Goal: Communication & Community: Answer question/provide support

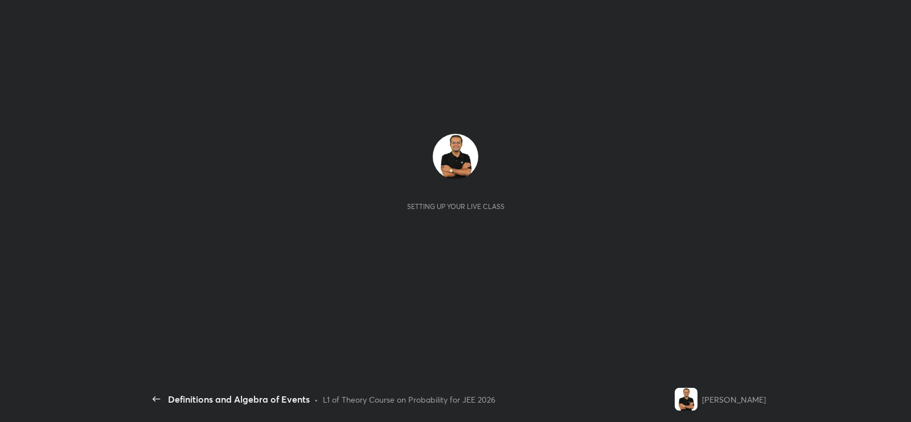
scroll to position [3, 0]
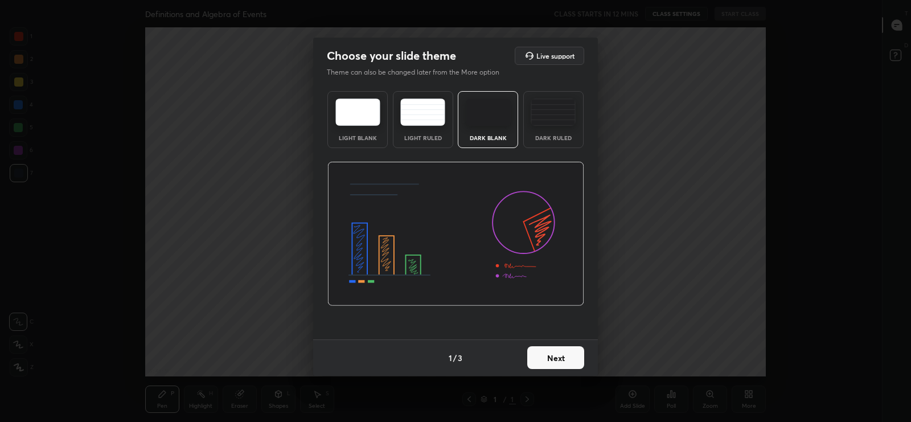
click at [550, 354] on button "Next" at bounding box center [555, 357] width 57 height 23
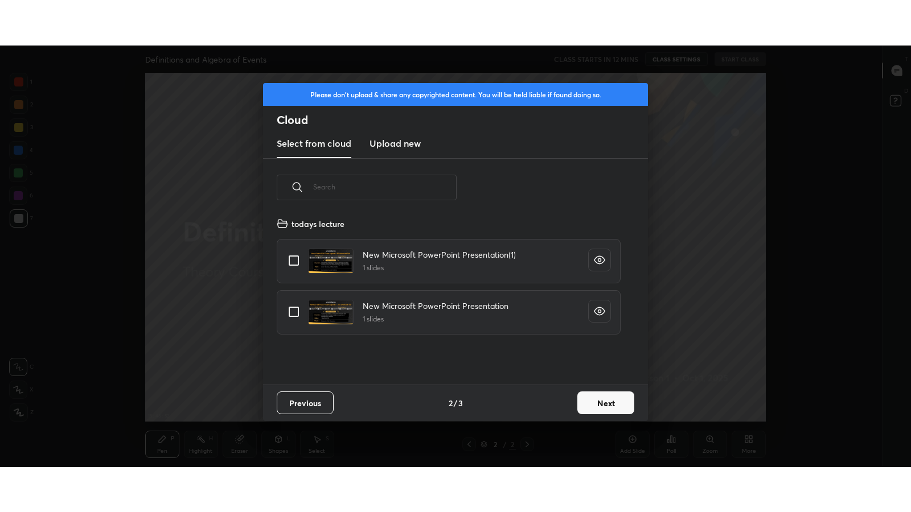
scroll to position [168, 366]
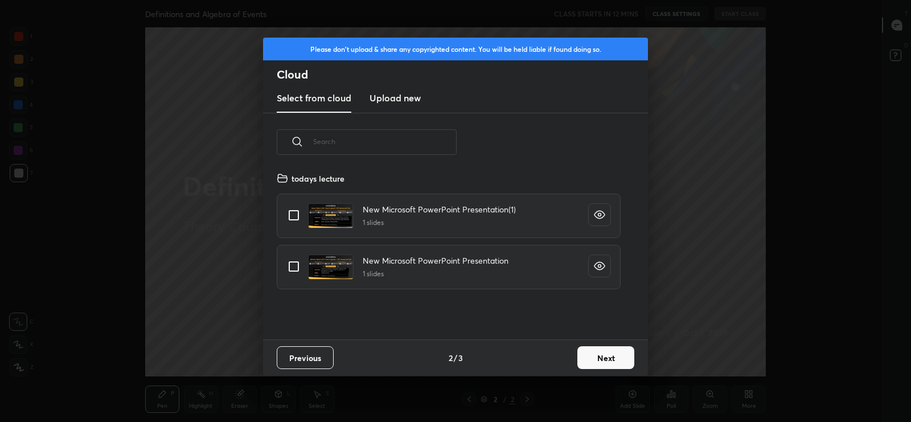
click at [401, 94] on h3 "Upload new" at bounding box center [395, 98] width 51 height 14
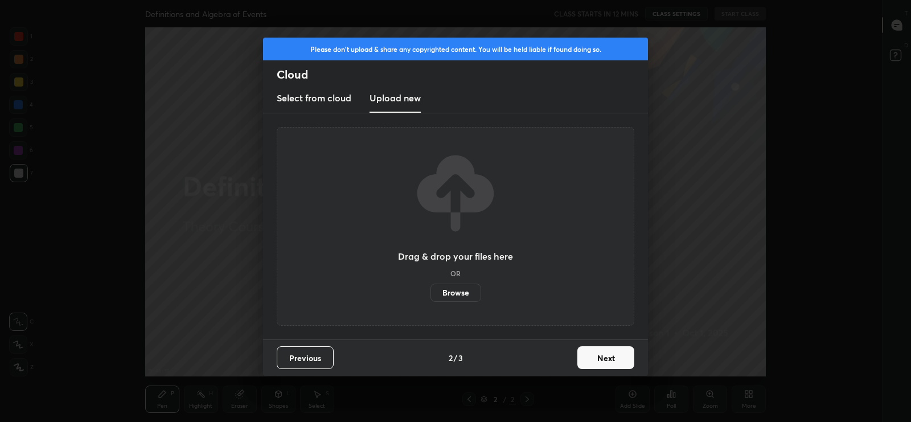
click at [458, 293] on label "Browse" at bounding box center [455, 293] width 51 height 18
click at [430, 293] on input "Browse" at bounding box center [430, 293] width 0 height 18
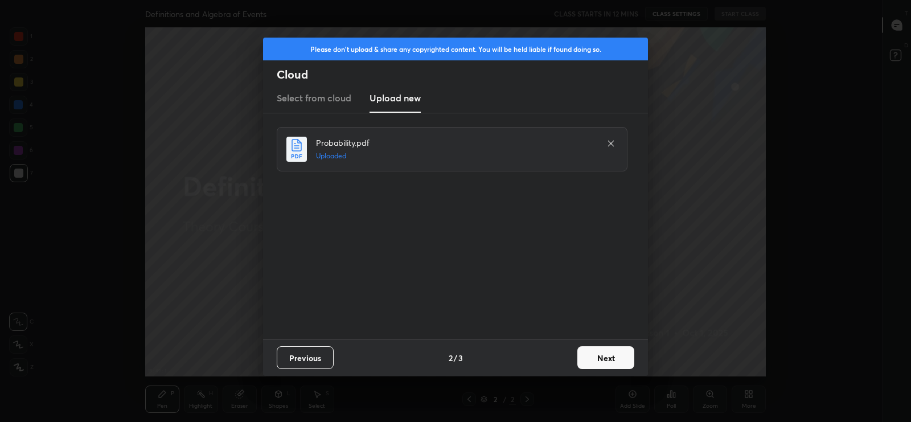
click at [604, 356] on button "Next" at bounding box center [605, 357] width 57 height 23
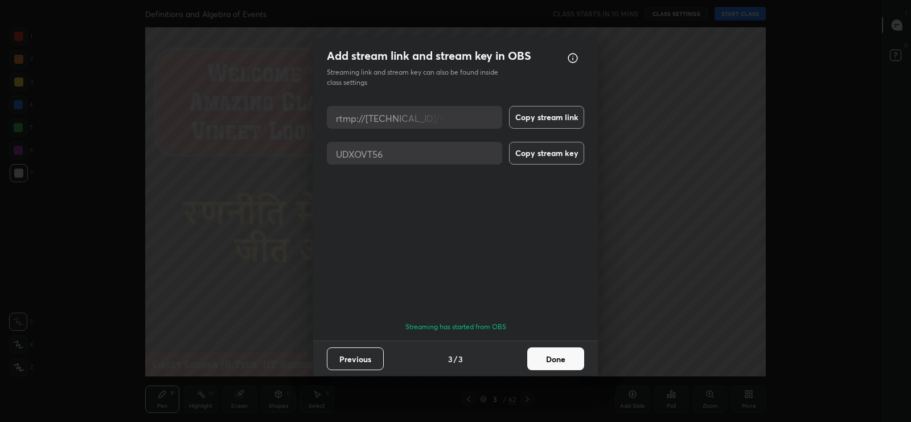
click at [545, 357] on button "Done" at bounding box center [555, 358] width 57 height 23
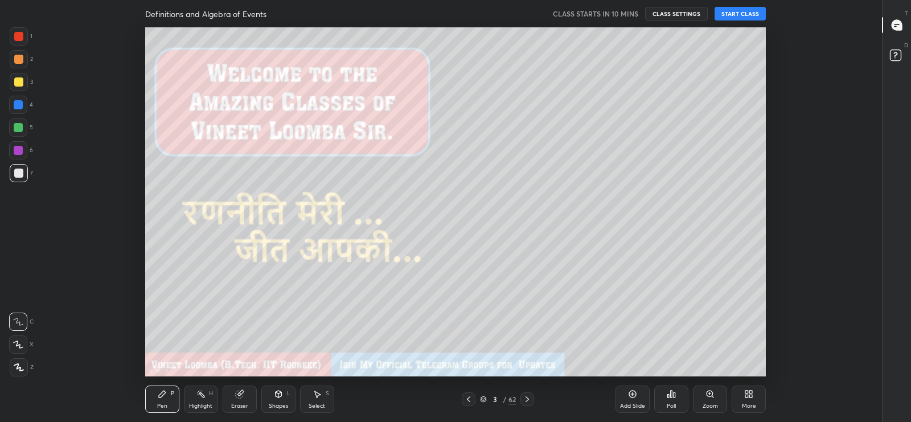
click at [749, 394] on icon at bounding box center [748, 393] width 9 height 9
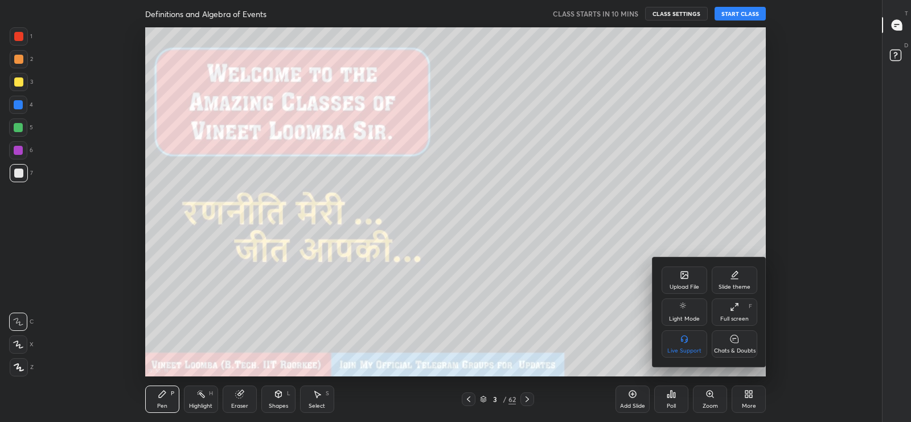
click at [737, 311] on div "Full screen F" at bounding box center [735, 311] width 46 height 27
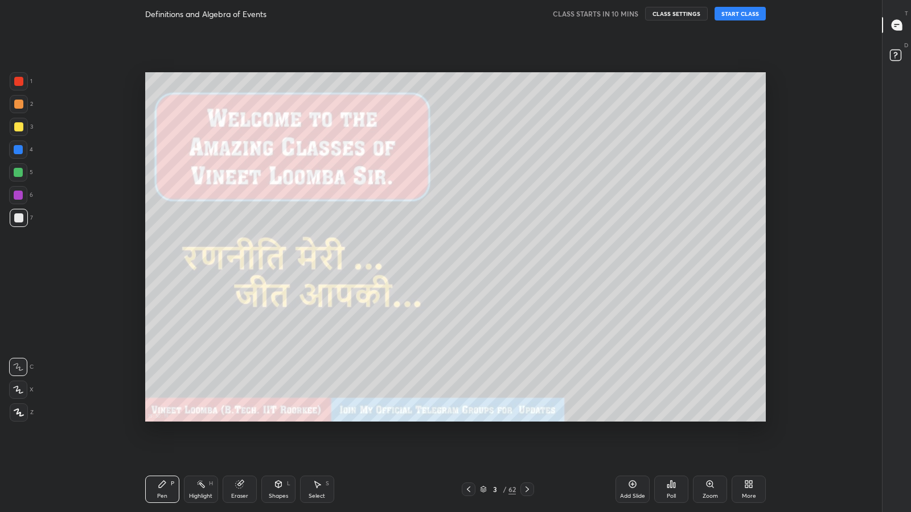
scroll to position [440, 838]
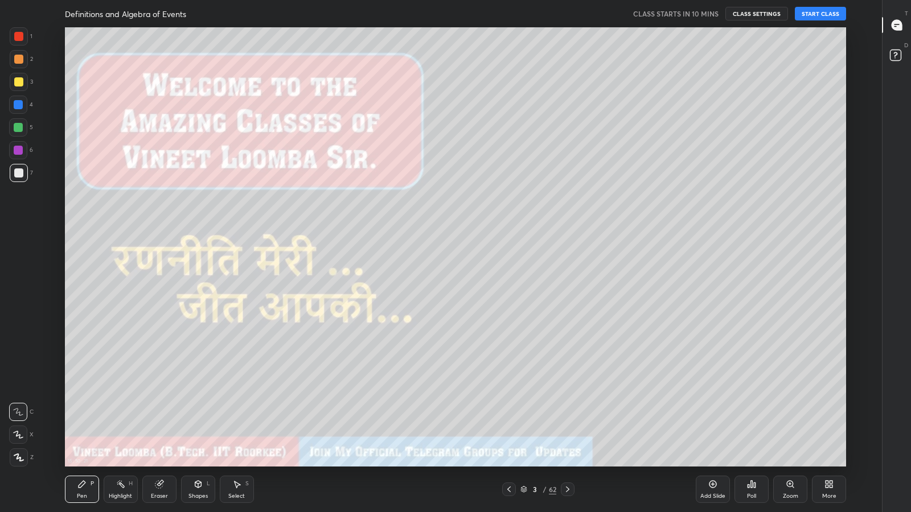
click at [810, 14] on button "START CLASS" at bounding box center [820, 14] width 51 height 14
click at [897, 24] on icon at bounding box center [897, 24] width 5 height 0
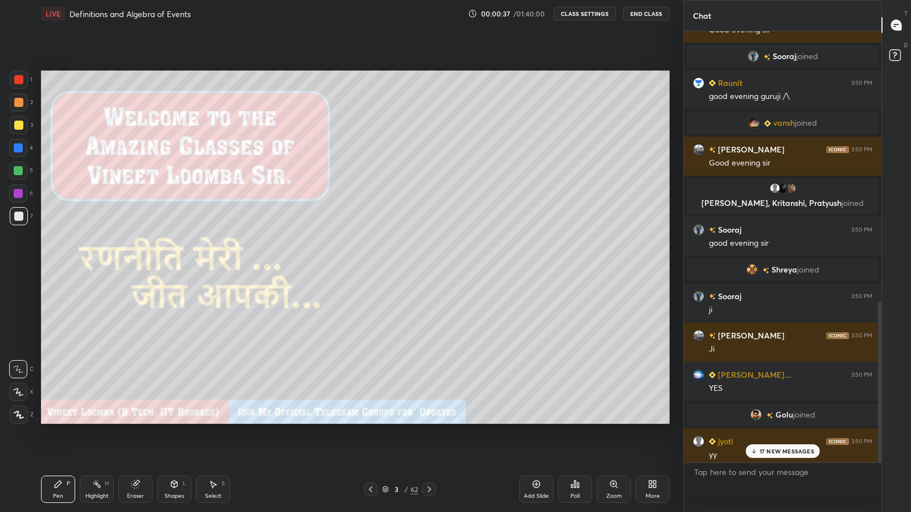
scroll to position [869, 0]
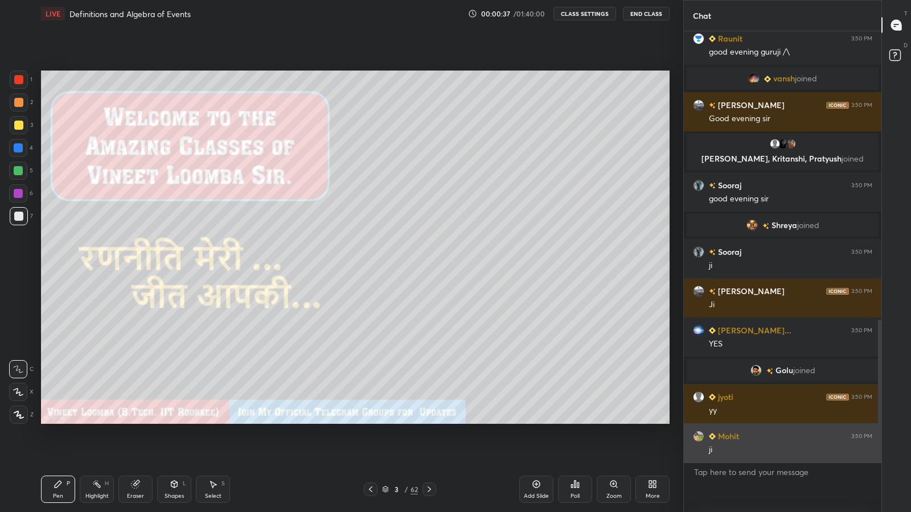
click at [761, 421] on div "Mohit 3:50 PM ji" at bounding box center [783, 443] width 198 height 39
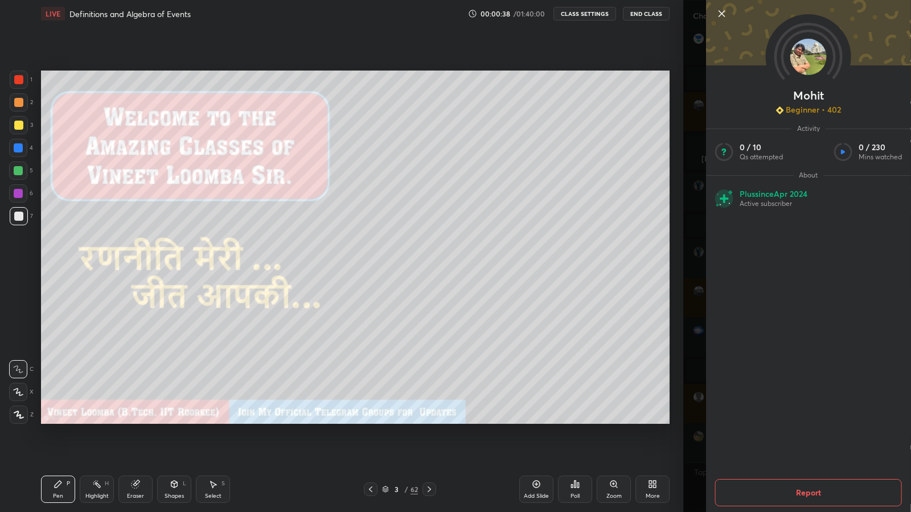
click at [699, 245] on div "Mohit Beginner • 402 Activity 0 / 10 Qs attempted 0 / 230 Mins watched About Pl…" at bounding box center [797, 256] width 228 height 512
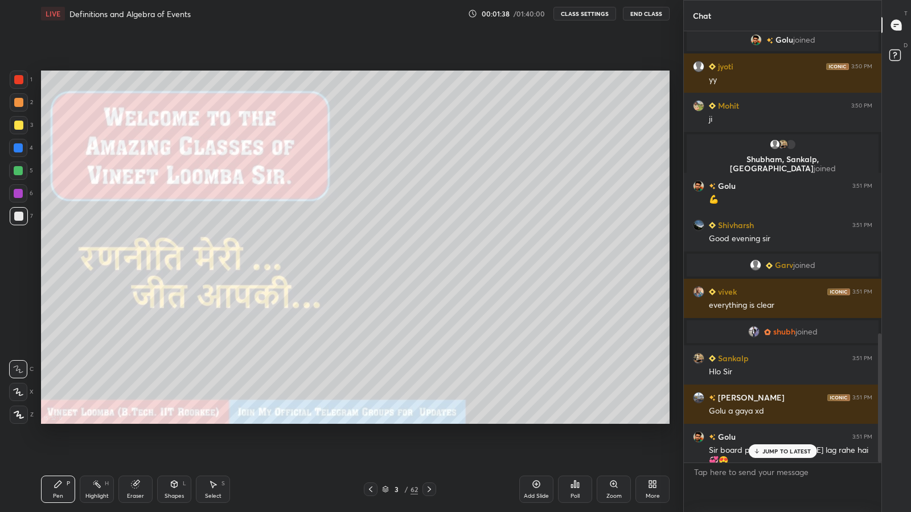
scroll to position [1046, 0]
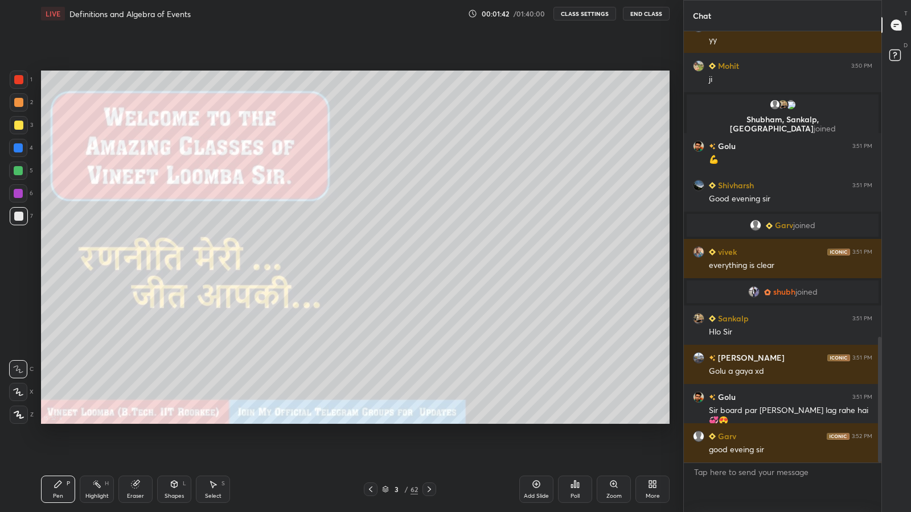
click at [394, 421] on div "3" at bounding box center [396, 489] width 11 height 7
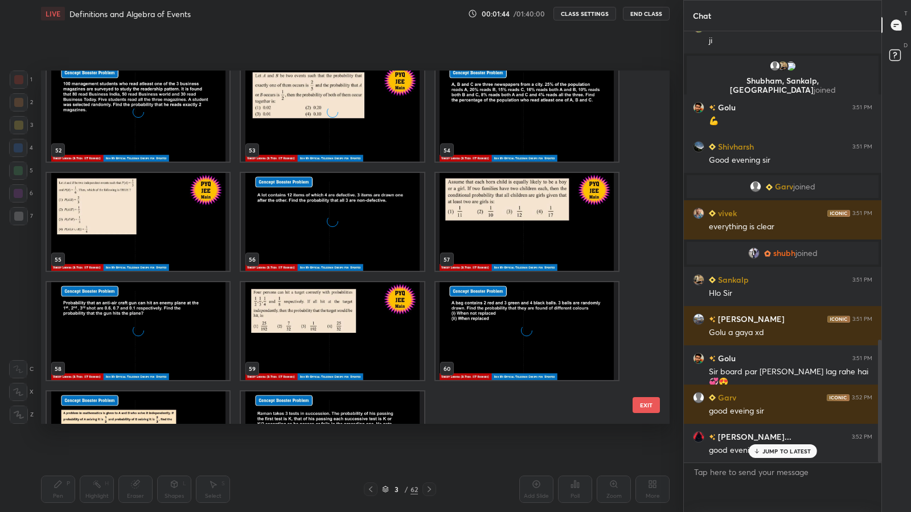
scroll to position [1124, 0]
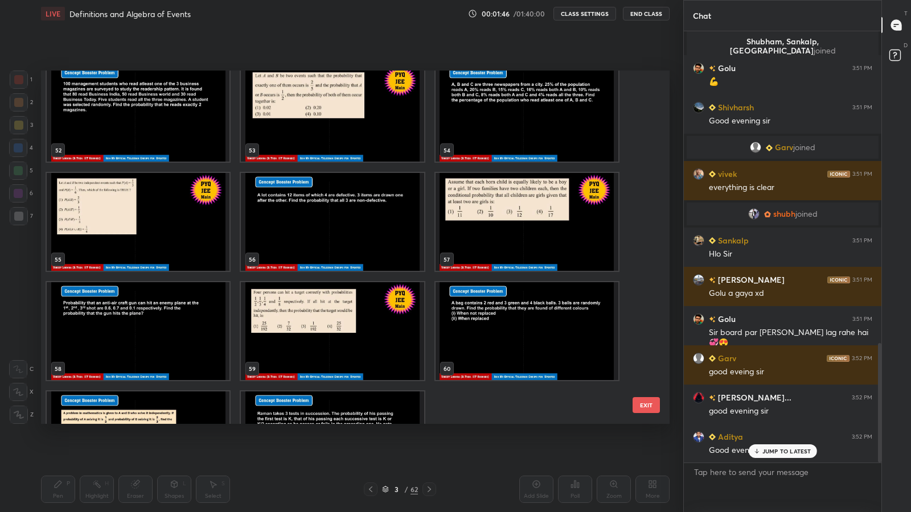
click at [406, 421] on div "/" at bounding box center [406, 489] width 3 height 7
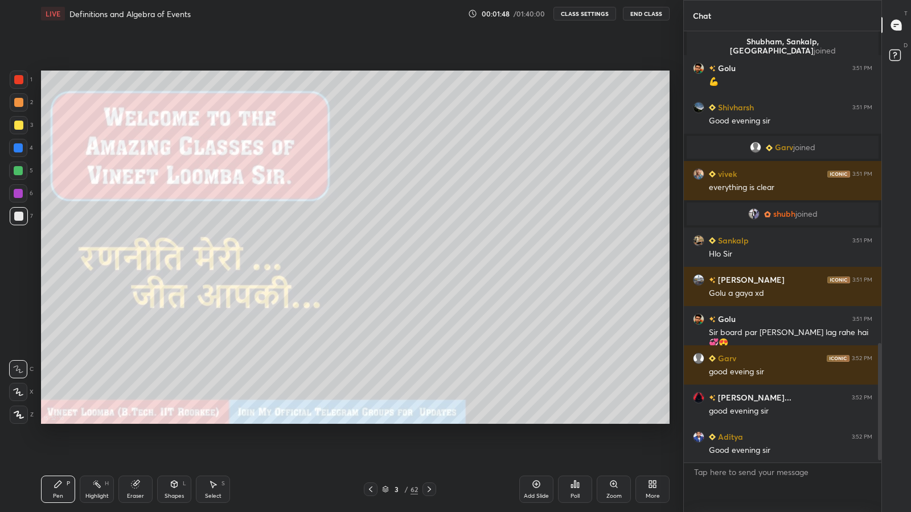
scroll to position [1151, 0]
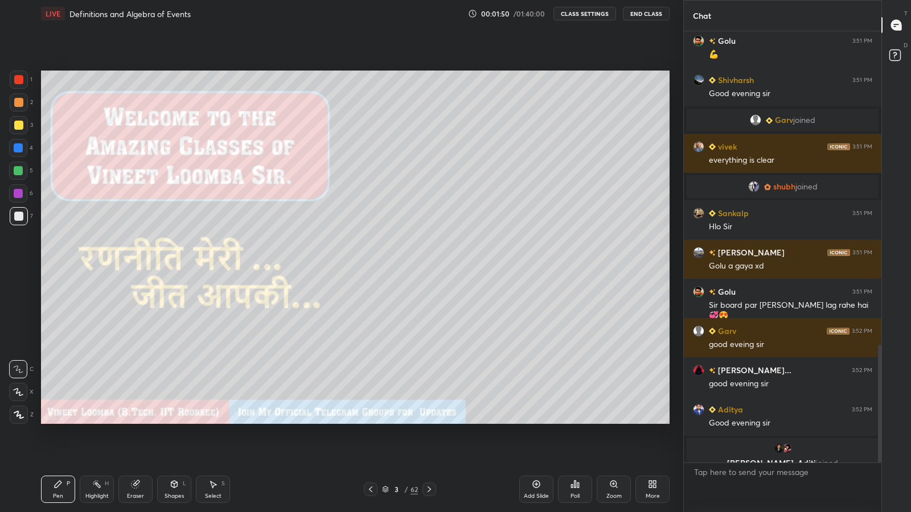
click at [22, 407] on div at bounding box center [19, 415] width 18 height 18
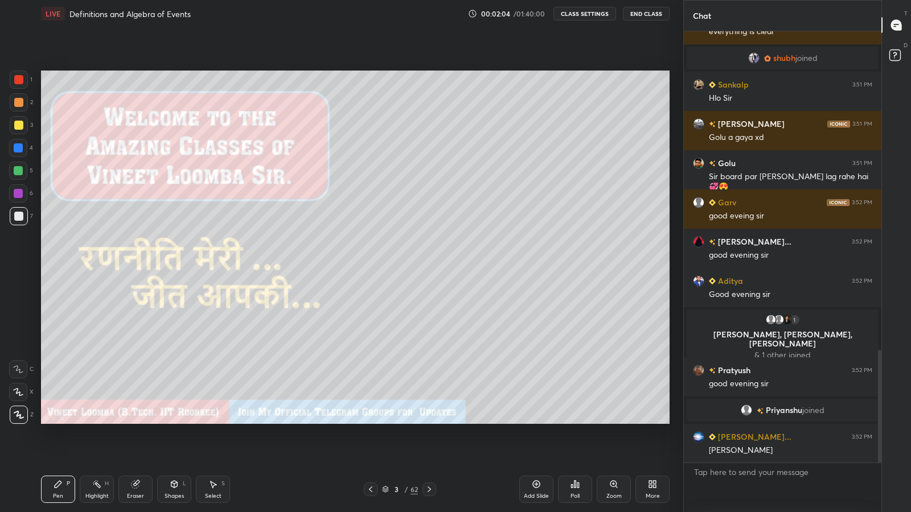
scroll to position [1221, 0]
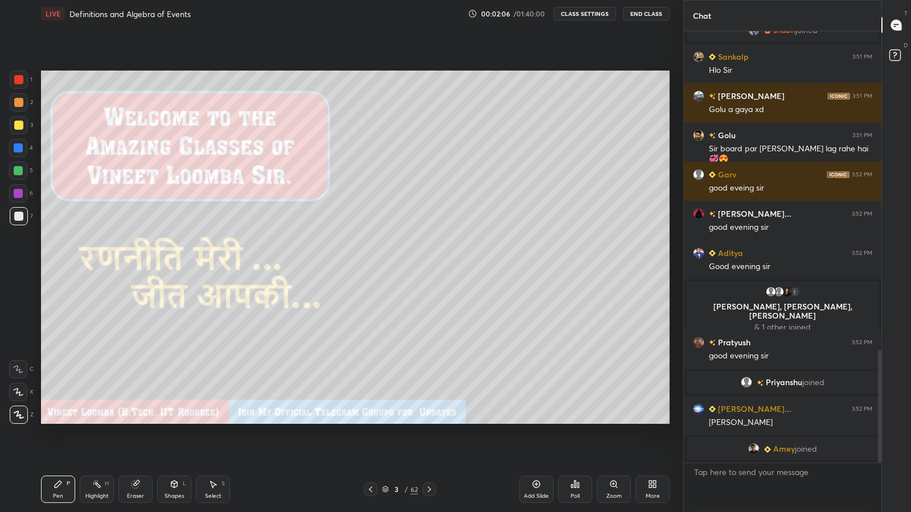
click at [134, 421] on icon at bounding box center [135, 484] width 9 height 9
click at [18, 392] on icon at bounding box center [18, 392] width 9 height 10
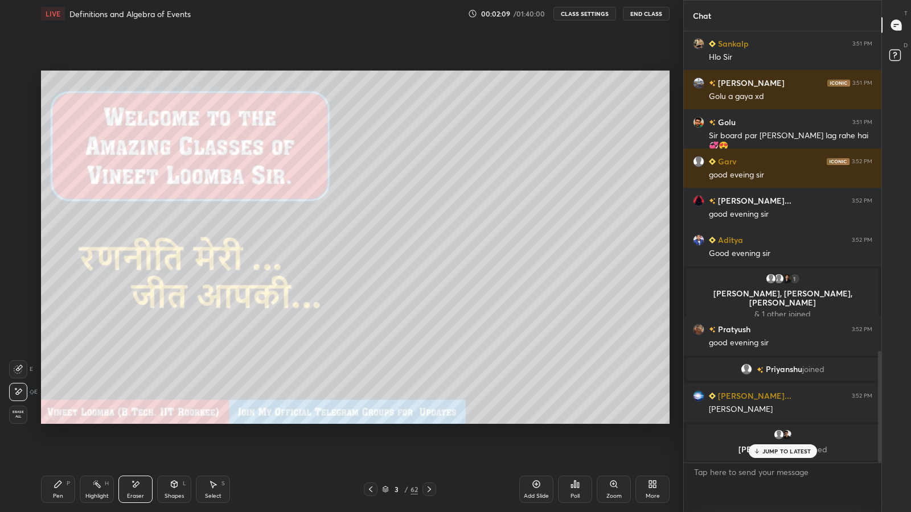
click at [61, 421] on div "Pen" at bounding box center [58, 497] width 10 height 6
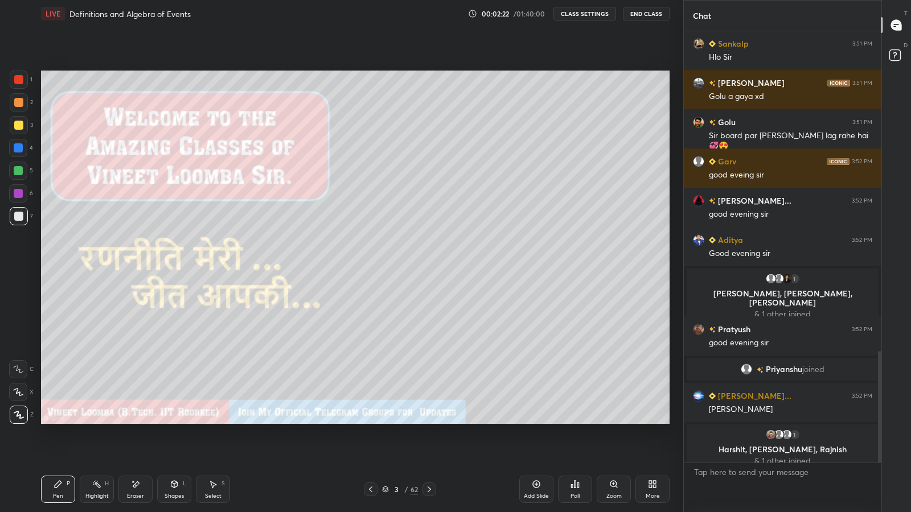
click at [138, 421] on div "Eraser" at bounding box center [135, 489] width 34 height 27
click at [18, 413] on span "Erase all" at bounding box center [18, 415] width 17 height 8
click at [58, 421] on icon at bounding box center [58, 484] width 7 height 7
click at [138, 421] on div "Eraser" at bounding box center [135, 497] width 17 height 6
click at [58, 421] on div "Pen" at bounding box center [58, 497] width 10 height 6
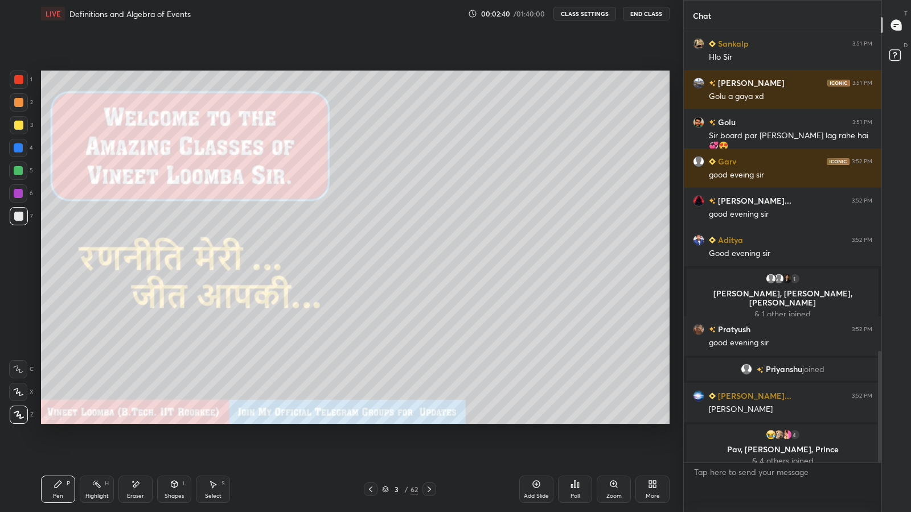
click at [577, 11] on button "CLASS SETTINGS" at bounding box center [584, 14] width 63 height 14
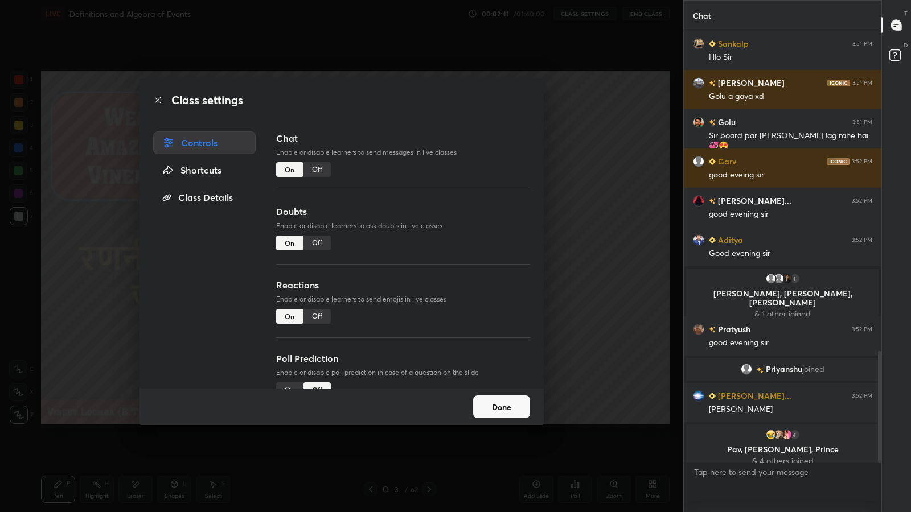
click at [317, 313] on div "Off" at bounding box center [316, 316] width 27 height 15
click at [497, 410] on button "Done" at bounding box center [501, 407] width 57 height 23
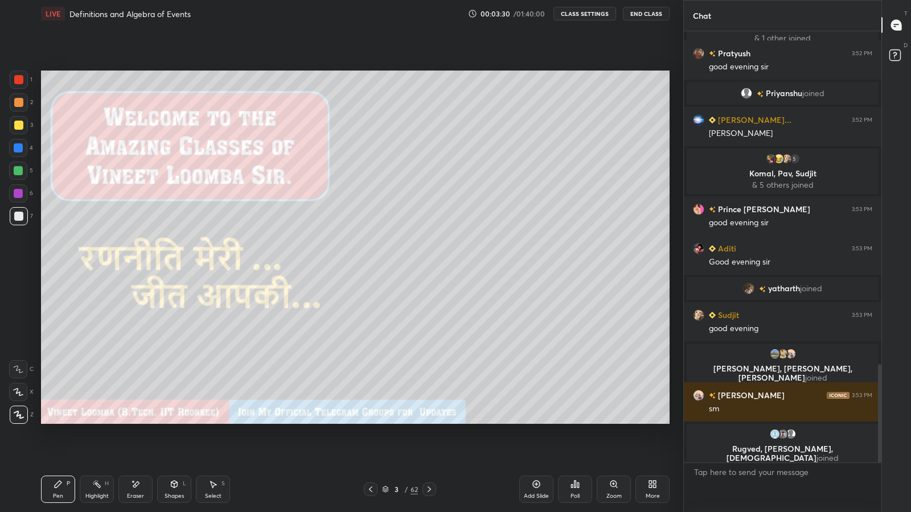
scroll to position [1474, 0]
click at [707, 403] on div "Aditya 3:52 PM Good evening sir 1 [PERSON_NAME], [GEOGRAPHIC_DATA], [PERSON_NAM…" at bounding box center [783, 247] width 198 height 432
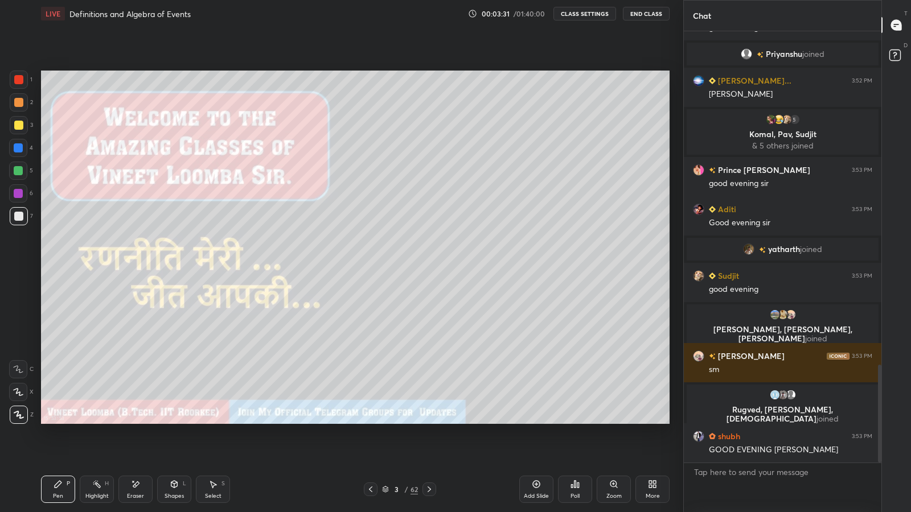
scroll to position [1502, 0]
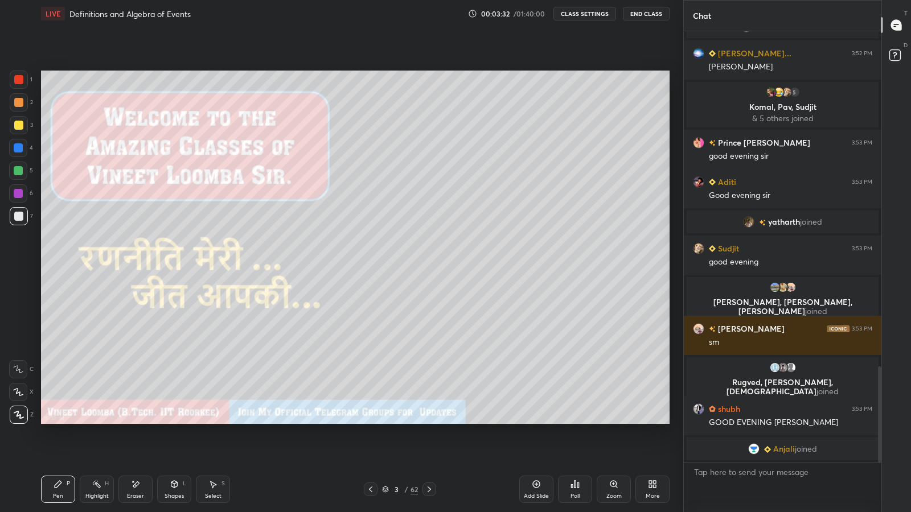
click at [702, 371] on div "grid" at bounding box center [783, 367] width 178 height 11
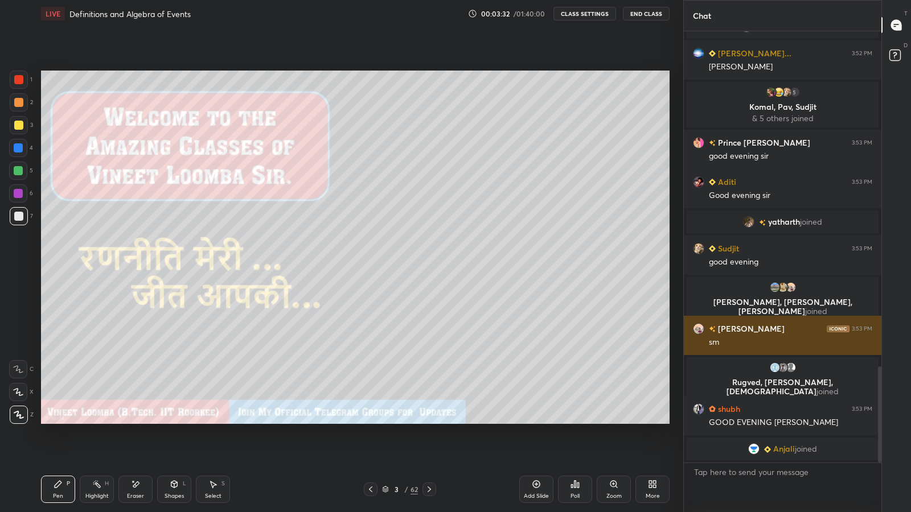
click at [699, 334] on div "grid" at bounding box center [698, 328] width 11 height 11
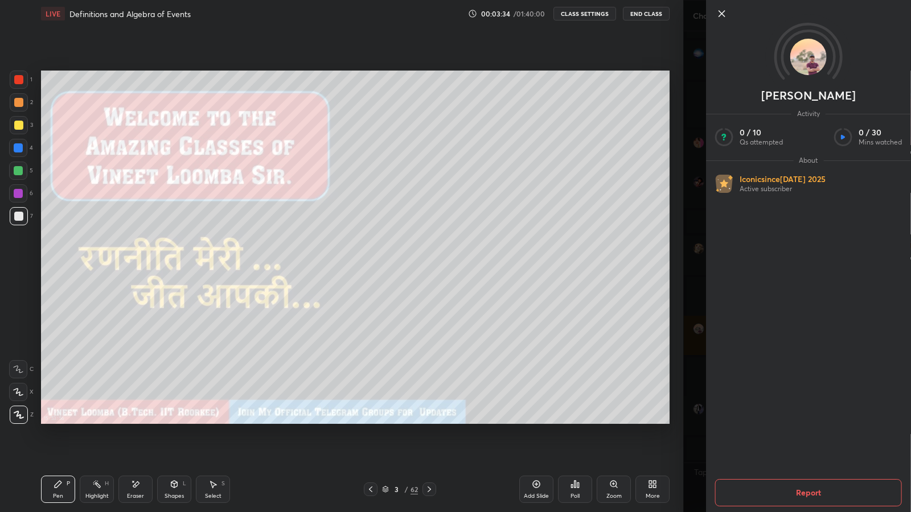
click at [690, 271] on div "[PERSON_NAME] Activity 0 / 10 Qs attempted 0 / 30 Mins watched About Iconic sin…" at bounding box center [797, 256] width 228 height 512
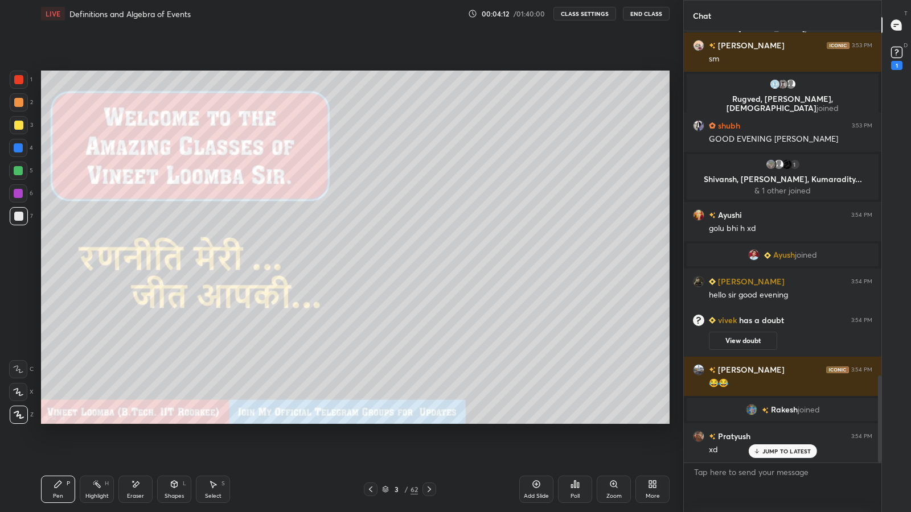
scroll to position [1711, 0]
click at [895, 55] on rect at bounding box center [896, 52] width 11 height 11
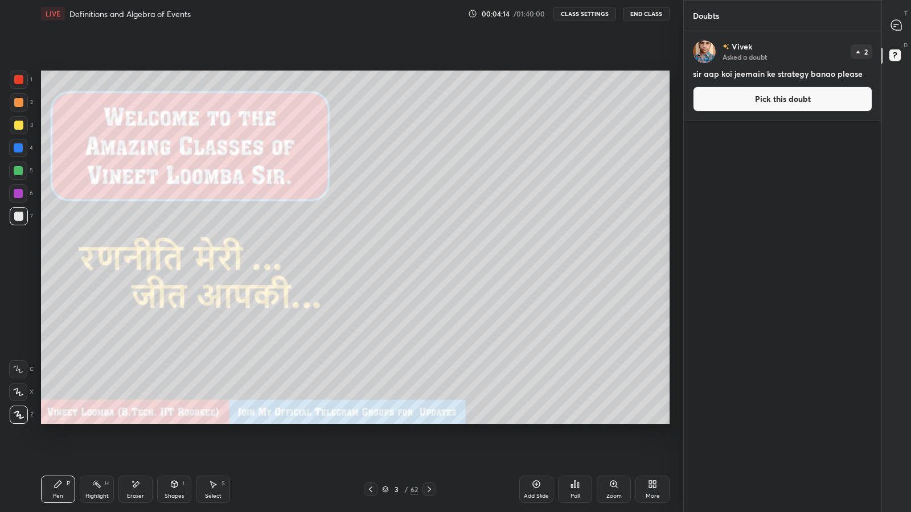
click at [802, 102] on button "Pick this doubt" at bounding box center [782, 99] width 179 height 25
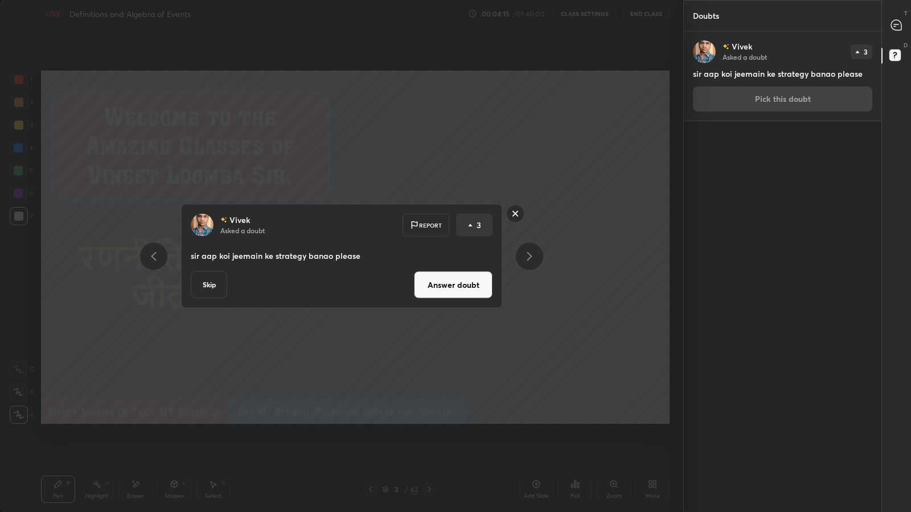
click at [479, 284] on button "Answer doubt" at bounding box center [453, 285] width 79 height 27
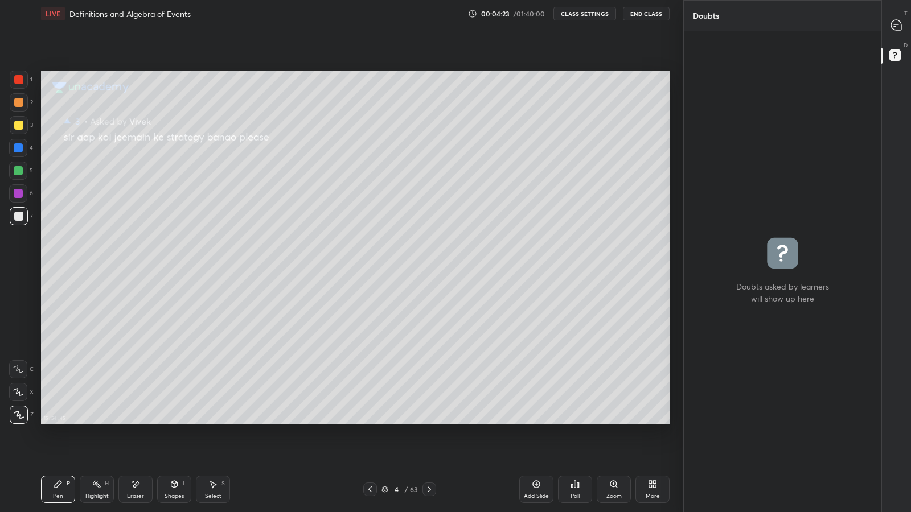
click at [900, 31] on div at bounding box center [896, 25] width 23 height 20
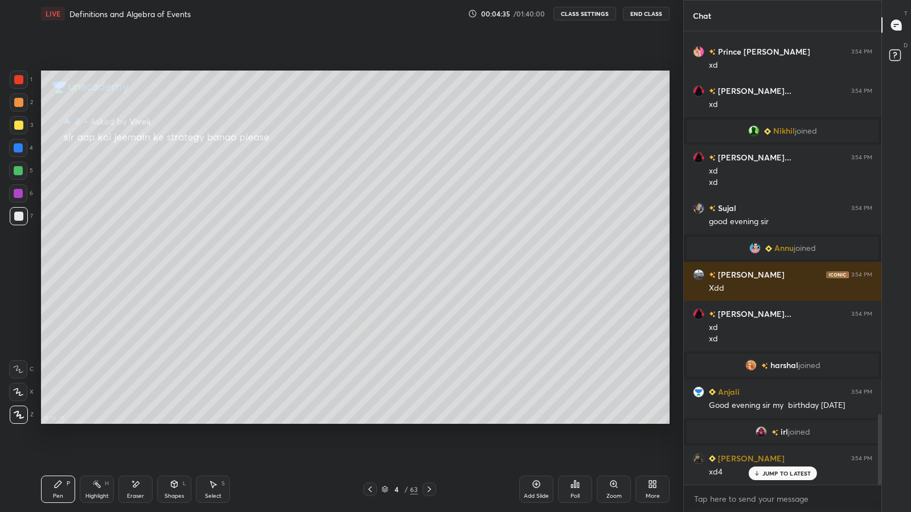
scroll to position [2464, 0]
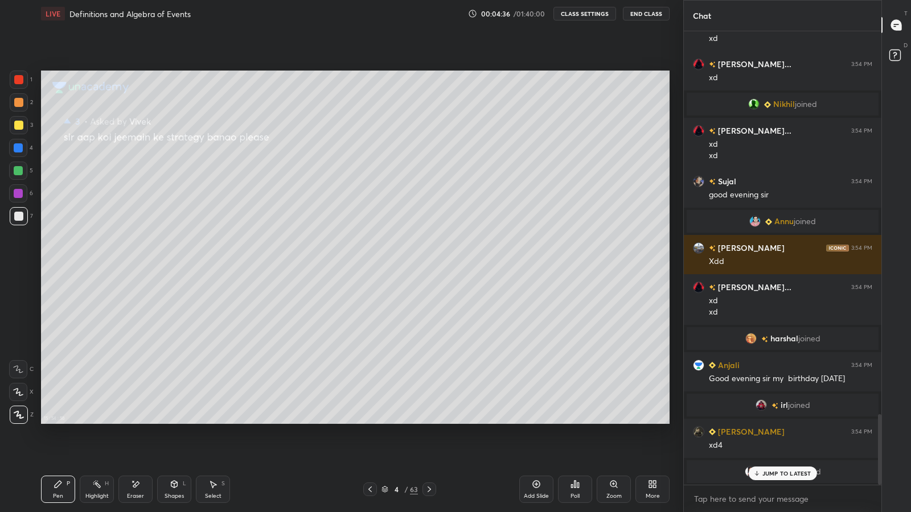
click at [370, 421] on icon at bounding box center [370, 489] width 9 height 9
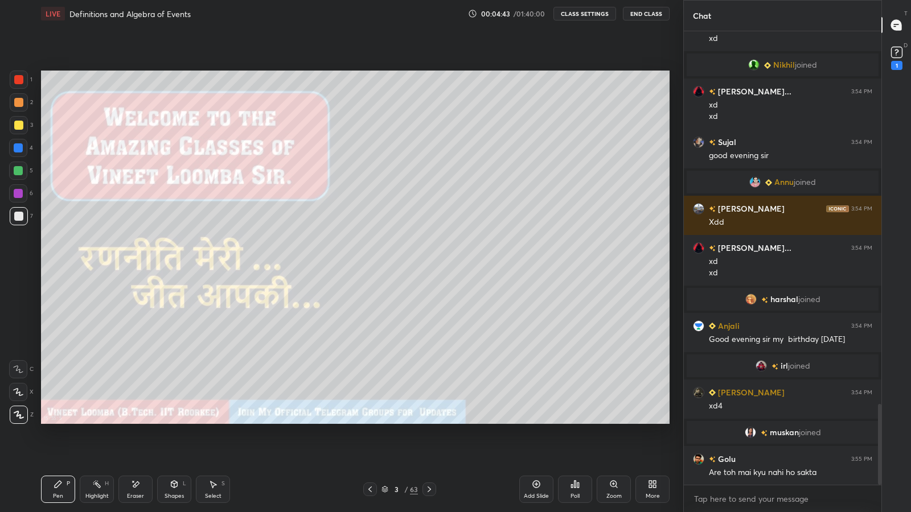
scroll to position [2131, 0]
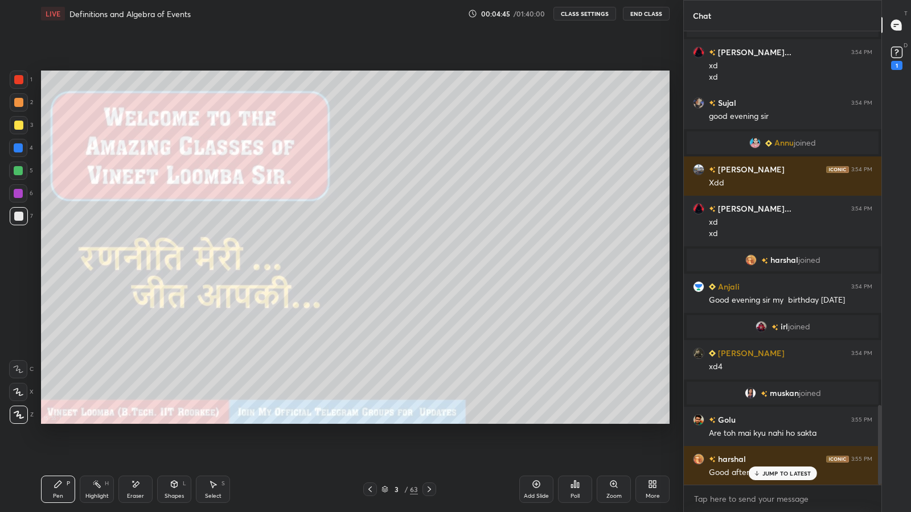
click at [766, 421] on p "JUMP TO LATEST" at bounding box center [786, 473] width 49 height 7
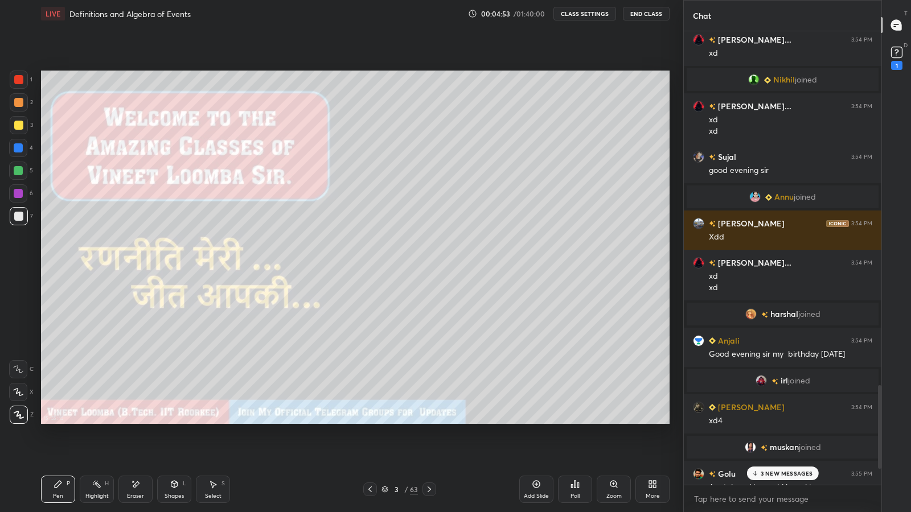
scroll to position [2431, 0]
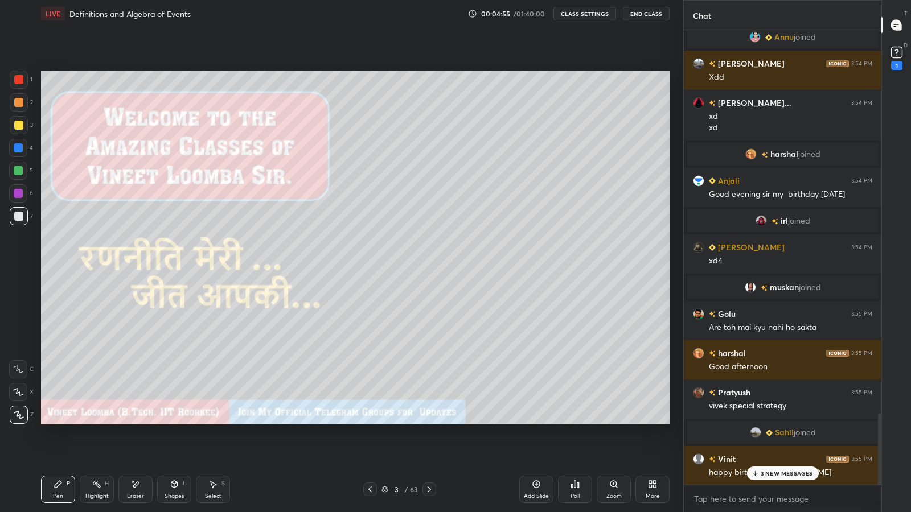
click at [758, 421] on icon at bounding box center [754, 473] width 7 height 7
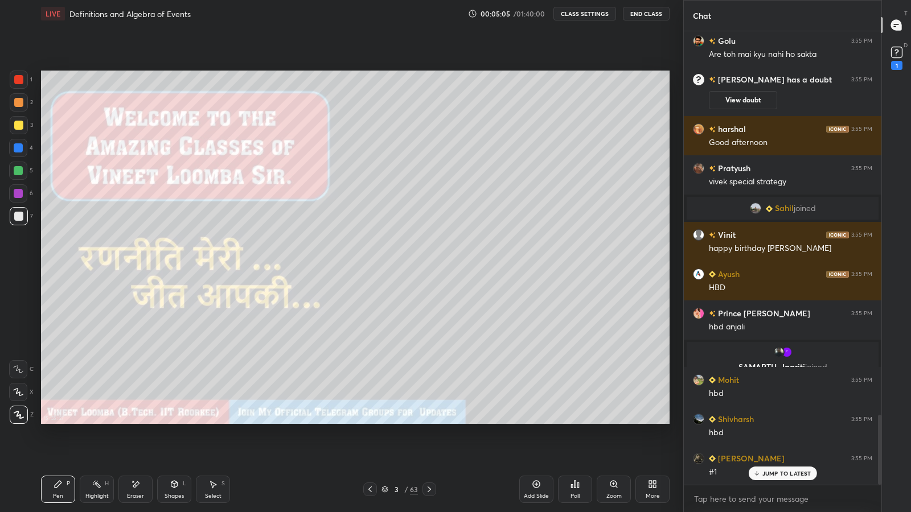
scroll to position [2496, 0]
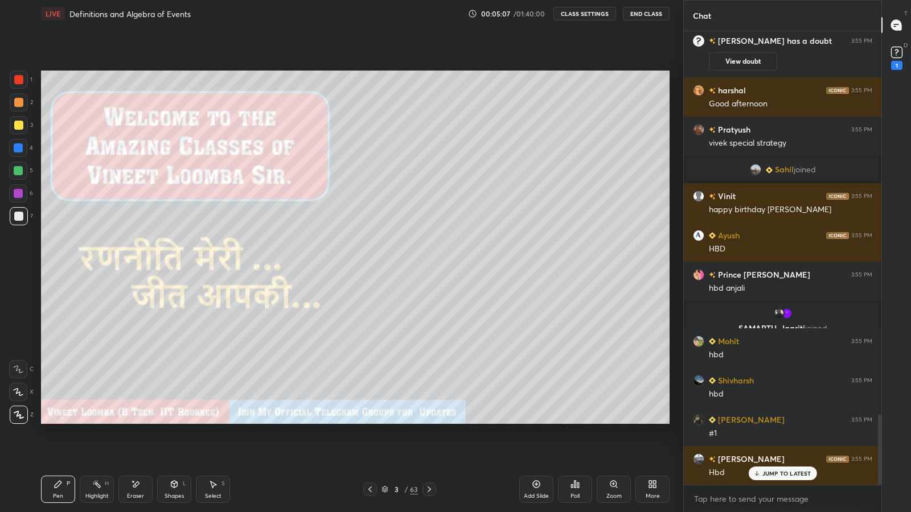
click at [899, 58] on rect at bounding box center [896, 52] width 11 height 11
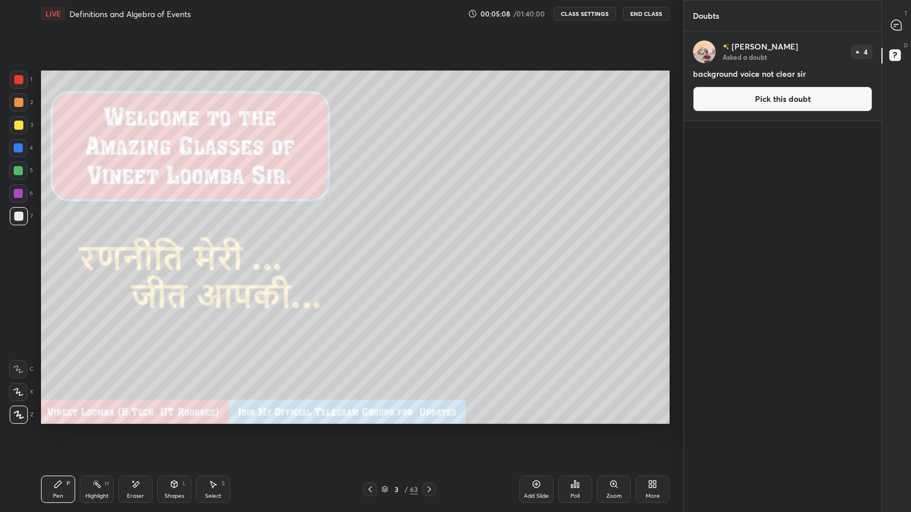
click at [721, 101] on button "Pick this doubt" at bounding box center [782, 99] width 179 height 25
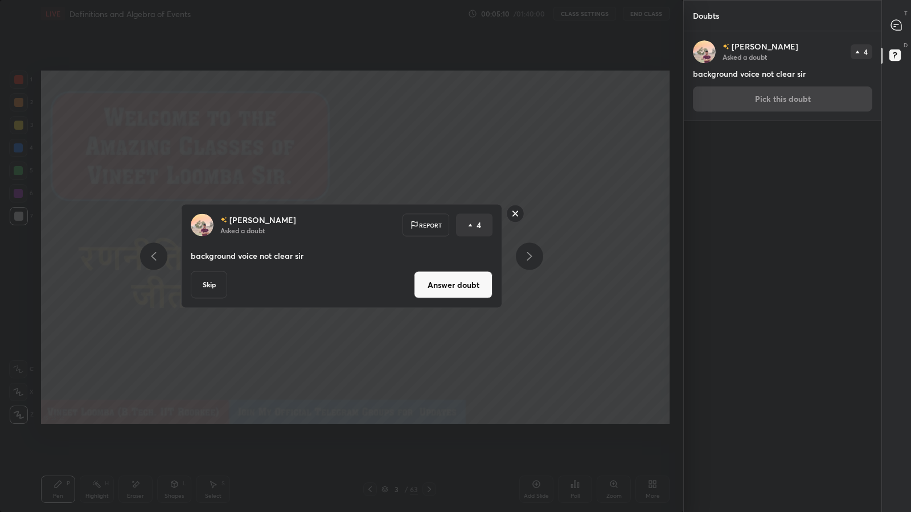
click at [515, 214] on rect at bounding box center [516, 214] width 18 height 18
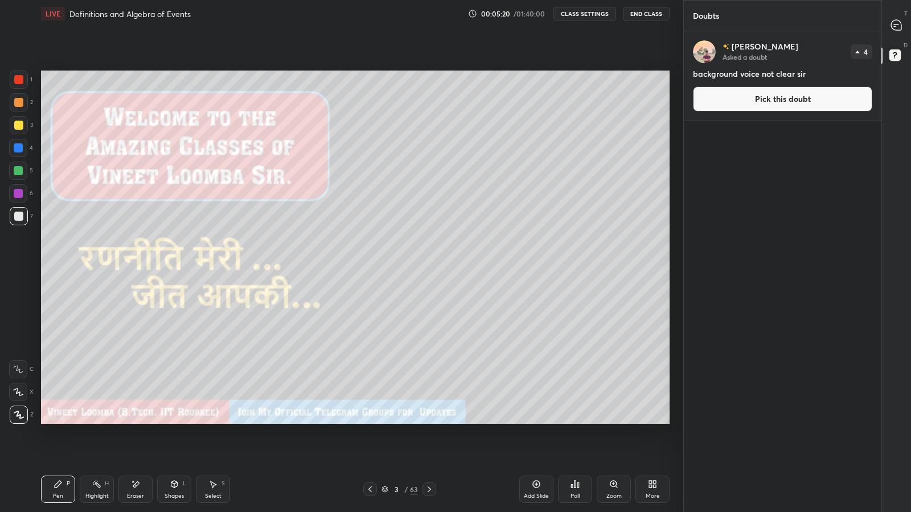
click at [895, 26] on icon at bounding box center [895, 26] width 2 height 0
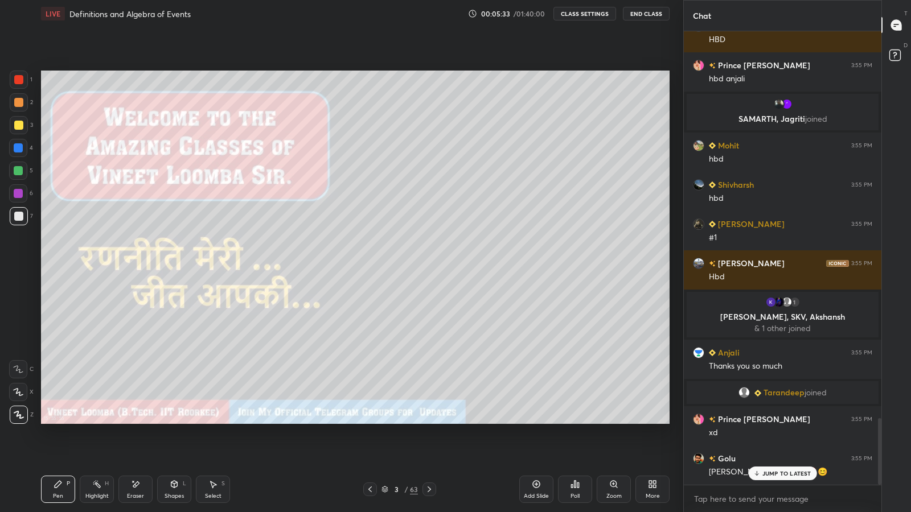
scroll to position [2648, 0]
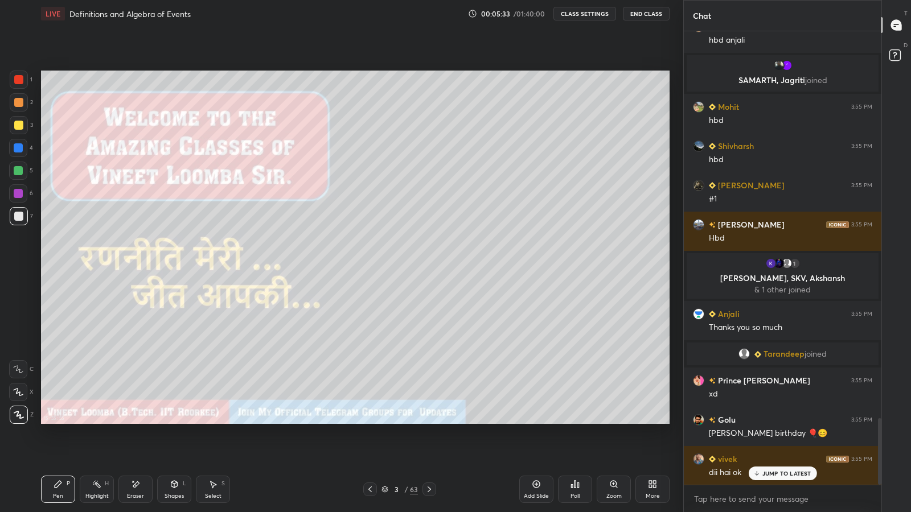
click at [892, 55] on rect at bounding box center [894, 55] width 11 height 11
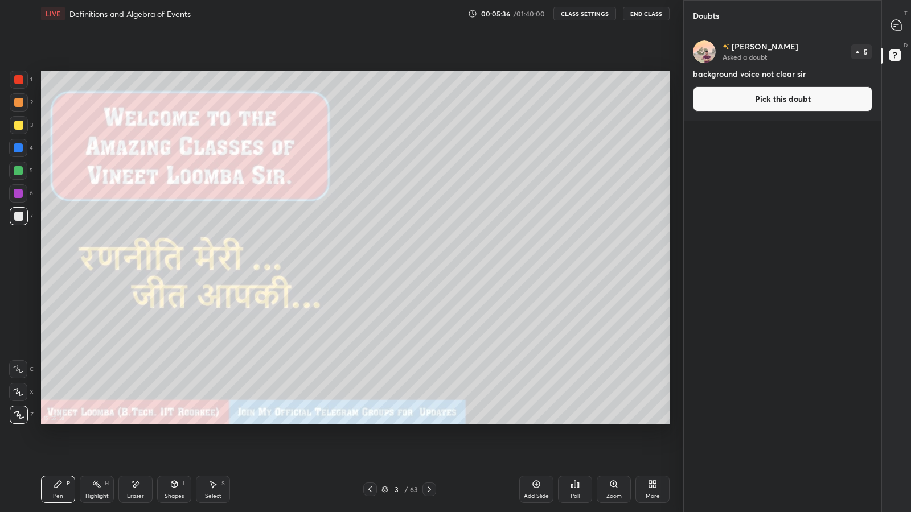
click at [752, 101] on button "Pick this doubt" at bounding box center [782, 99] width 179 height 25
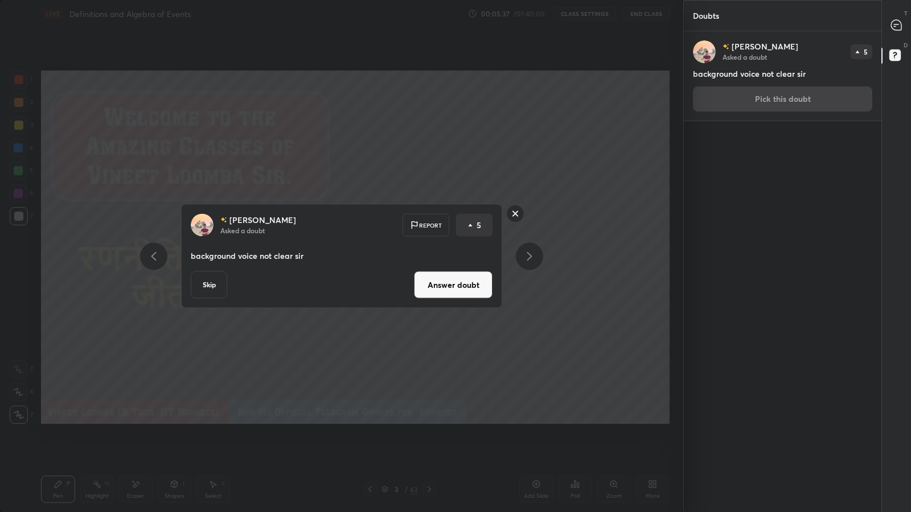
click at [214, 290] on button "Skip" at bounding box center [209, 285] width 36 height 27
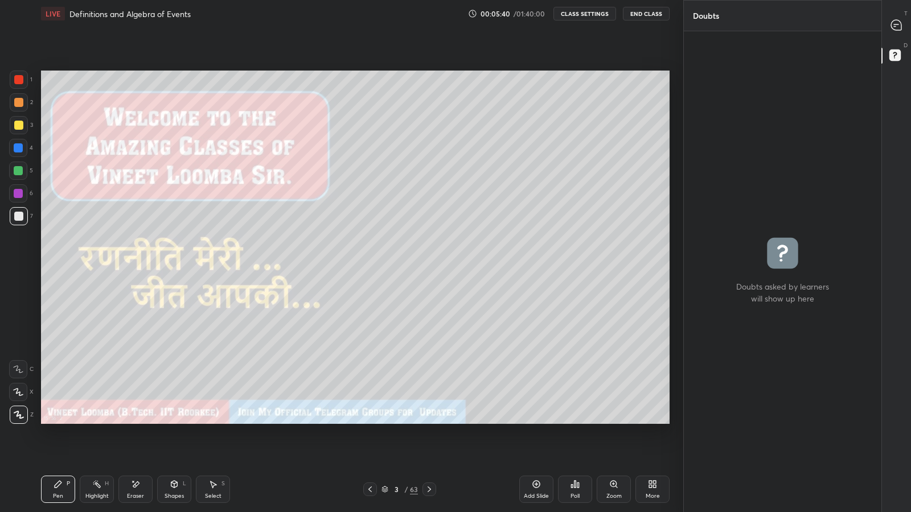
click at [895, 27] on icon at bounding box center [896, 25] width 10 height 10
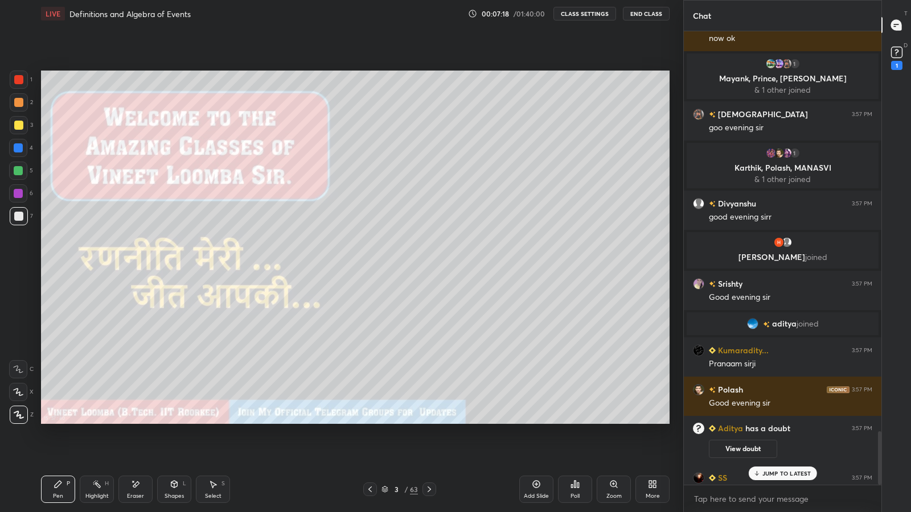
scroll to position [3375, 0]
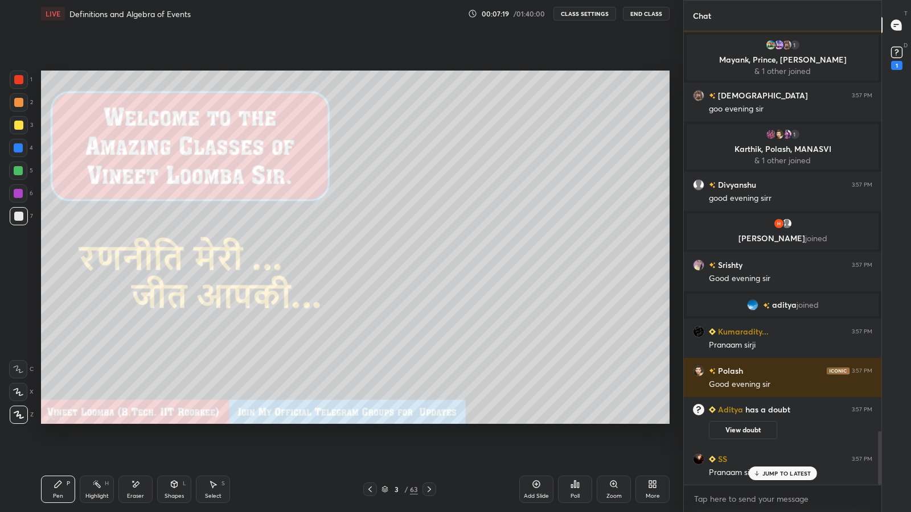
click at [893, 56] on rect at bounding box center [896, 52] width 11 height 11
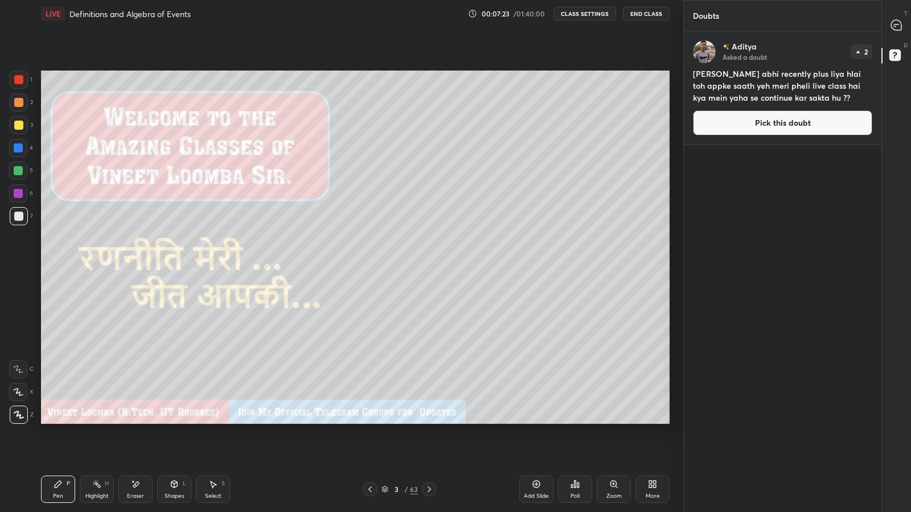
click at [728, 126] on button "Pick this doubt" at bounding box center [782, 122] width 179 height 25
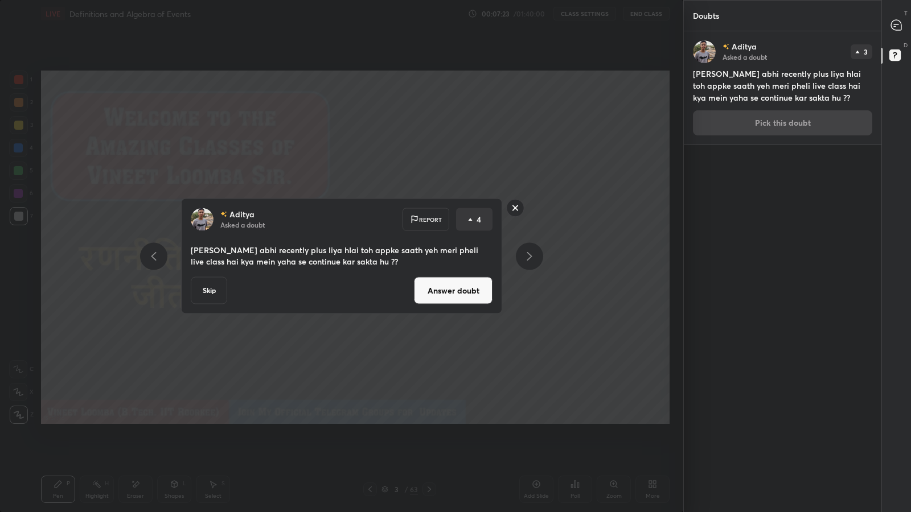
click at [445, 288] on button "Answer doubt" at bounding box center [453, 290] width 79 height 27
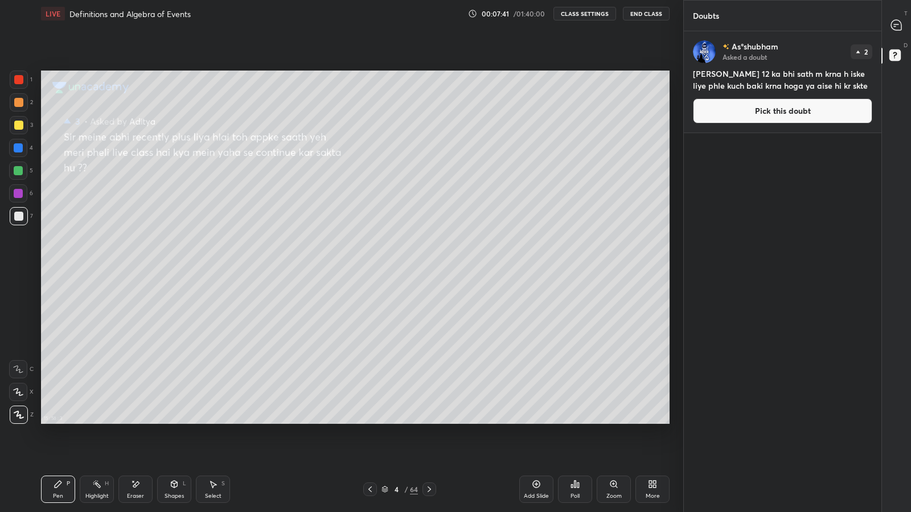
click at [725, 115] on button "Pick this doubt" at bounding box center [782, 111] width 179 height 25
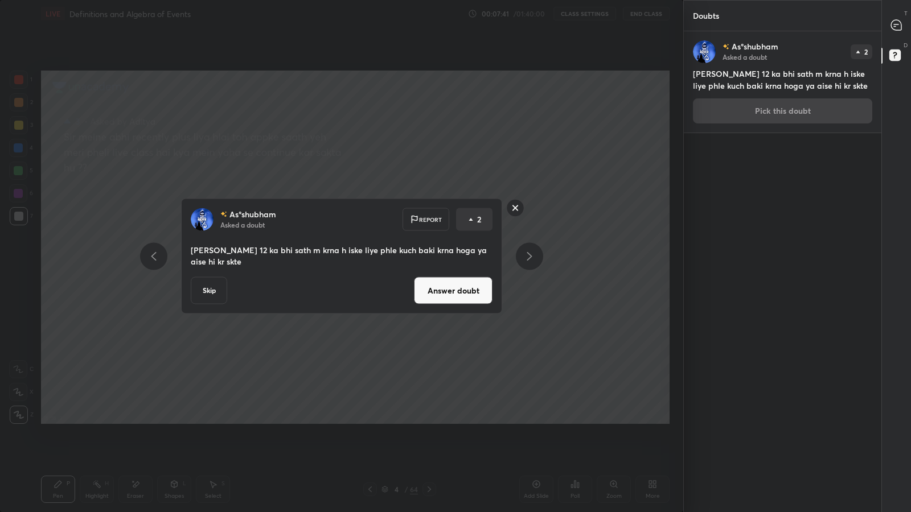
click at [450, 291] on button "Answer doubt" at bounding box center [453, 290] width 79 height 27
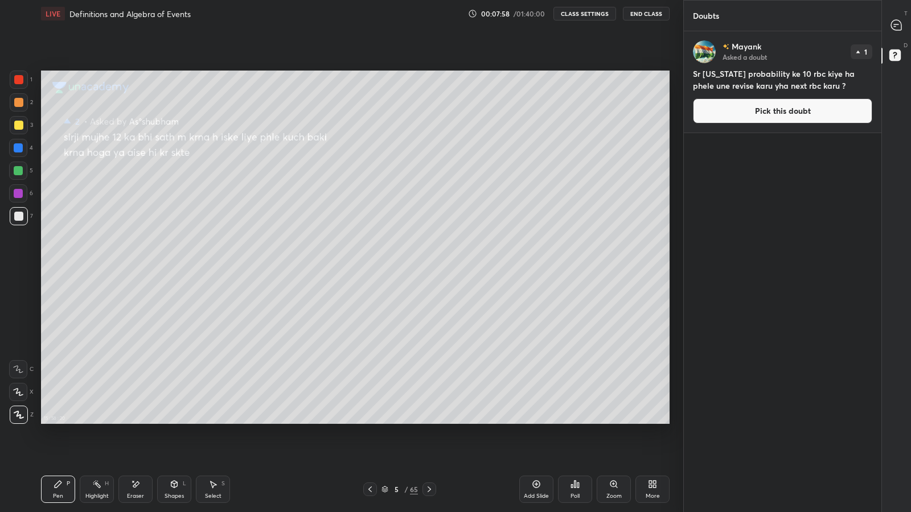
click at [711, 113] on button "Pick this doubt" at bounding box center [782, 111] width 179 height 25
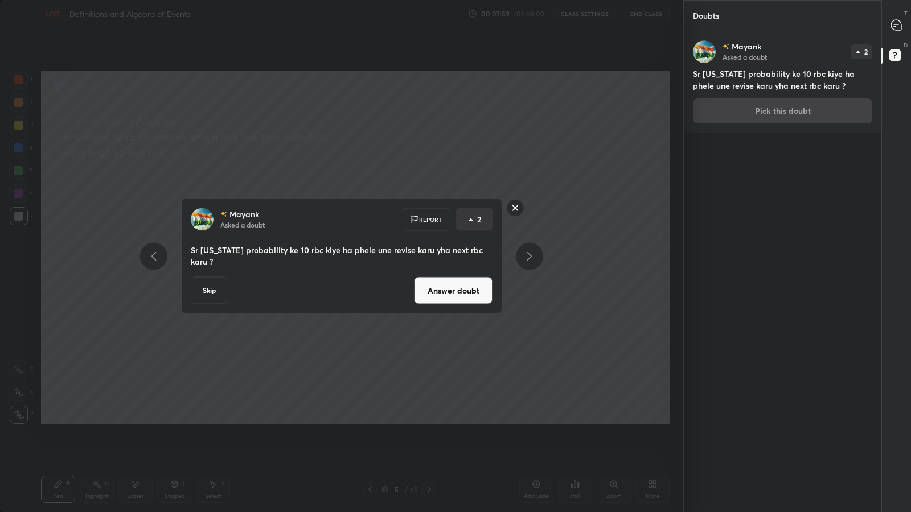
click at [423, 286] on button "Answer doubt" at bounding box center [453, 290] width 79 height 27
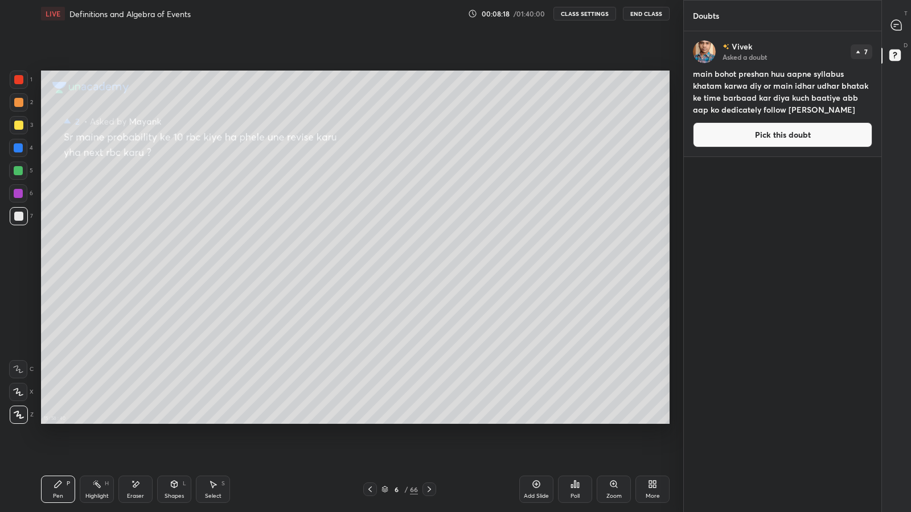
click at [709, 145] on button "Pick this doubt" at bounding box center [782, 134] width 179 height 25
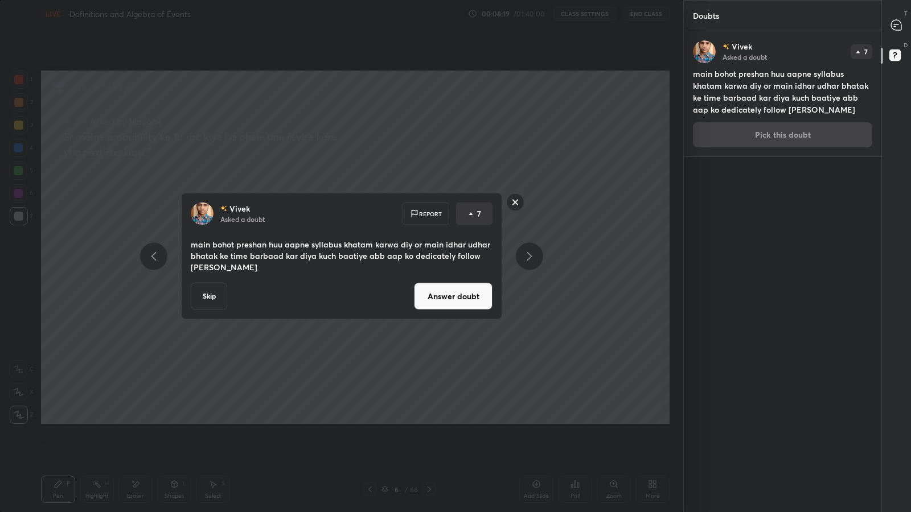
click at [434, 303] on button "Answer doubt" at bounding box center [453, 296] width 79 height 27
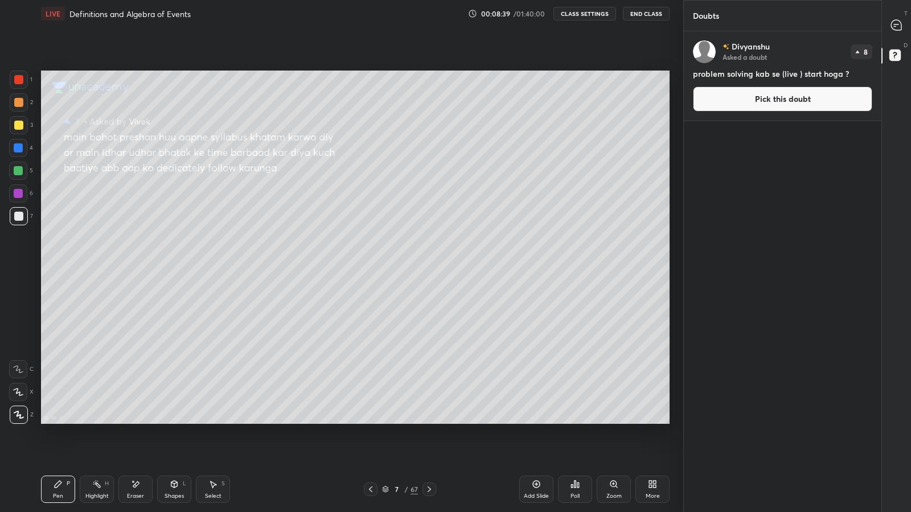
click at [895, 28] on icon at bounding box center [896, 25] width 10 height 10
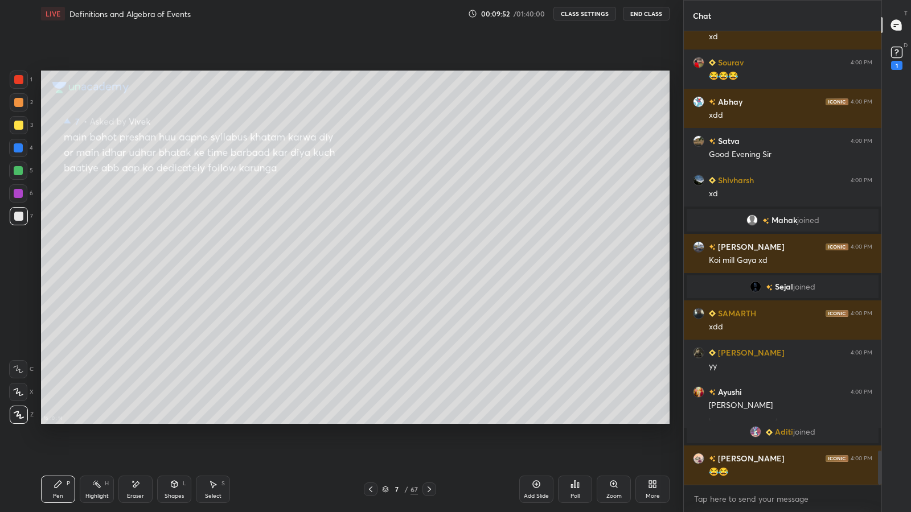
scroll to position [5650, 0]
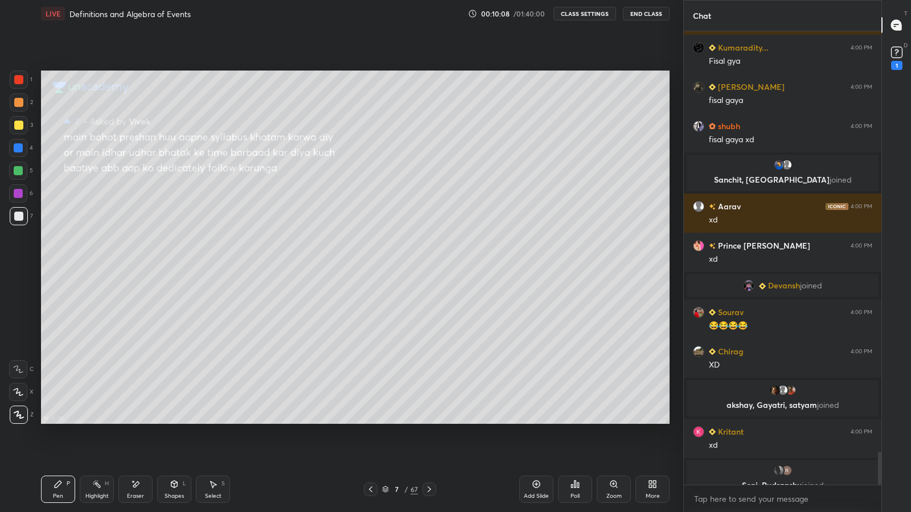
click at [896, 57] on rect at bounding box center [896, 52] width 11 height 11
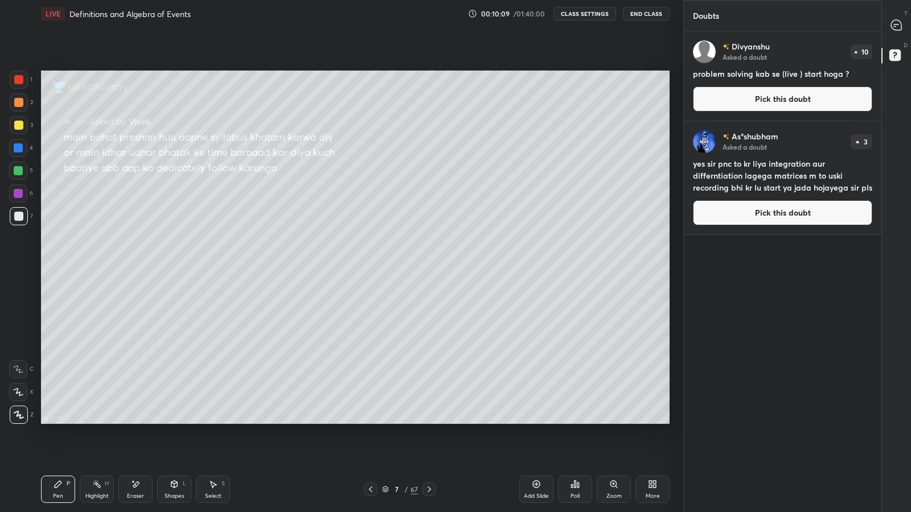
click at [727, 107] on button "Pick this doubt" at bounding box center [782, 99] width 179 height 25
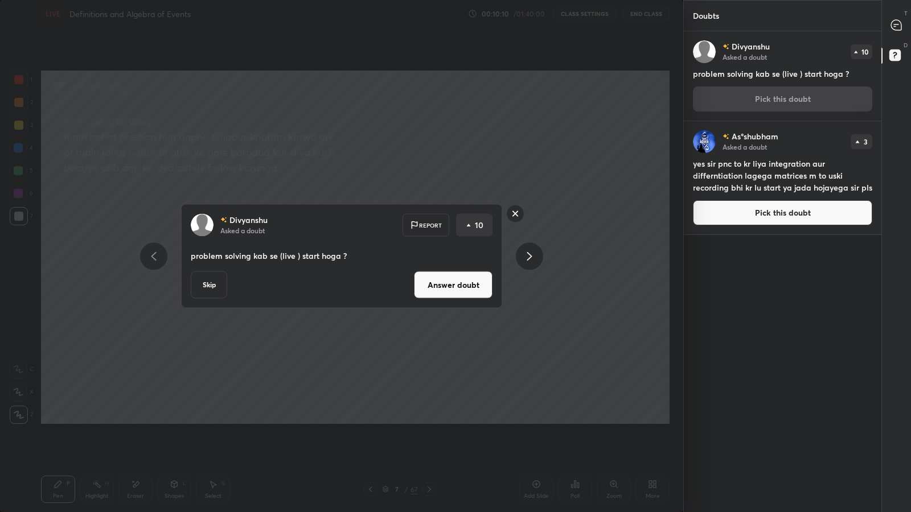
click at [455, 286] on button "Answer doubt" at bounding box center [453, 285] width 79 height 27
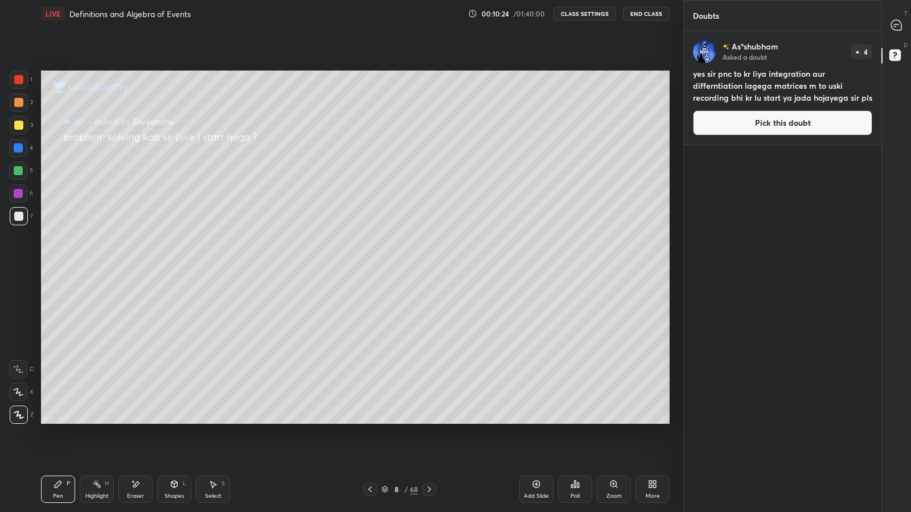
click at [719, 121] on button "Pick this doubt" at bounding box center [782, 122] width 179 height 25
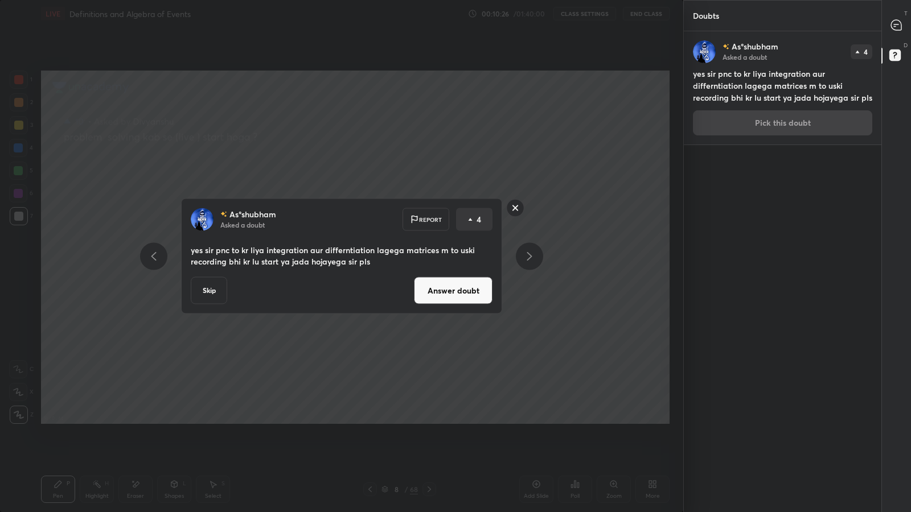
click at [437, 291] on button "Answer doubt" at bounding box center [453, 290] width 79 height 27
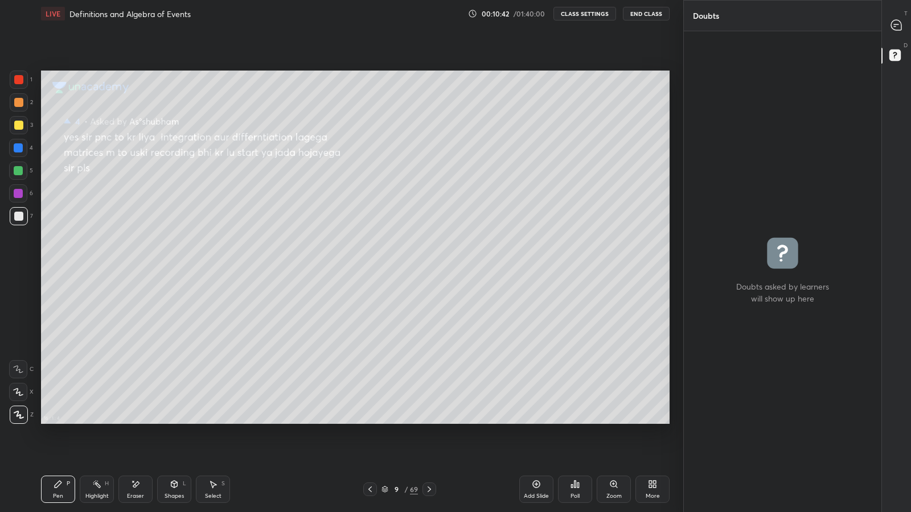
click at [899, 28] on icon at bounding box center [896, 25] width 10 height 10
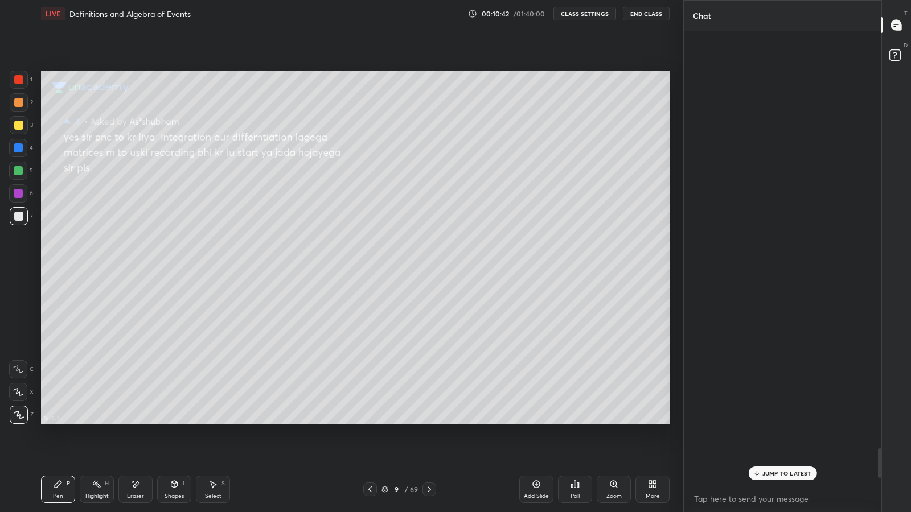
scroll to position [450, 194]
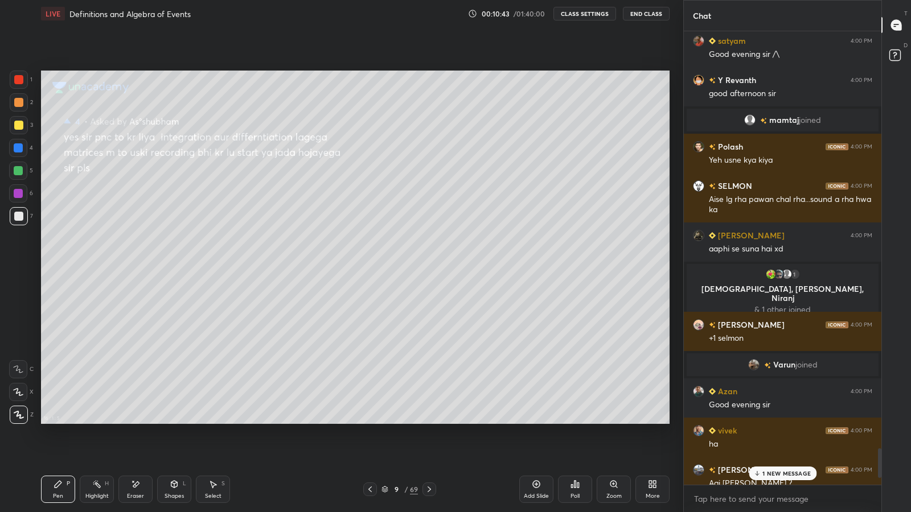
click at [370, 421] on icon at bounding box center [370, 489] width 9 height 9
click at [430, 421] on icon at bounding box center [429, 489] width 9 height 9
click at [429, 421] on icon at bounding box center [429, 489] width 9 height 9
click at [414, 421] on div "69" at bounding box center [414, 490] width 8 height 10
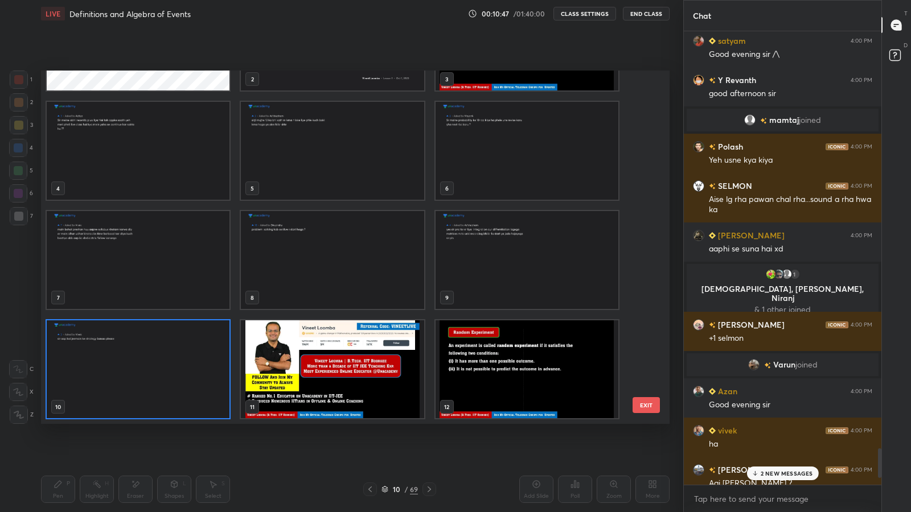
scroll to position [350, 622]
click at [395, 421] on div "10" at bounding box center [396, 489] width 11 height 7
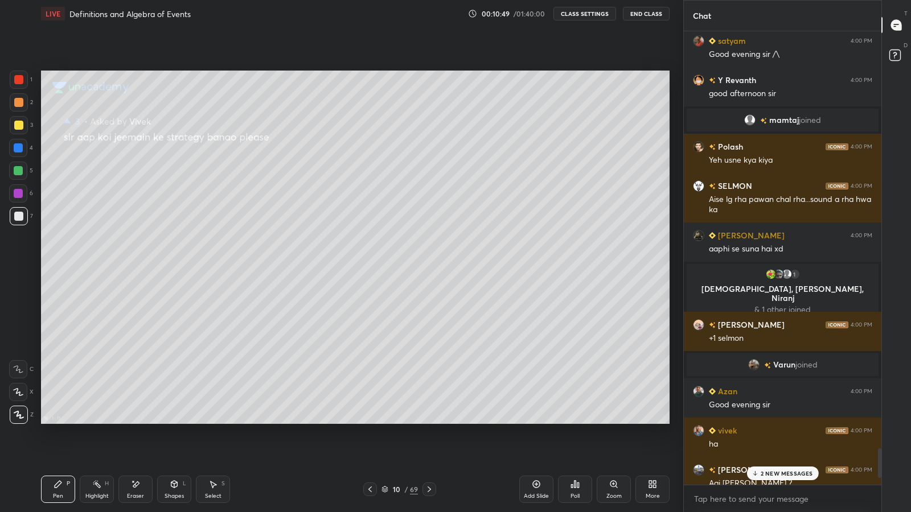
click at [429, 421] on icon at bounding box center [429, 490] width 3 height 6
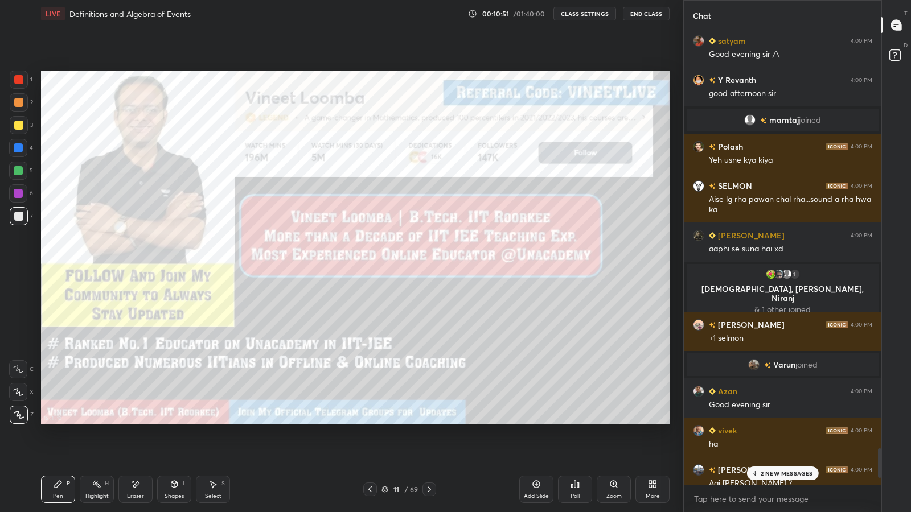
click at [755, 421] on div "2 NEW MESSAGES" at bounding box center [782, 474] width 72 height 14
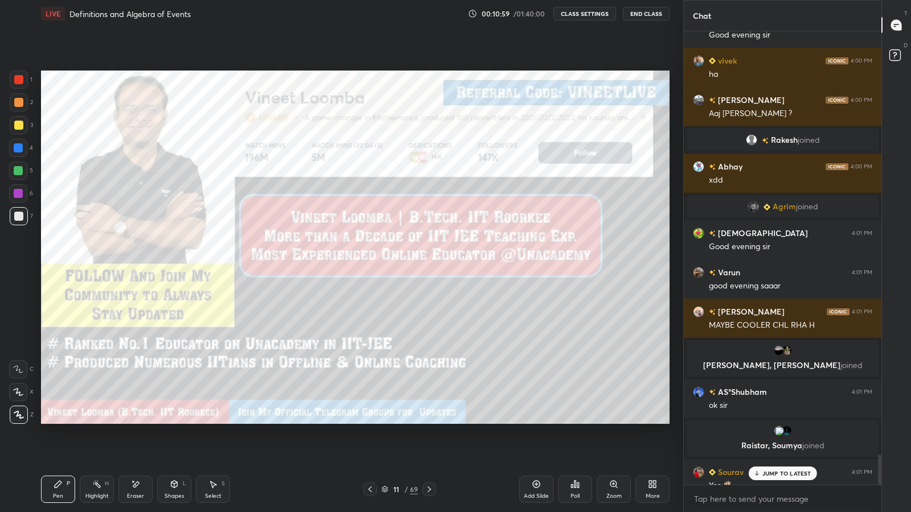
scroll to position [6331, 0]
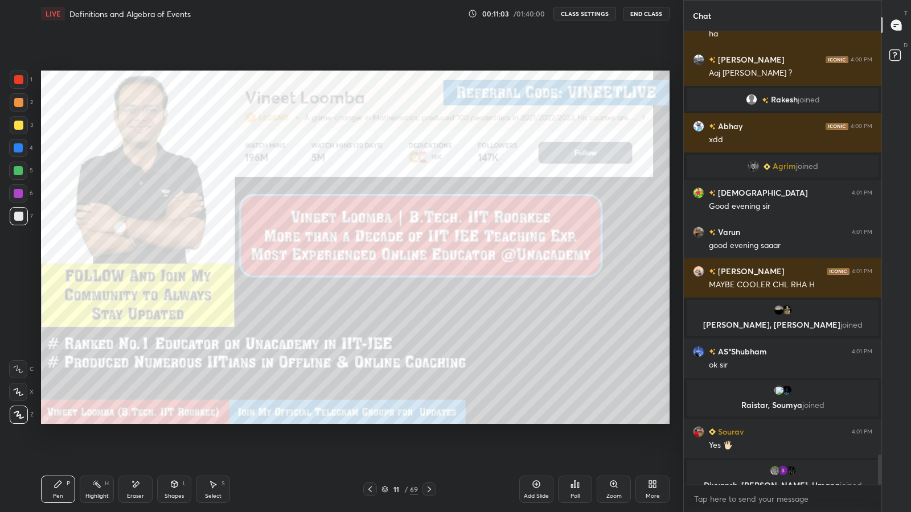
click at [429, 421] on icon at bounding box center [429, 489] width 9 height 9
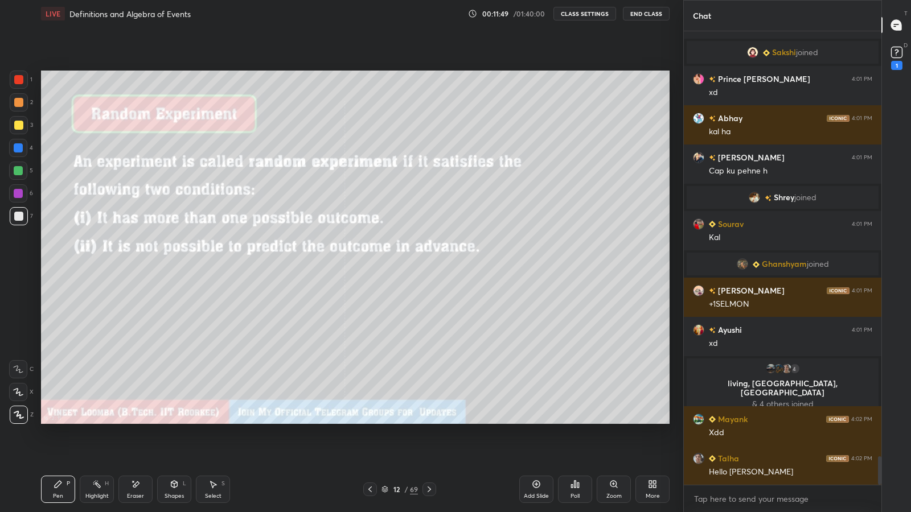
scroll to position [6786, 0]
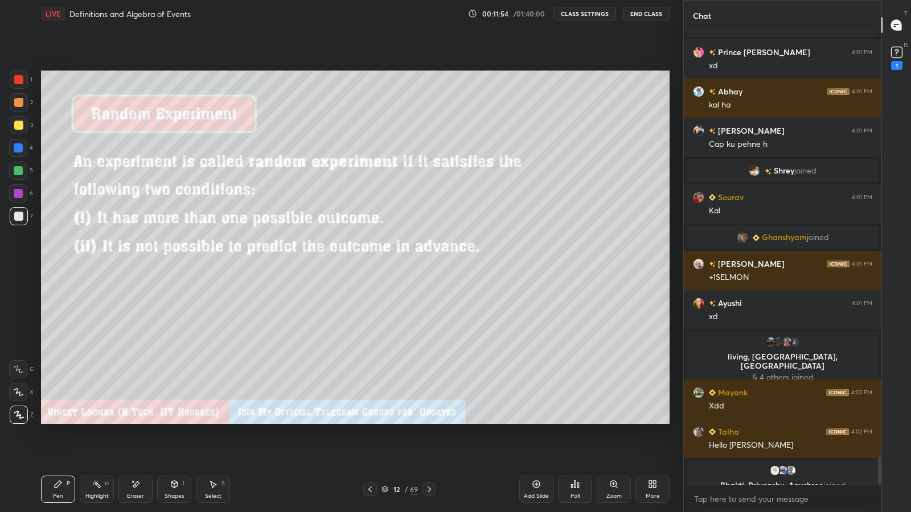
click at [432, 421] on icon at bounding box center [429, 489] width 9 height 9
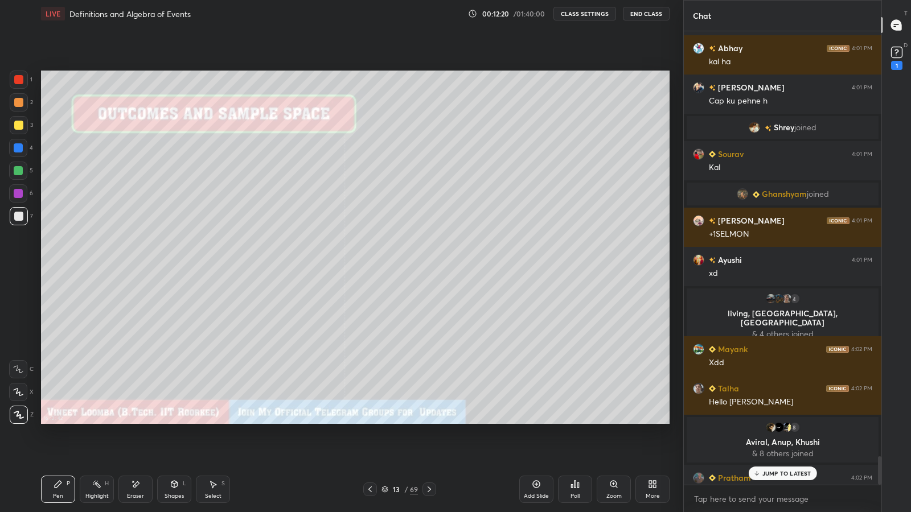
scroll to position [6827, 0]
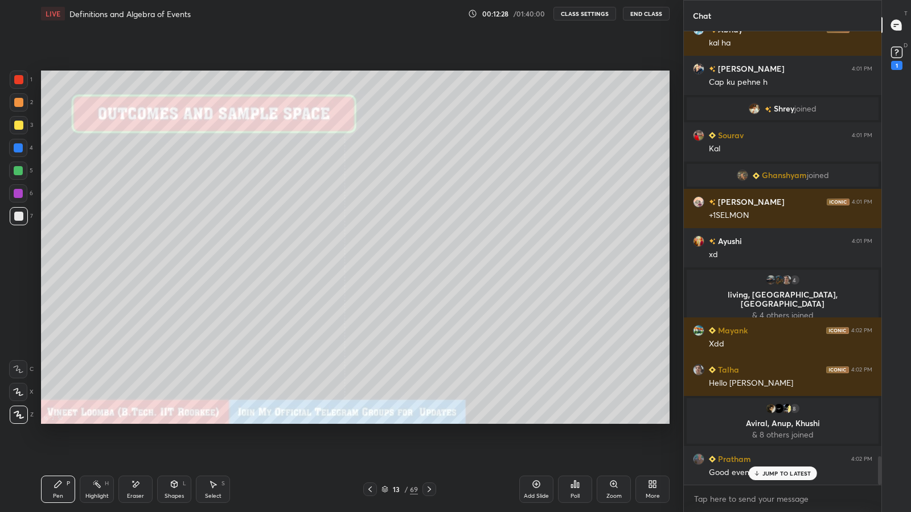
click at [134, 421] on div "Eraser" at bounding box center [135, 489] width 34 height 27
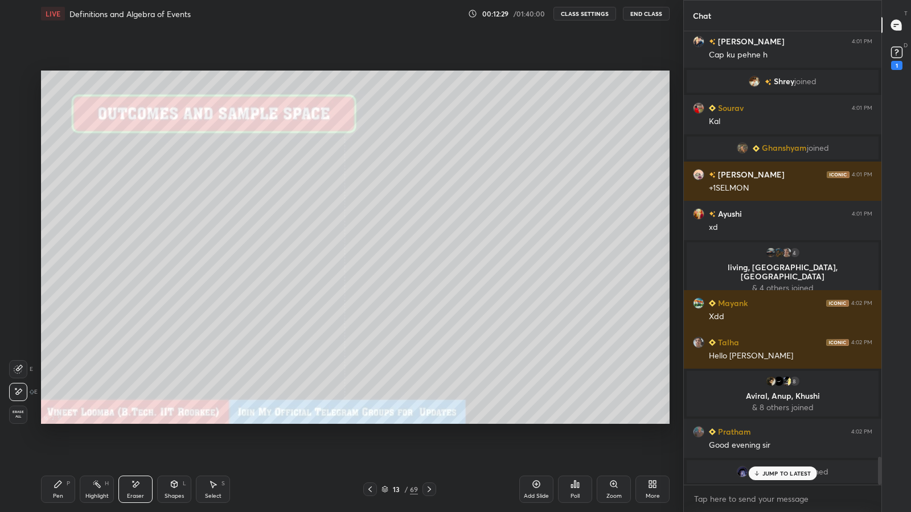
scroll to position [6894, 0]
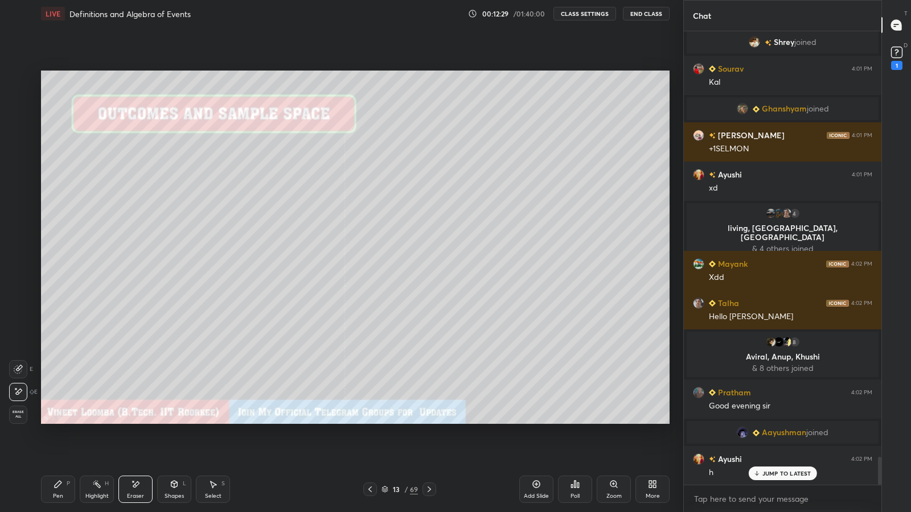
click at [60, 421] on icon at bounding box center [58, 484] width 7 height 7
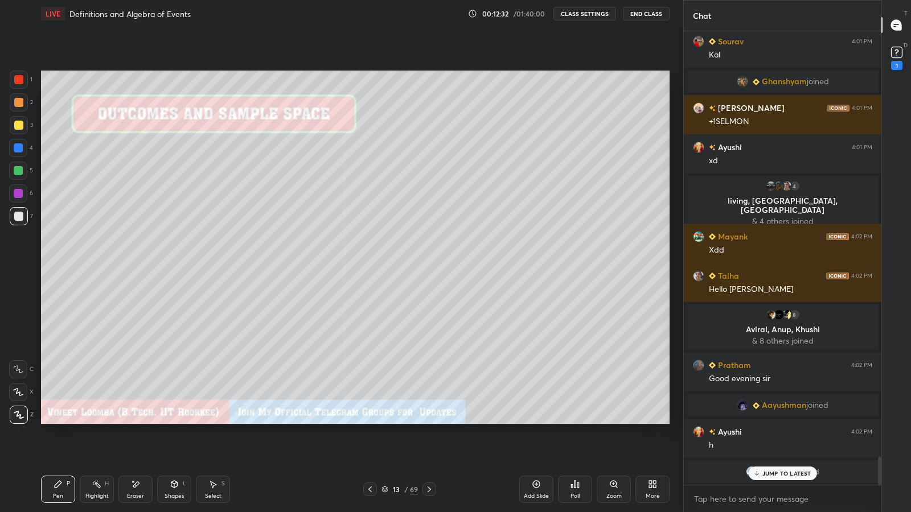
scroll to position [6988, 0]
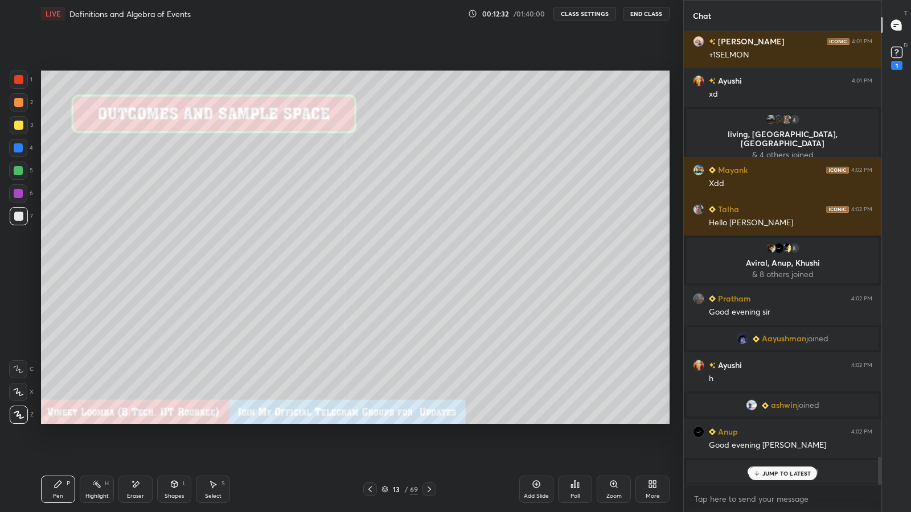
click at [429, 421] on icon at bounding box center [429, 489] width 9 height 9
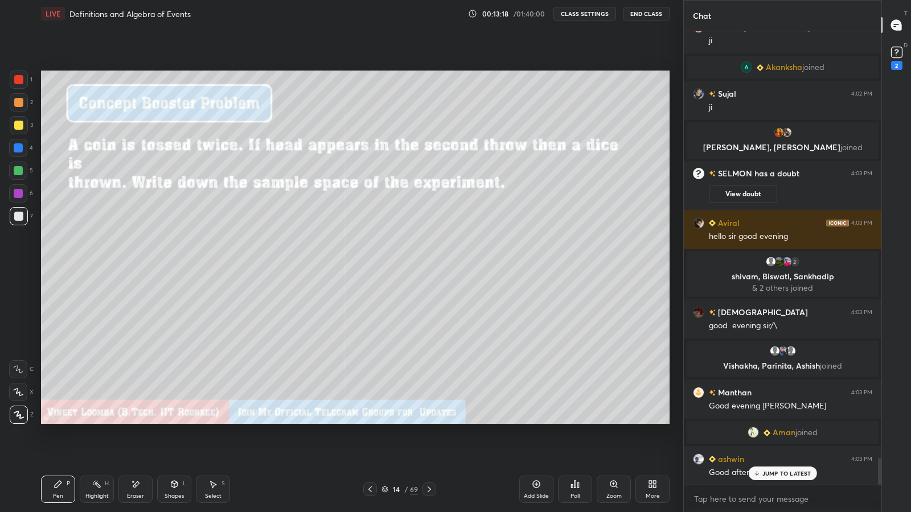
scroll to position [7324, 0]
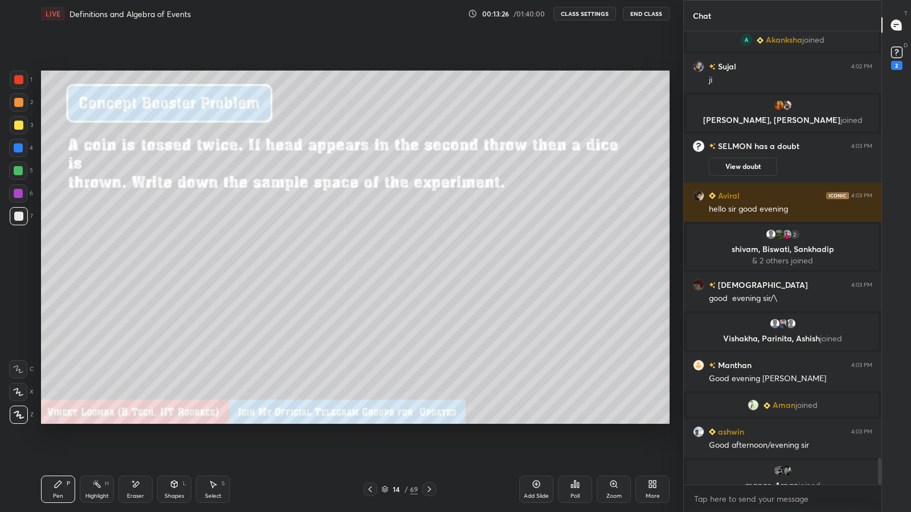
click at [139, 421] on div "Eraser" at bounding box center [135, 489] width 34 height 27
click at [55, 421] on div "Pen P" at bounding box center [58, 489] width 34 height 27
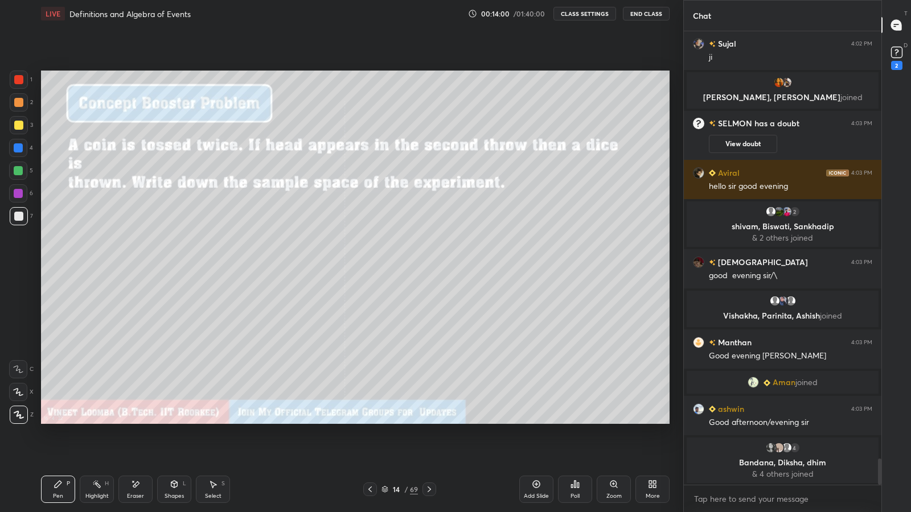
click at [429, 421] on icon at bounding box center [429, 489] width 9 height 9
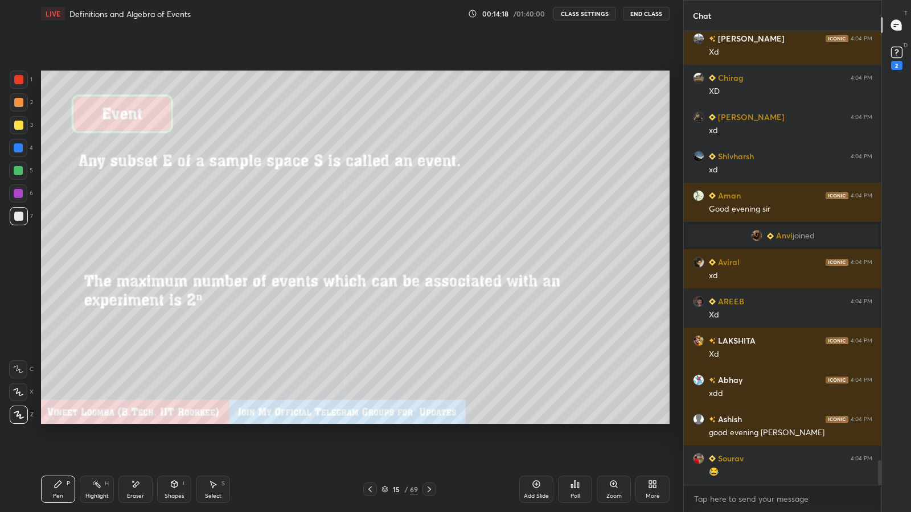
scroll to position [7991, 0]
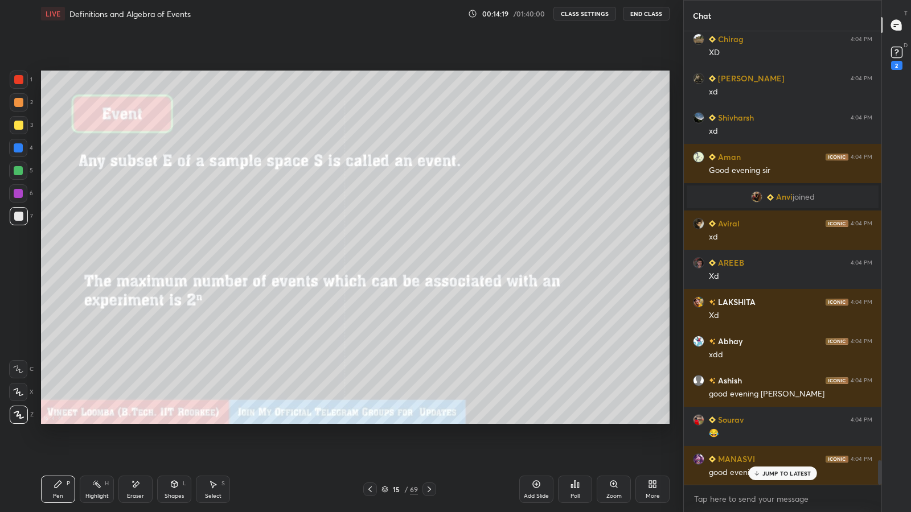
click at [368, 421] on icon at bounding box center [370, 489] width 9 height 9
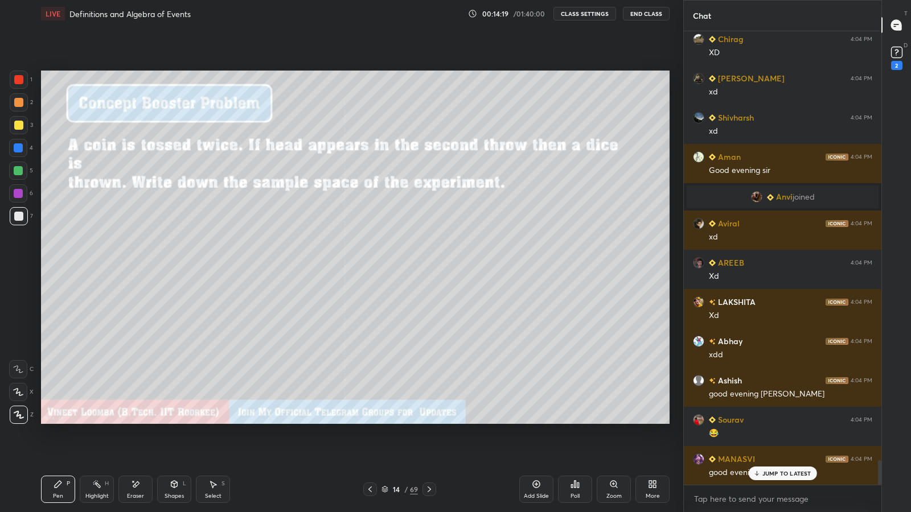
click at [370, 421] on icon at bounding box center [370, 489] width 9 height 9
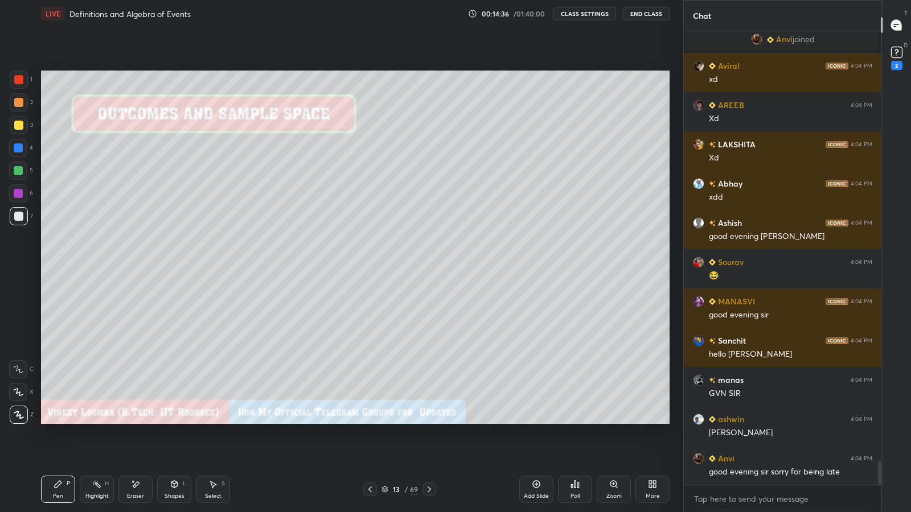
scroll to position [8176, 0]
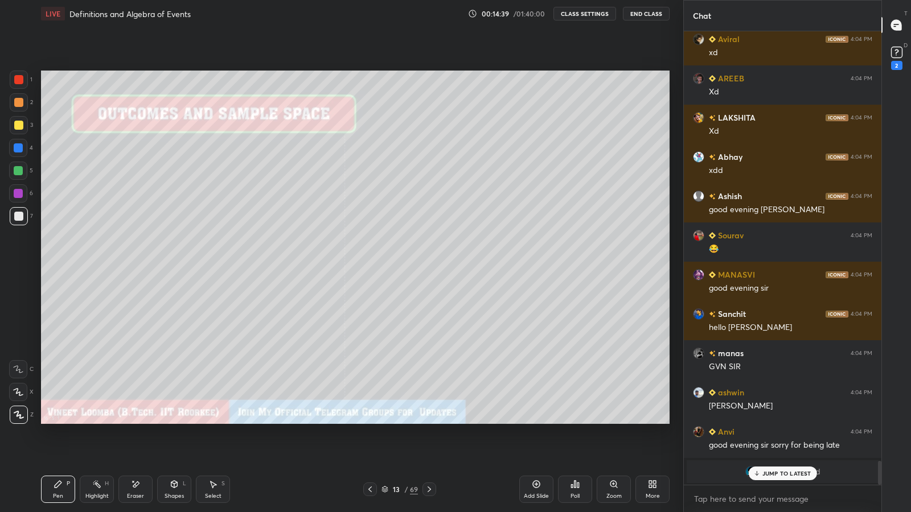
click at [429, 421] on icon at bounding box center [429, 489] width 9 height 9
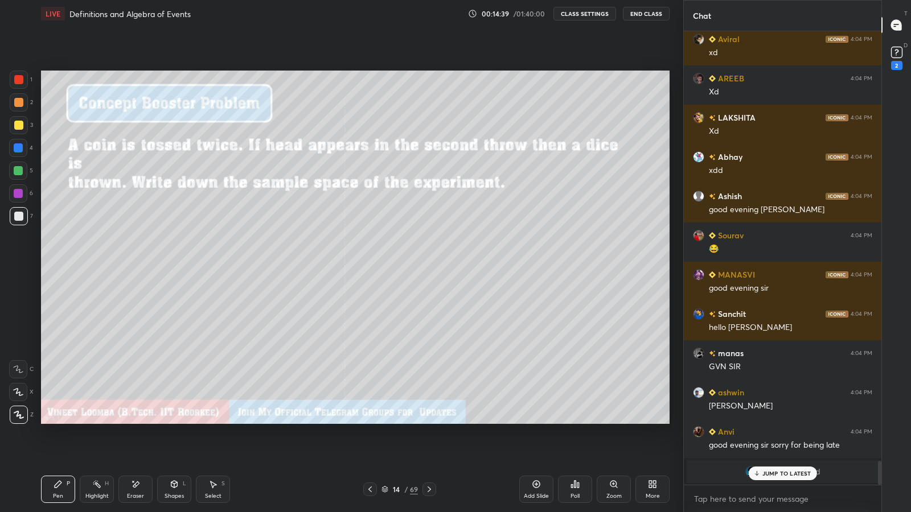
click at [430, 421] on icon at bounding box center [429, 489] width 9 height 9
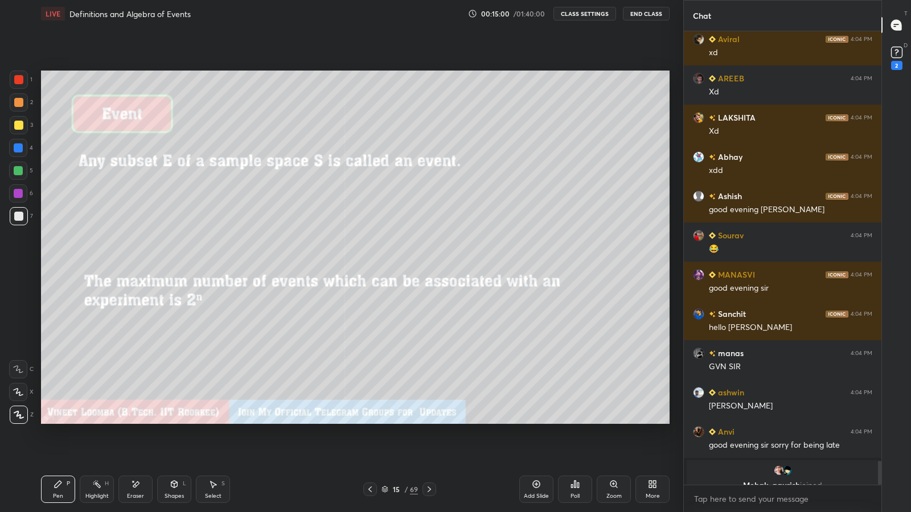
click at [429, 421] on icon at bounding box center [429, 489] width 9 height 9
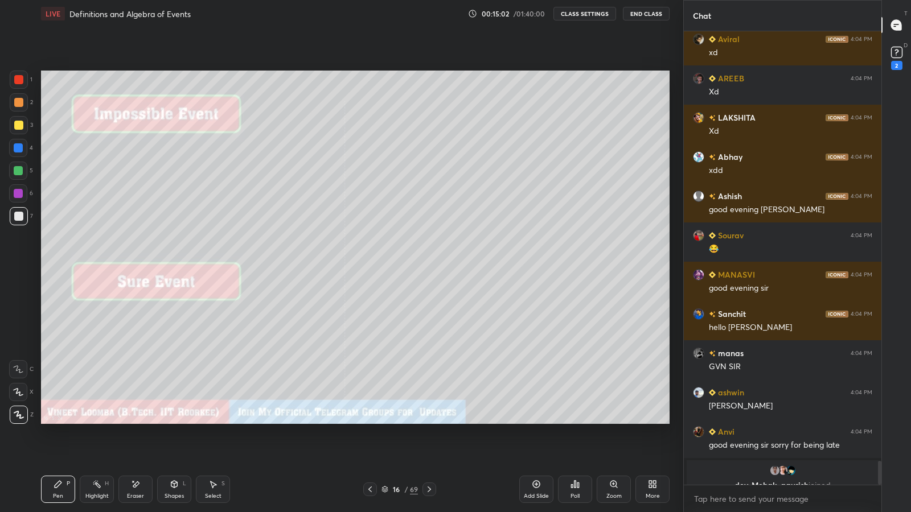
click at [370, 421] on icon at bounding box center [370, 489] width 9 height 9
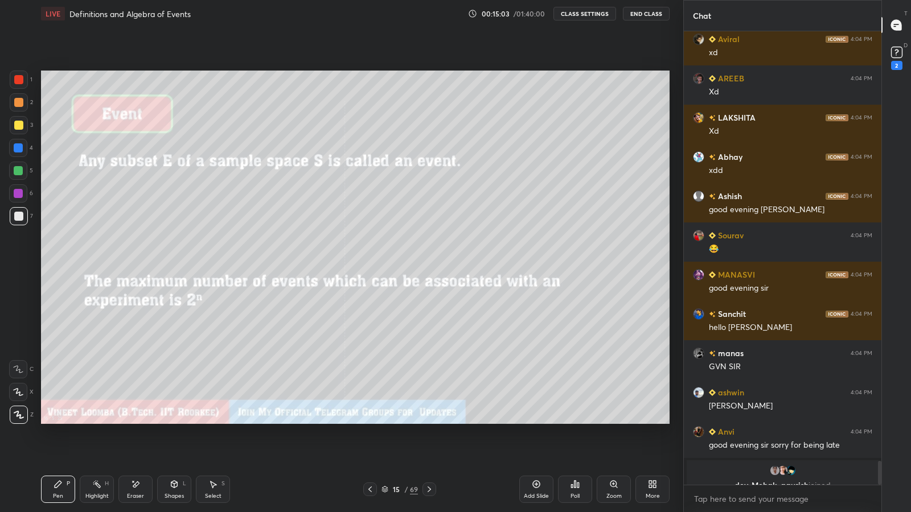
click at [429, 421] on icon at bounding box center [429, 489] width 9 height 9
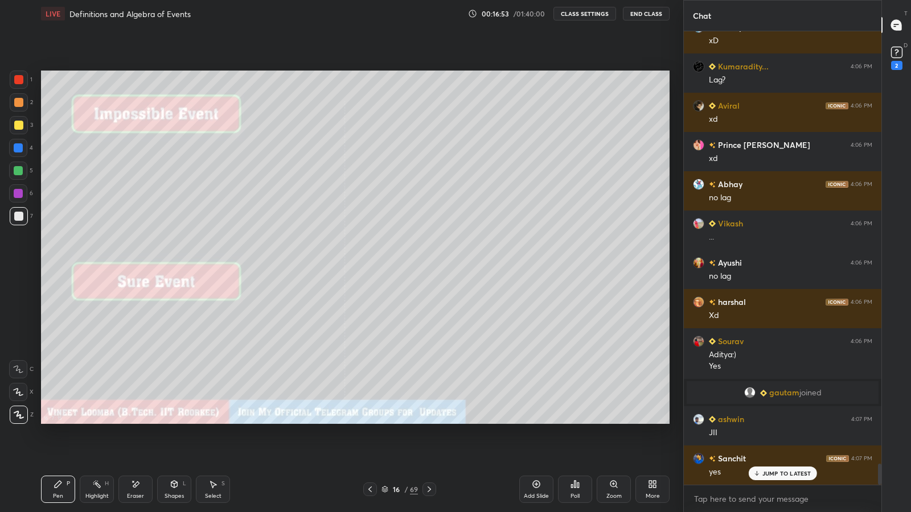
scroll to position [9244, 0]
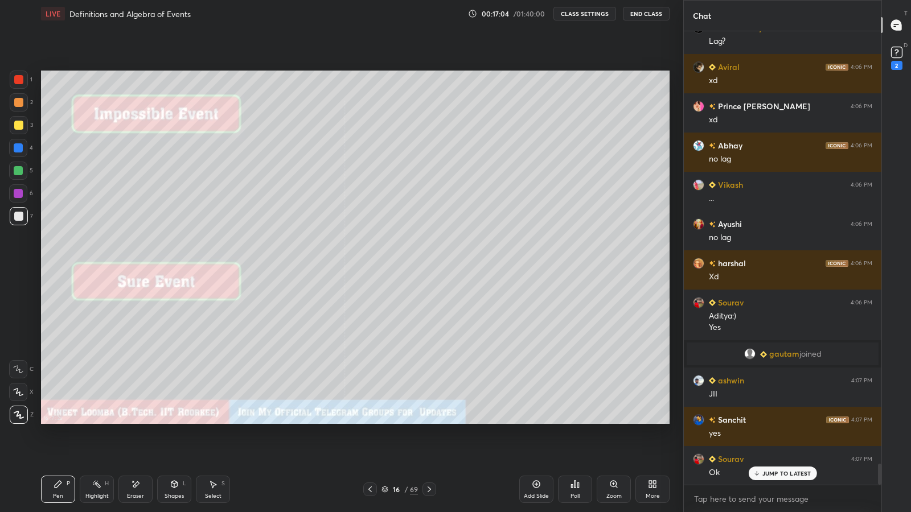
click at [429, 421] on icon at bounding box center [429, 489] width 9 height 9
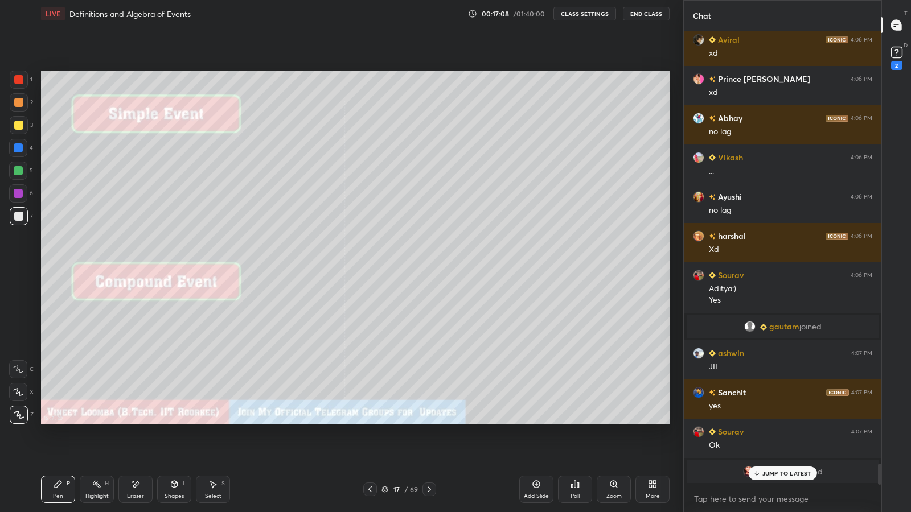
click at [370, 421] on icon at bounding box center [370, 489] width 9 height 9
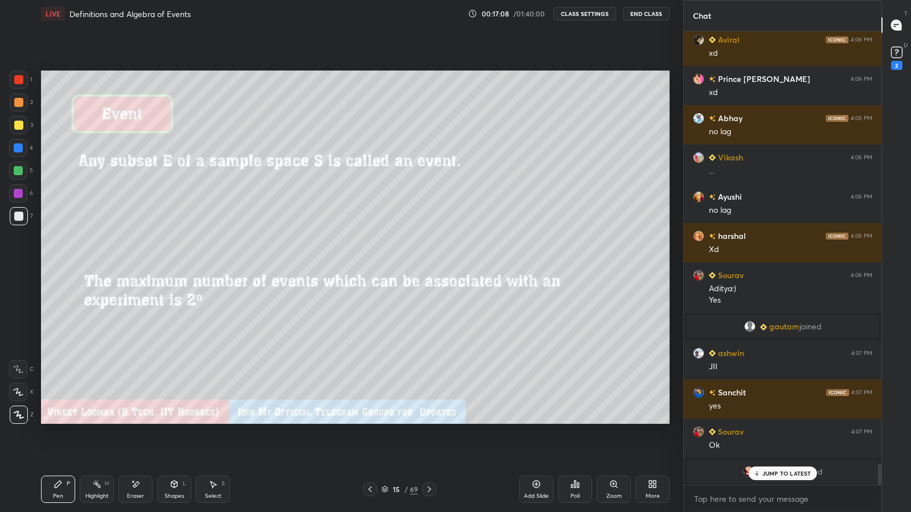
click at [370, 421] on icon at bounding box center [370, 489] width 9 height 9
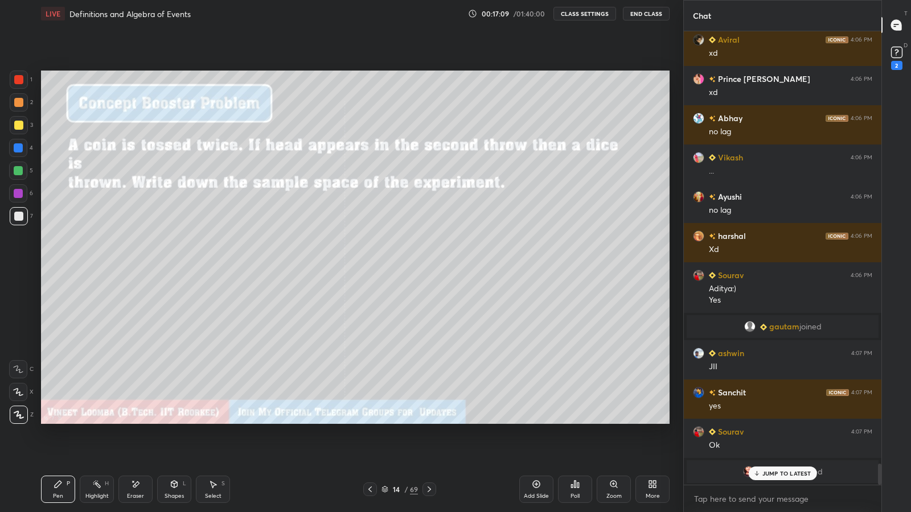
click at [370, 421] on icon at bounding box center [370, 489] width 9 height 9
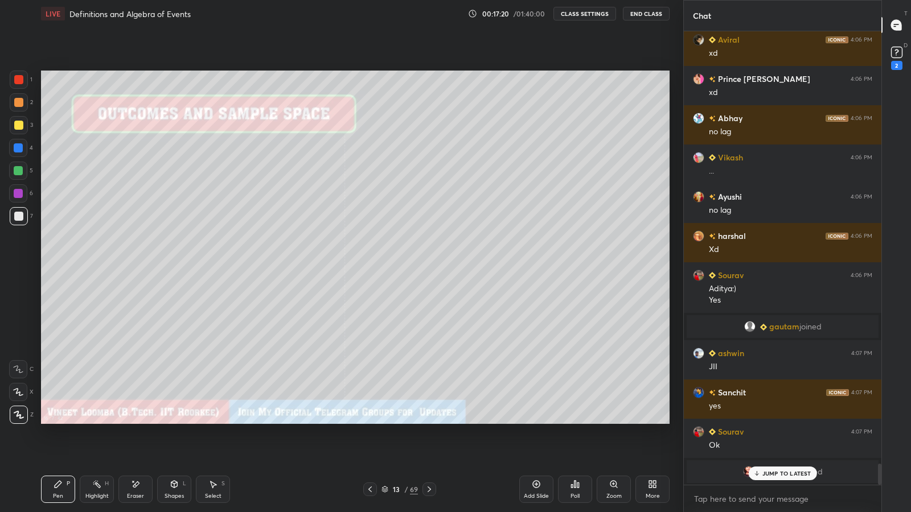
click at [426, 421] on icon at bounding box center [429, 489] width 9 height 9
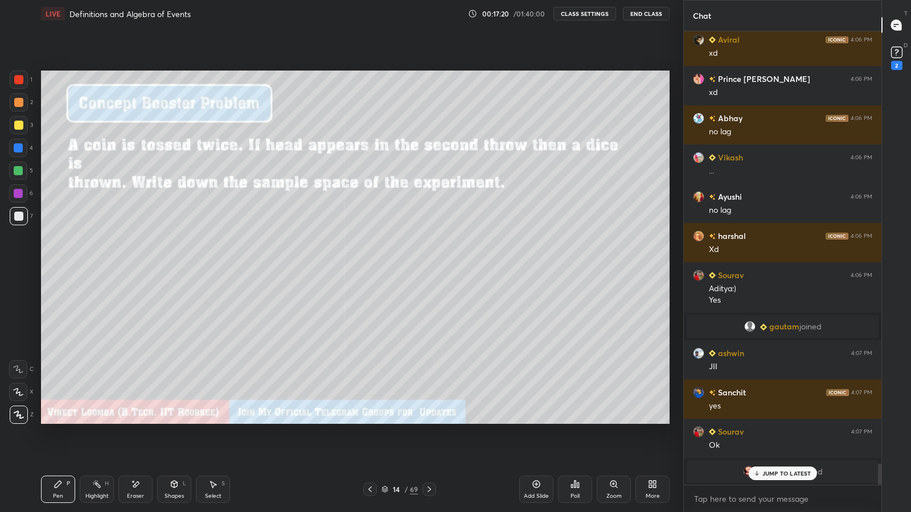
click at [430, 421] on icon at bounding box center [429, 489] width 9 height 9
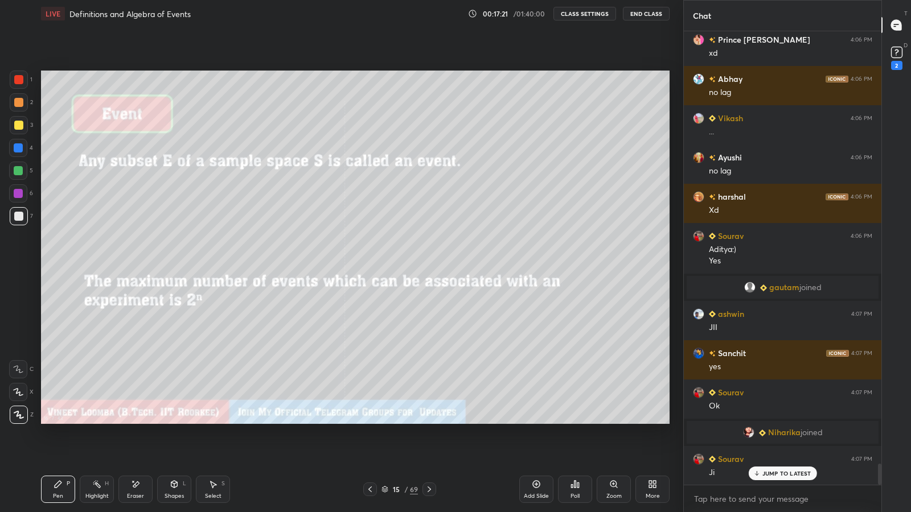
click at [430, 421] on icon at bounding box center [429, 489] width 9 height 9
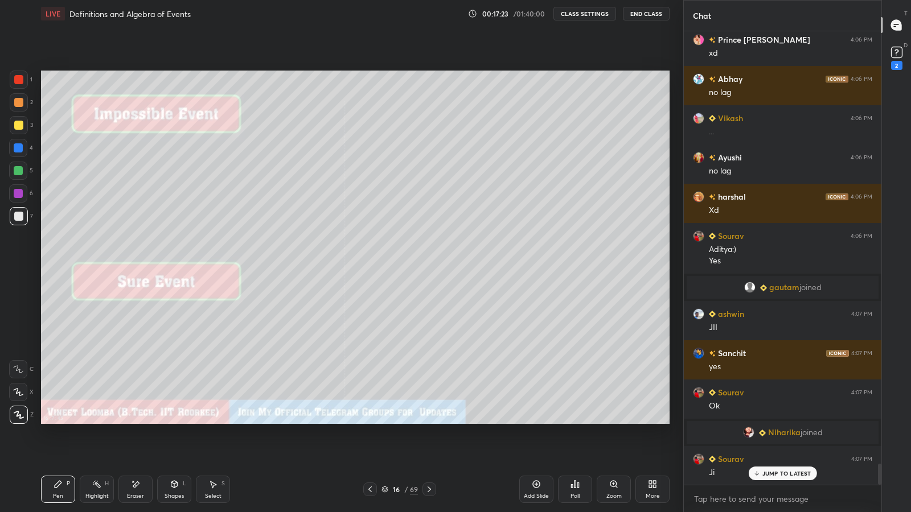
click at [429, 421] on icon at bounding box center [429, 489] width 9 height 9
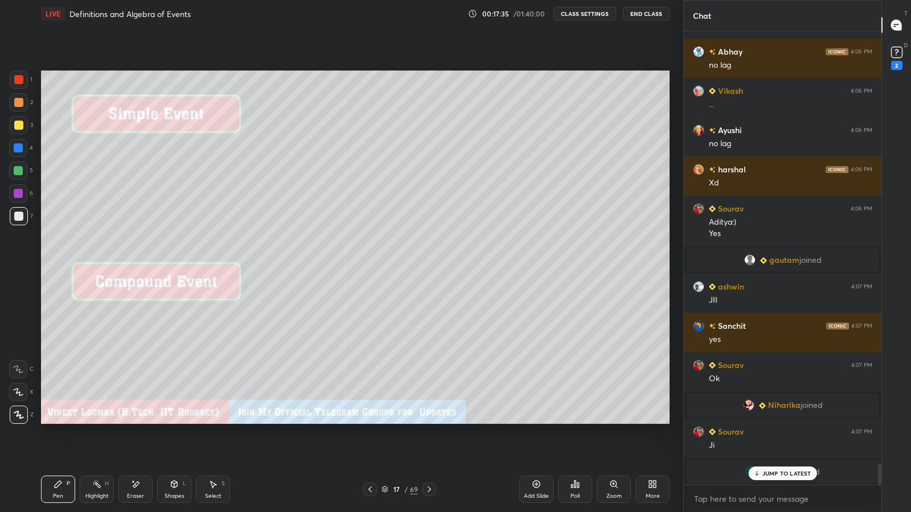
click at [210, 421] on div "Select" at bounding box center [213, 497] width 17 height 6
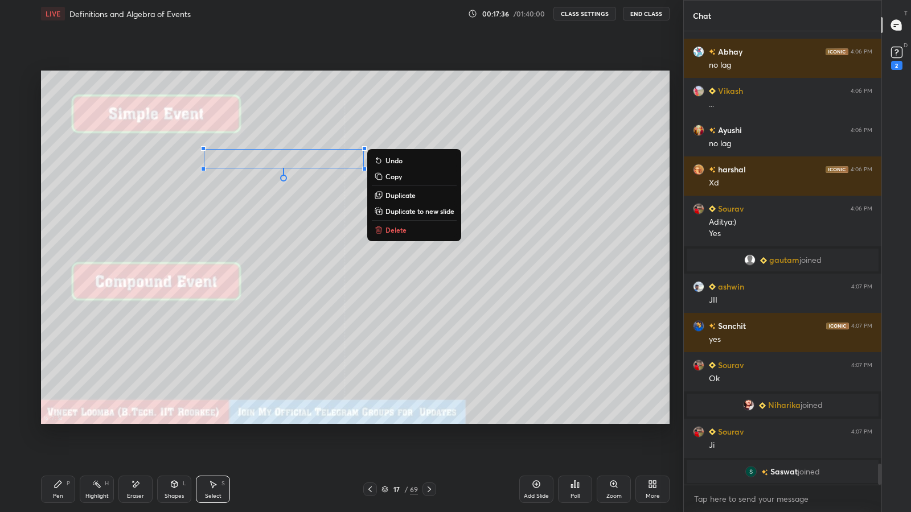
scroll to position [9378, 0]
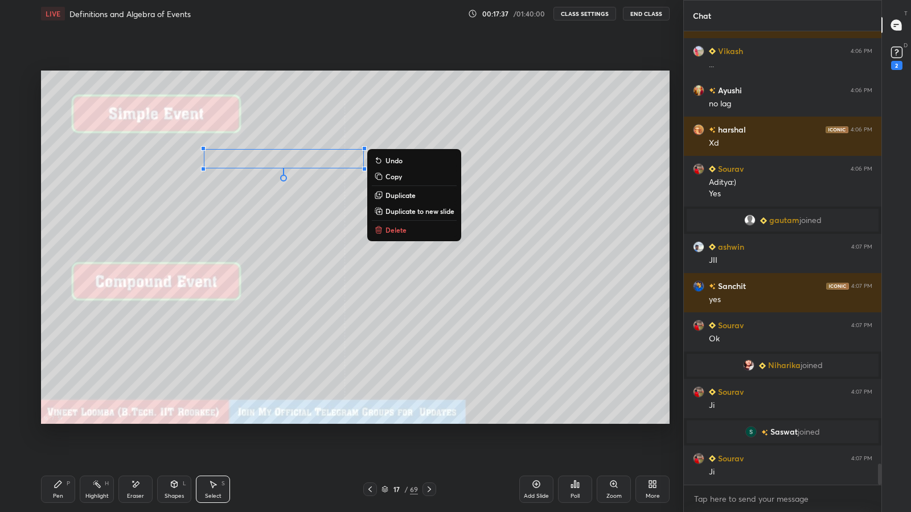
click at [392, 196] on p "Duplicate" at bounding box center [400, 195] width 30 height 9
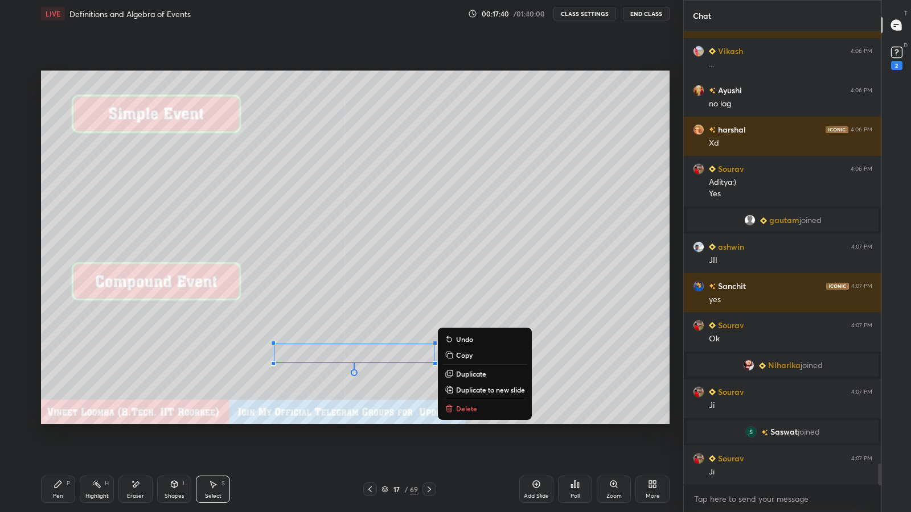
click at [62, 421] on div "Pen P" at bounding box center [58, 489] width 34 height 27
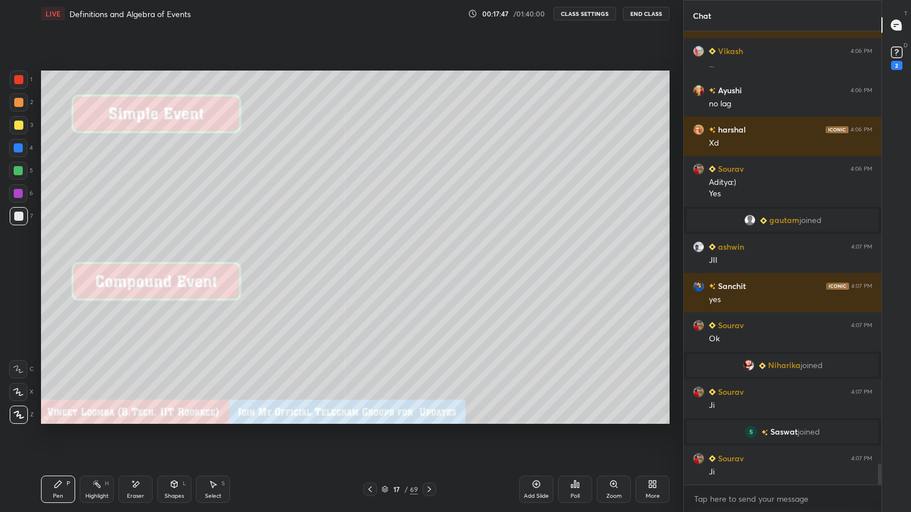
scroll to position [9417, 0]
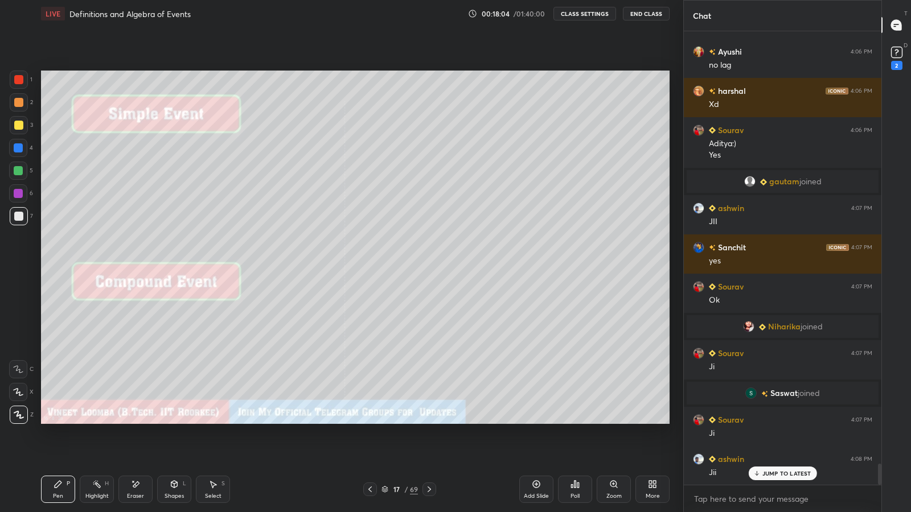
click at [429, 421] on icon at bounding box center [429, 490] width 3 height 6
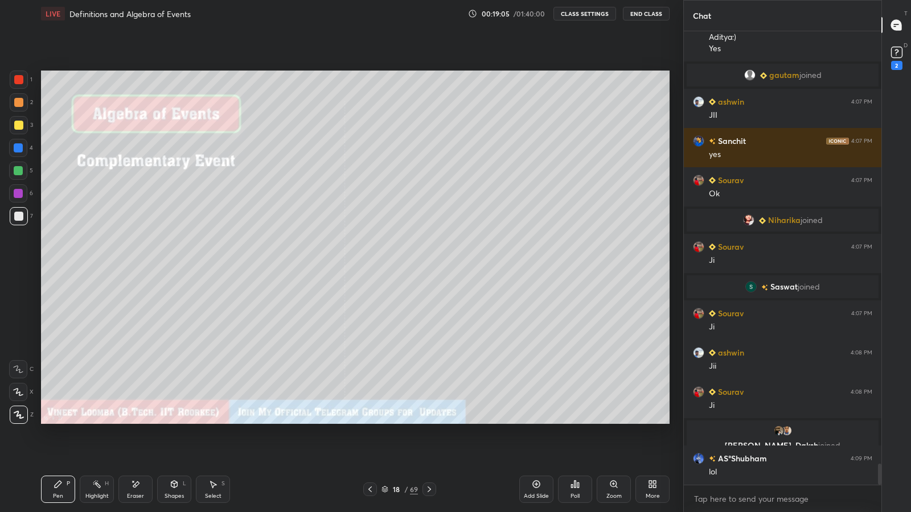
scroll to position [9192, 0]
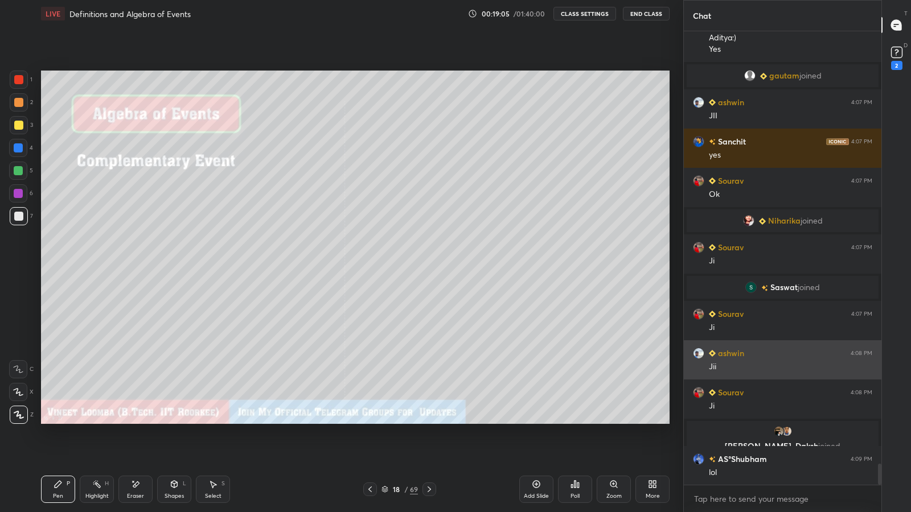
click at [699, 363] on div "ashwin 4:08 PM Jii" at bounding box center [783, 359] width 198 height 39
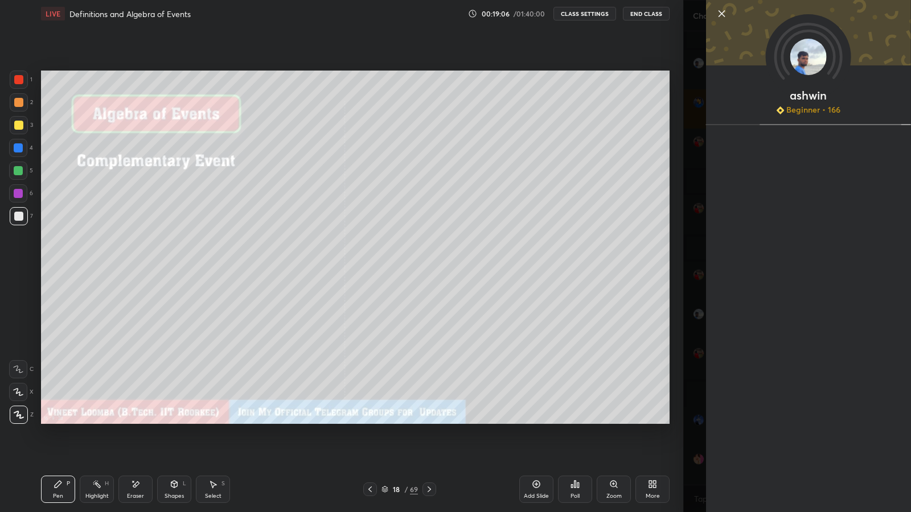
click at [688, 333] on div "ashwin Beginner • 166" at bounding box center [797, 256] width 228 height 512
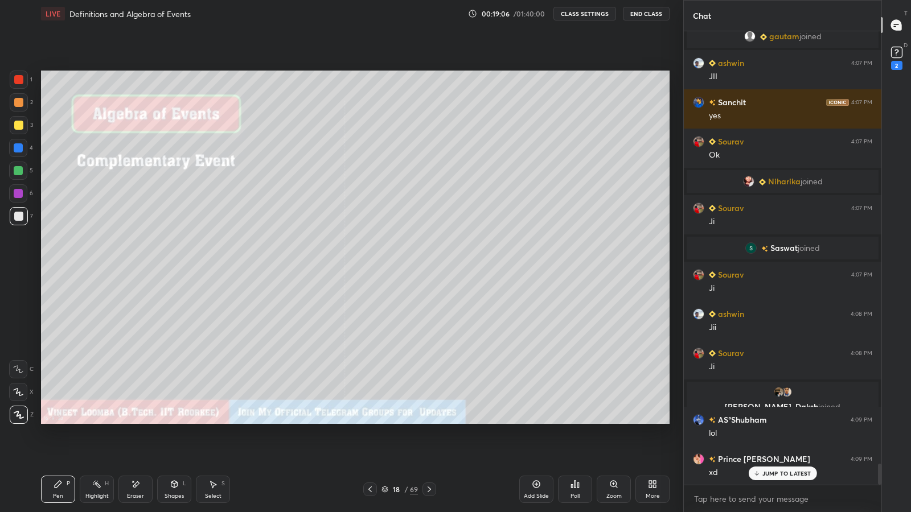
click at [699, 273] on img "grid" at bounding box center [698, 274] width 11 height 11
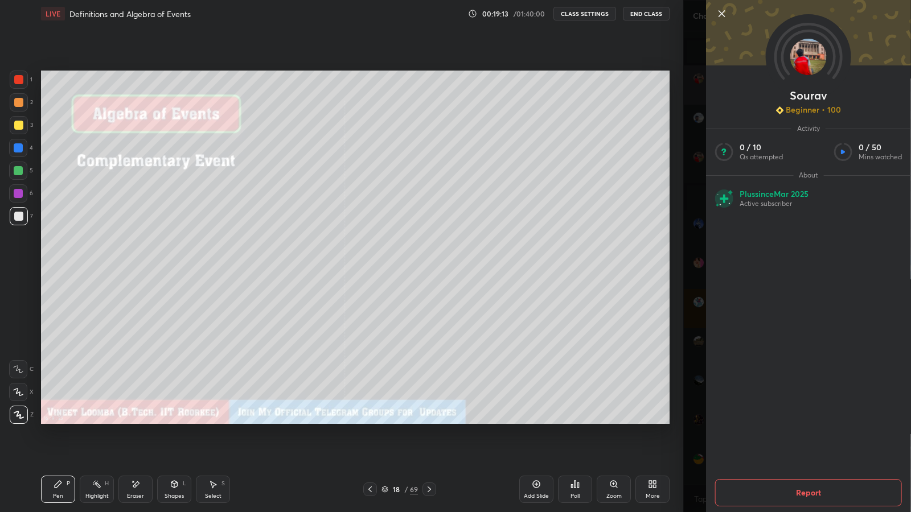
scroll to position [9467, 0]
click at [689, 229] on div "Sourav Beginner • 100 Activity 0 / 10 Qs attempted 0 / 50 Mins watched About Pl…" at bounding box center [797, 256] width 228 height 512
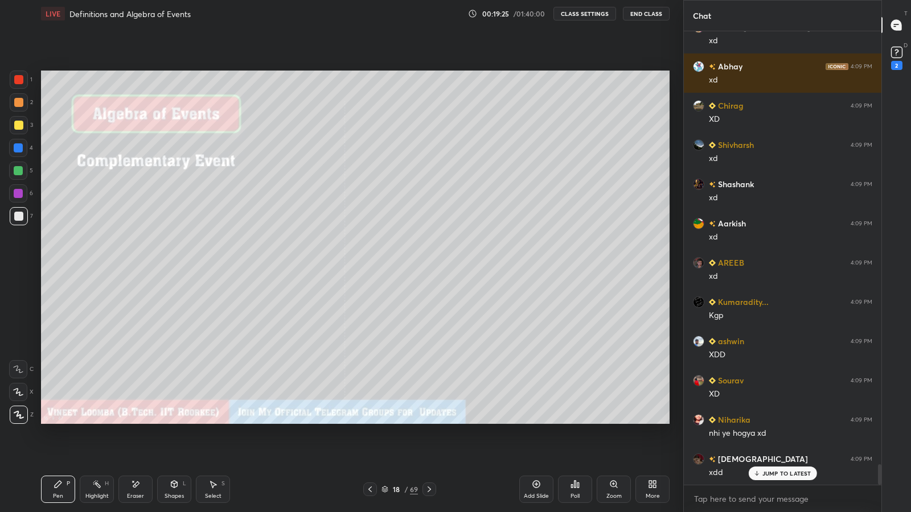
scroll to position [9704, 0]
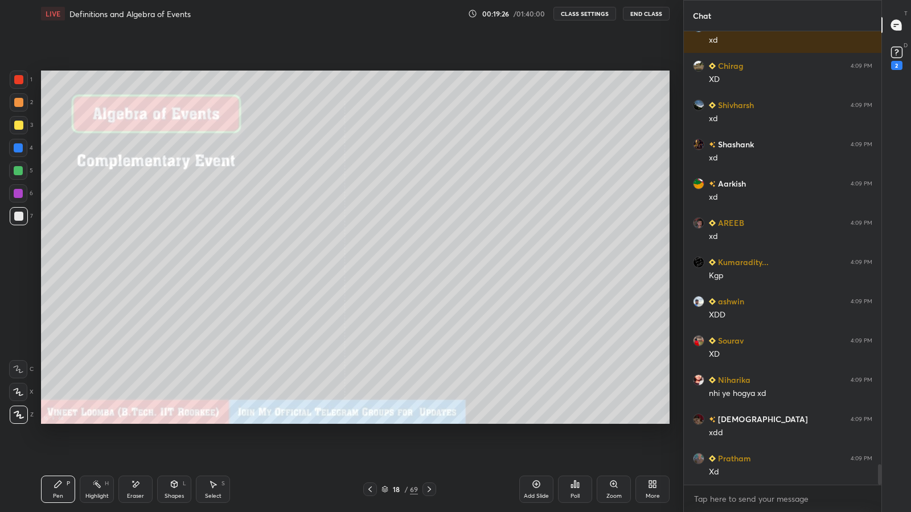
click at [429, 421] on icon at bounding box center [429, 489] width 9 height 9
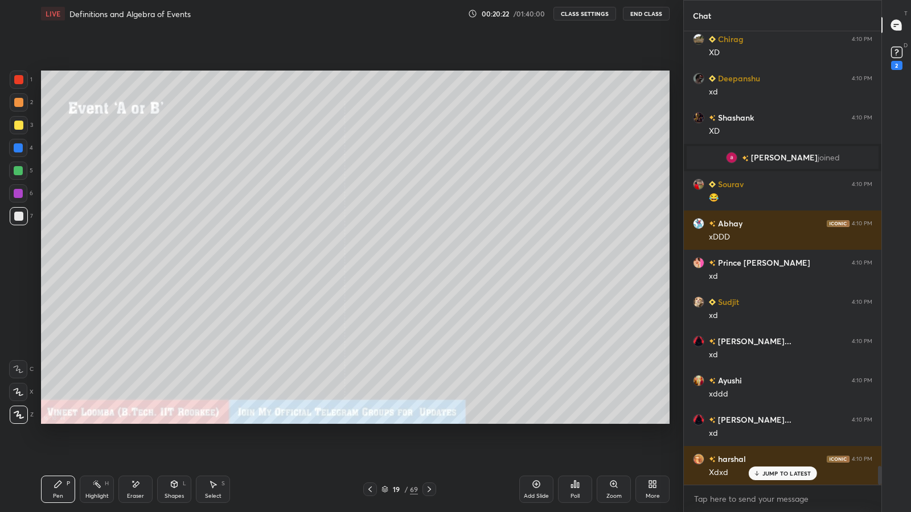
scroll to position [10662, 0]
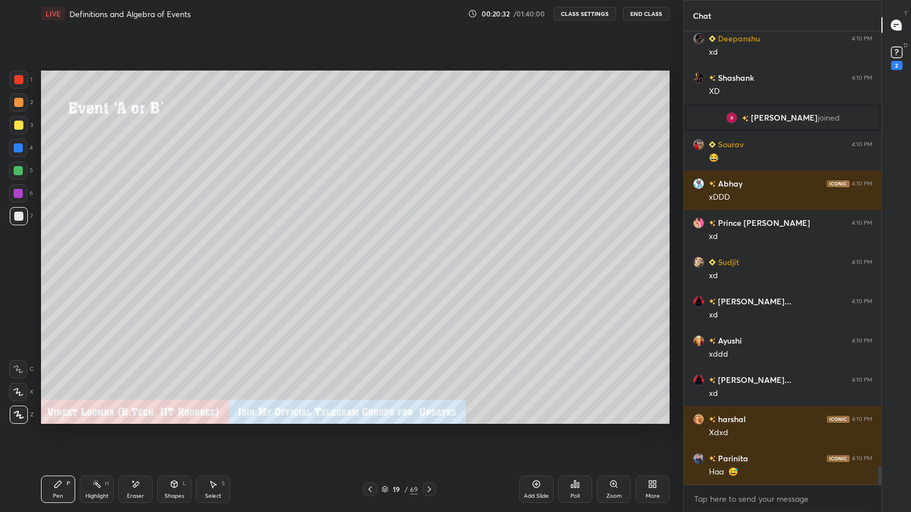
click at [429, 421] on icon at bounding box center [429, 489] width 9 height 9
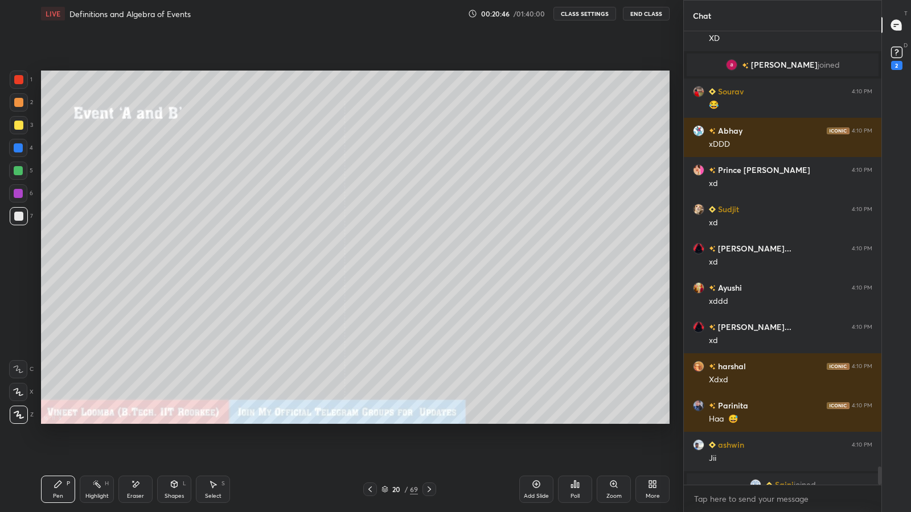
scroll to position [10374, 0]
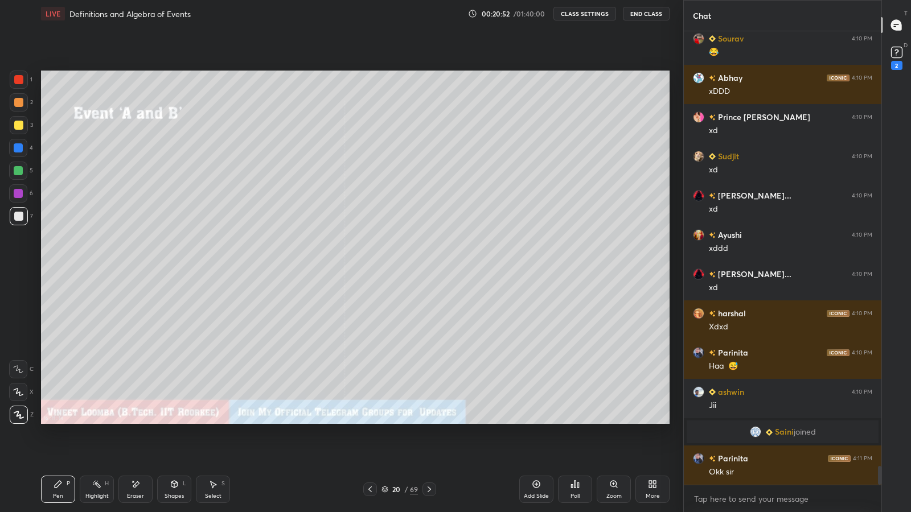
click at [430, 421] on icon at bounding box center [429, 489] width 9 height 9
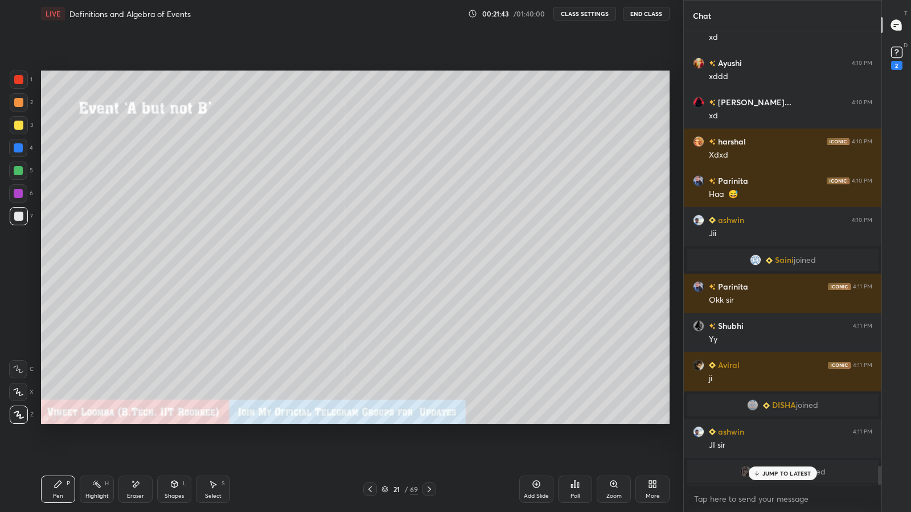
scroll to position [10520, 0]
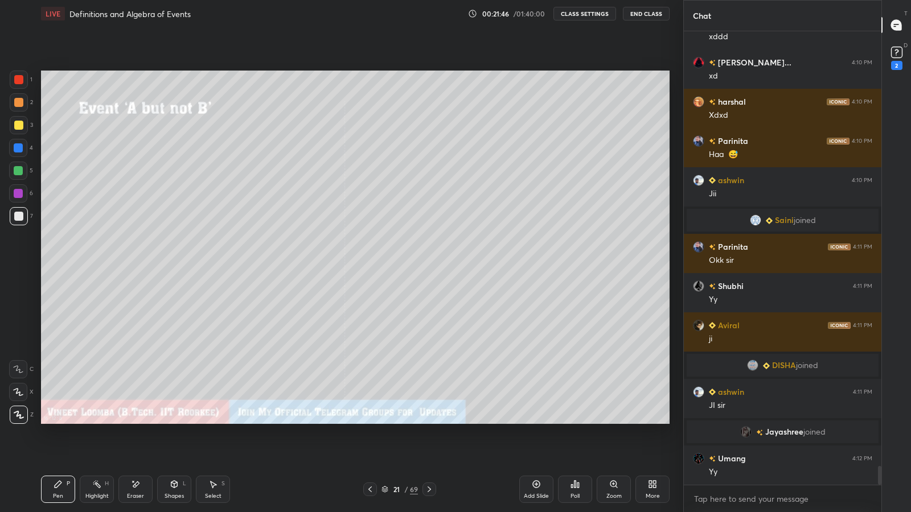
click at [429, 421] on icon at bounding box center [429, 489] width 9 height 9
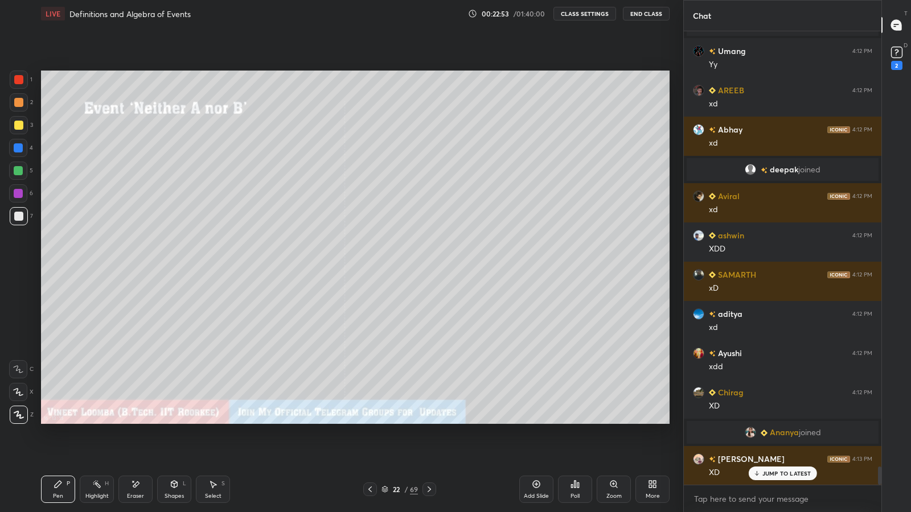
scroll to position [10860, 0]
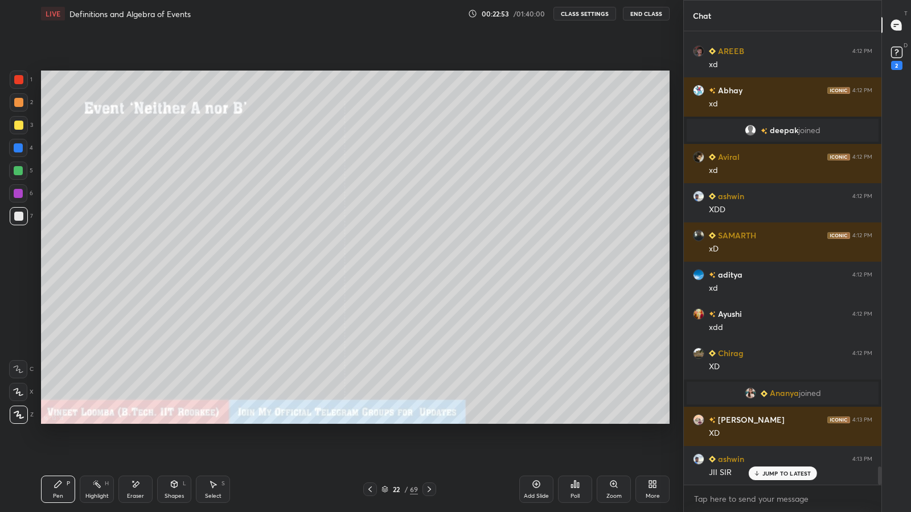
click at [781, 395] on span "Ananya" at bounding box center [784, 393] width 29 height 9
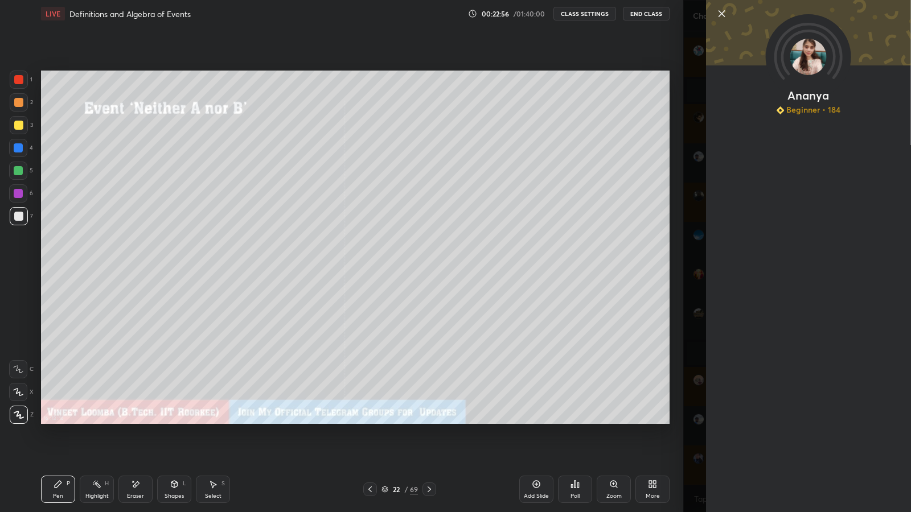
scroll to position [10938, 0]
click at [690, 347] on div "Ananya Beginner • 184" at bounding box center [797, 256] width 228 height 512
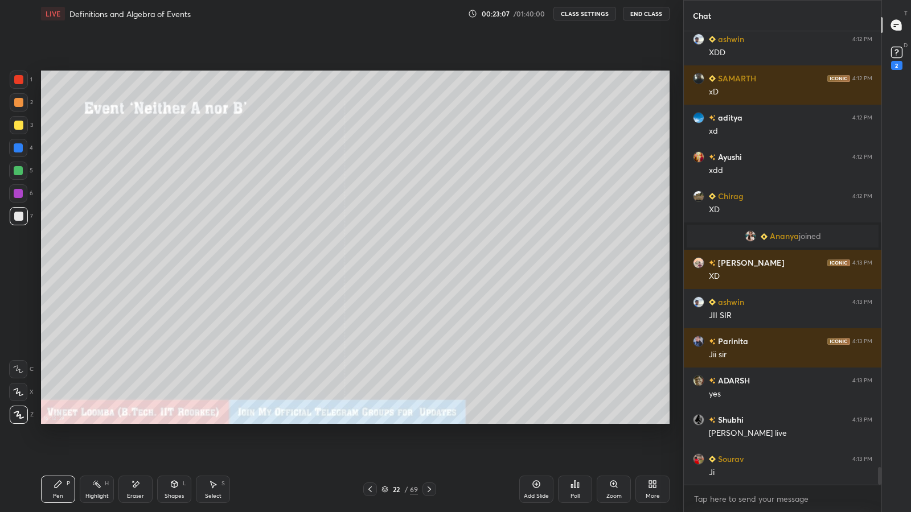
scroll to position [11045, 0]
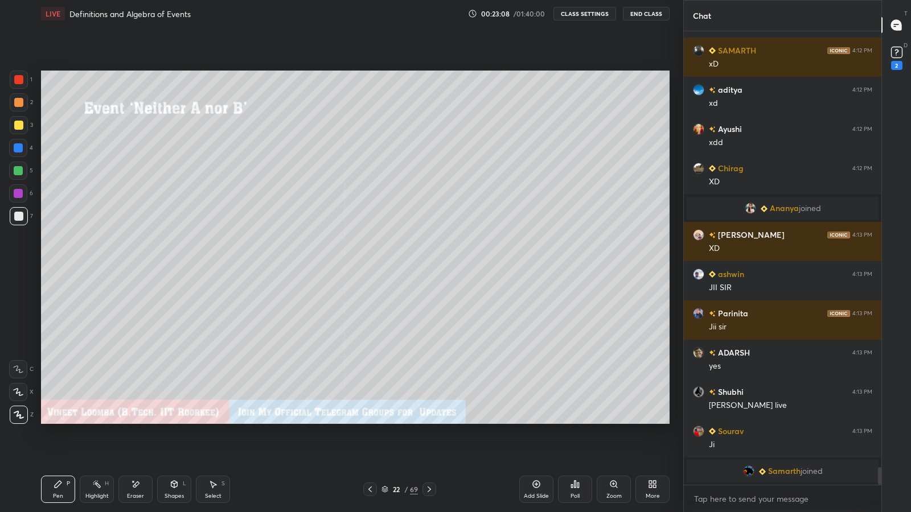
click at [427, 421] on icon at bounding box center [429, 489] width 9 height 9
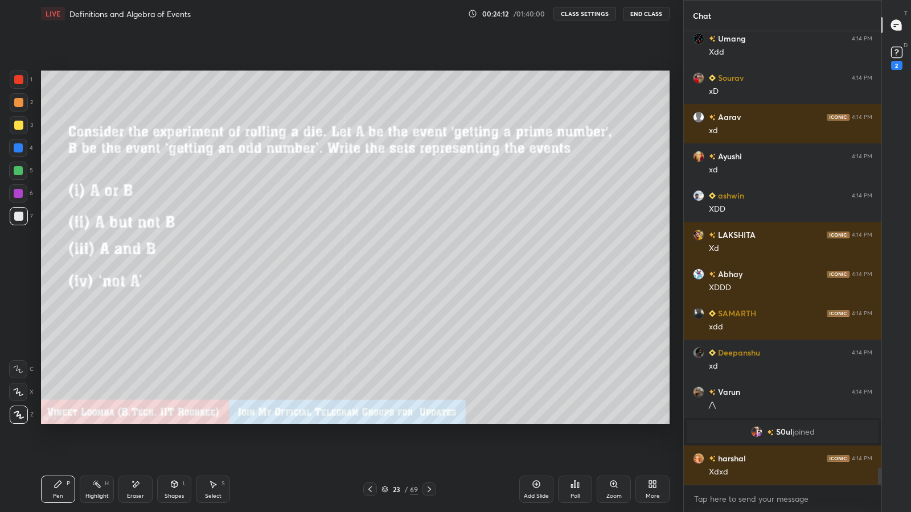
scroll to position [11845, 0]
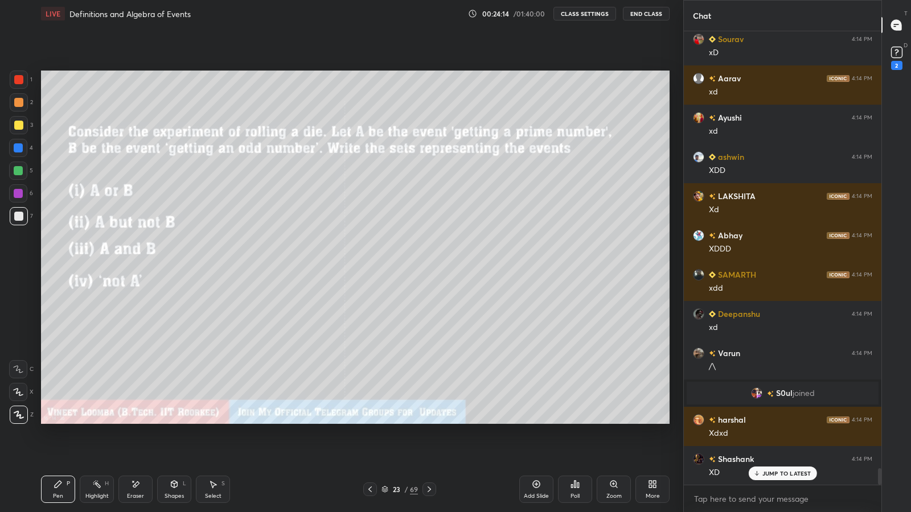
click at [134, 421] on div "Eraser" at bounding box center [135, 489] width 34 height 27
click at [56, 421] on div "Pen" at bounding box center [58, 497] width 10 height 6
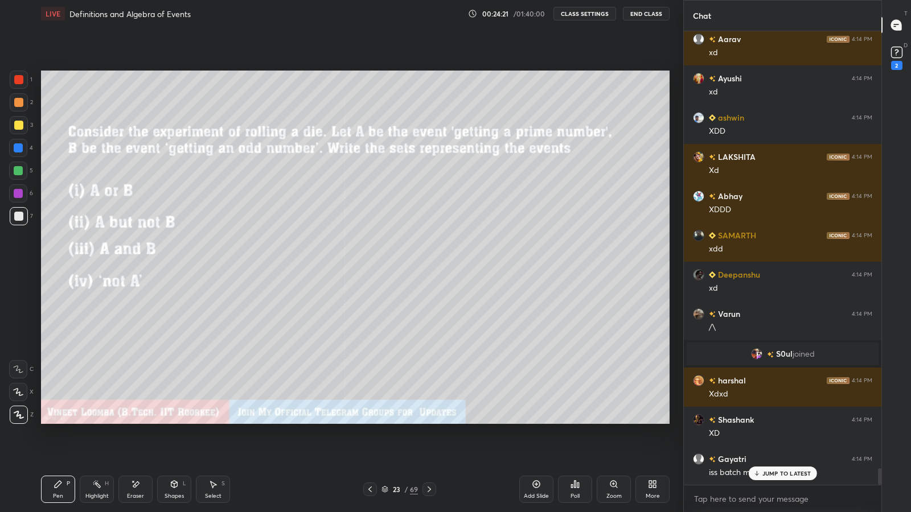
click at [767, 421] on p "JUMP TO LATEST" at bounding box center [786, 473] width 49 height 7
click at [778, 353] on span "S0ul" at bounding box center [784, 354] width 17 height 9
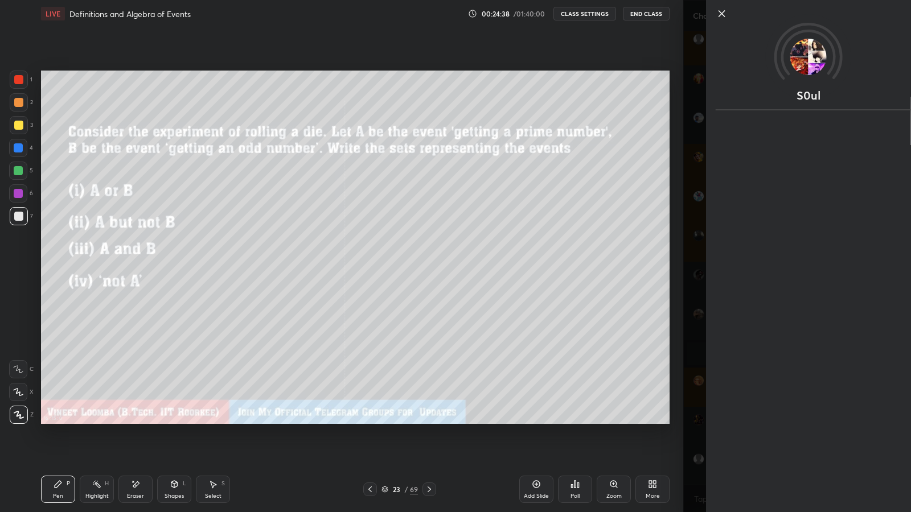
click at [694, 329] on div "S0ul" at bounding box center [797, 256] width 228 height 512
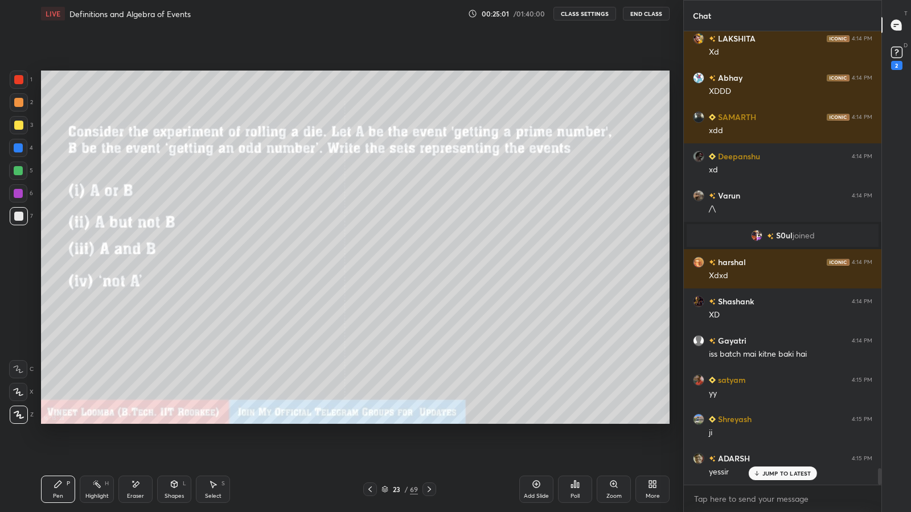
scroll to position [12081, 0]
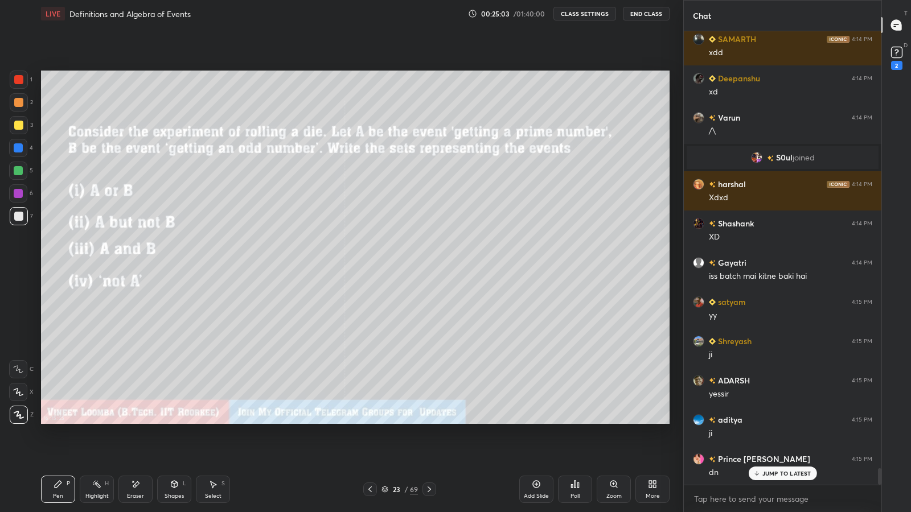
click at [429, 421] on icon at bounding box center [429, 489] width 9 height 9
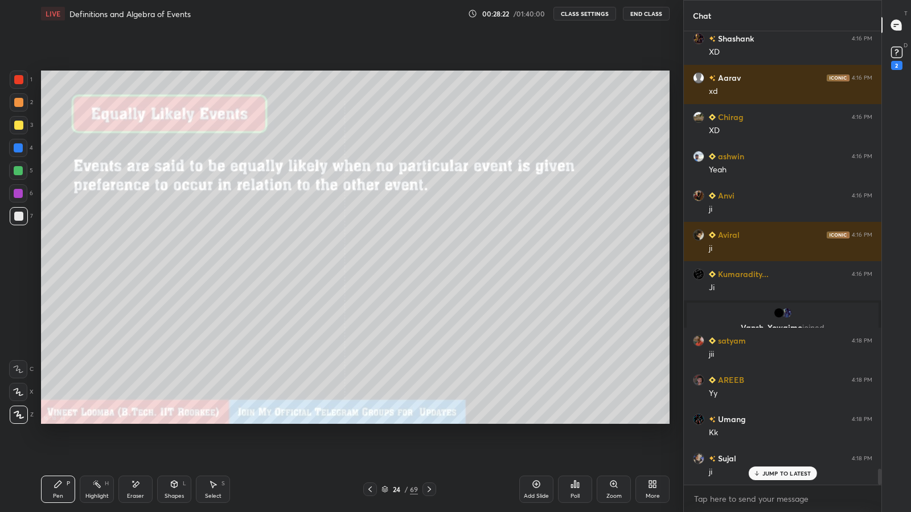
scroll to position [12654, 0]
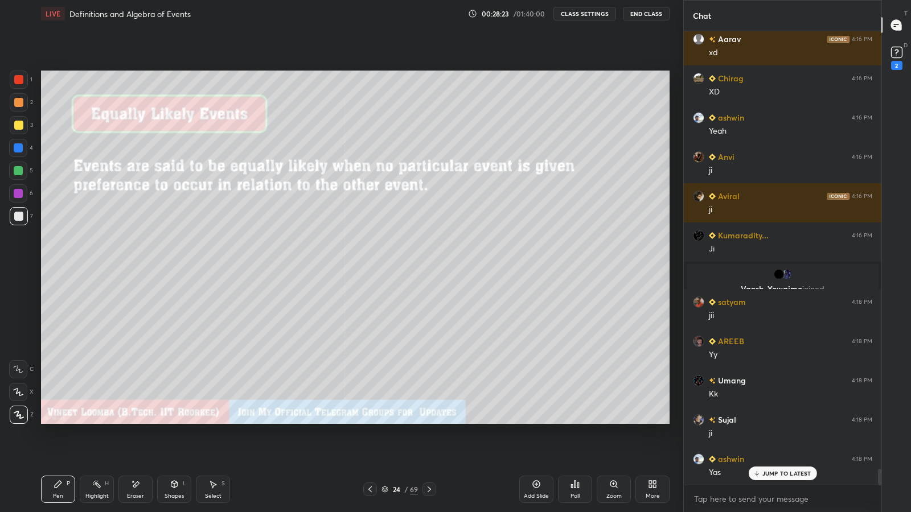
click at [431, 421] on icon at bounding box center [429, 489] width 9 height 9
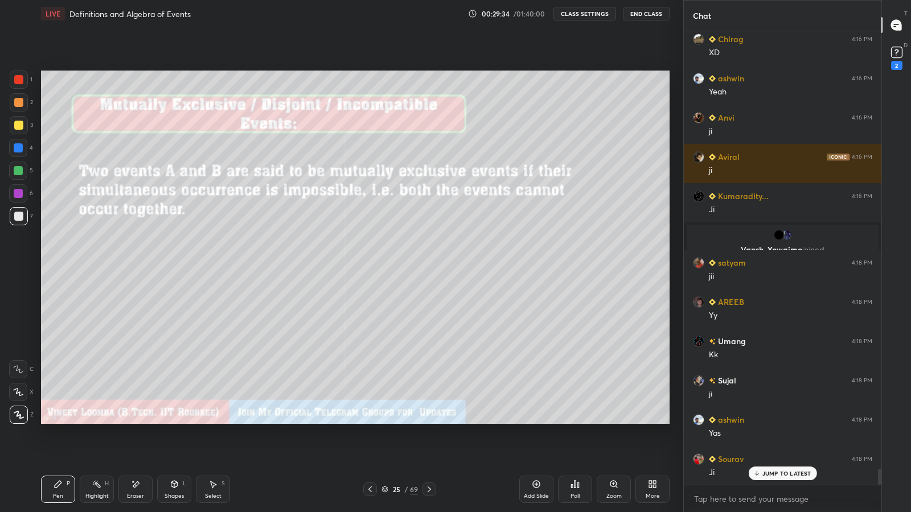
scroll to position [12720, 0]
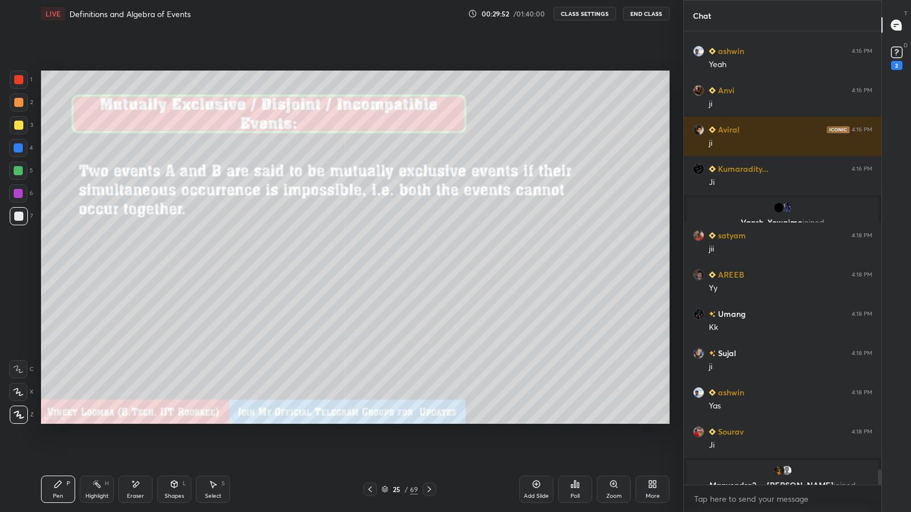
click at [429, 421] on icon at bounding box center [429, 489] width 9 height 9
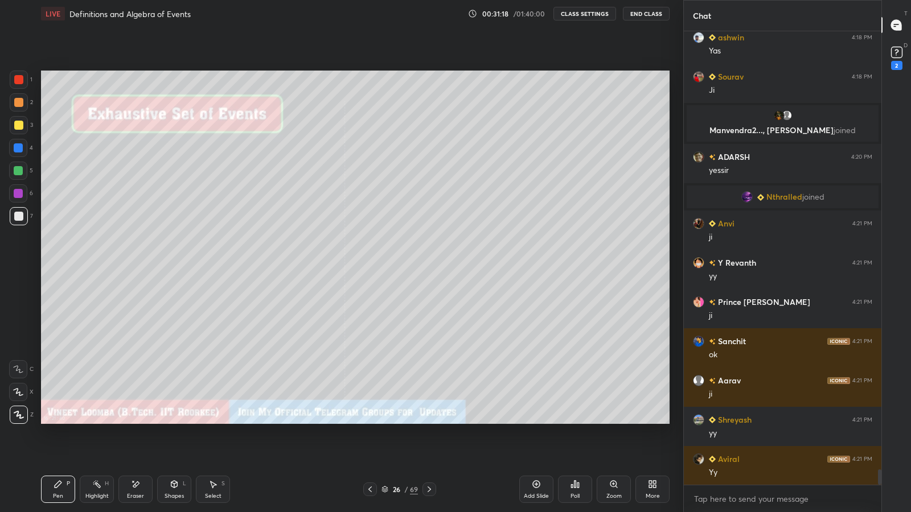
scroll to position [13032, 0]
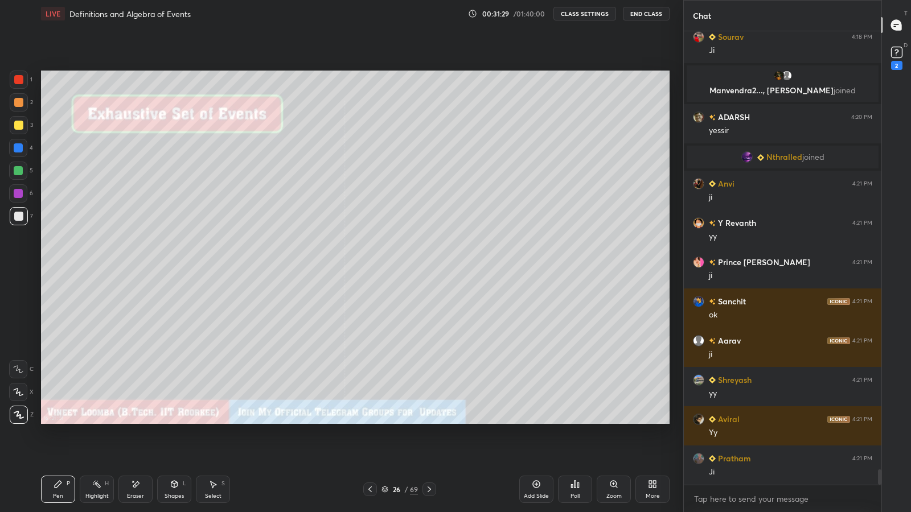
click at [429, 421] on icon at bounding box center [429, 489] width 9 height 9
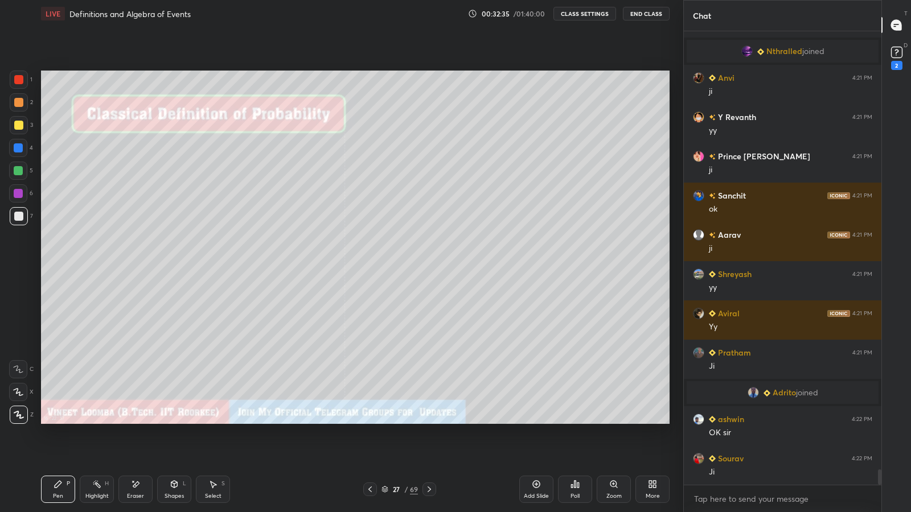
scroll to position [13102, 0]
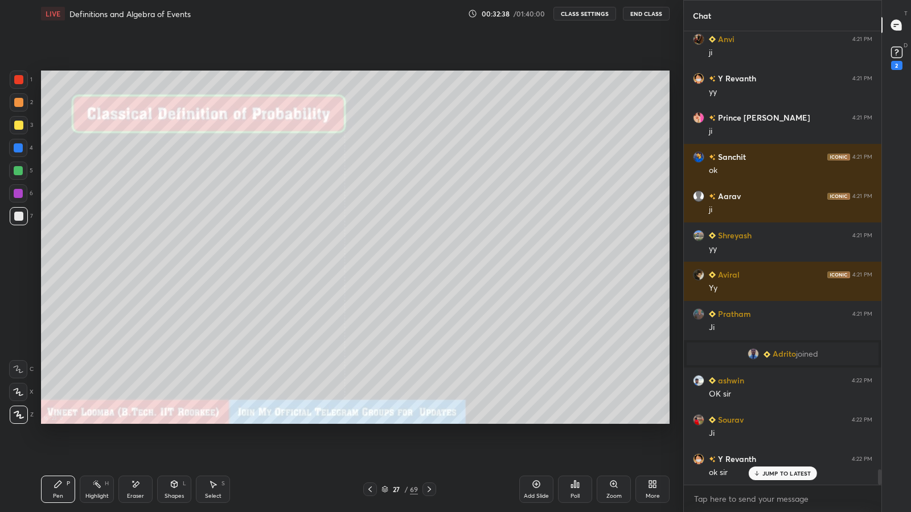
click at [429, 421] on icon at bounding box center [429, 489] width 9 height 9
click at [569, 127] on button "Undo" at bounding box center [580, 122] width 33 height 14
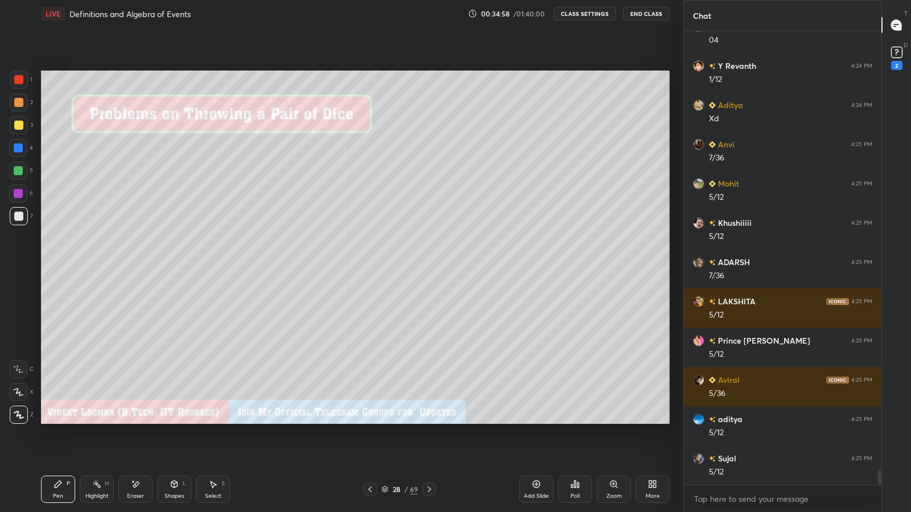
scroll to position [13836, 0]
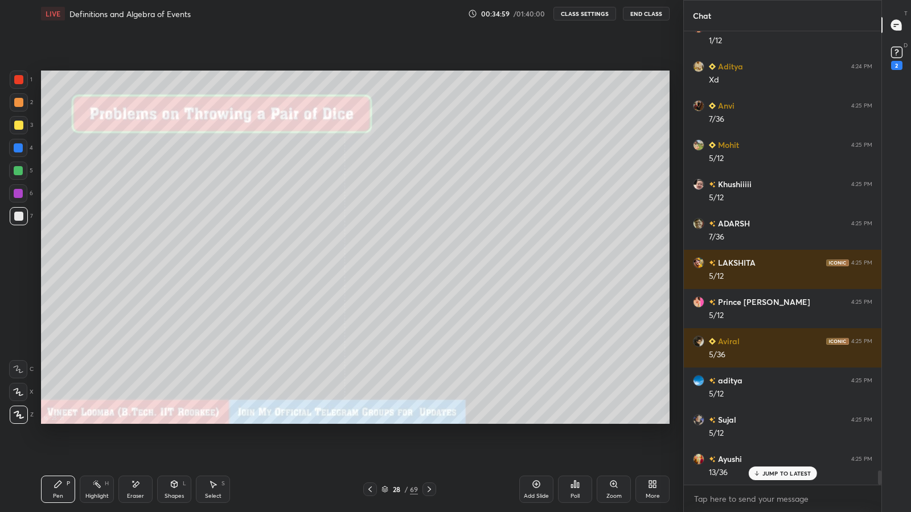
click at [177, 421] on div "Shapes" at bounding box center [174, 497] width 19 height 6
click at [141, 421] on div "Eraser" at bounding box center [135, 497] width 17 height 6
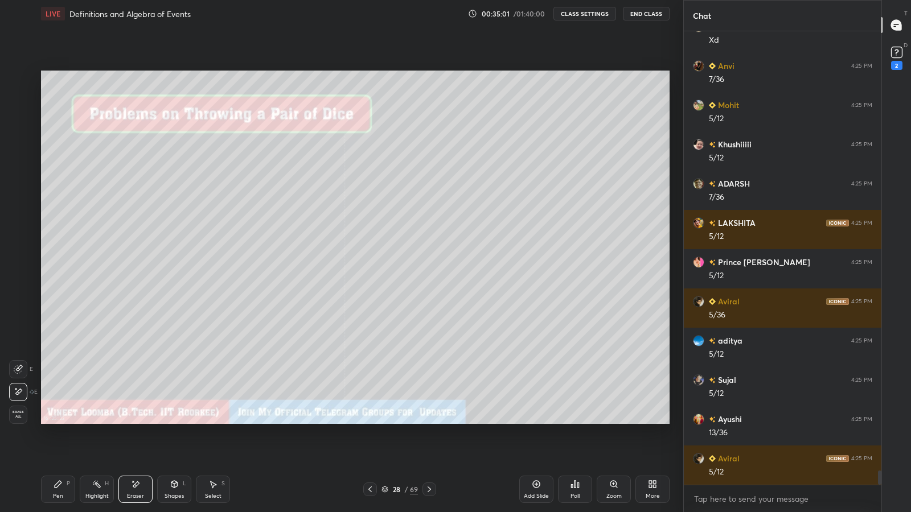
click at [56, 421] on div "Pen P" at bounding box center [58, 489] width 34 height 27
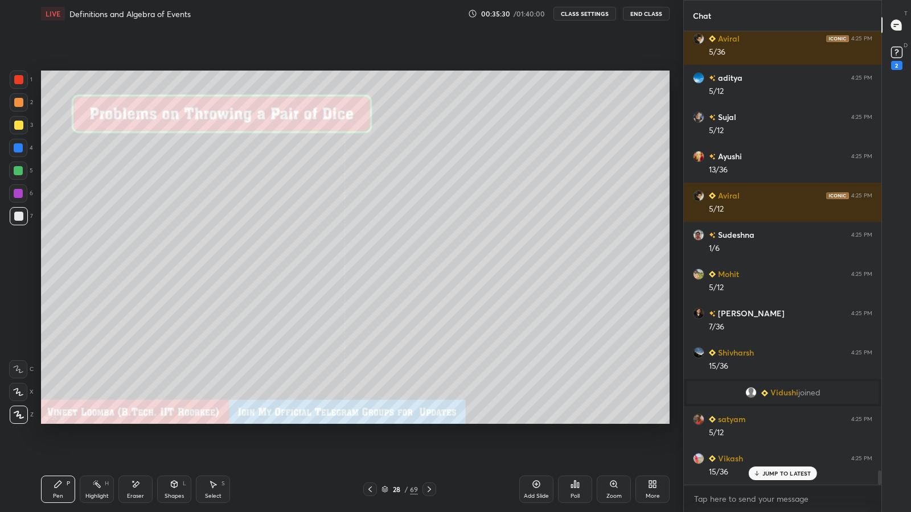
scroll to position [14178, 0]
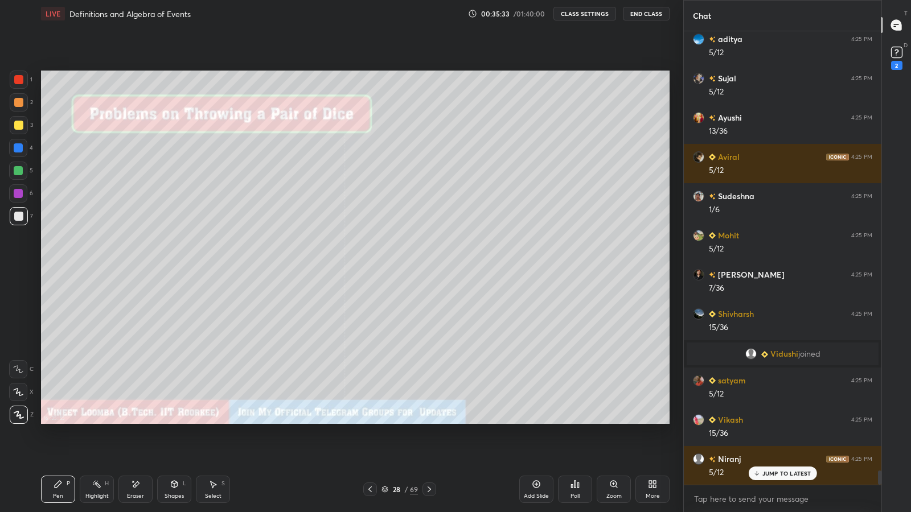
click at [141, 421] on div "Eraser" at bounding box center [135, 489] width 34 height 27
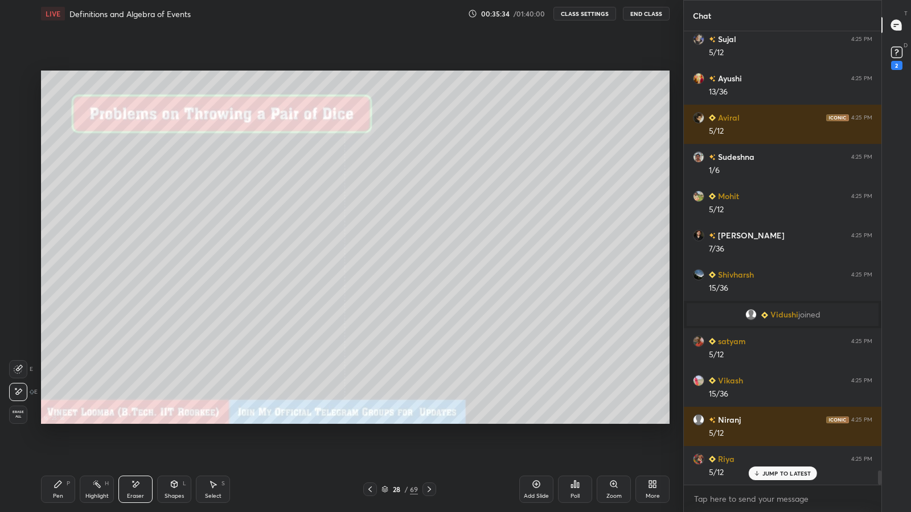
click at [50, 421] on div "Pen P" at bounding box center [58, 489] width 34 height 27
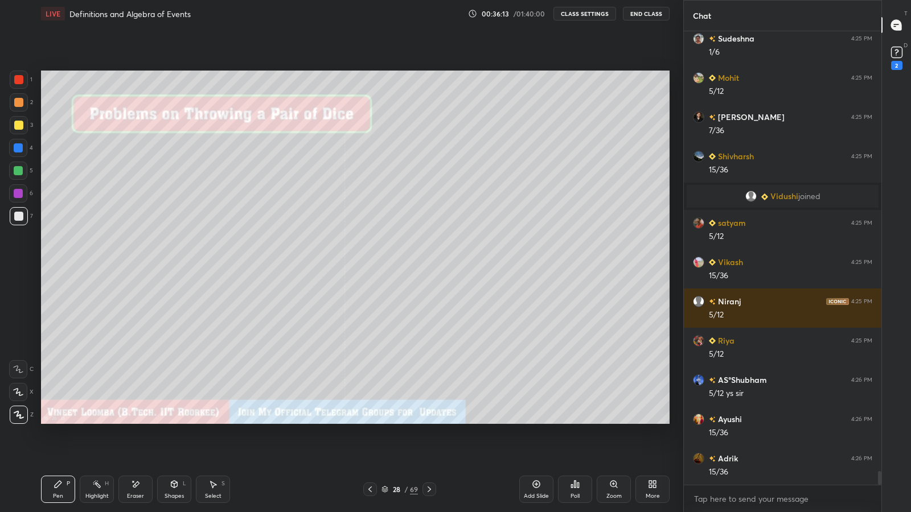
scroll to position [14362, 0]
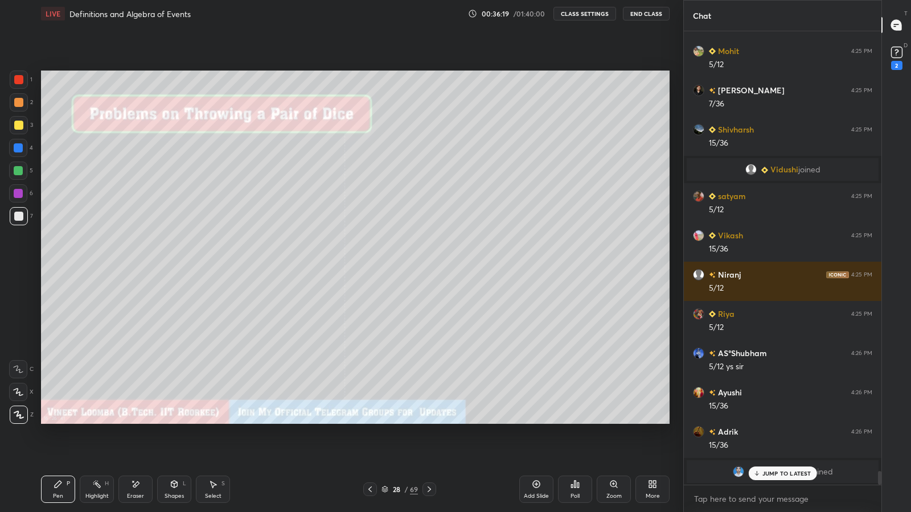
click at [429, 421] on icon at bounding box center [429, 489] width 9 height 9
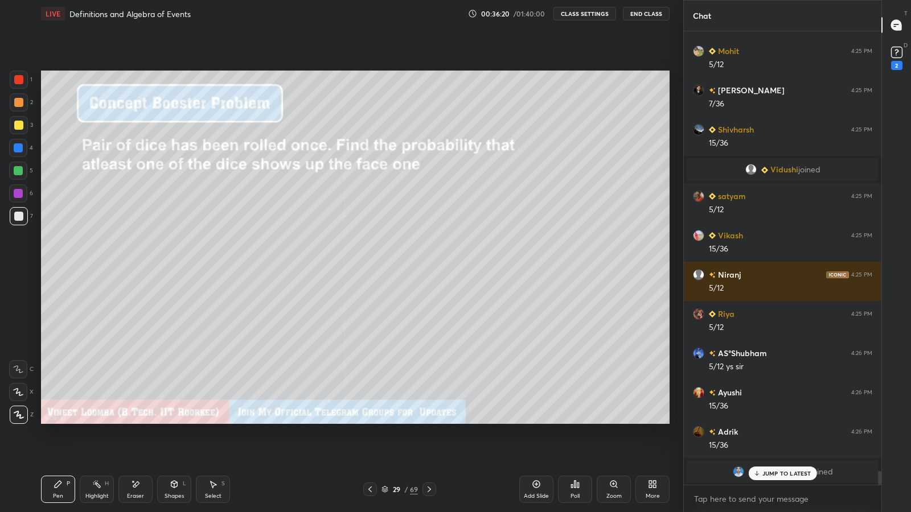
click at [370, 421] on icon at bounding box center [369, 490] width 3 height 6
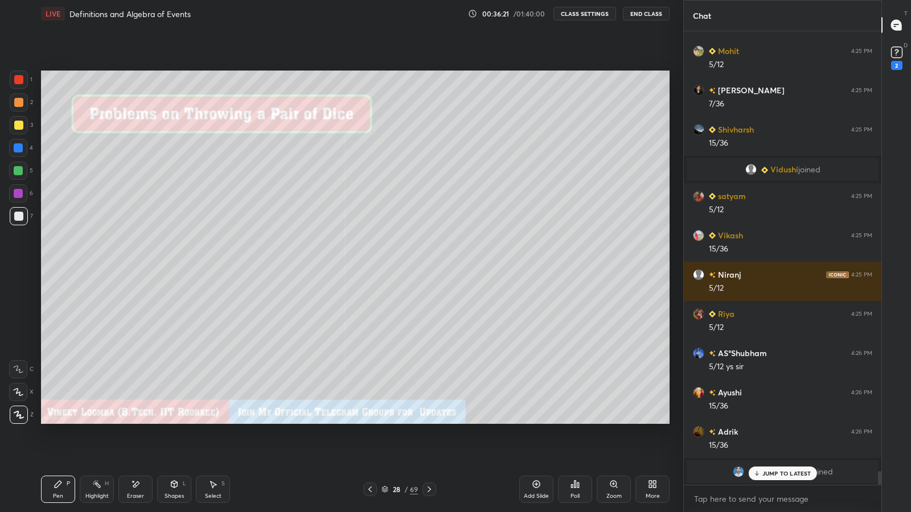
click at [532, 421] on div "Add Slide" at bounding box center [536, 489] width 34 height 27
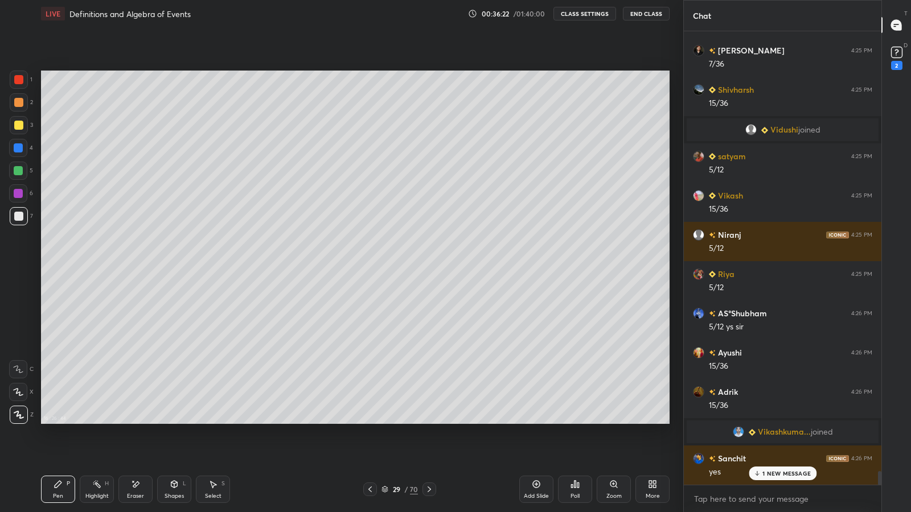
scroll to position [14045, 0]
click at [660, 421] on div "More" at bounding box center [652, 489] width 34 height 27
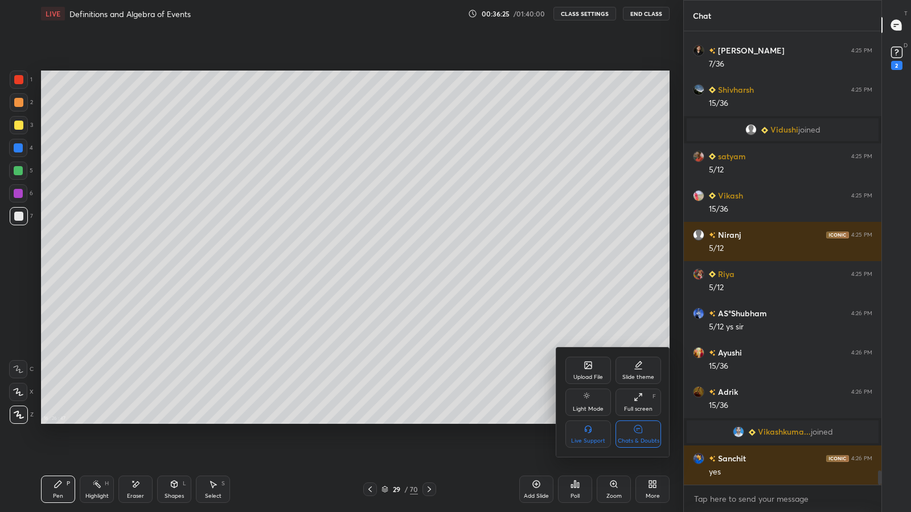
scroll to position [14084, 0]
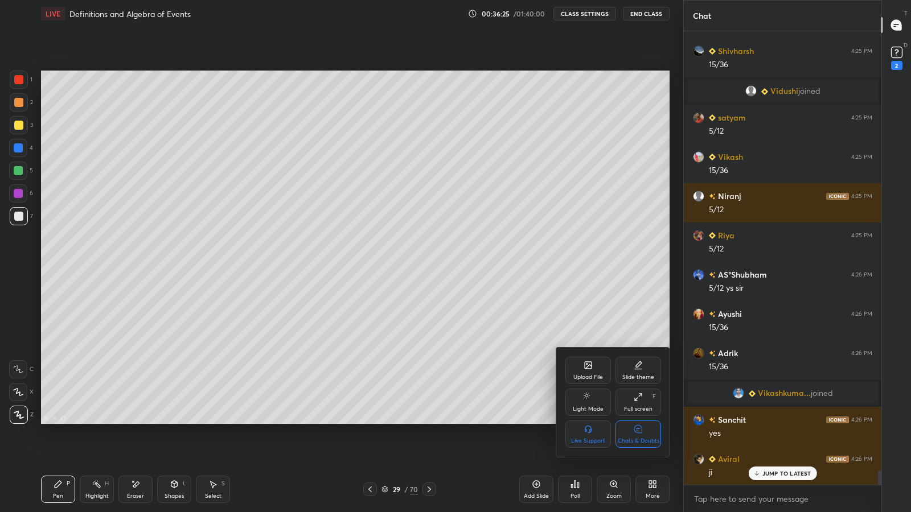
click at [633, 373] on div "Slide theme" at bounding box center [639, 370] width 46 height 27
click at [638, 421] on rect at bounding box center [638, 429] width 8 height 1
click at [568, 363] on icon at bounding box center [569, 364] width 9 height 9
click at [519, 357] on div at bounding box center [455, 256] width 911 height 512
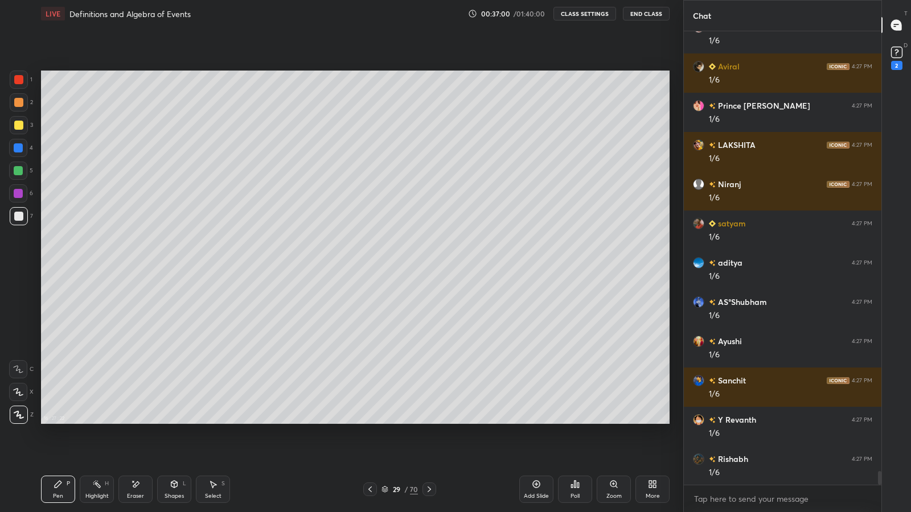
scroll to position [14635, 0]
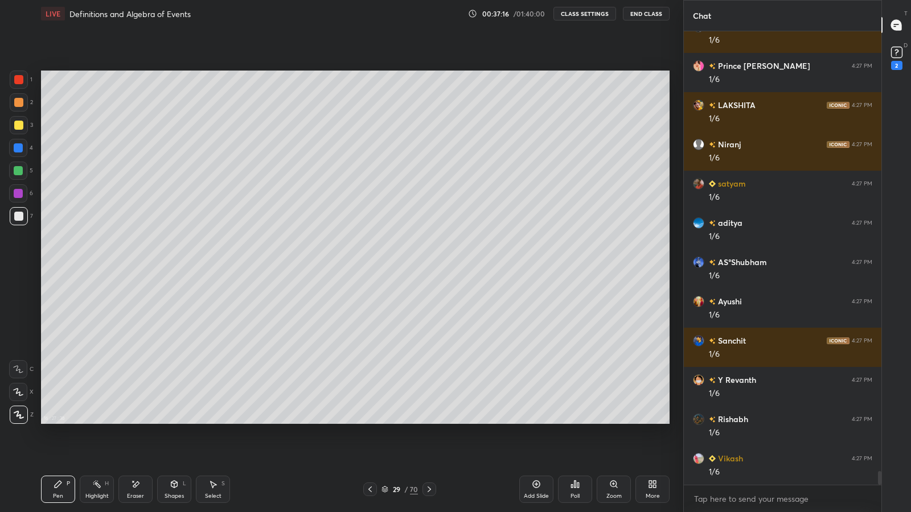
click at [101, 421] on div "Highlight" at bounding box center [96, 497] width 23 height 6
click at [137, 421] on div "Eraser" at bounding box center [135, 497] width 17 height 6
click at [48, 421] on div "Pen P" at bounding box center [58, 489] width 34 height 27
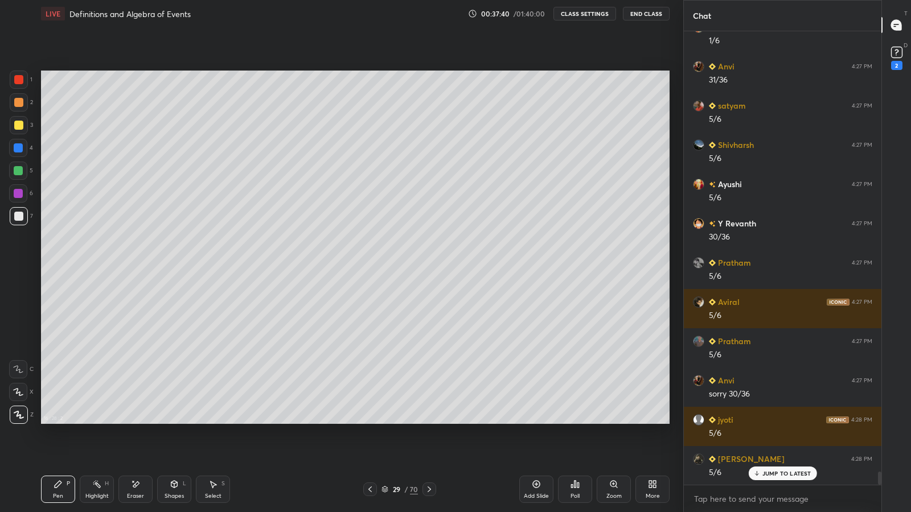
scroll to position [15106, 0]
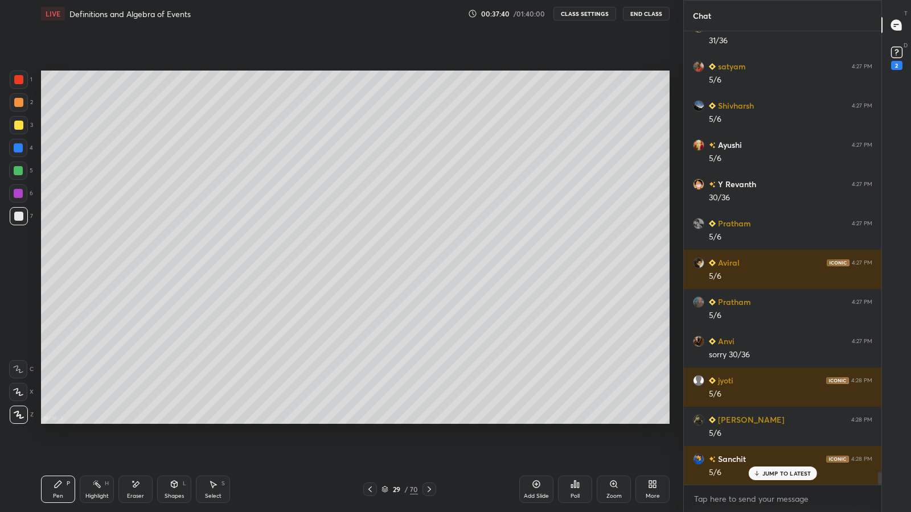
click at [429, 421] on icon at bounding box center [429, 489] width 9 height 9
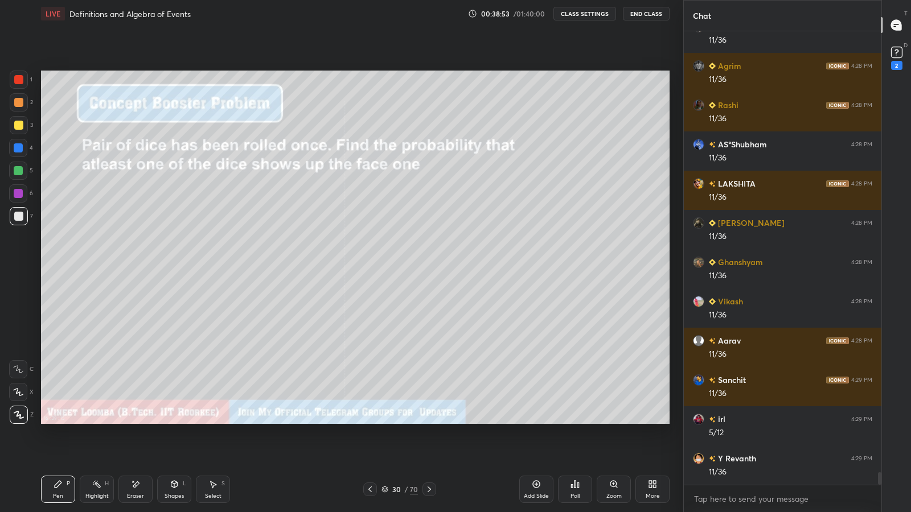
scroll to position [15871, 0]
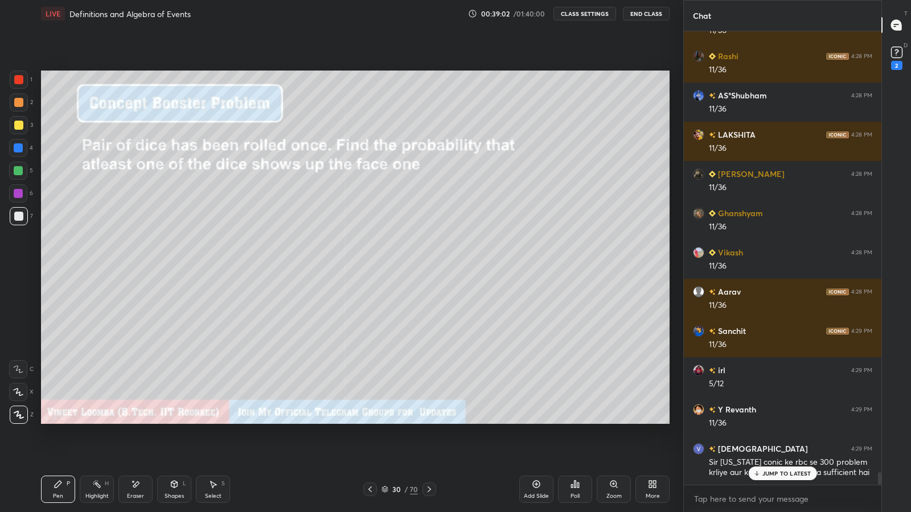
click at [795, 421] on p "JUMP TO LATEST" at bounding box center [786, 473] width 49 height 7
click at [429, 421] on icon at bounding box center [429, 489] width 9 height 9
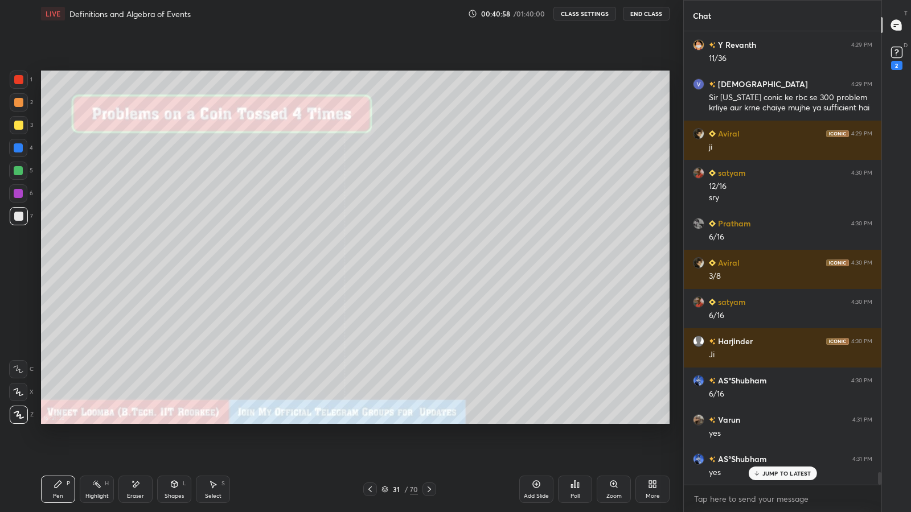
scroll to position [16275, 0]
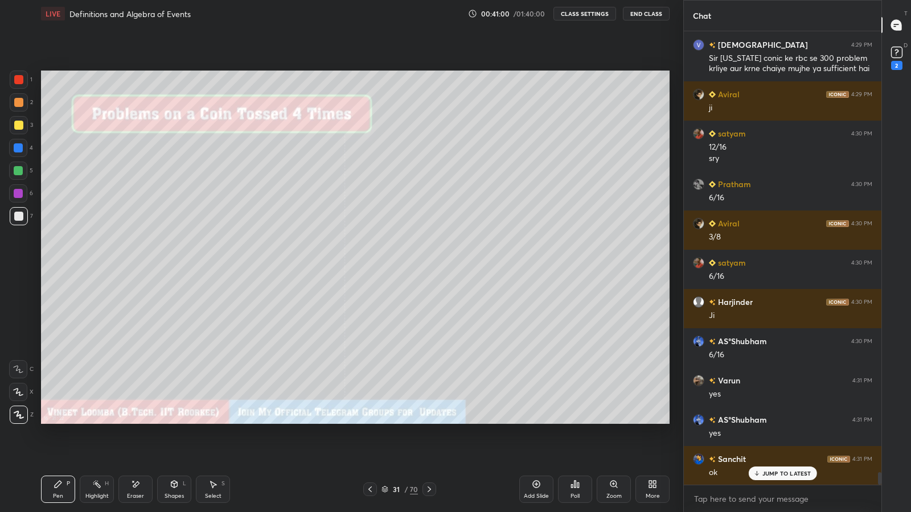
click at [429, 421] on icon at bounding box center [429, 489] width 9 height 9
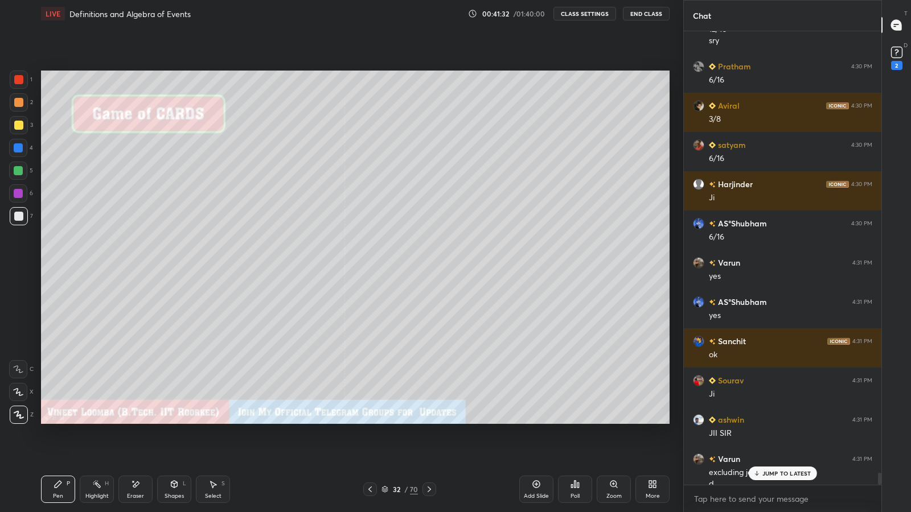
scroll to position [16404, 0]
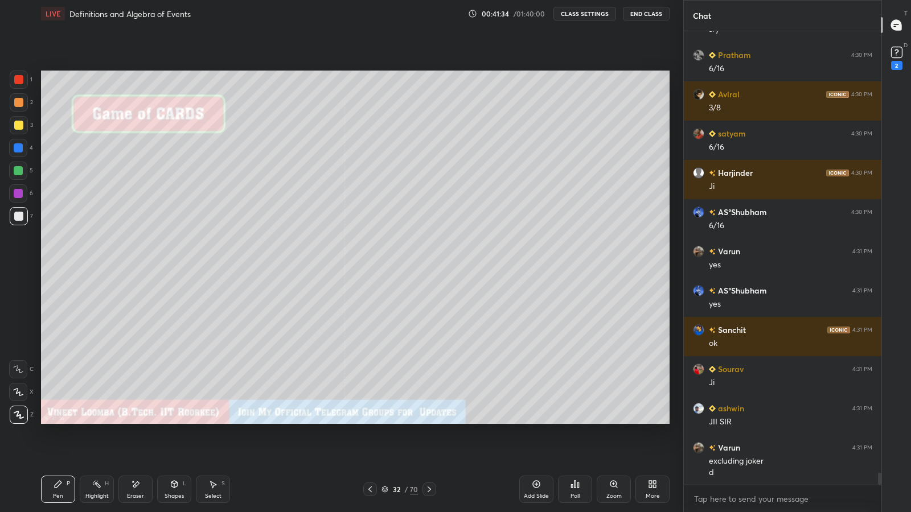
click at [22, 77] on div at bounding box center [18, 79] width 9 height 9
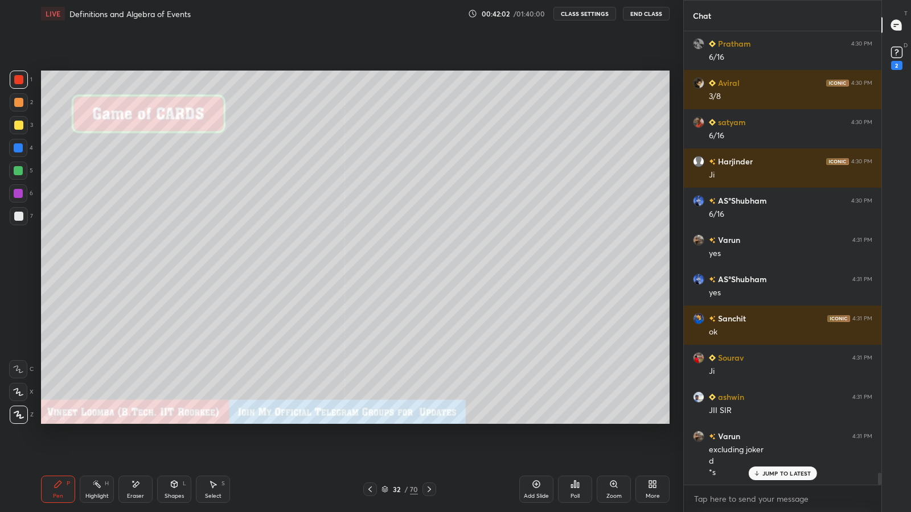
click at [17, 218] on div at bounding box center [18, 216] width 9 height 9
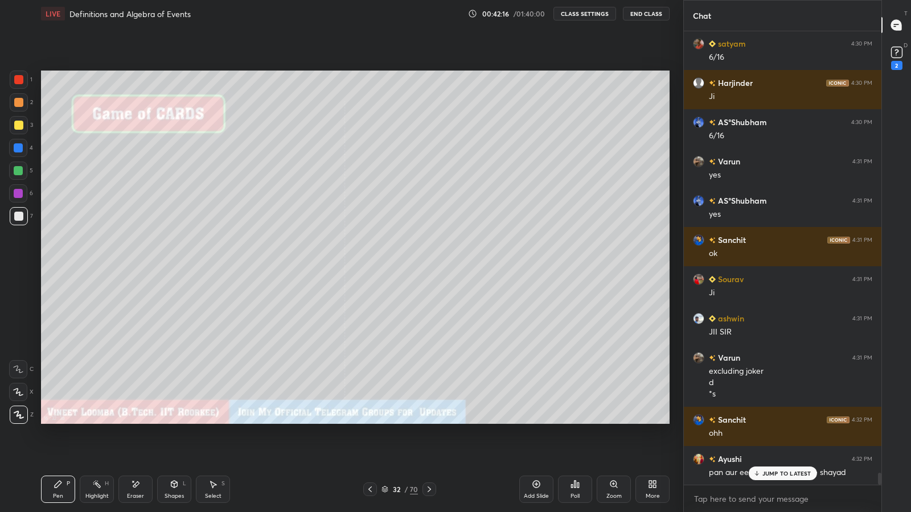
scroll to position [16534, 0]
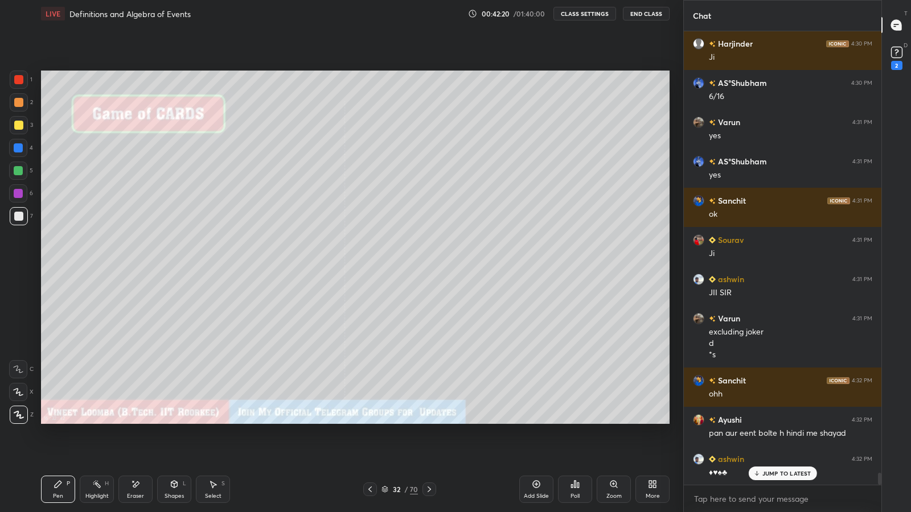
click at [56, 421] on div "Pen" at bounding box center [58, 497] width 10 height 6
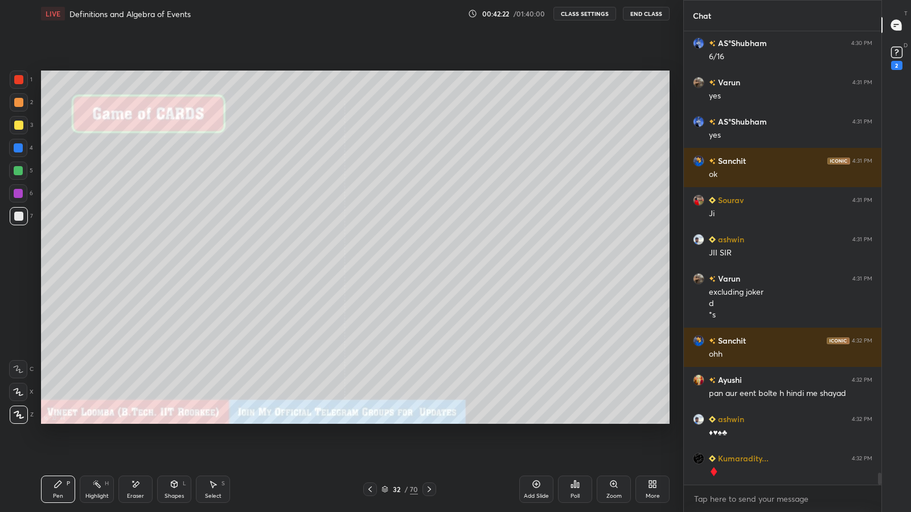
click at [219, 421] on div "Select" at bounding box center [213, 497] width 17 height 6
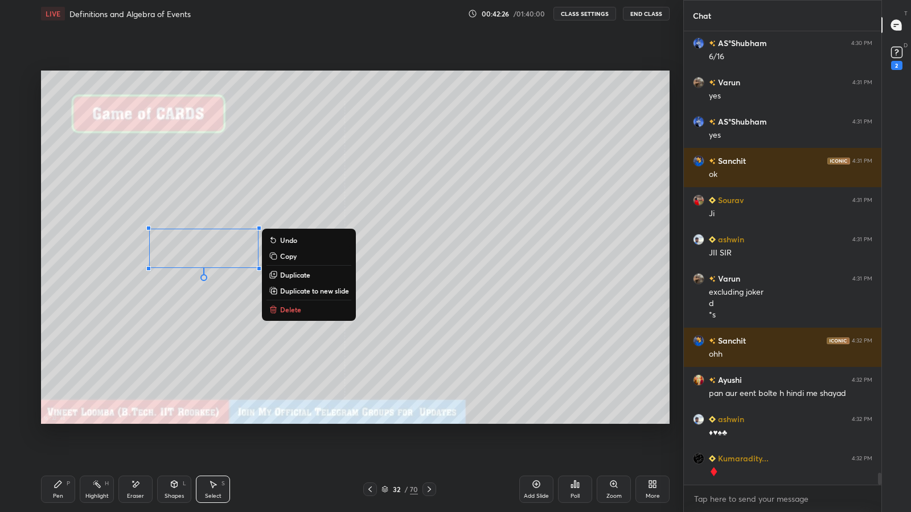
click at [58, 421] on div "Pen P" at bounding box center [58, 489] width 34 height 27
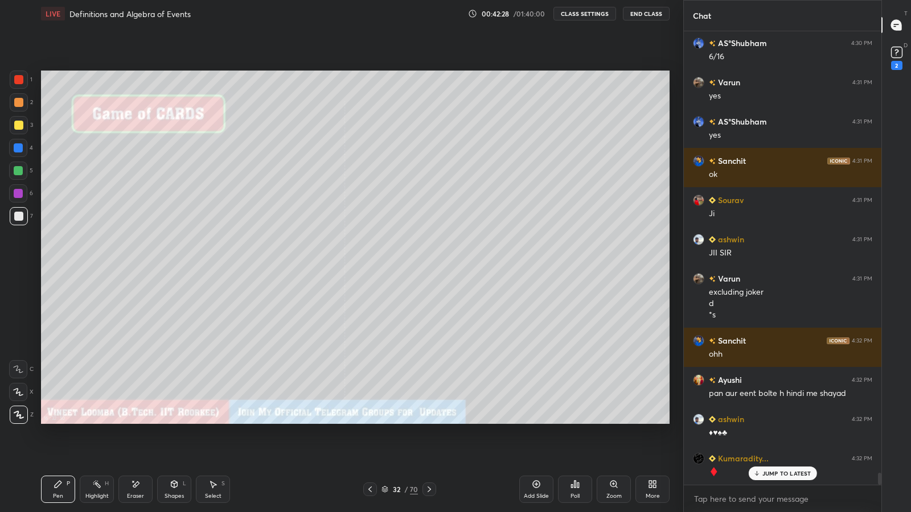
scroll to position [16600, 0]
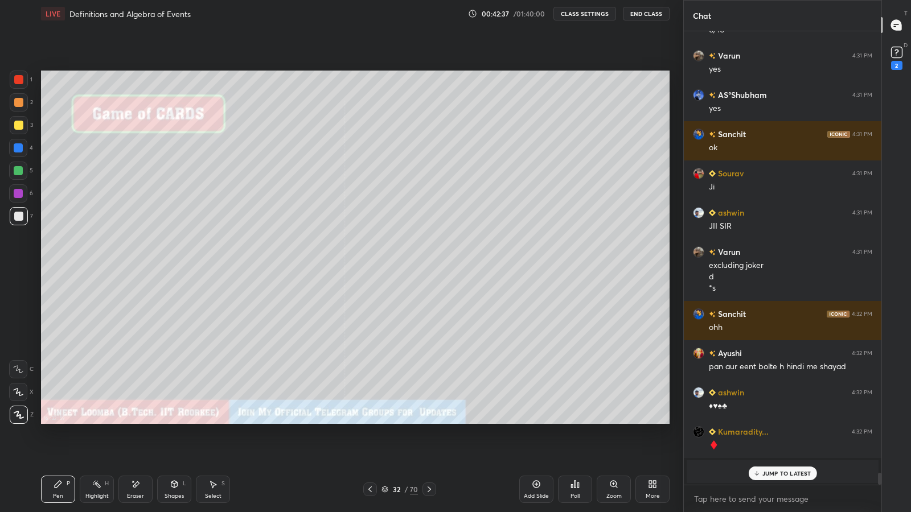
click at [138, 421] on div "Eraser" at bounding box center [135, 497] width 17 height 6
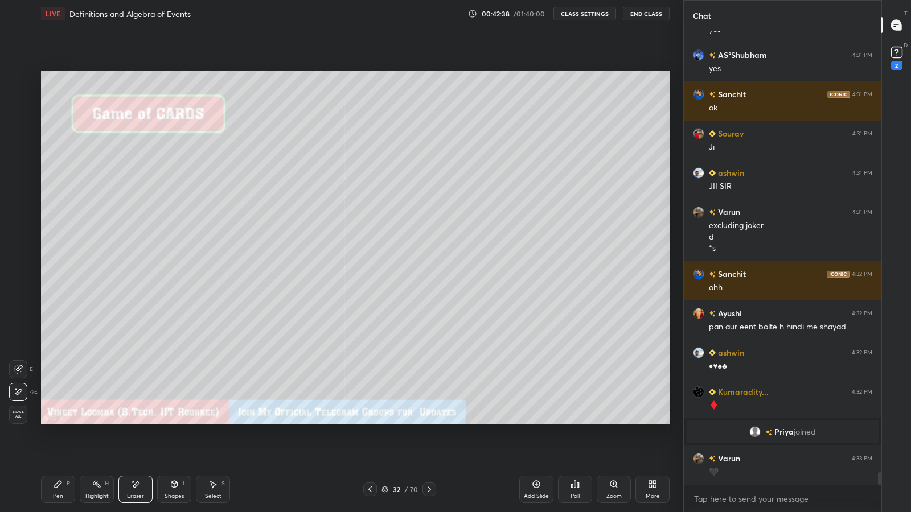
click at [98, 421] on rect at bounding box center [98, 486] width 6 height 6
click at [67, 421] on div "Pen P" at bounding box center [58, 489] width 34 height 27
click at [17, 215] on div at bounding box center [18, 216] width 9 height 9
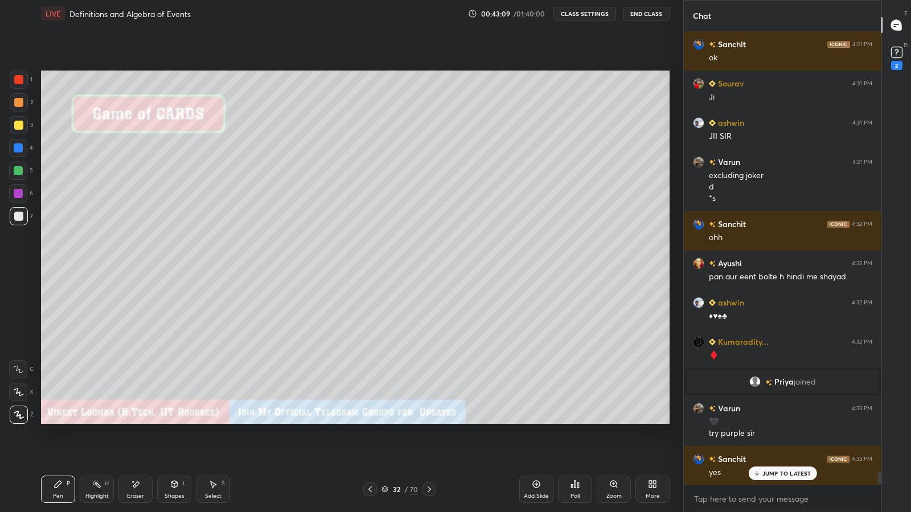
scroll to position [16287, 0]
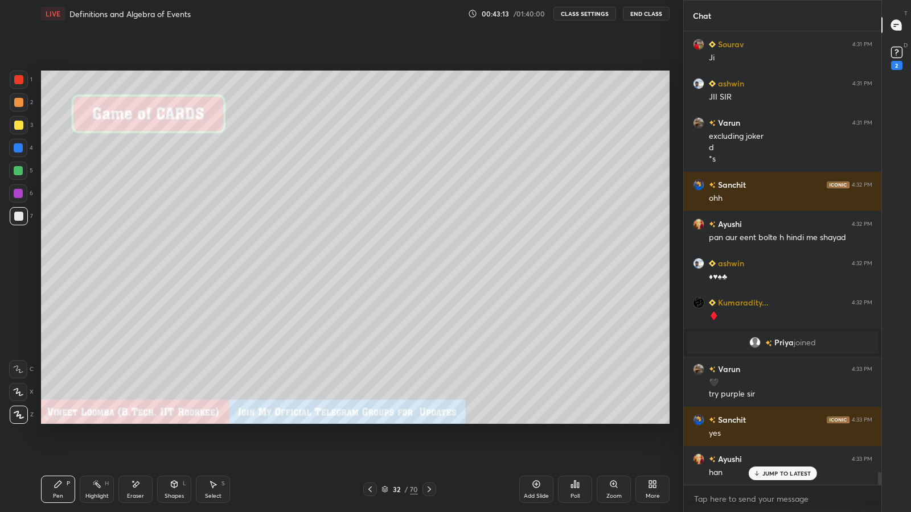
click at [51, 421] on div "Pen P" at bounding box center [58, 489] width 34 height 27
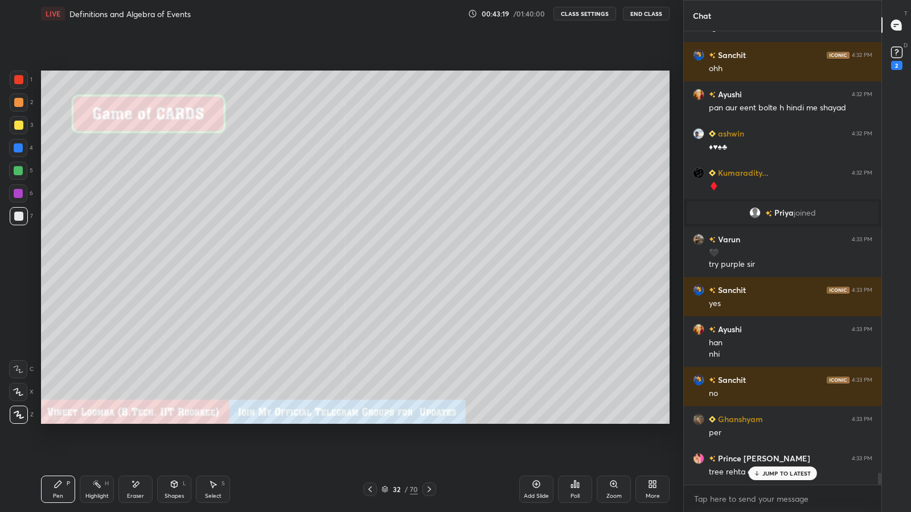
scroll to position [16456, 0]
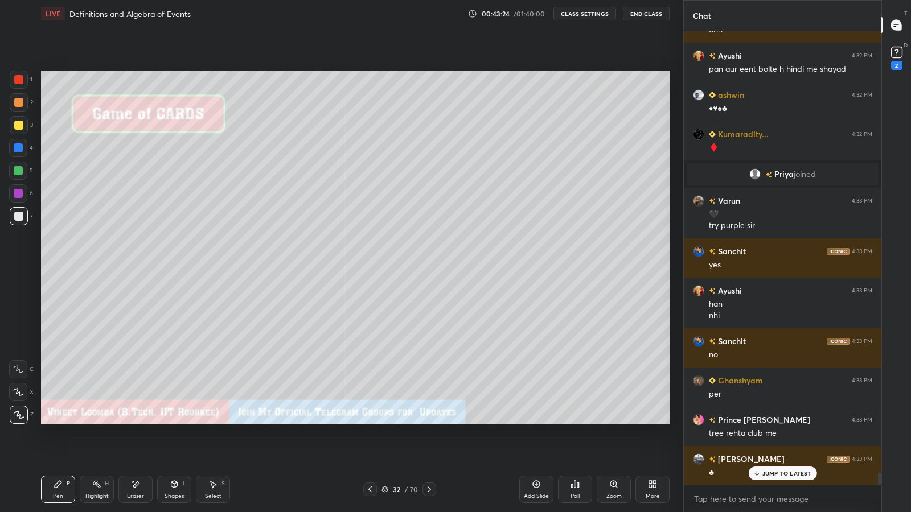
click at [128, 421] on div "Eraser" at bounding box center [135, 489] width 34 height 27
click at [51, 421] on div "Pen P" at bounding box center [58, 489] width 34 height 27
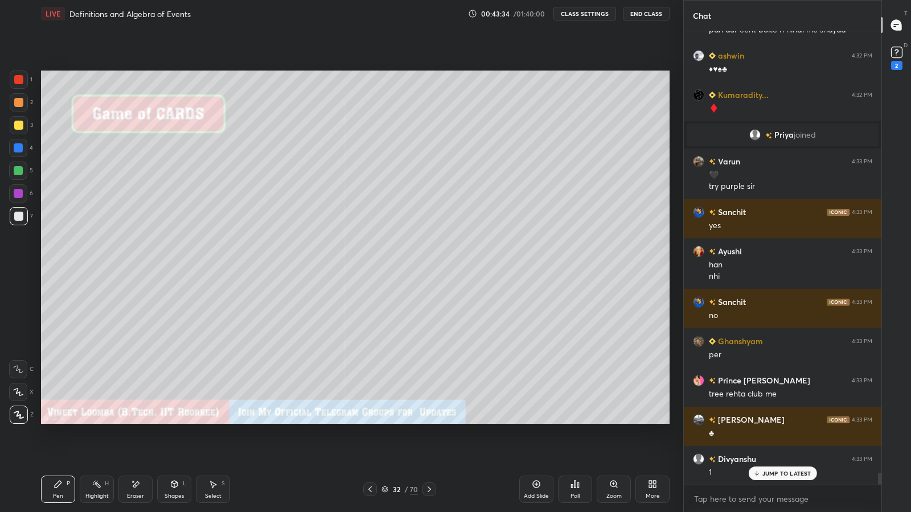
click at [16, 124] on div at bounding box center [18, 125] width 9 height 9
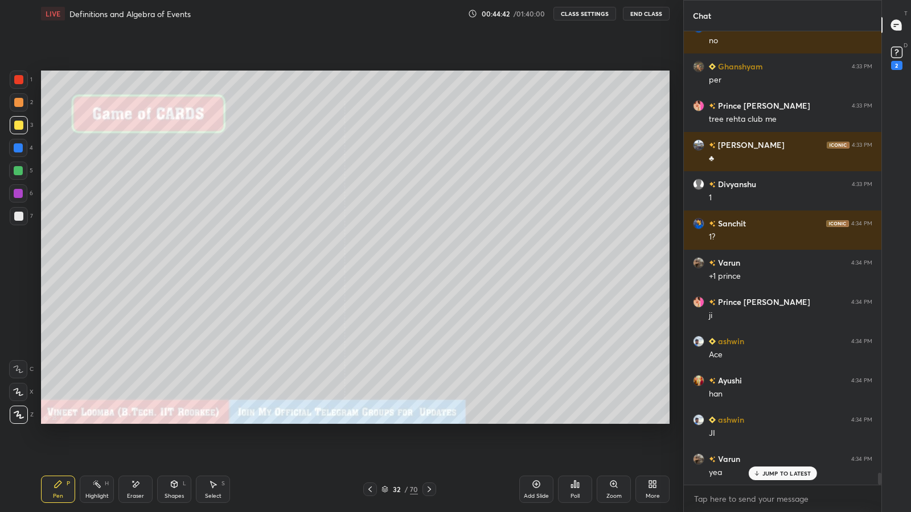
scroll to position [16797, 0]
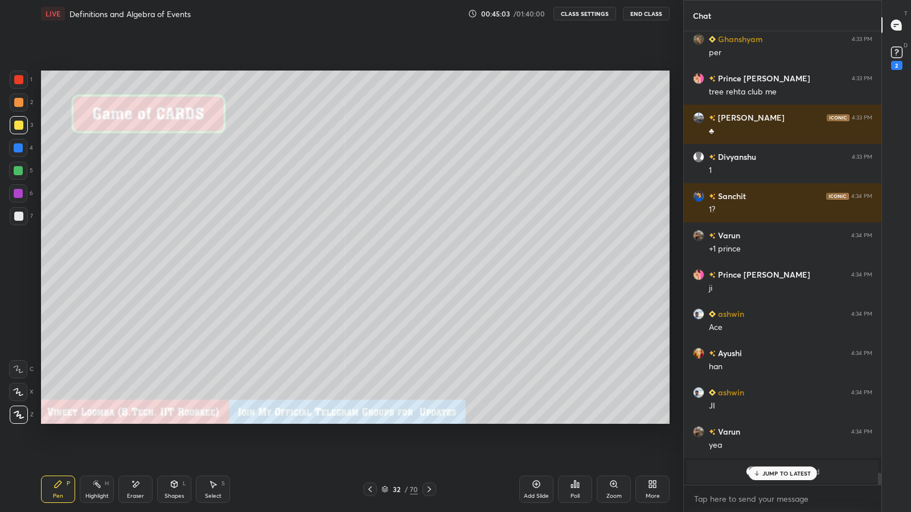
click at [17, 218] on div at bounding box center [18, 216] width 9 height 9
click at [21, 152] on div at bounding box center [18, 147] width 9 height 9
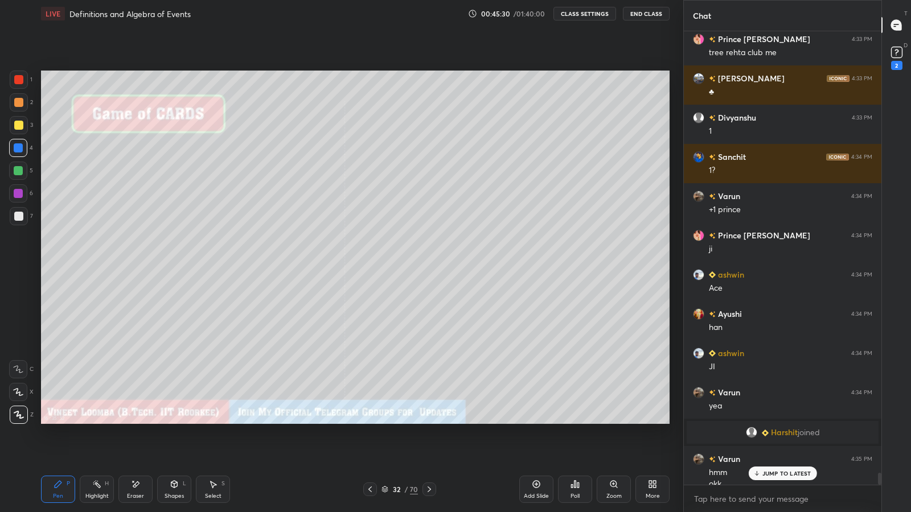
scroll to position [16848, 0]
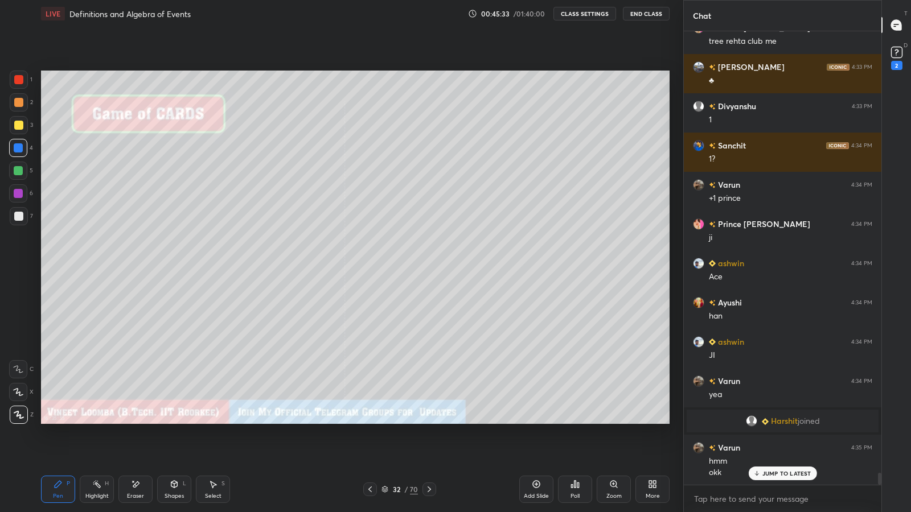
click at [22, 195] on div at bounding box center [18, 193] width 9 height 9
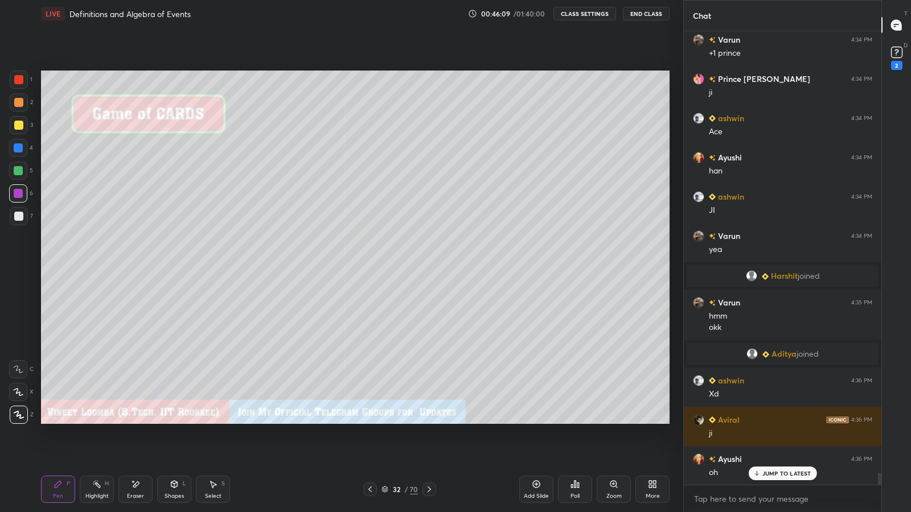
scroll to position [17032, 0]
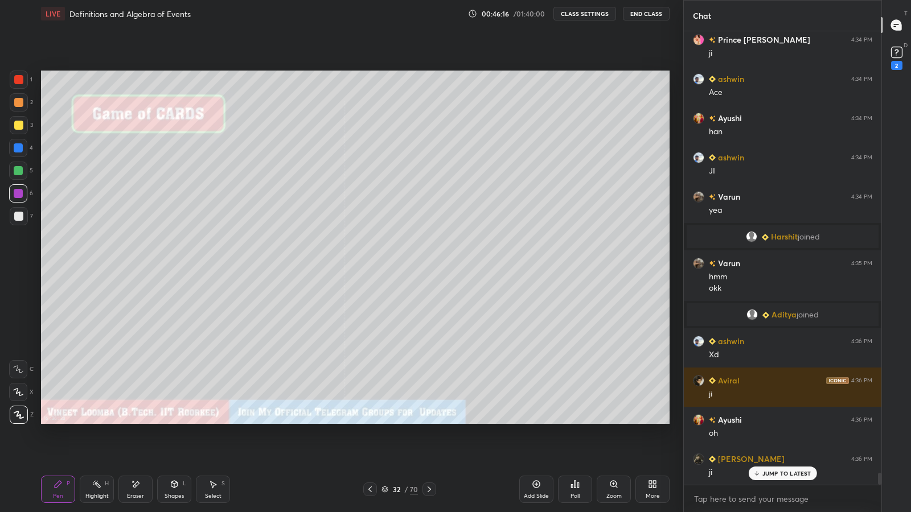
click at [429, 421] on icon at bounding box center [429, 489] width 9 height 9
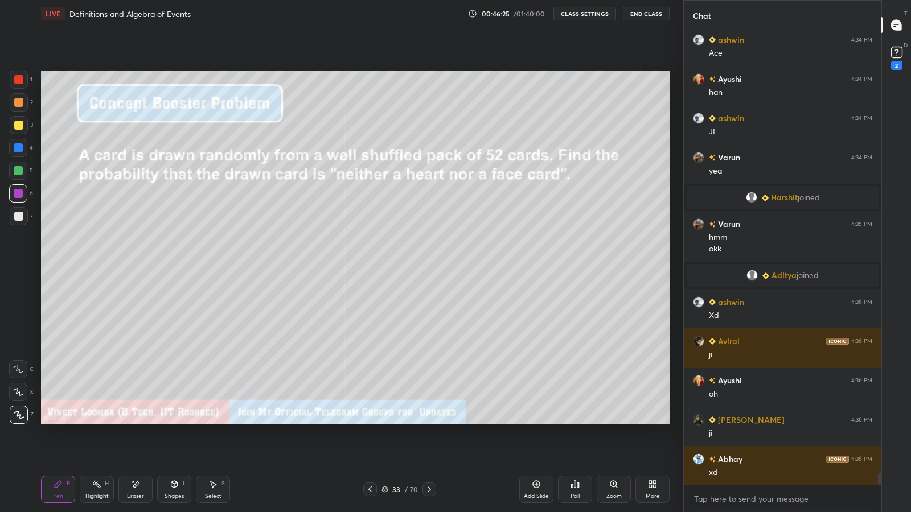
scroll to position [17112, 0]
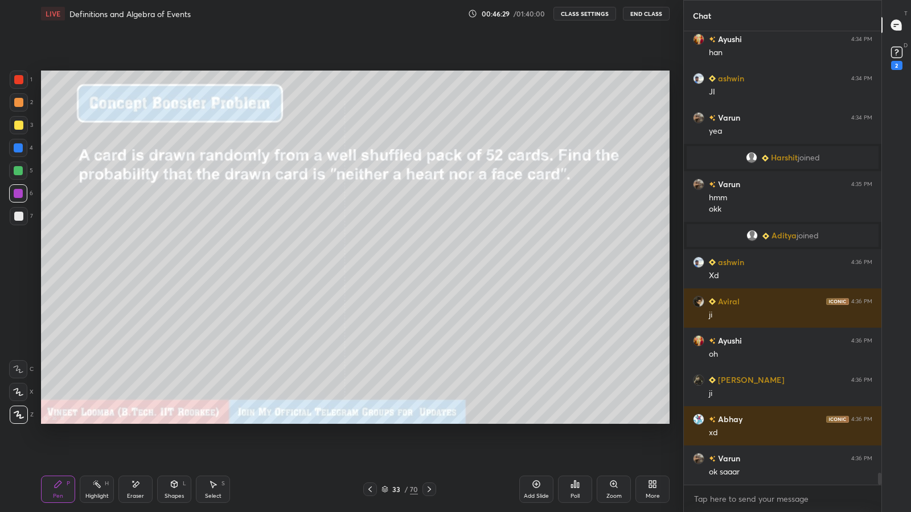
click at [89, 421] on div "Highlight H" at bounding box center [97, 489] width 34 height 27
click at [57, 421] on div "Pen P" at bounding box center [58, 489] width 34 height 27
click at [15, 216] on div at bounding box center [18, 216] width 9 height 9
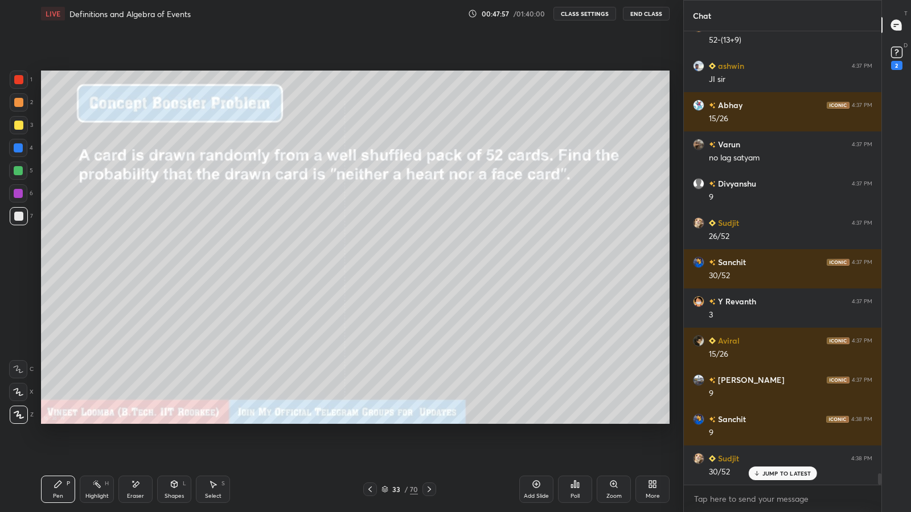
scroll to position [17660, 0]
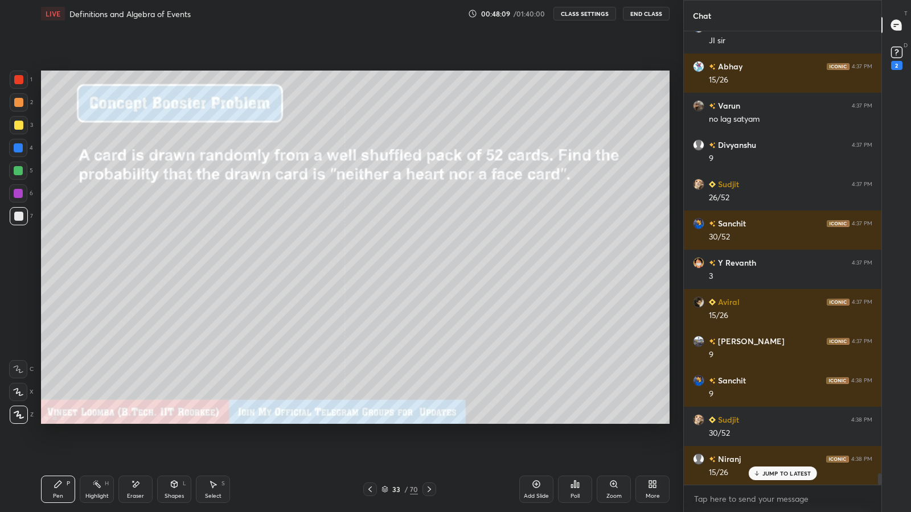
click at [430, 421] on icon at bounding box center [429, 489] width 9 height 9
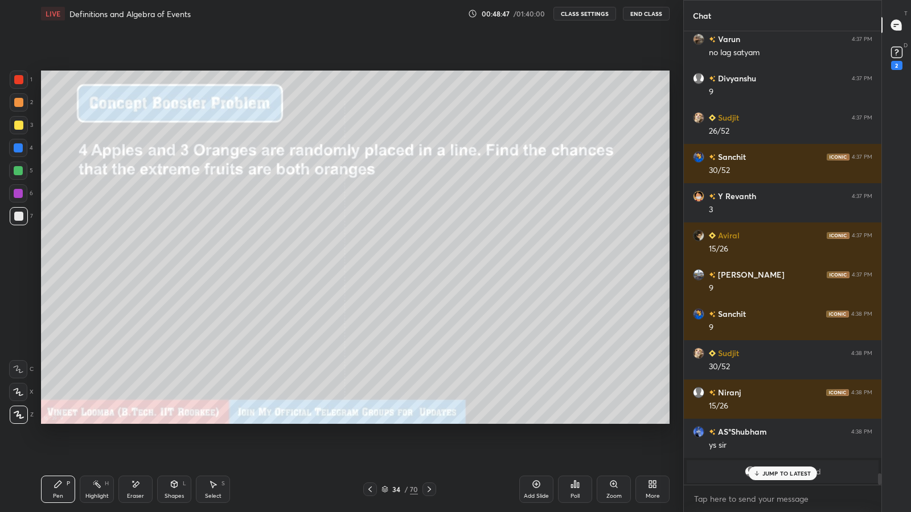
scroll to position [17766, 0]
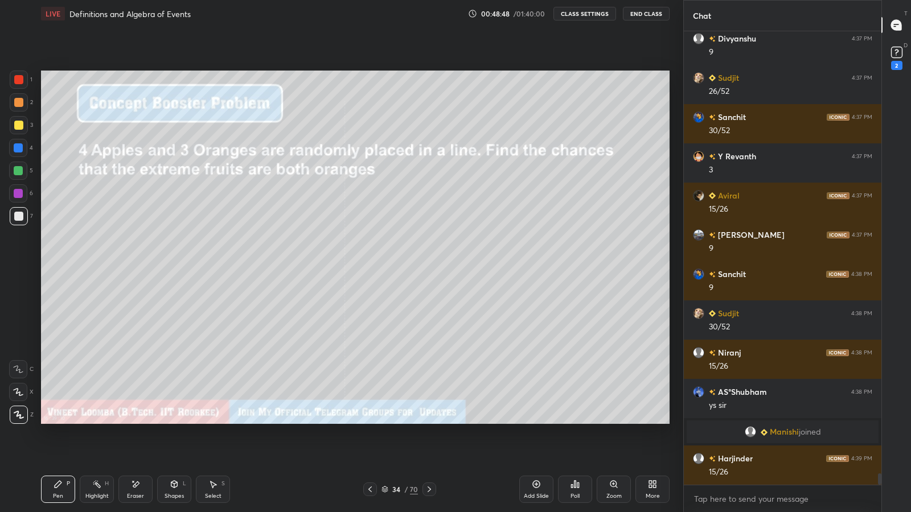
click at [134, 421] on icon at bounding box center [136, 485] width 6 height 6
click at [68, 421] on div "Pen P" at bounding box center [58, 489] width 34 height 27
click at [133, 421] on icon at bounding box center [136, 485] width 6 height 6
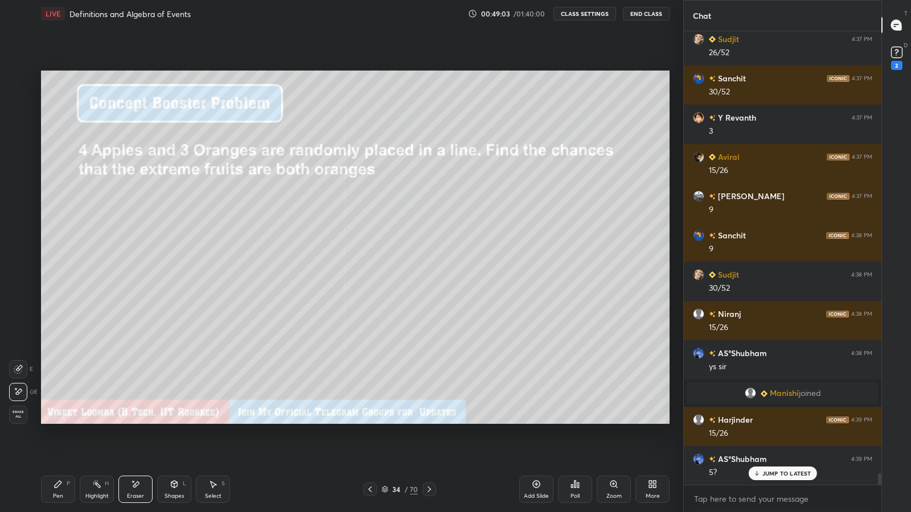
click at [61, 421] on icon at bounding box center [58, 484] width 9 height 9
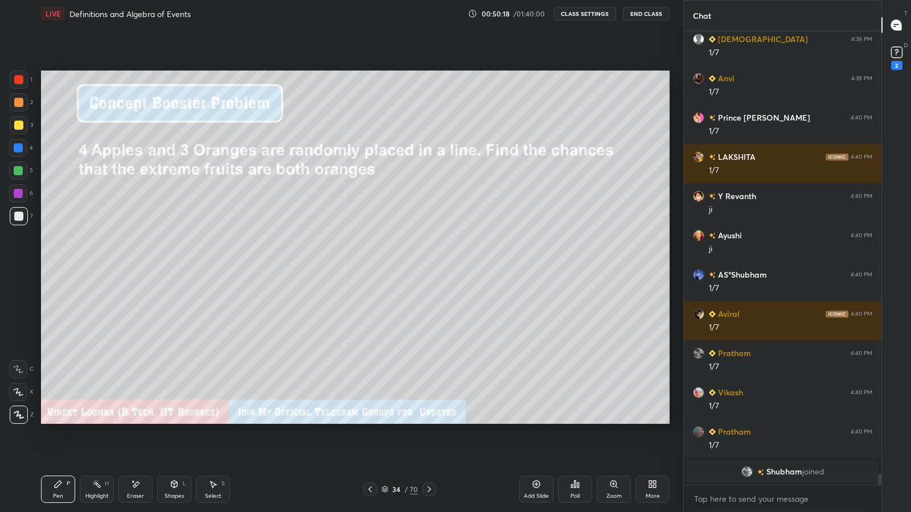
scroll to position [18142, 0]
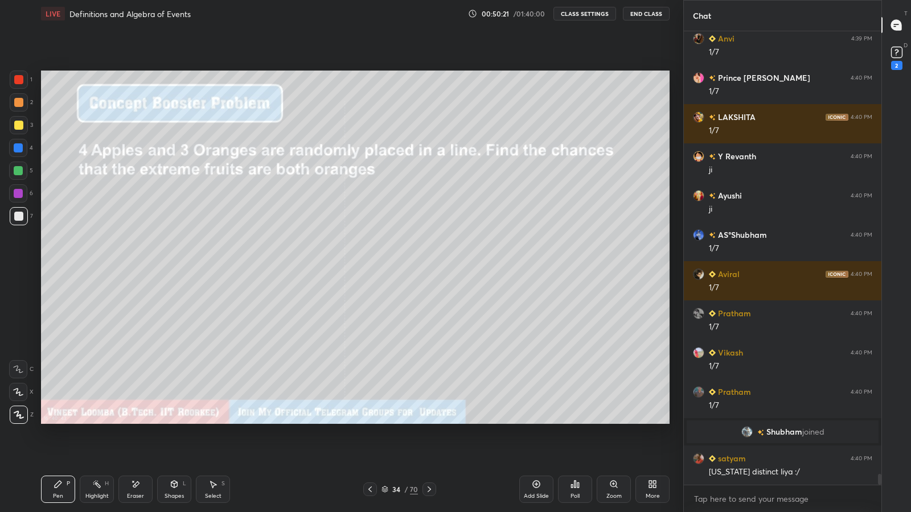
click at [428, 421] on icon at bounding box center [429, 490] width 3 height 6
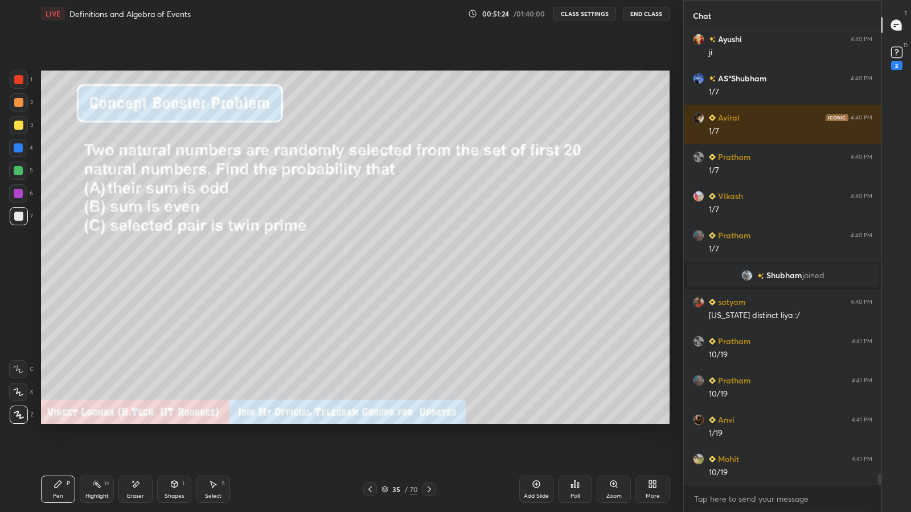
scroll to position [18339, 0]
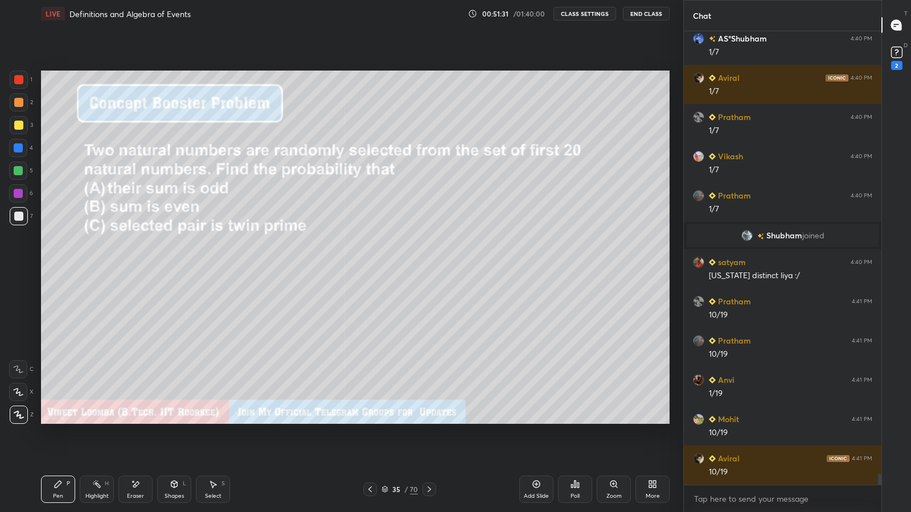
click at [536, 421] on icon at bounding box center [536, 484] width 7 height 7
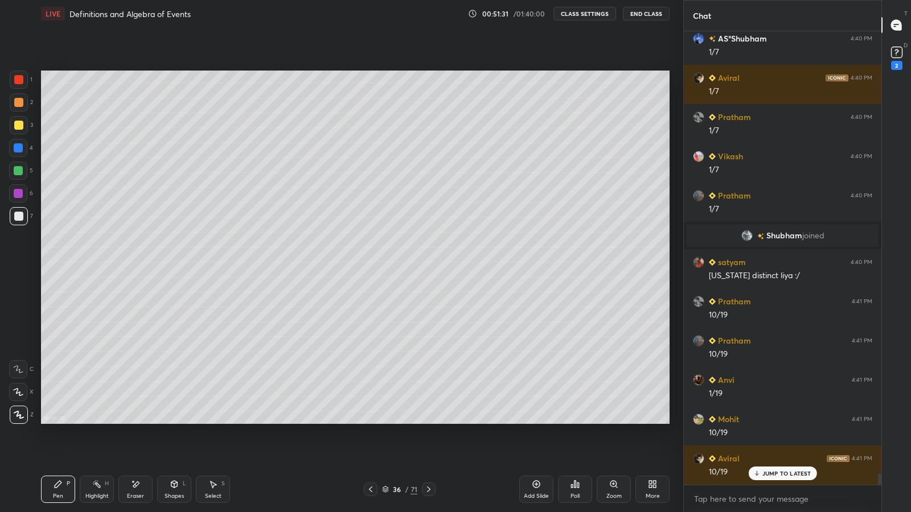
scroll to position [18377, 0]
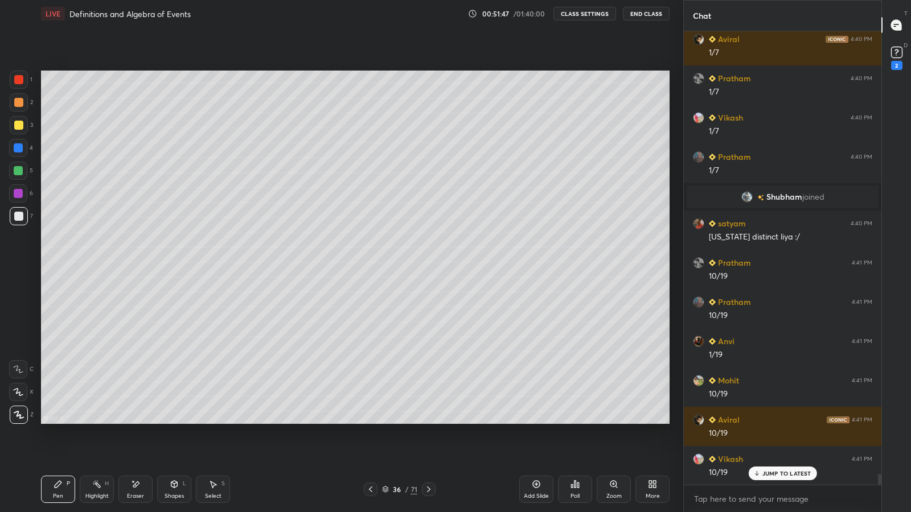
click at [370, 421] on icon at bounding box center [370, 489] width 9 height 9
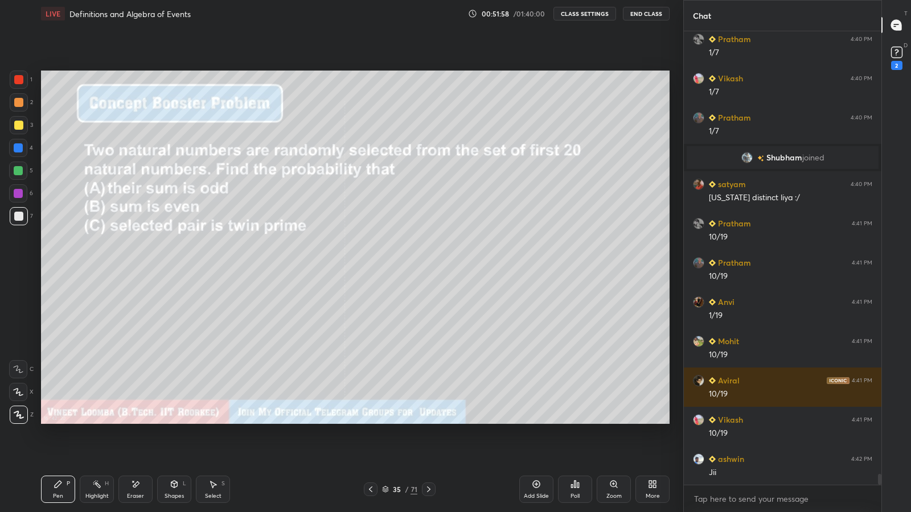
scroll to position [18456, 0]
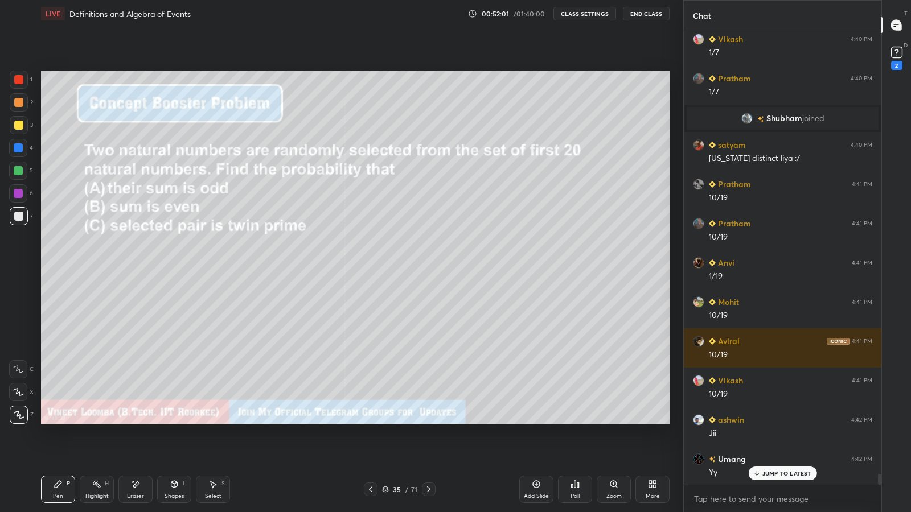
click at [428, 421] on icon at bounding box center [428, 489] width 9 height 9
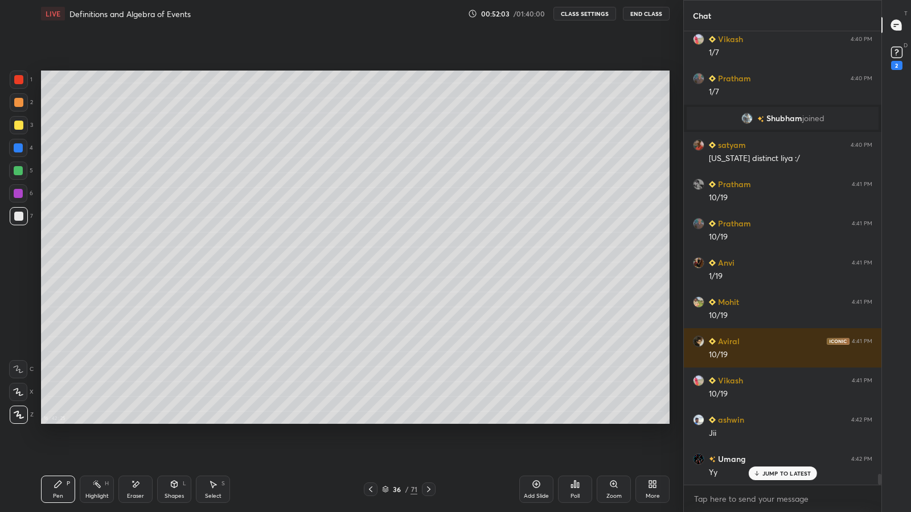
click at [368, 421] on icon at bounding box center [370, 489] width 9 height 9
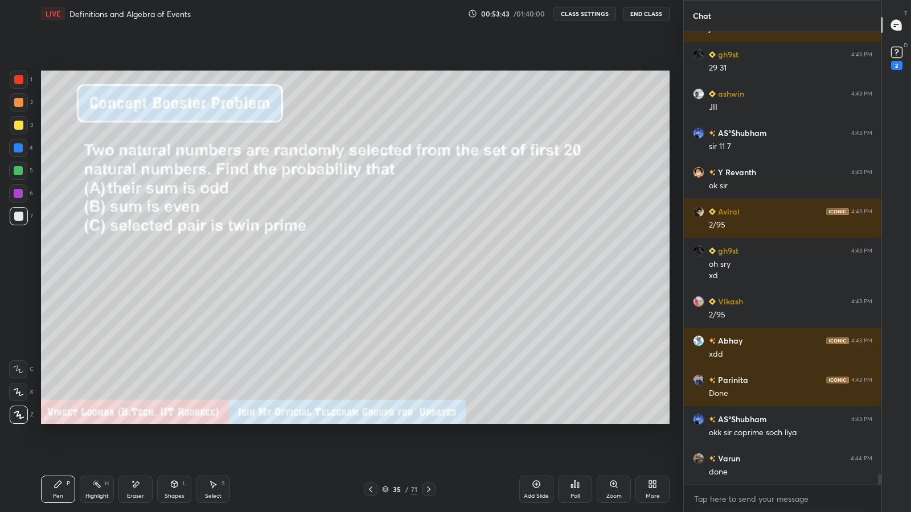
scroll to position [18978, 0]
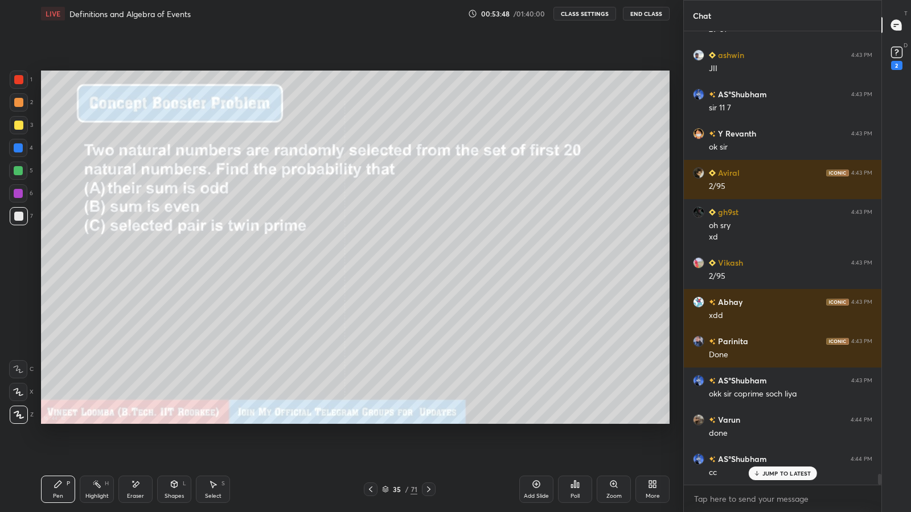
click at [760, 421] on div "JUMP TO LATEST" at bounding box center [782, 474] width 68 height 14
click at [428, 421] on icon at bounding box center [428, 490] width 3 height 6
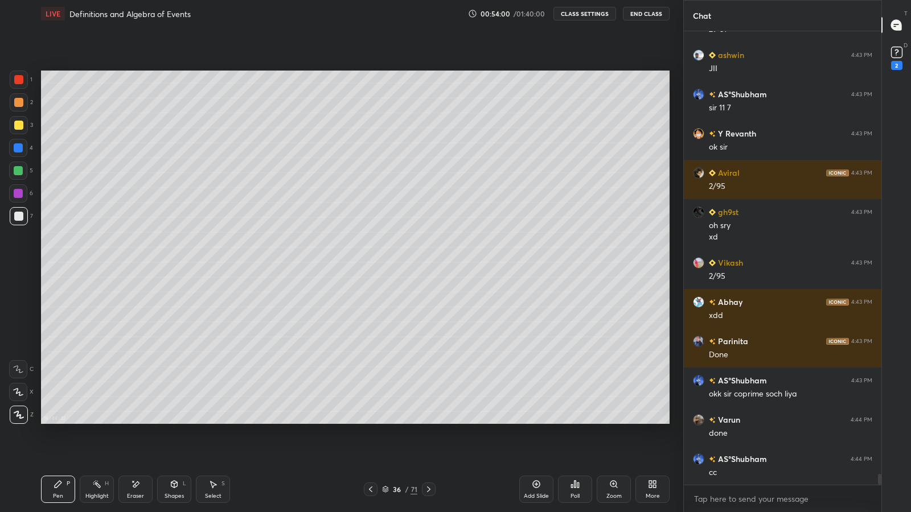
click at [428, 421] on icon at bounding box center [428, 489] width 9 height 9
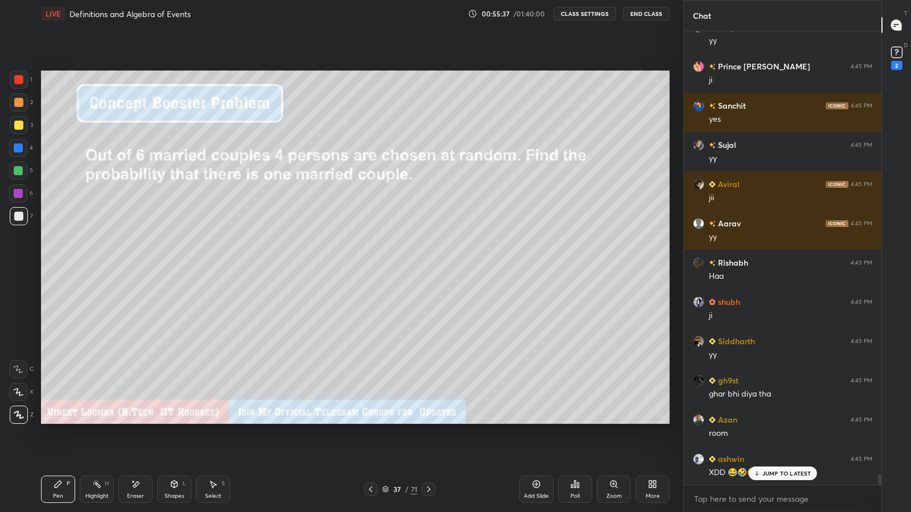
scroll to position [19445, 0]
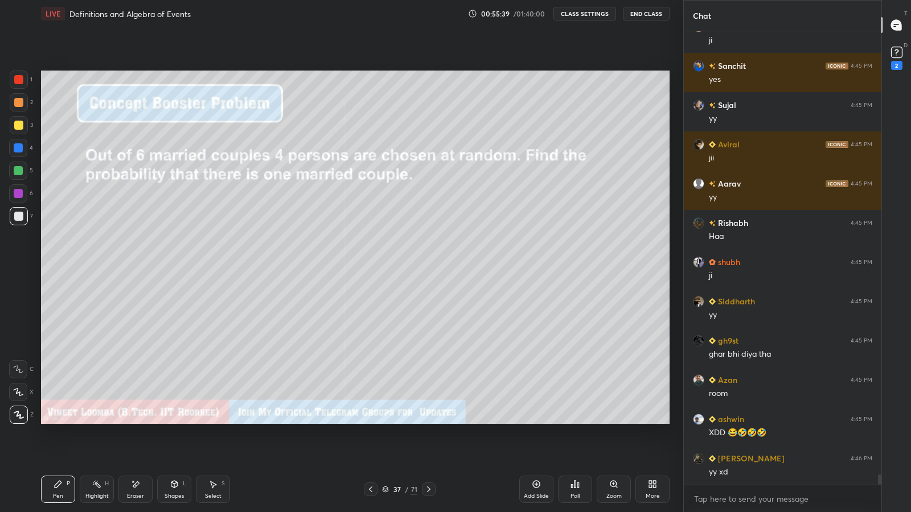
click at [426, 421] on icon at bounding box center [428, 489] width 9 height 9
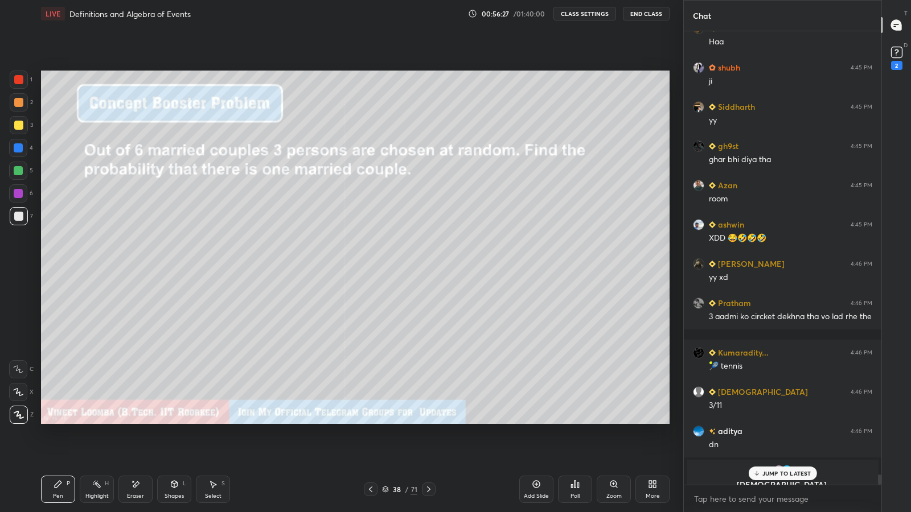
scroll to position [19653, 0]
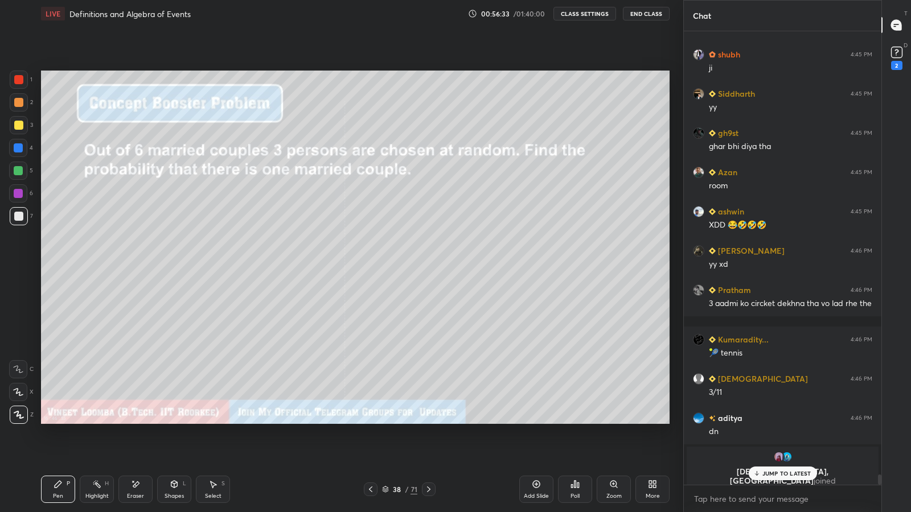
click at [428, 421] on icon at bounding box center [428, 489] width 9 height 9
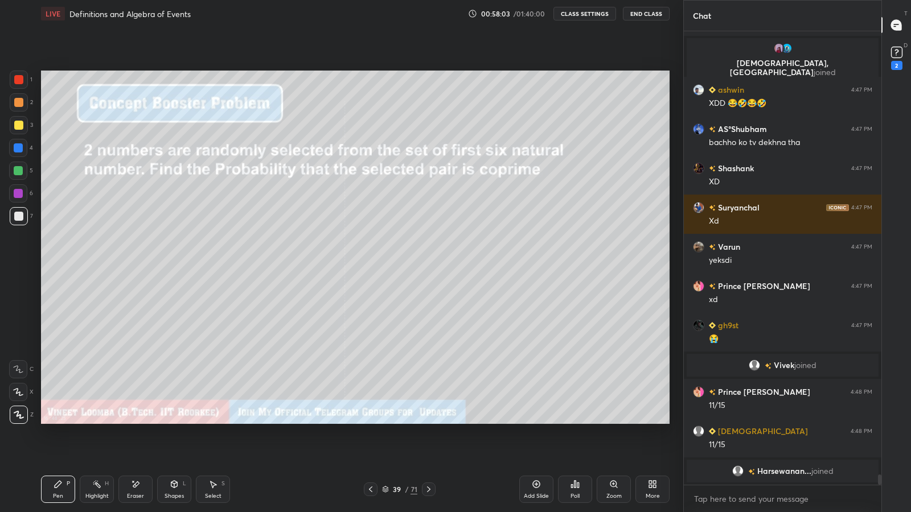
scroll to position [19744, 0]
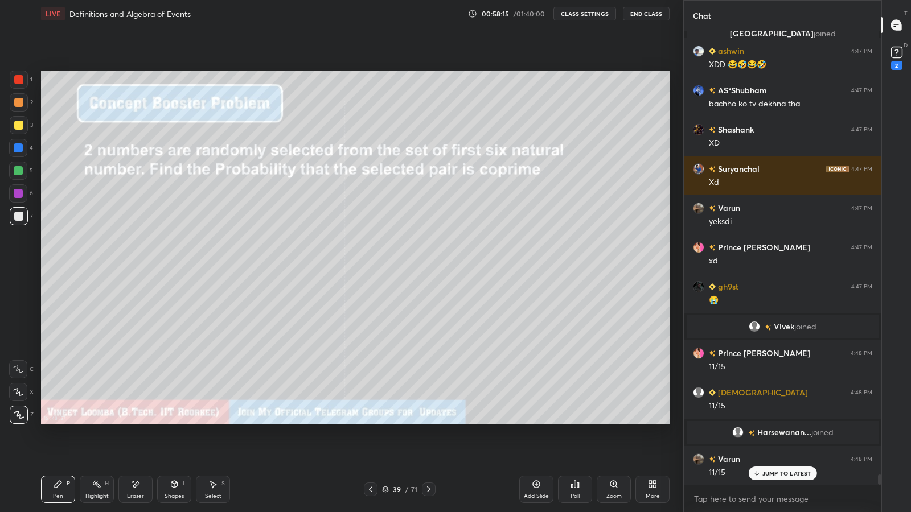
click at [428, 421] on icon at bounding box center [428, 489] width 9 height 9
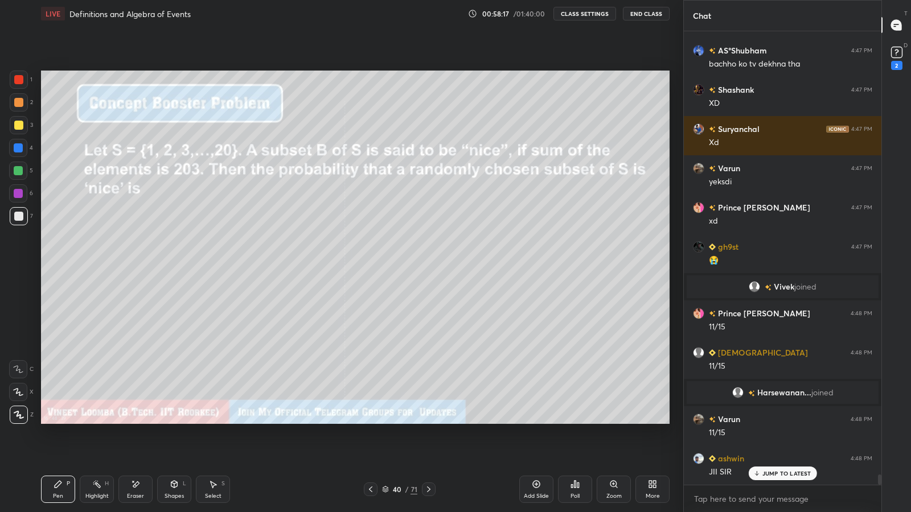
scroll to position [19822, 0]
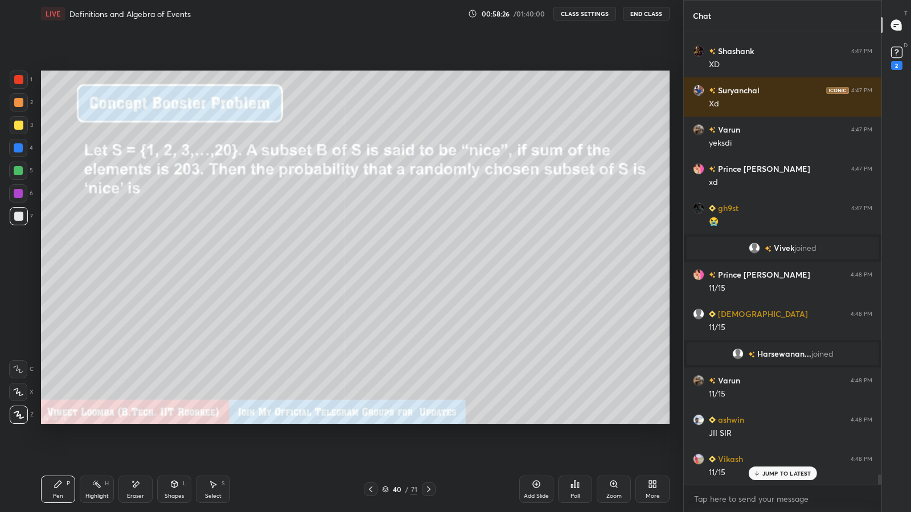
click at [0, 421] on div "1 2 3 4 5 6 7 C X Z E E Erase all H H" at bounding box center [18, 248] width 36 height 354
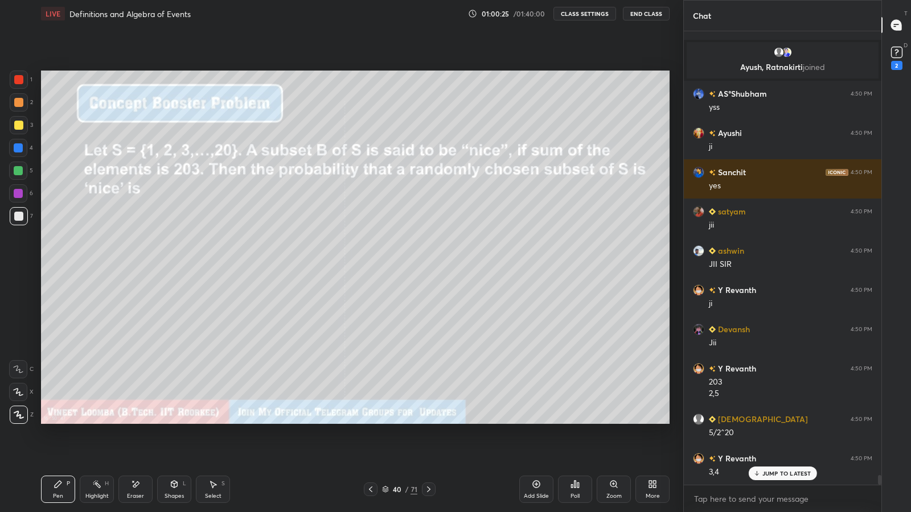
scroll to position [20242, 0]
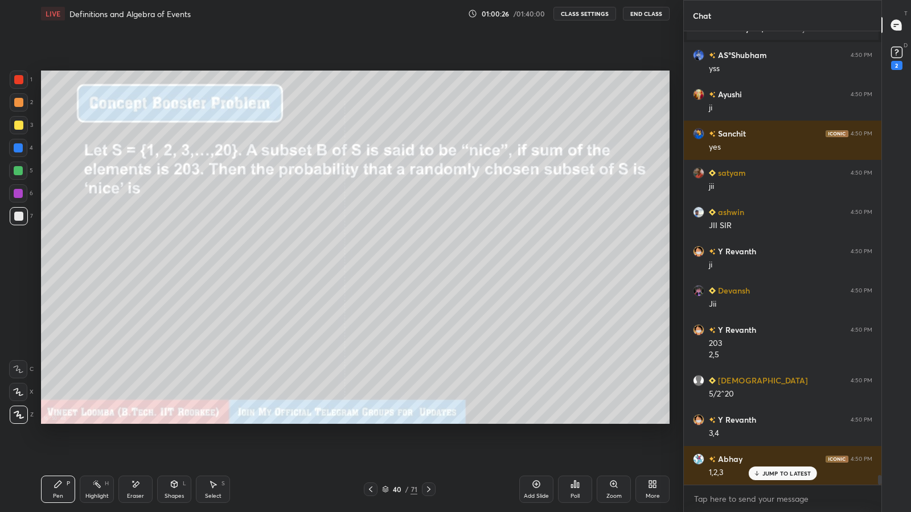
click at [149, 421] on div "Eraser" at bounding box center [135, 489] width 34 height 27
click at [62, 421] on div "Pen" at bounding box center [58, 497] width 10 height 6
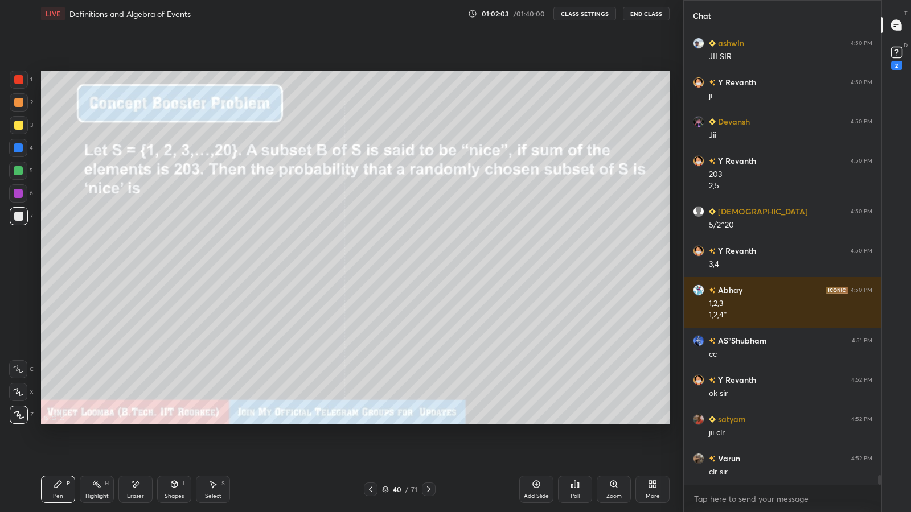
scroll to position [20450, 0]
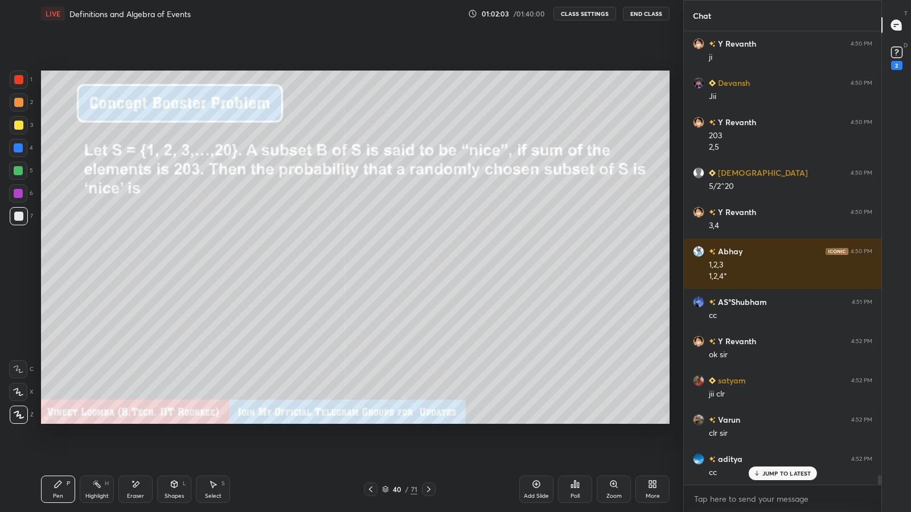
click at [430, 421] on icon at bounding box center [428, 489] width 9 height 9
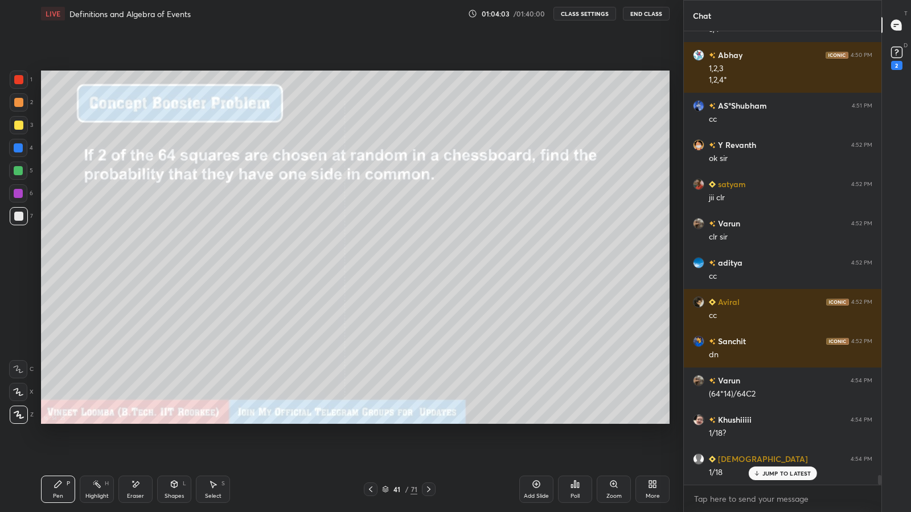
scroll to position [20686, 0]
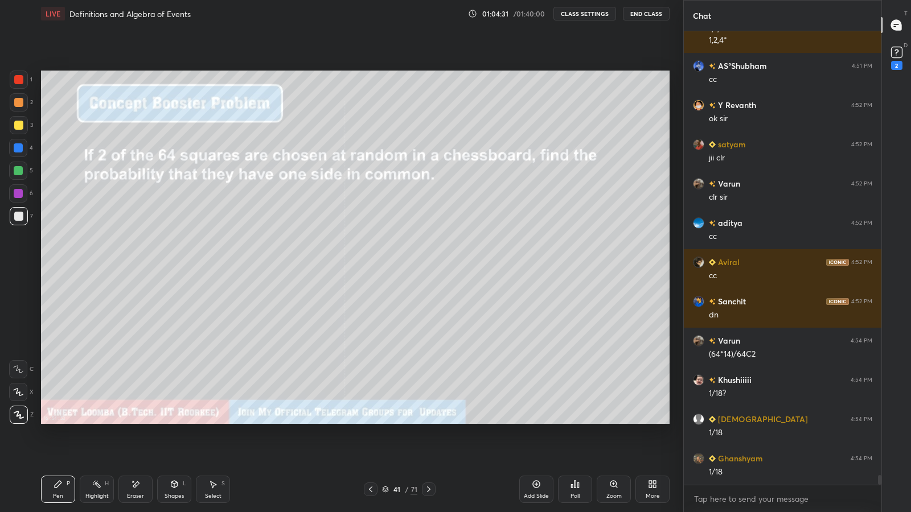
click at [895, 54] on rect at bounding box center [896, 52] width 11 height 11
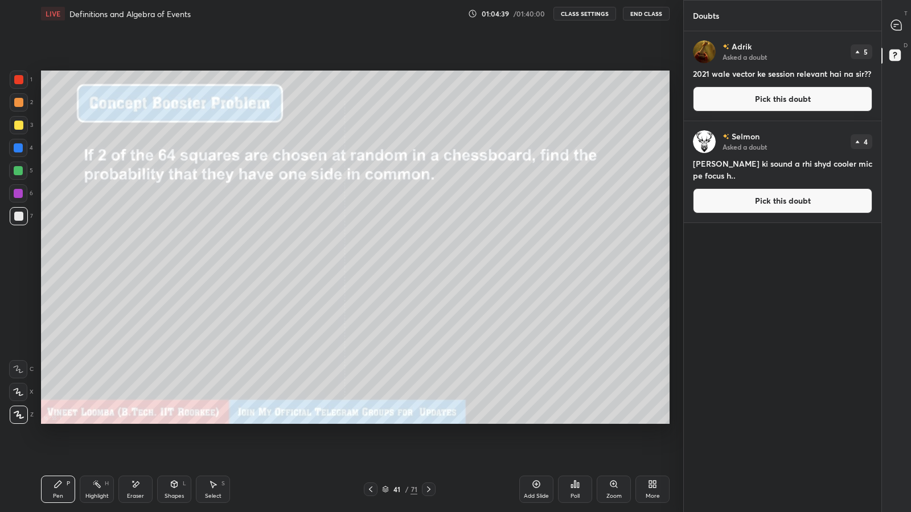
click at [898, 27] on icon at bounding box center [896, 25] width 10 height 10
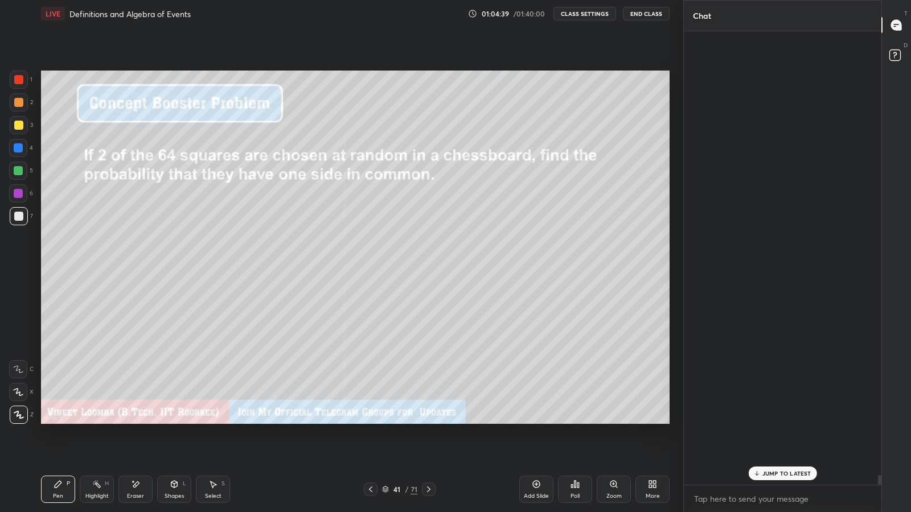
scroll to position [450, 194]
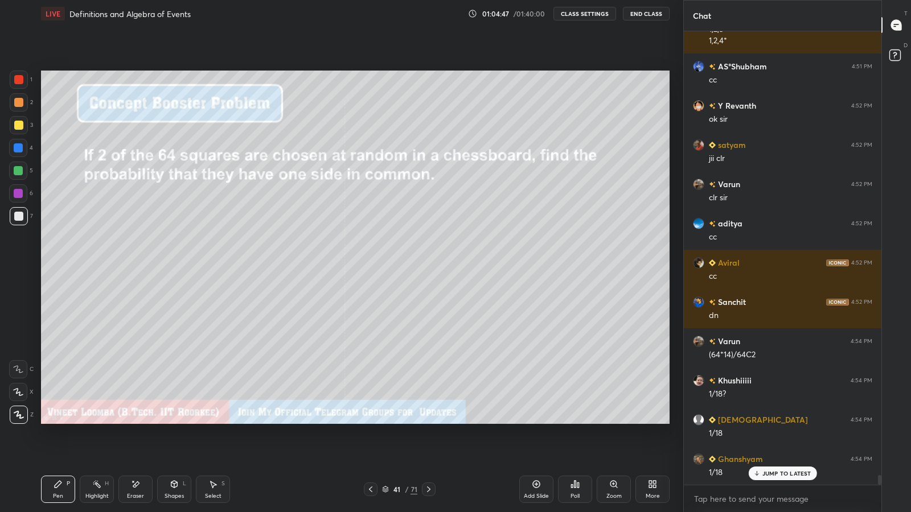
click at [901, 56] on icon at bounding box center [897, 57] width 20 height 20
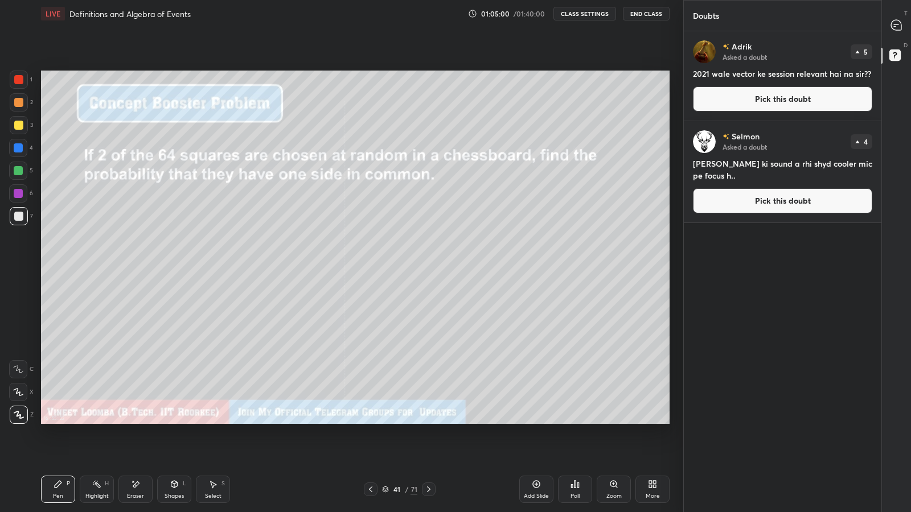
click at [720, 195] on button "Pick this doubt" at bounding box center [782, 200] width 179 height 25
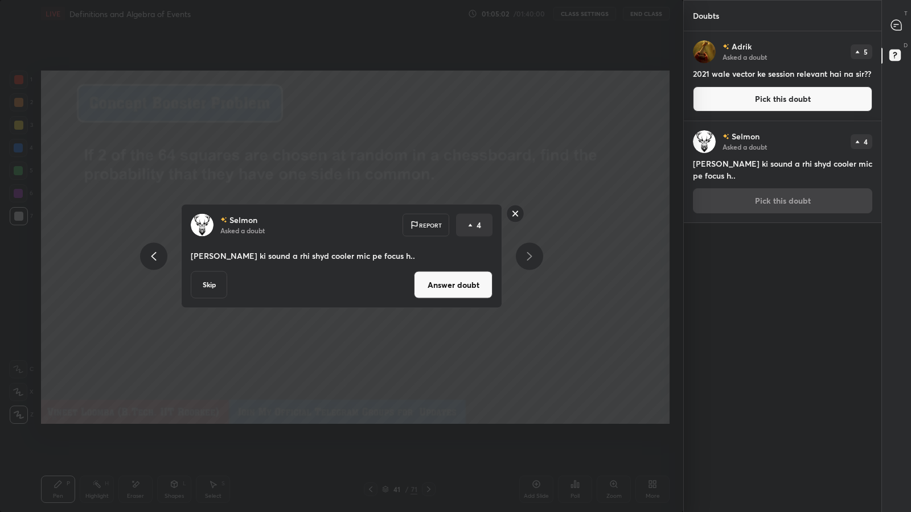
click at [426, 225] on div "Report" at bounding box center [426, 225] width 47 height 23
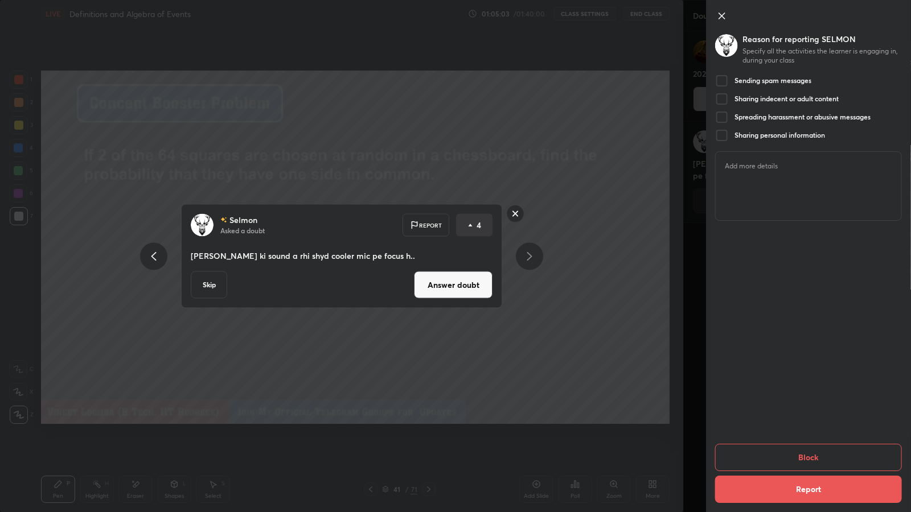
click at [732, 80] on div "Sending spam messages" at bounding box center [763, 81] width 96 height 14
click at [770, 421] on button "Block" at bounding box center [808, 457] width 187 height 27
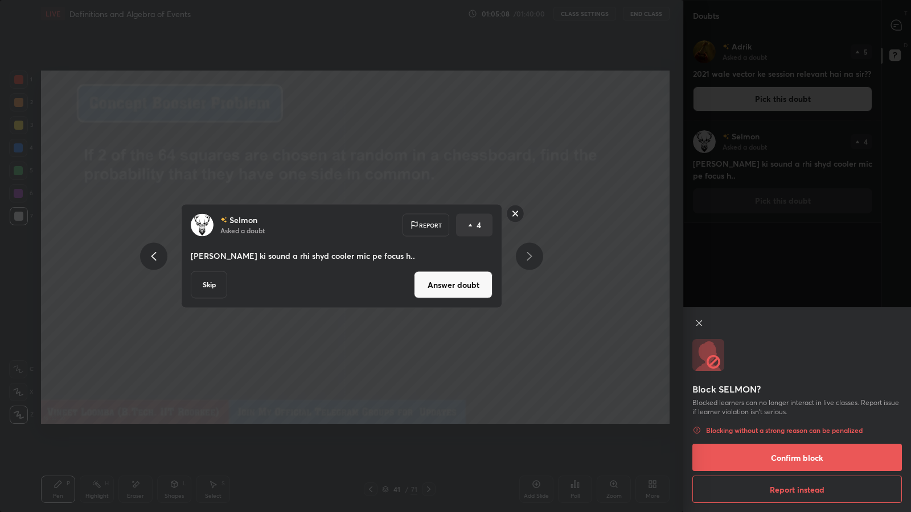
click at [762, 421] on button "Confirm block" at bounding box center [797, 457] width 210 height 27
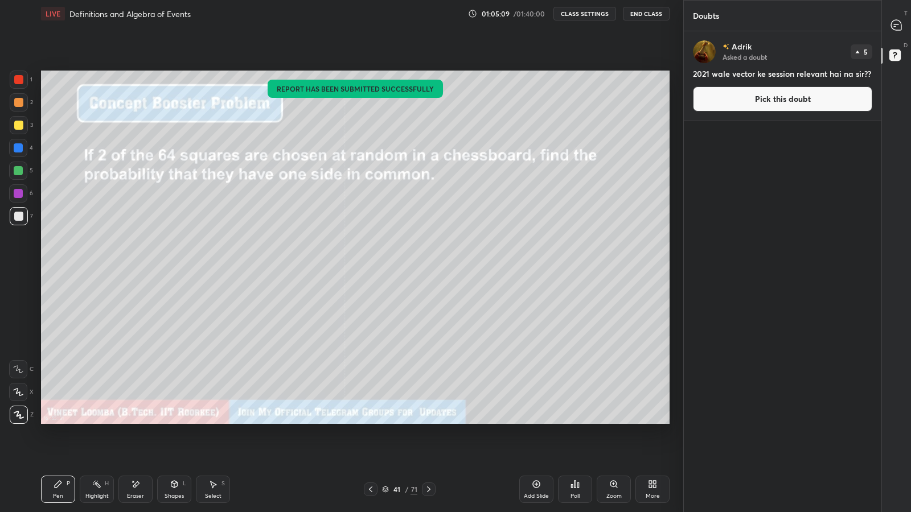
click at [895, 26] on icon at bounding box center [895, 26] width 2 height 0
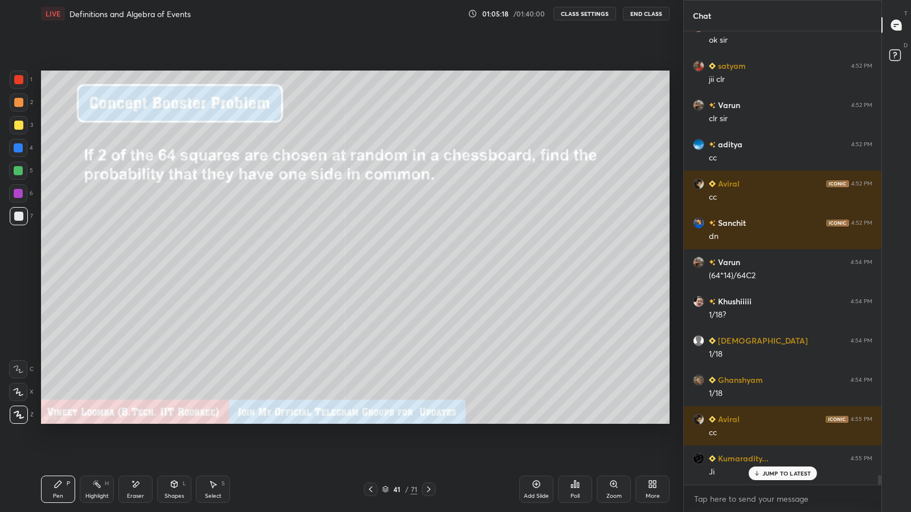
scroll to position [20964, 0]
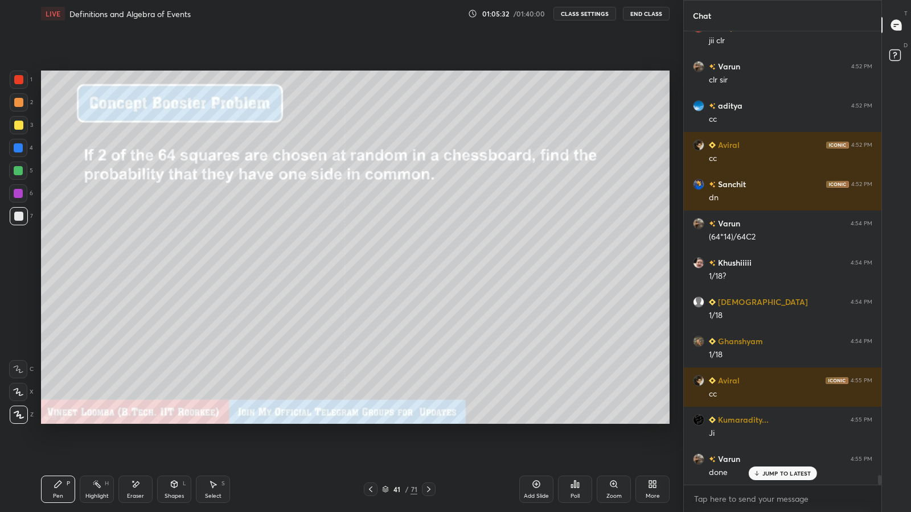
click at [426, 421] on icon at bounding box center [428, 489] width 9 height 9
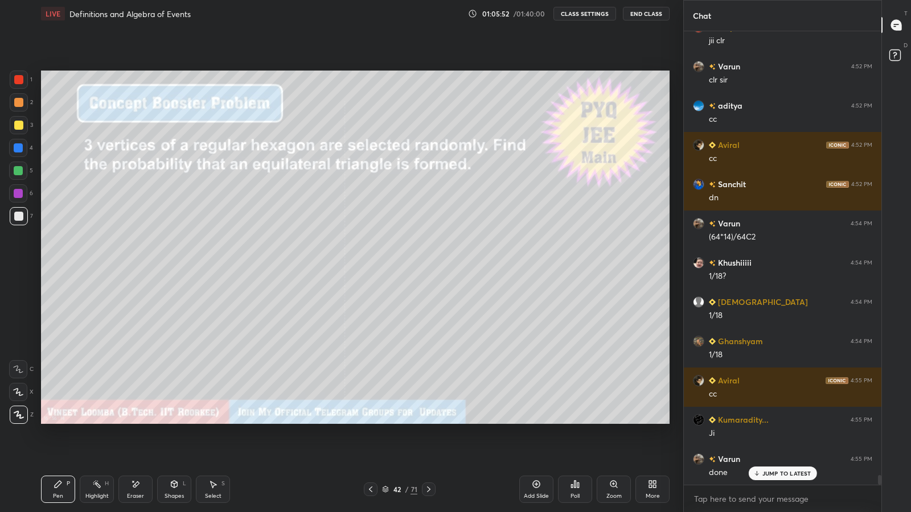
click at [790, 421] on p "JUMP TO LATEST" at bounding box center [786, 473] width 49 height 7
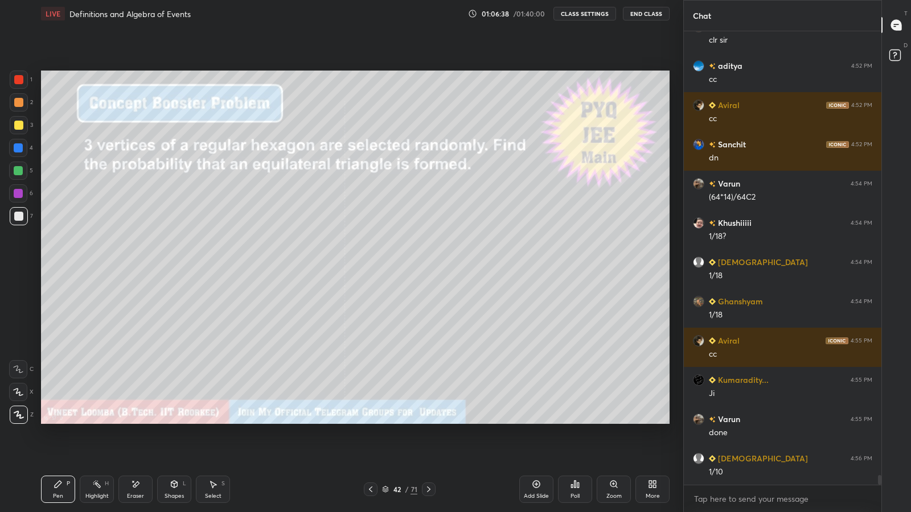
scroll to position [20558, 0]
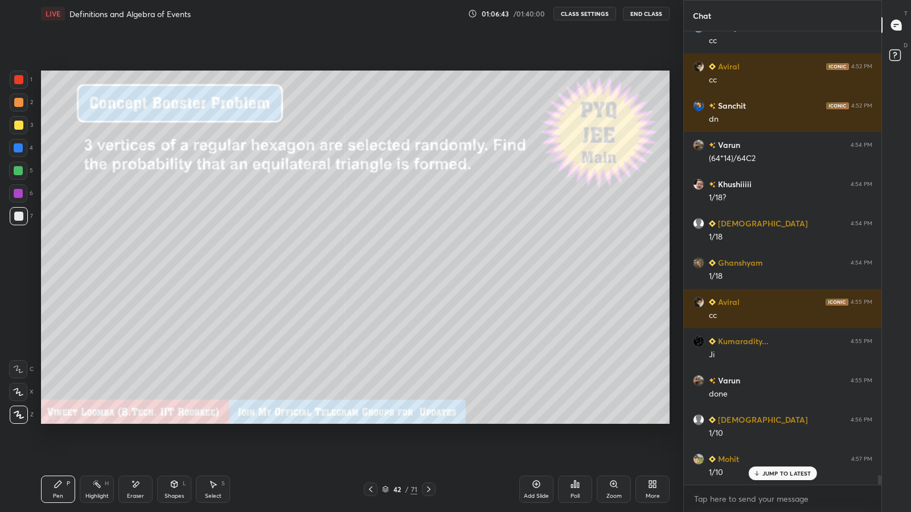
click at [91, 421] on div "Highlight" at bounding box center [96, 497] width 23 height 6
click at [132, 421] on div "Eraser" at bounding box center [135, 489] width 34 height 27
click at [91, 421] on div "Highlight H" at bounding box center [97, 489] width 34 height 27
click at [60, 421] on icon at bounding box center [58, 484] width 9 height 9
click at [17, 192] on div at bounding box center [18, 193] width 9 height 9
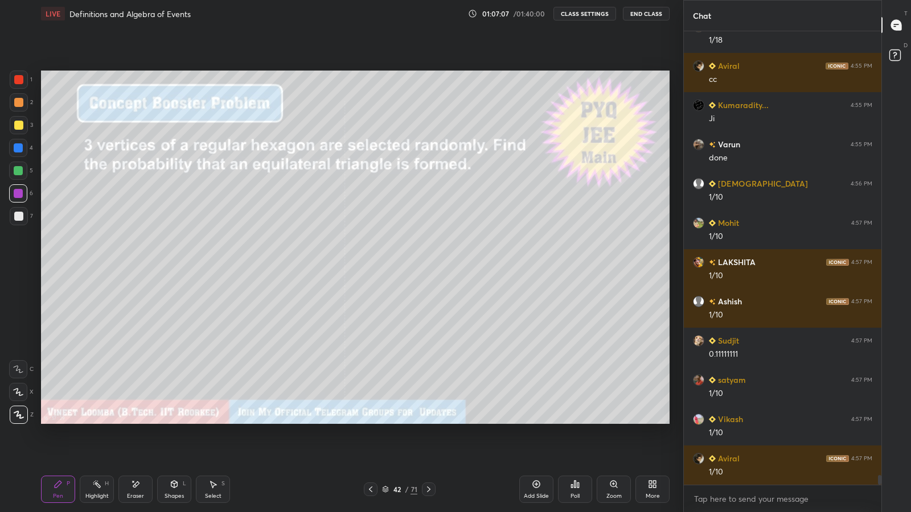
scroll to position [20833, 0]
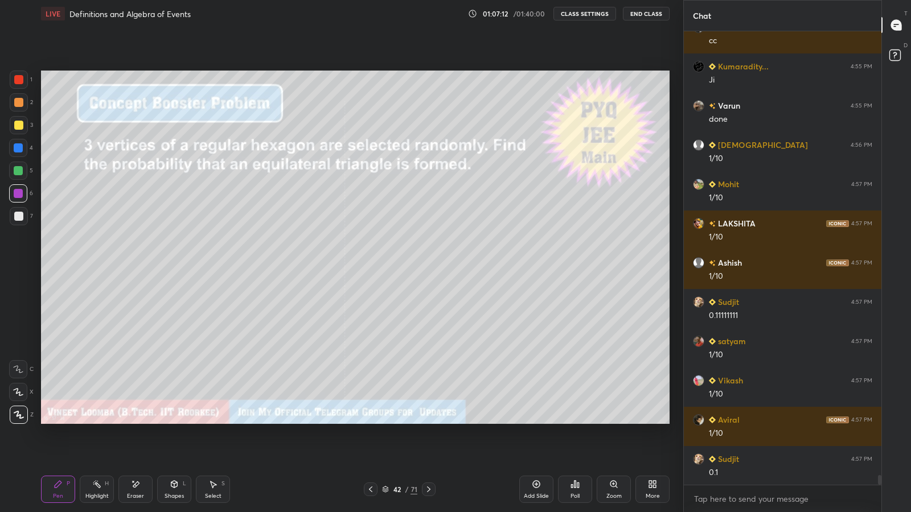
click at [428, 421] on icon at bounding box center [428, 489] width 9 height 9
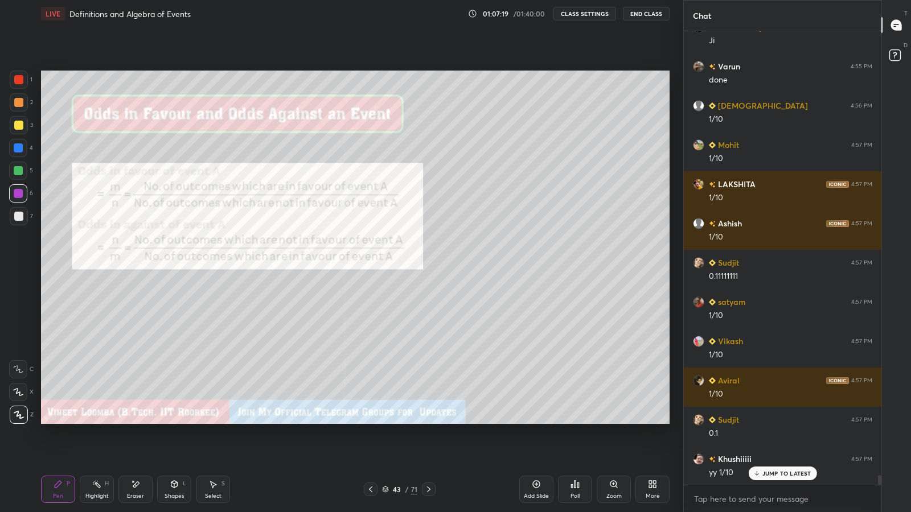
scroll to position [20912, 0]
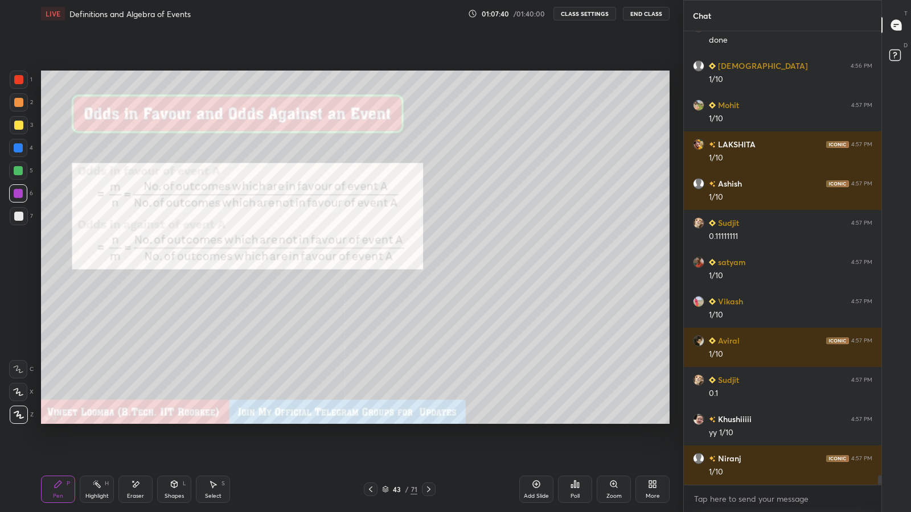
click at [14, 224] on div at bounding box center [19, 216] width 18 height 18
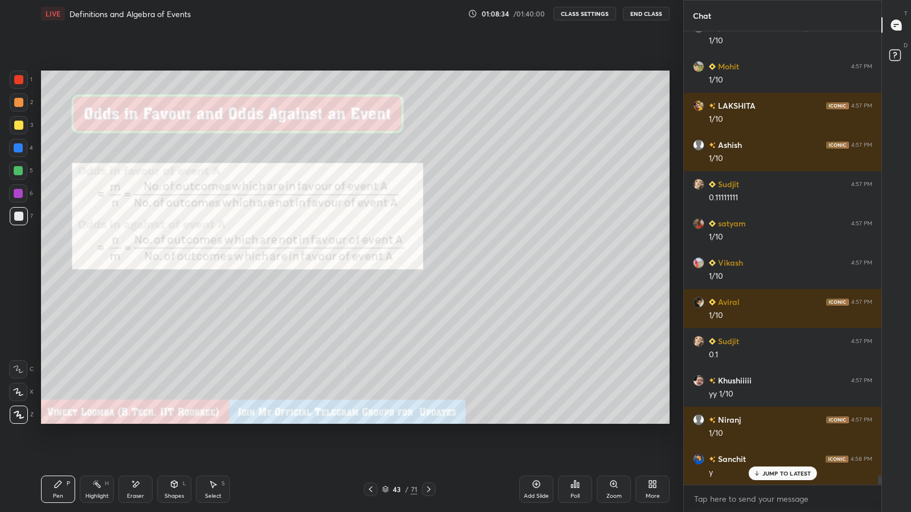
click at [428, 421] on icon at bounding box center [428, 489] width 9 height 9
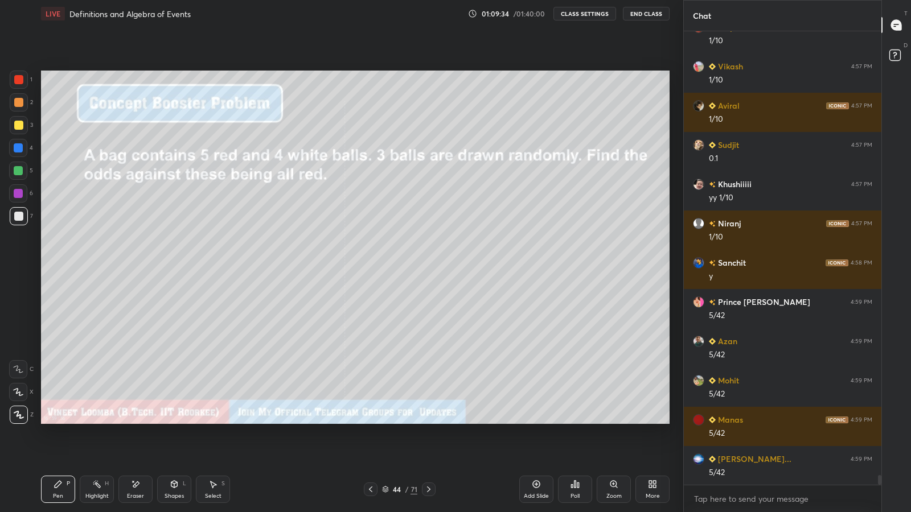
scroll to position [21187, 0]
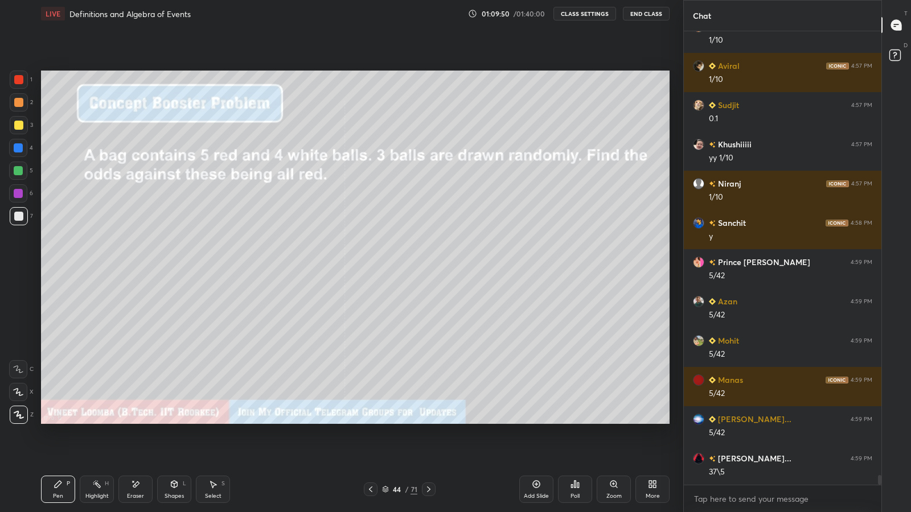
click at [429, 421] on div at bounding box center [429, 490] width 14 height 14
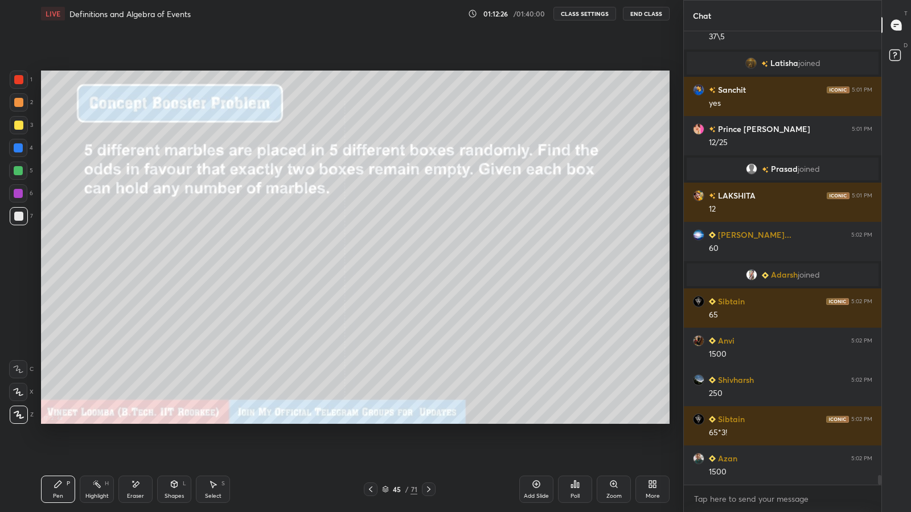
scroll to position [21401, 0]
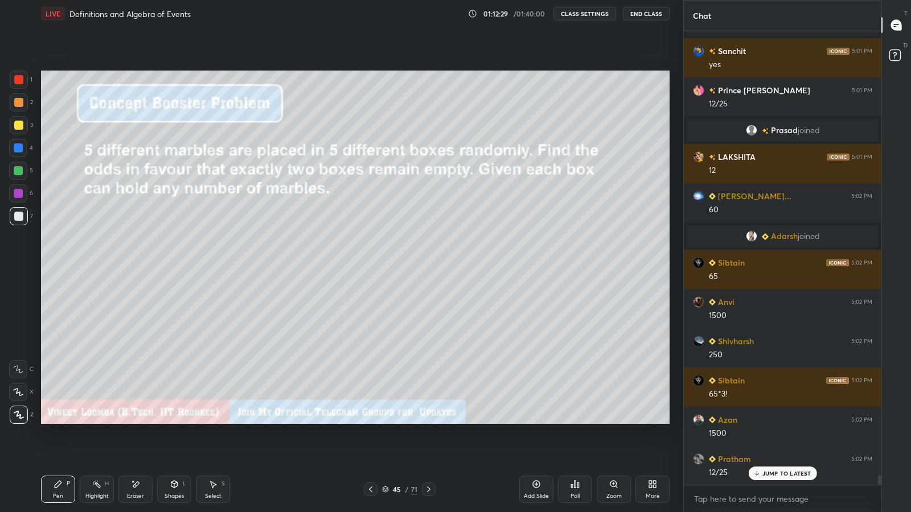
click at [429, 421] on icon at bounding box center [428, 489] width 9 height 9
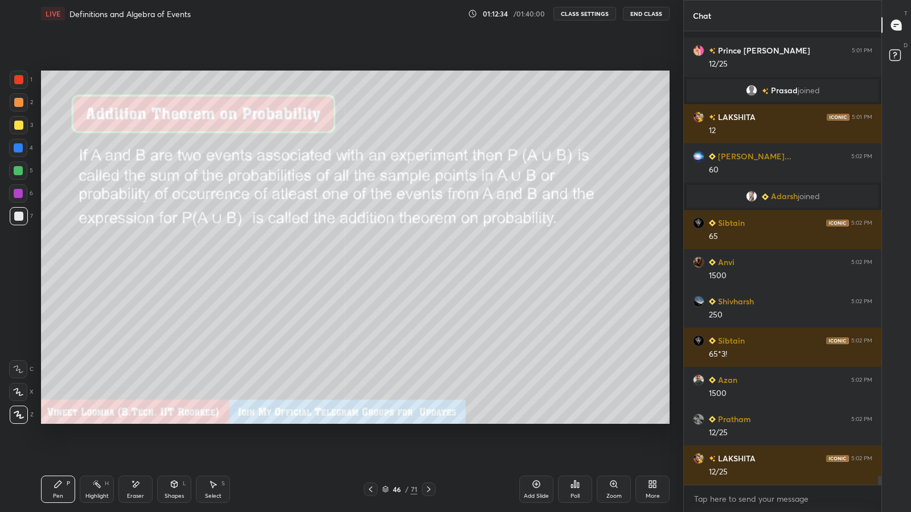
scroll to position [21490, 0]
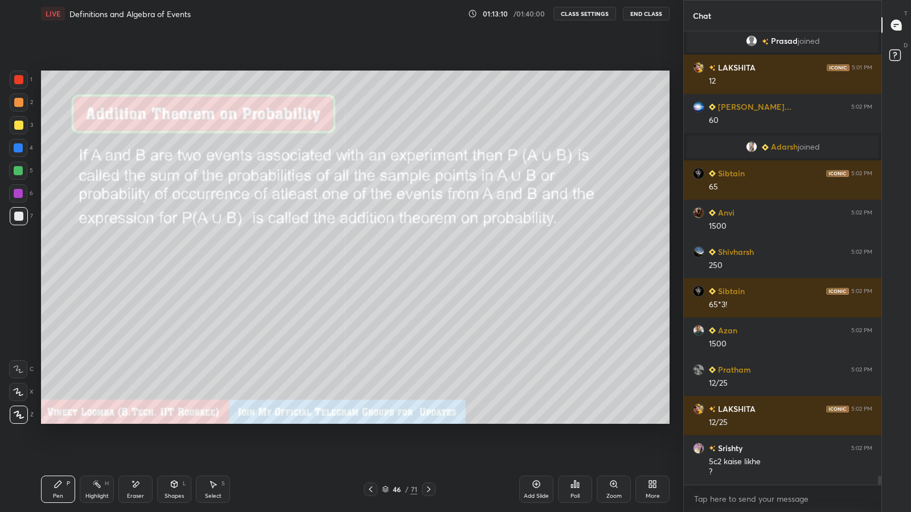
click at [428, 421] on icon at bounding box center [428, 489] width 9 height 9
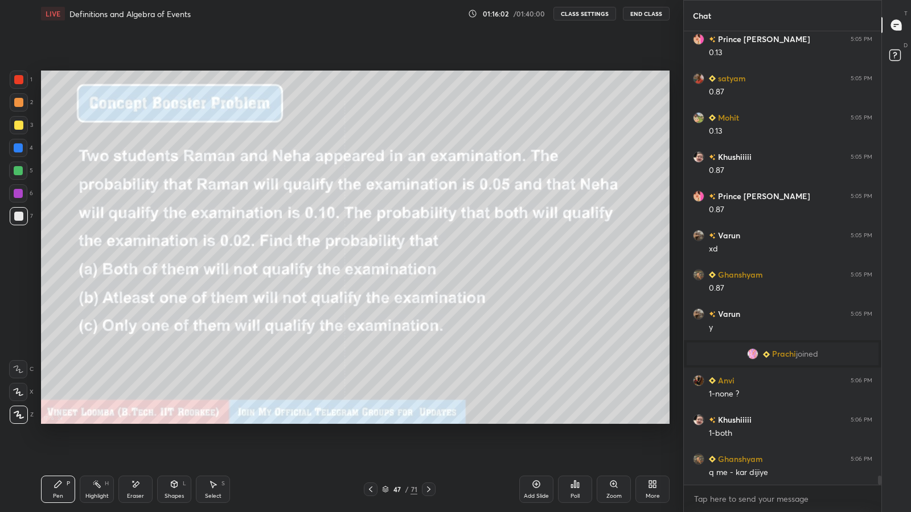
scroll to position [22113, 0]
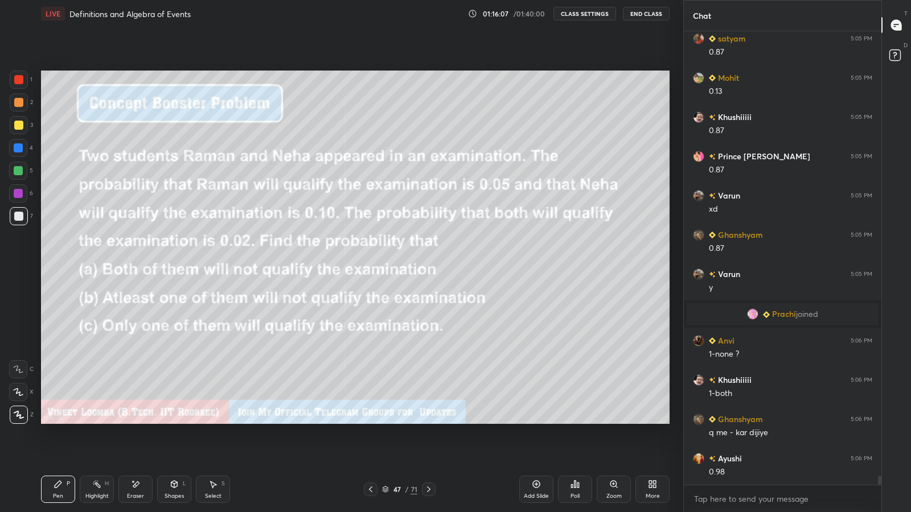
click at [534, 421] on div "Add Slide" at bounding box center [536, 489] width 34 height 27
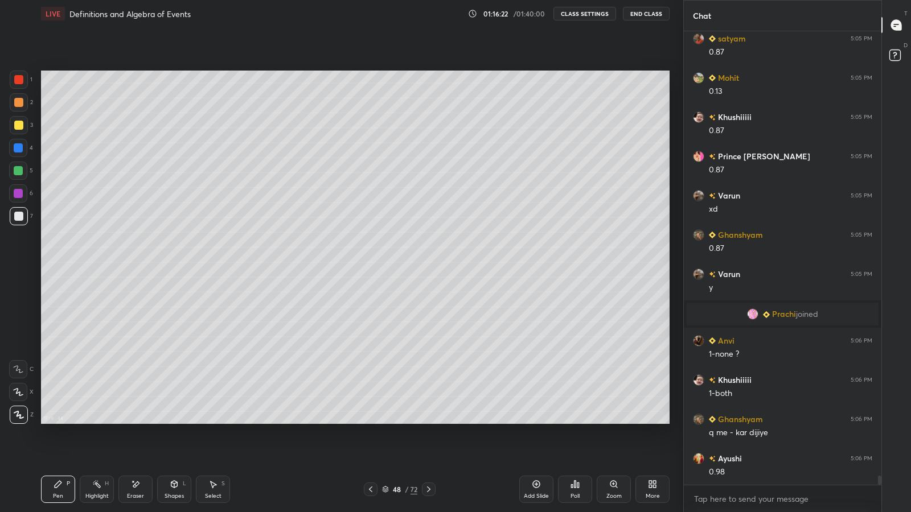
scroll to position [22151, 0]
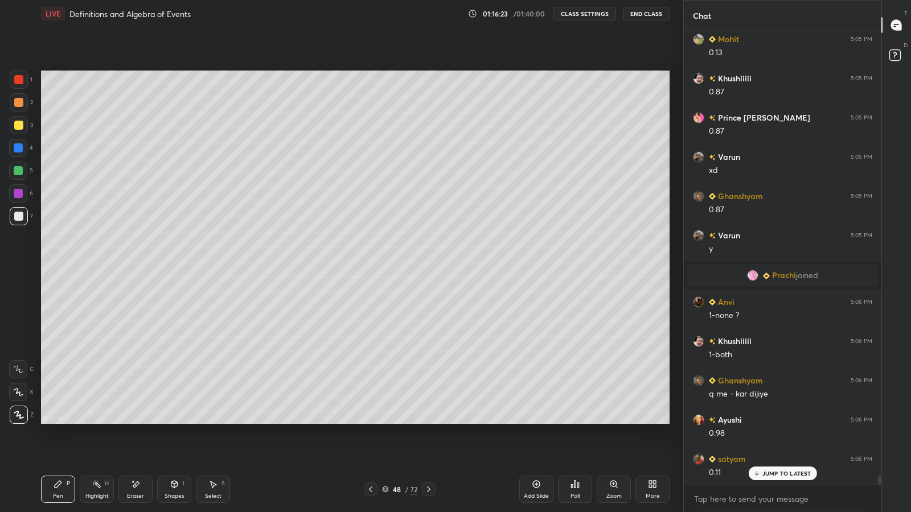
click at [368, 421] on icon at bounding box center [370, 489] width 9 height 9
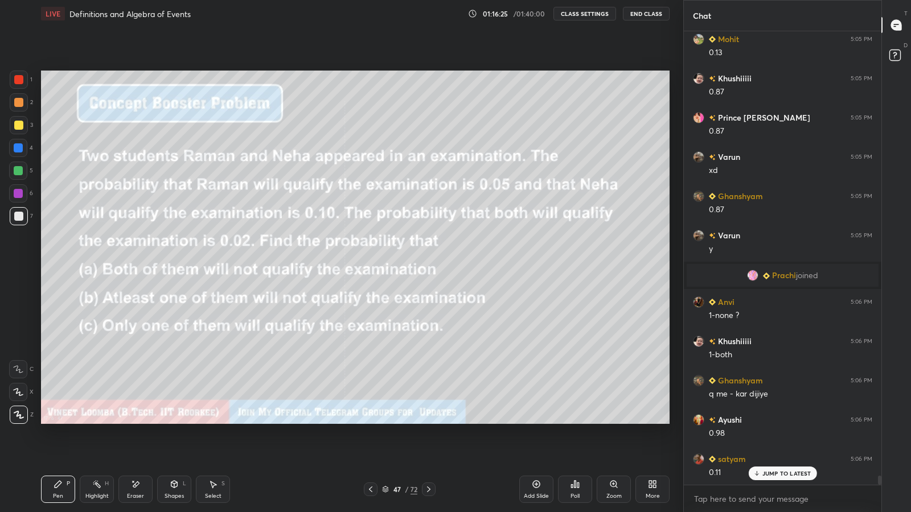
click at [428, 421] on icon at bounding box center [428, 489] width 9 height 9
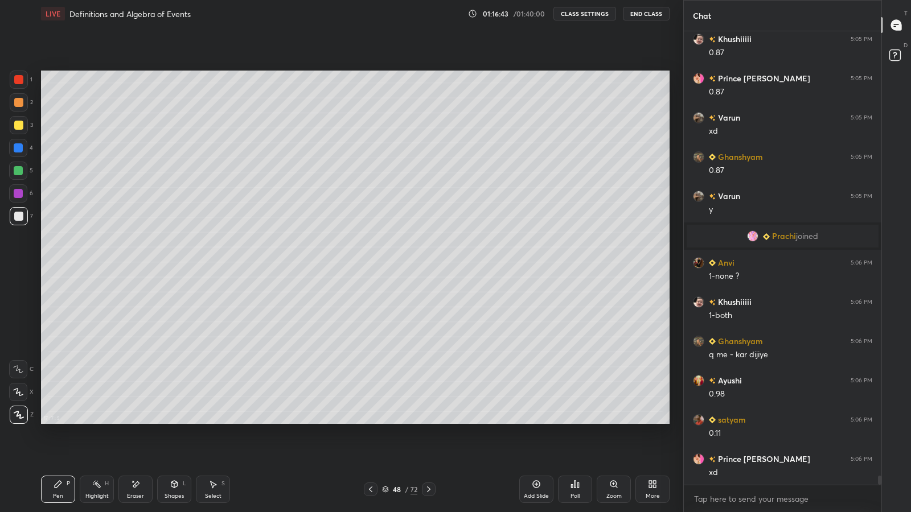
scroll to position [22230, 0]
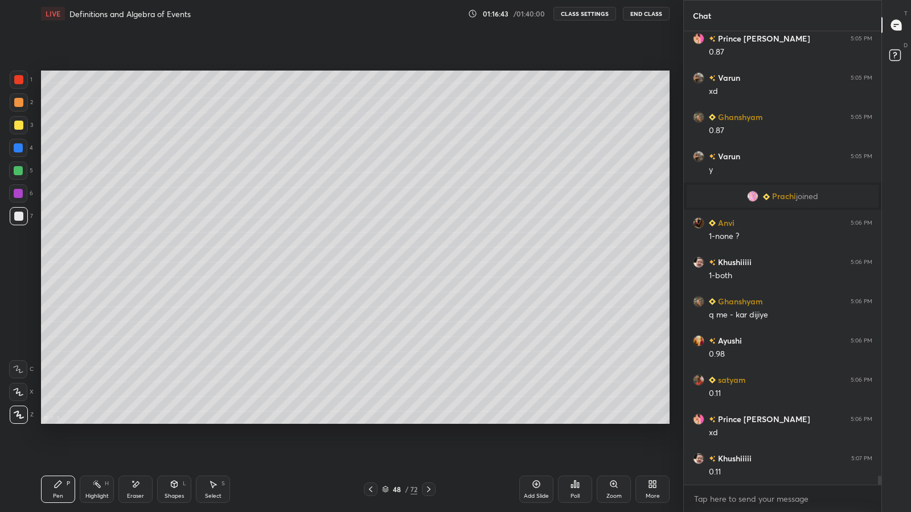
click at [370, 421] on icon at bounding box center [370, 489] width 9 height 9
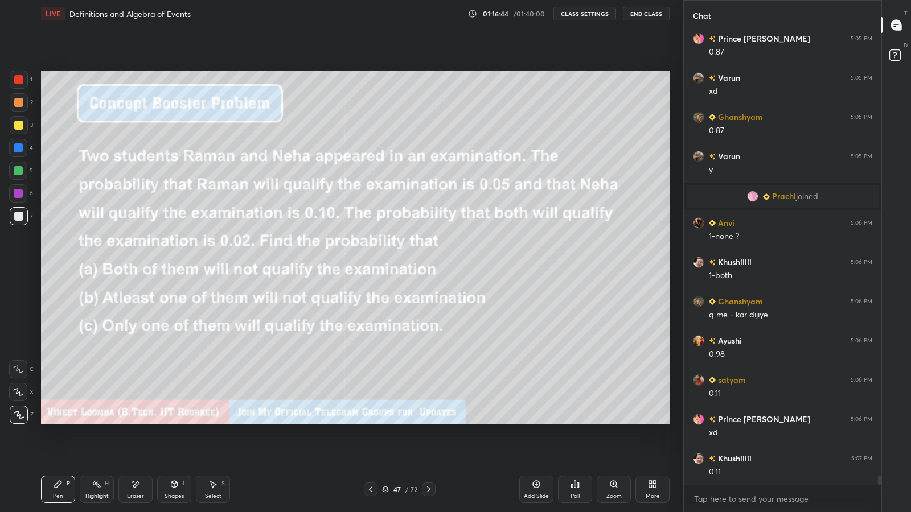
click at [428, 421] on icon at bounding box center [428, 489] width 9 height 9
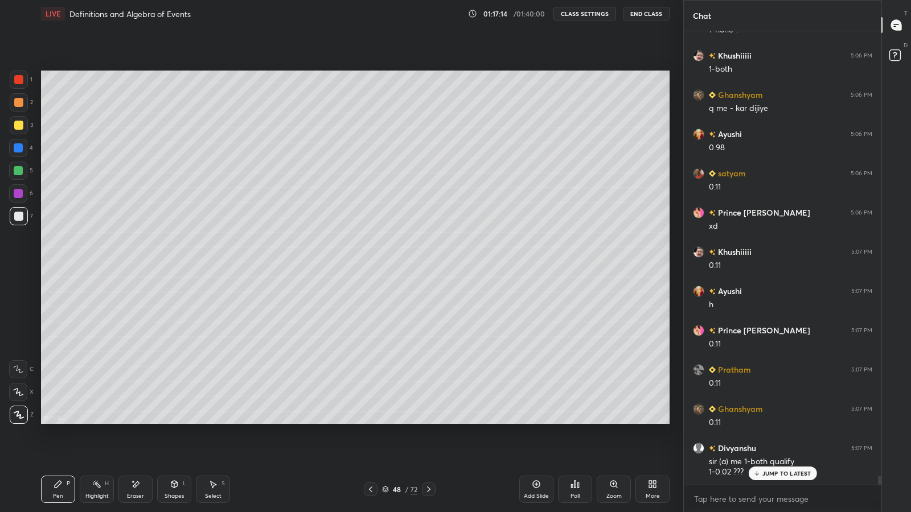
scroll to position [22464, 0]
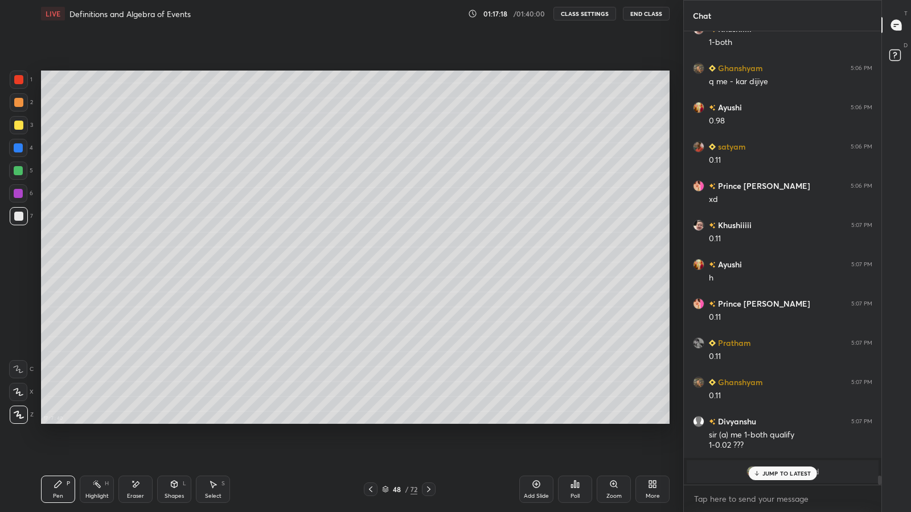
click at [374, 421] on icon at bounding box center [370, 489] width 9 height 9
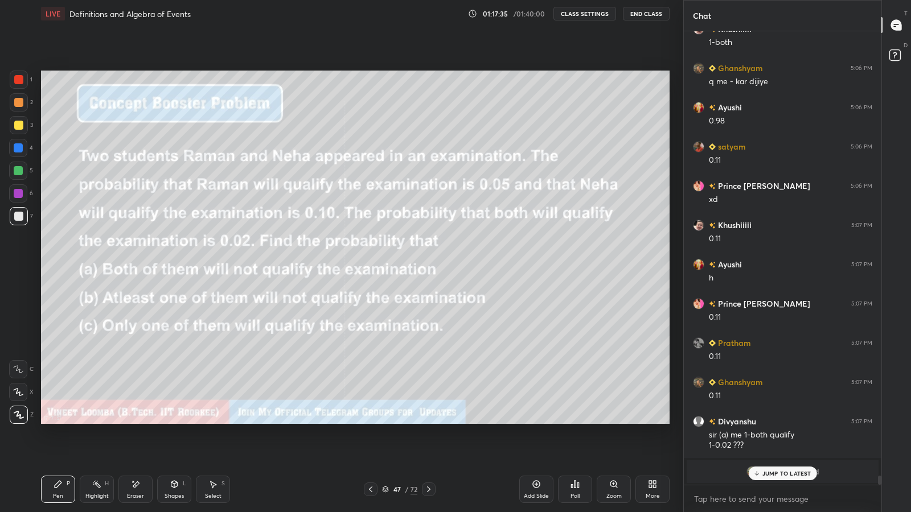
scroll to position [22329, 0]
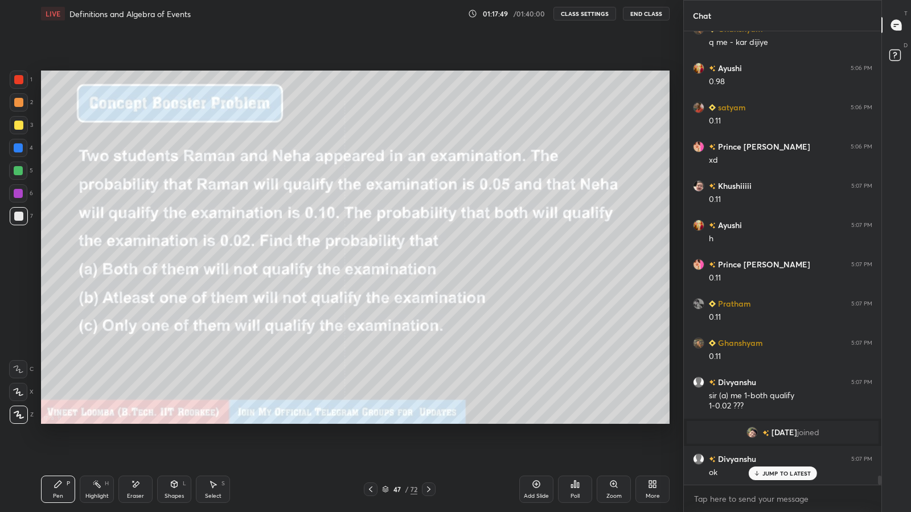
click at [430, 421] on icon at bounding box center [428, 489] width 9 height 9
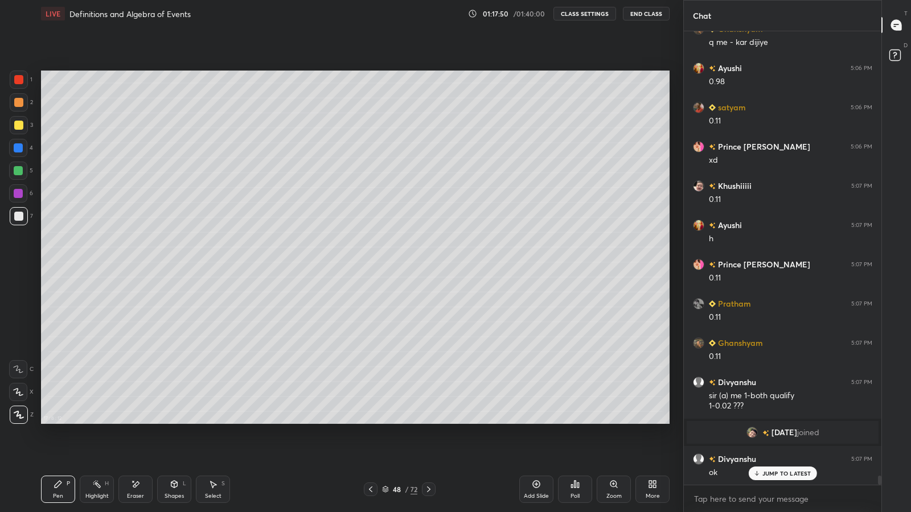
click at [428, 421] on icon at bounding box center [428, 489] width 9 height 9
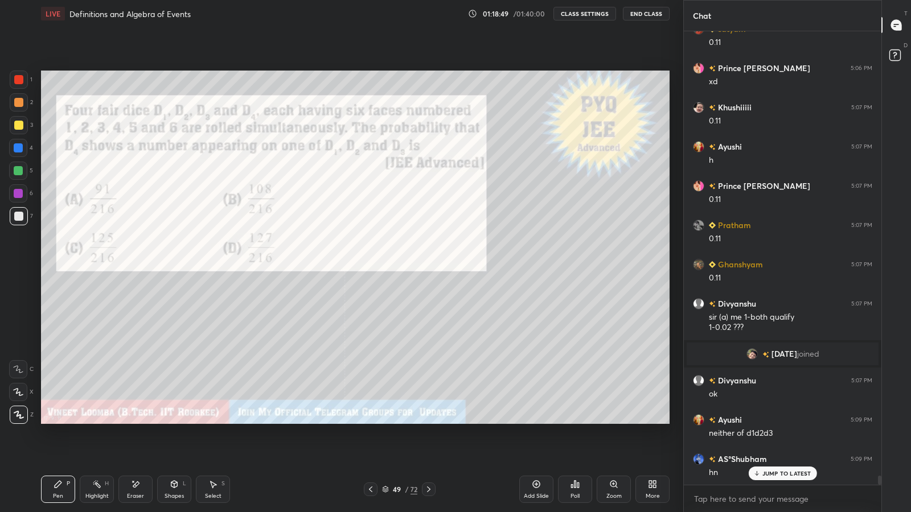
scroll to position [22447, 0]
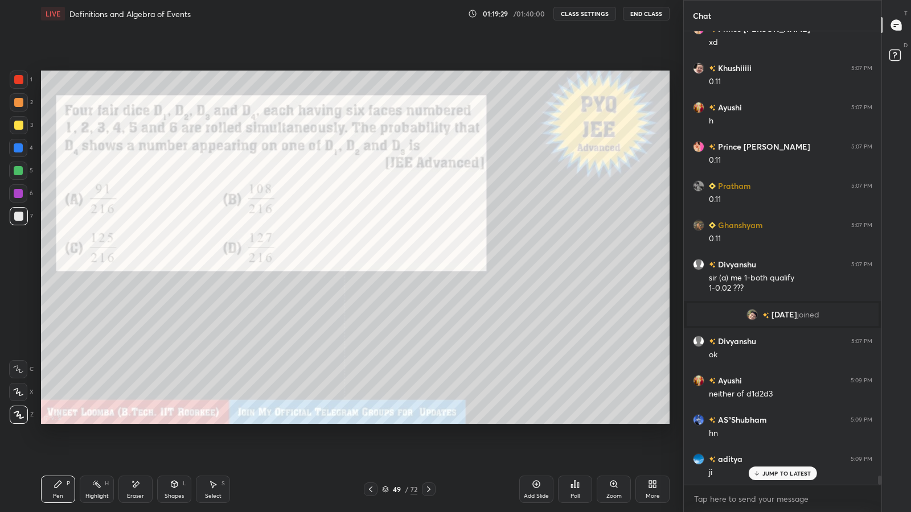
click at [15, 195] on div at bounding box center [18, 193] width 9 height 9
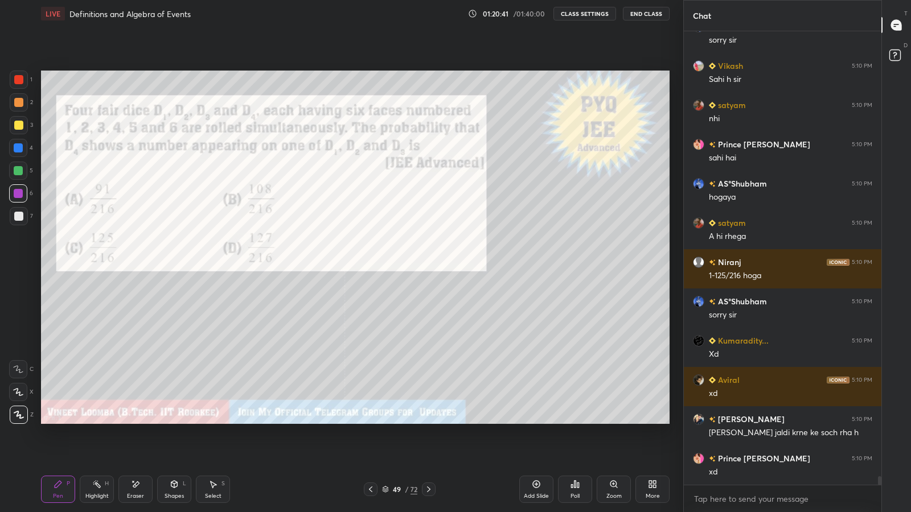
scroll to position [23390, 0]
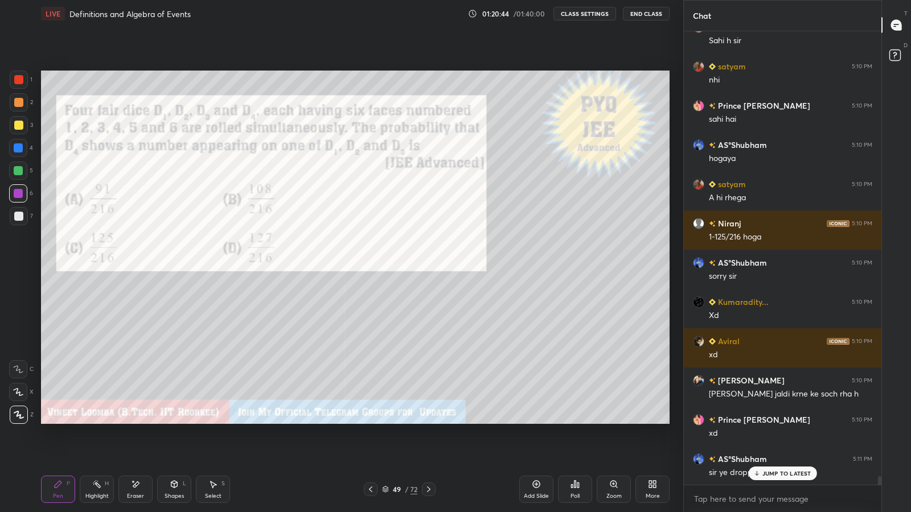
click at [428, 421] on icon at bounding box center [428, 489] width 9 height 9
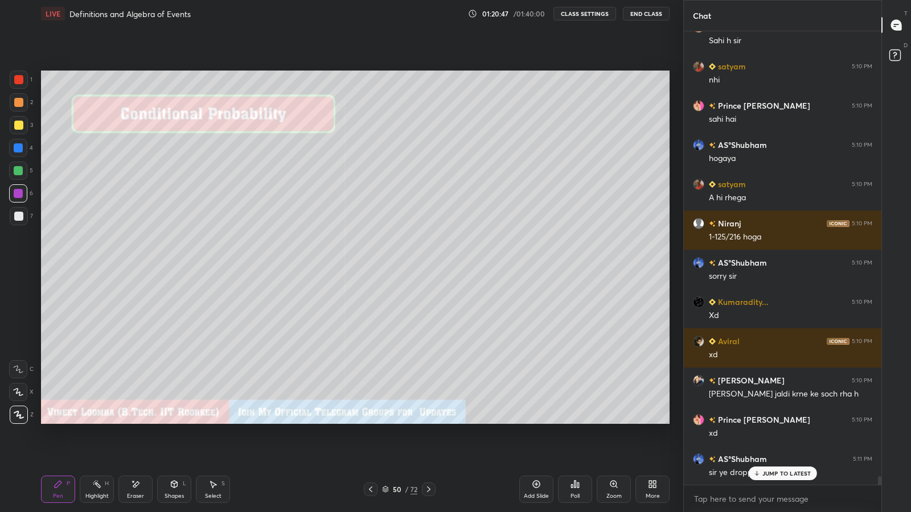
click at [755, 421] on icon at bounding box center [756, 473] width 7 height 7
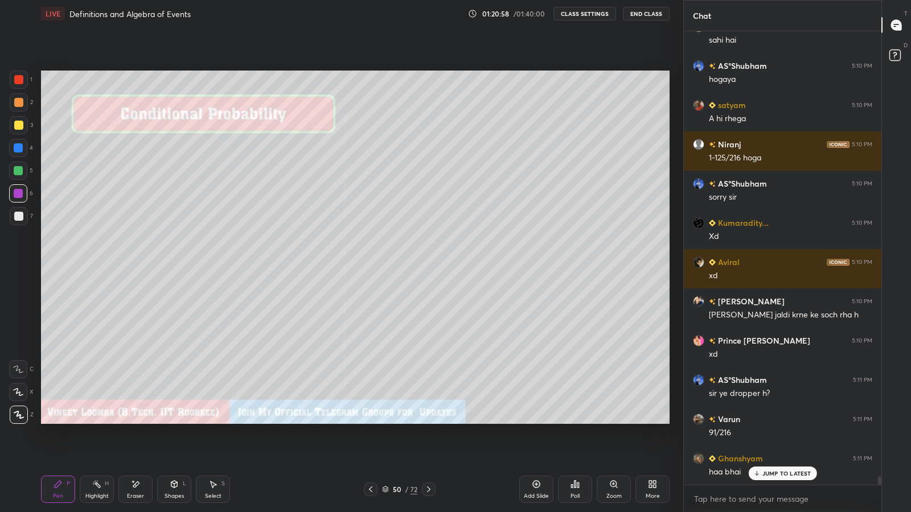
scroll to position [23508, 0]
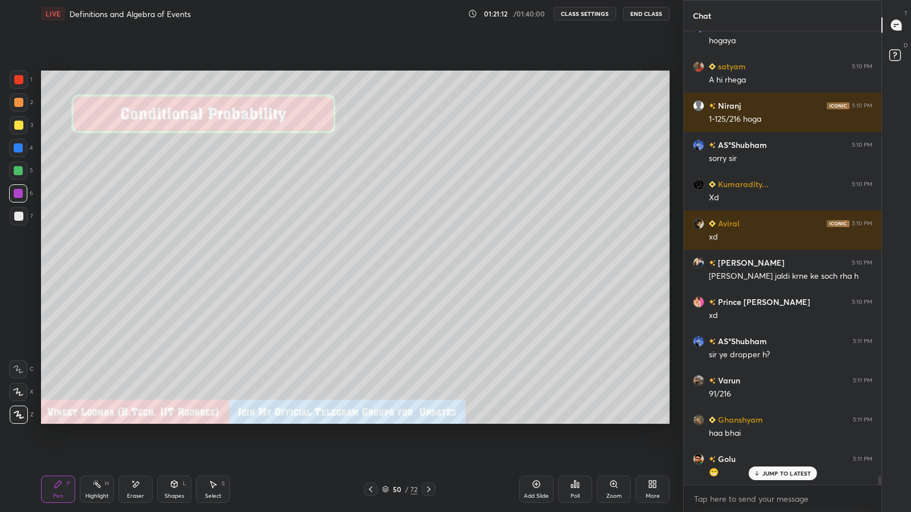
click at [18, 220] on div at bounding box center [18, 216] width 9 height 9
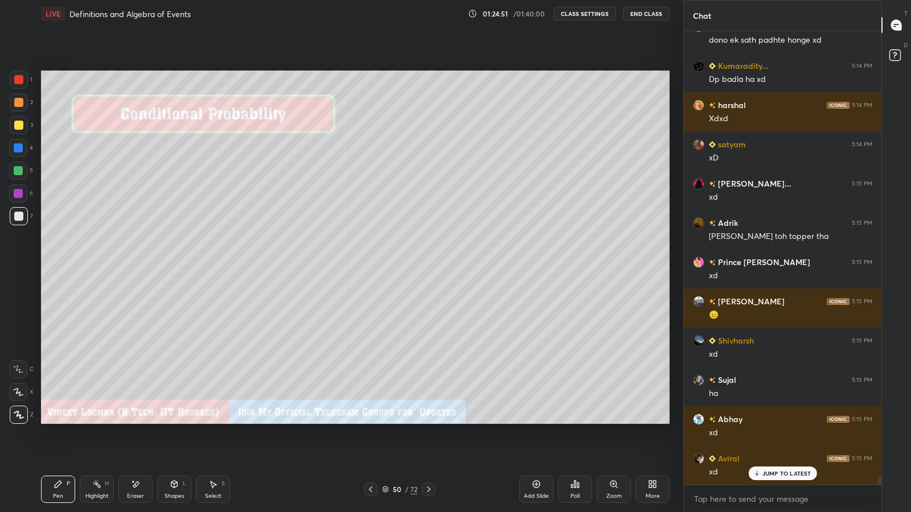
scroll to position [25287, 0]
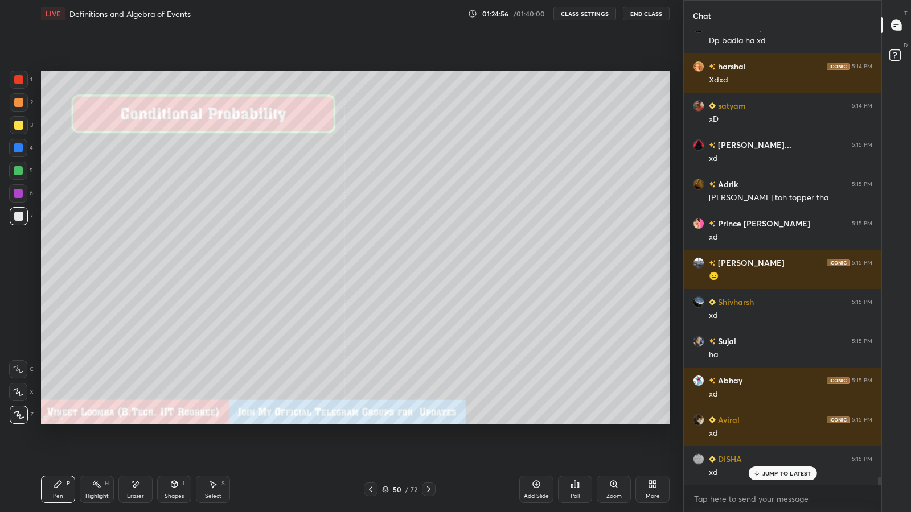
click at [428, 421] on icon at bounding box center [428, 489] width 9 height 9
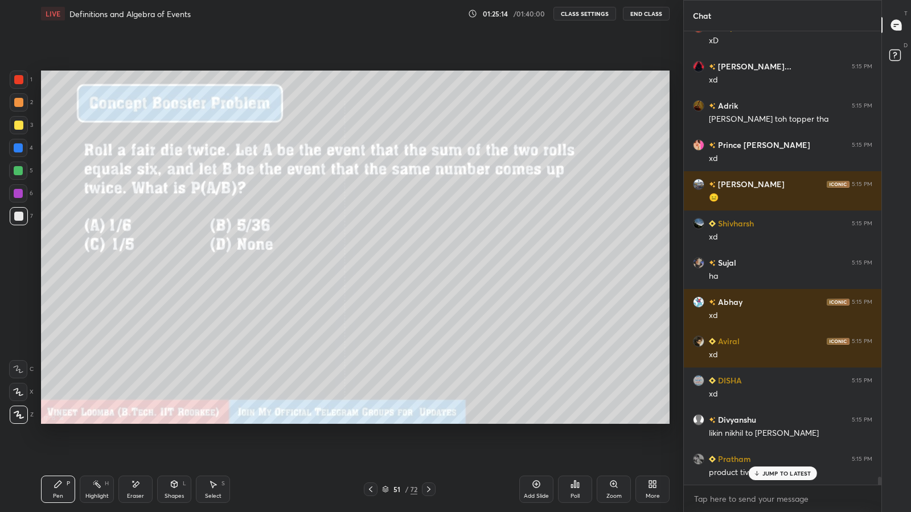
scroll to position [25405, 0]
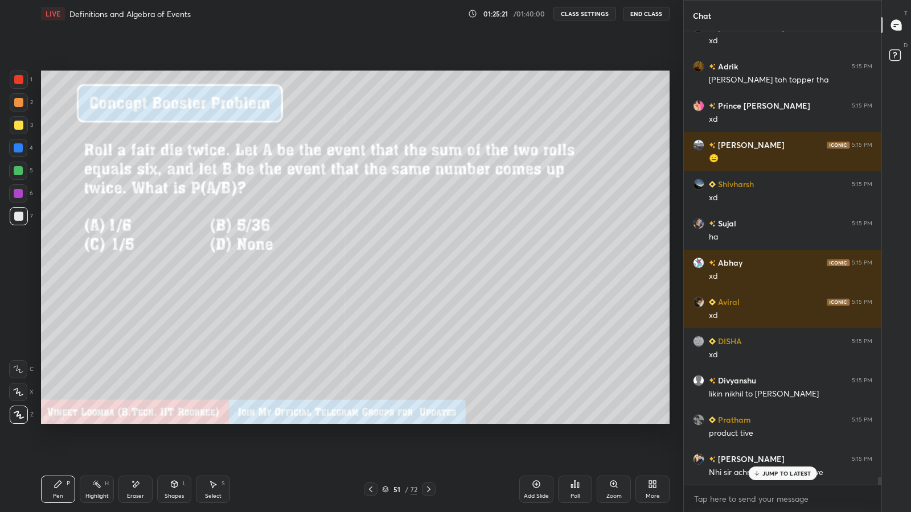
click at [758, 421] on icon at bounding box center [756, 475] width 3 height 2
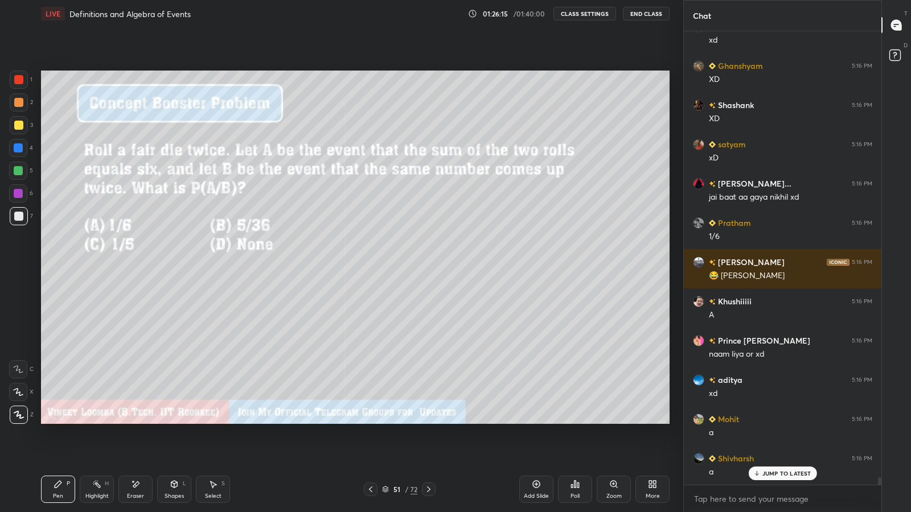
scroll to position [26556, 0]
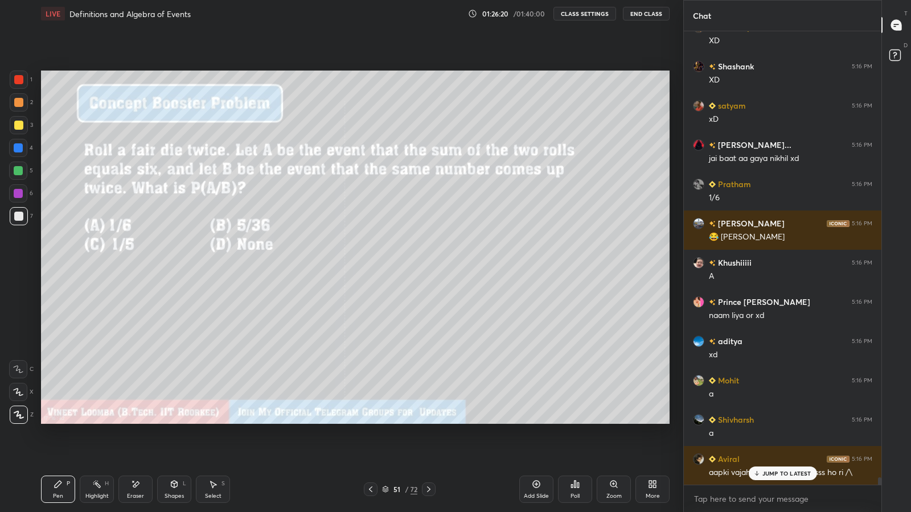
click at [757, 421] on div "JUMP TO LATEST" at bounding box center [782, 474] width 68 height 14
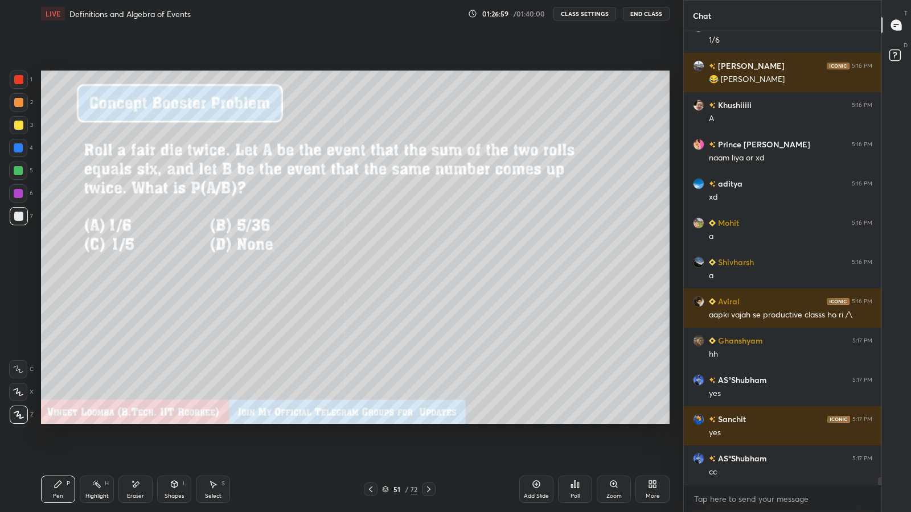
scroll to position [26791, 0]
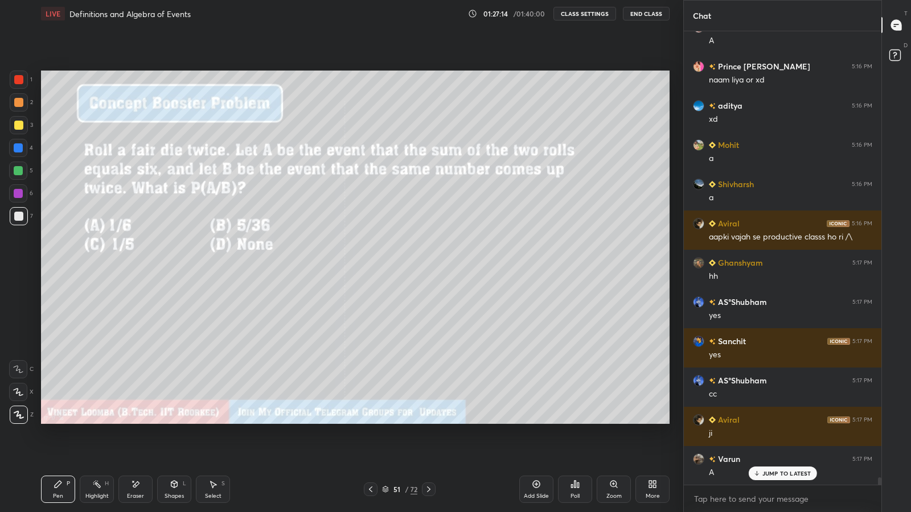
click at [430, 421] on icon at bounding box center [428, 489] width 9 height 9
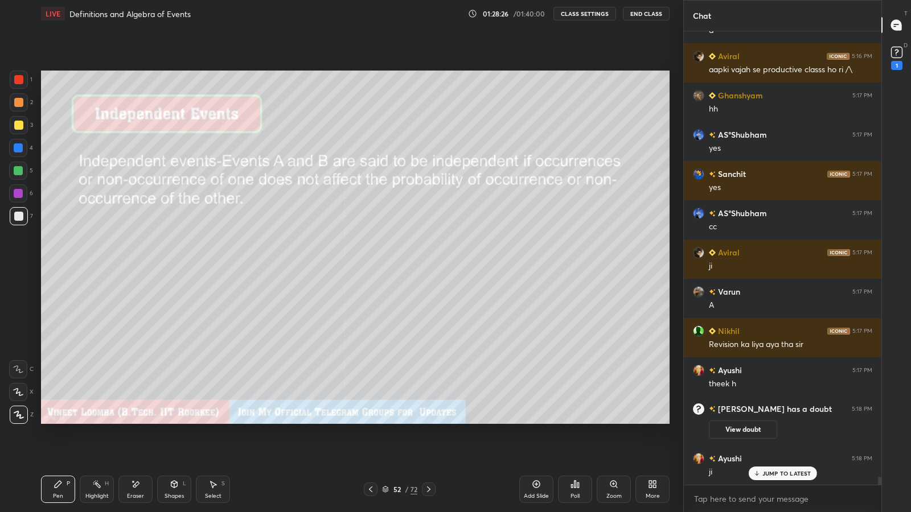
scroll to position [25694, 0]
click at [891, 55] on rect at bounding box center [896, 52] width 11 height 11
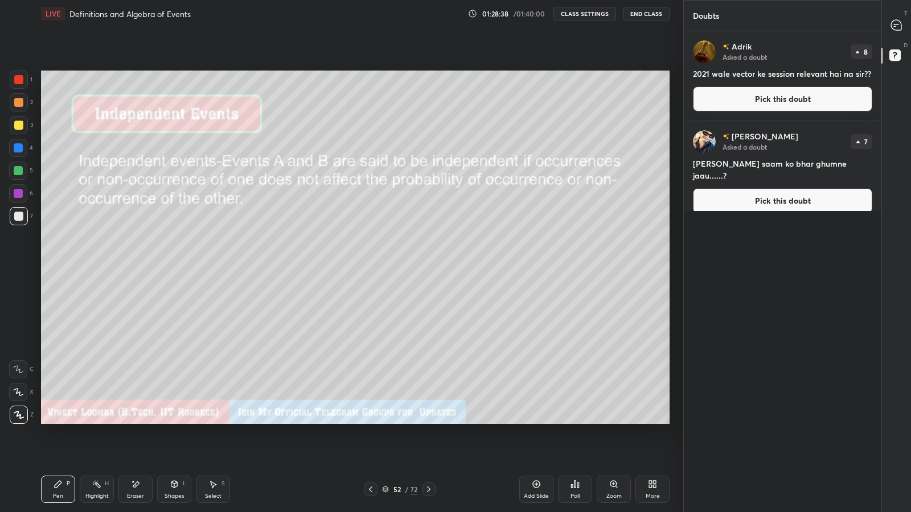
click at [780, 188] on button "Pick this doubt" at bounding box center [782, 200] width 179 height 25
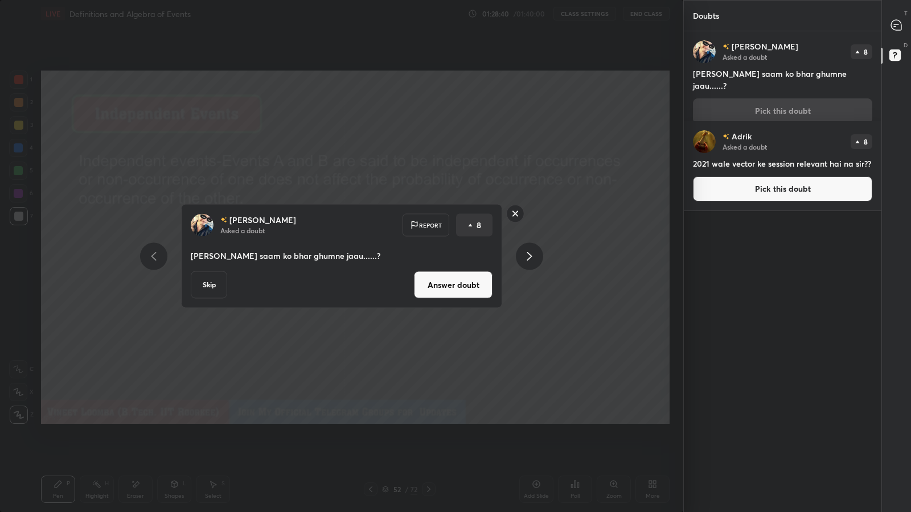
click at [467, 289] on button "Answer doubt" at bounding box center [453, 285] width 79 height 27
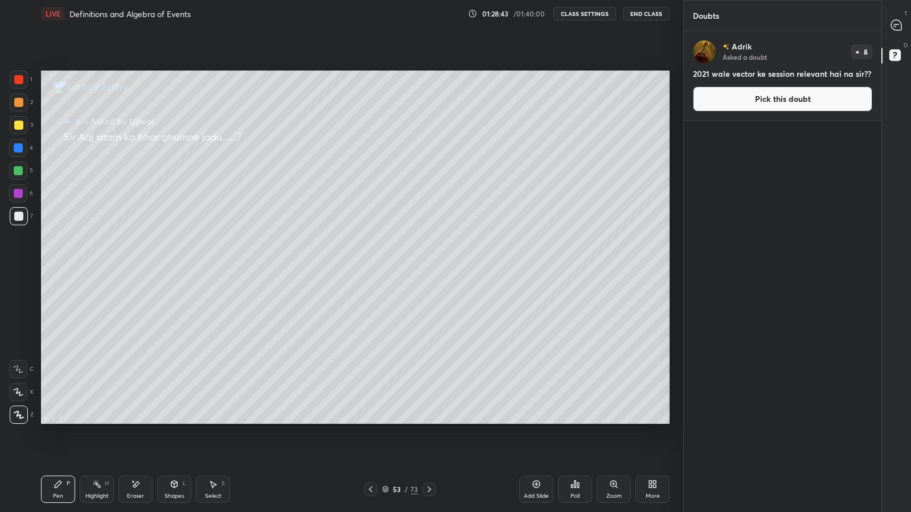
click at [896, 28] on icon at bounding box center [896, 25] width 10 height 10
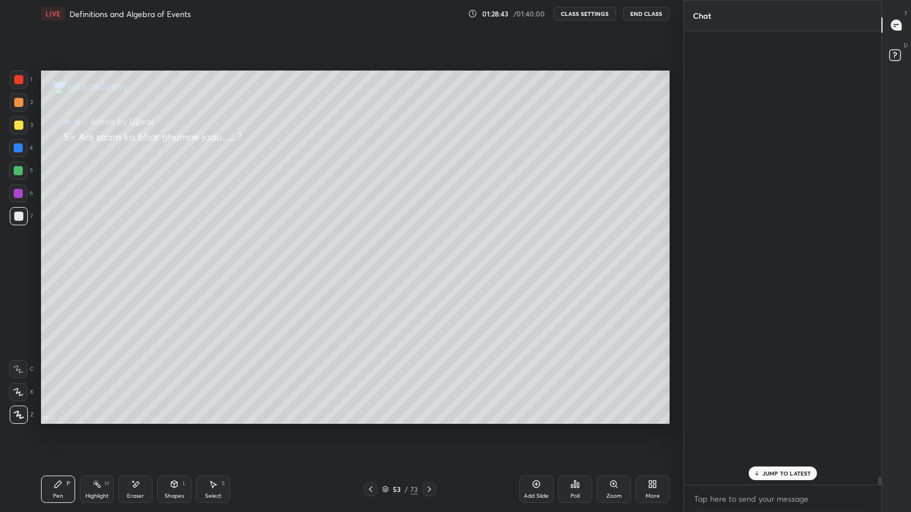
scroll to position [450, 194]
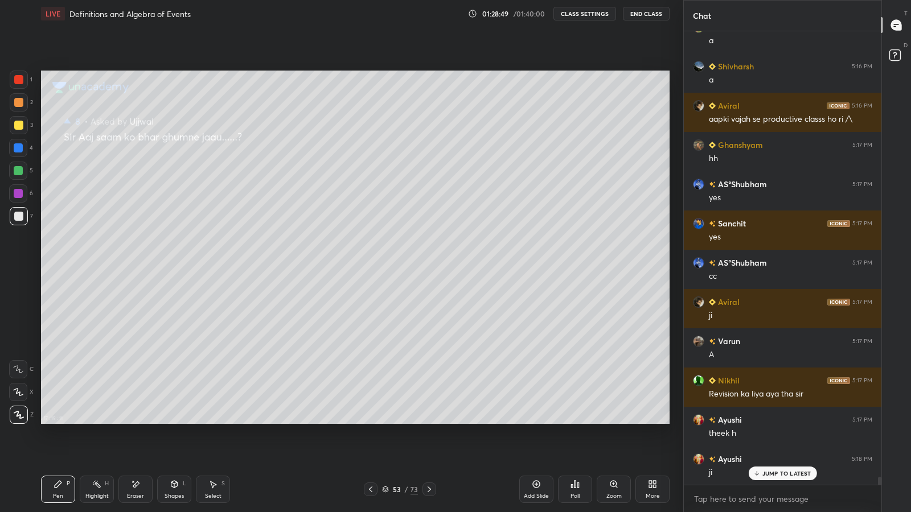
click at [370, 421] on icon at bounding box center [370, 489] width 9 height 9
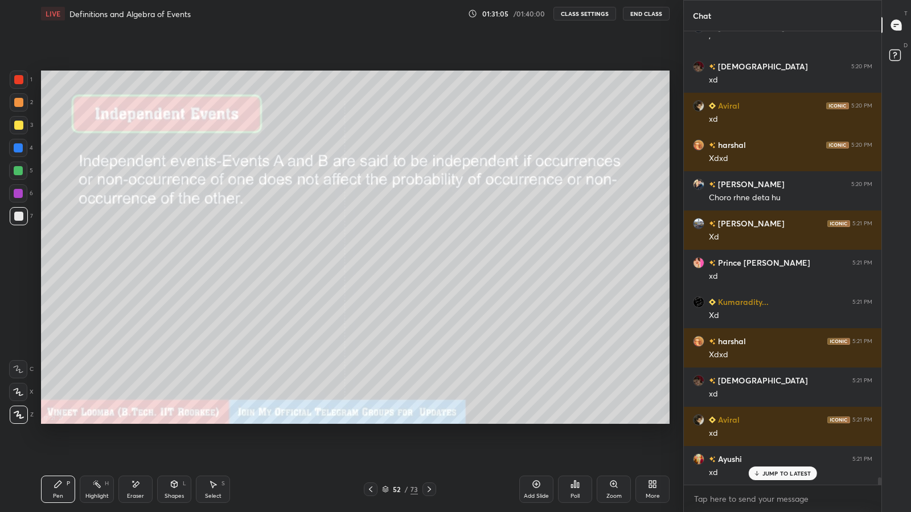
scroll to position [27439, 0]
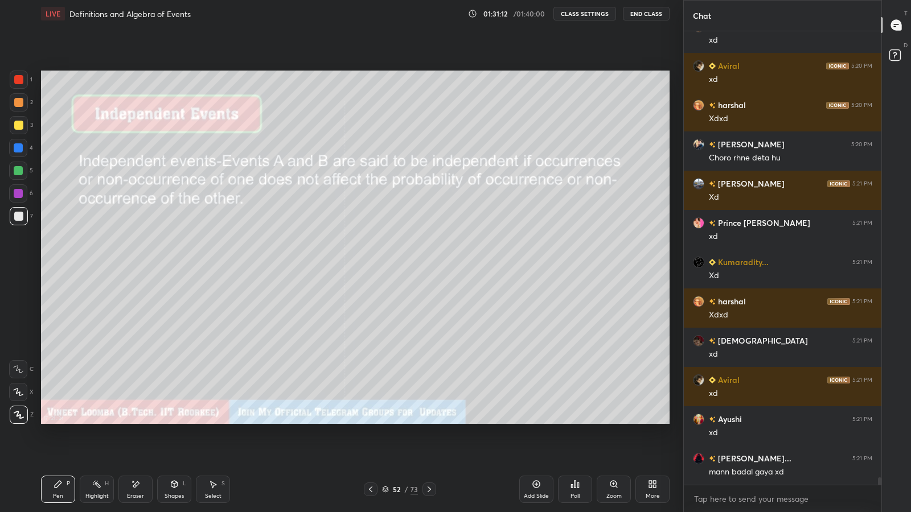
click at [427, 421] on icon at bounding box center [429, 489] width 9 height 9
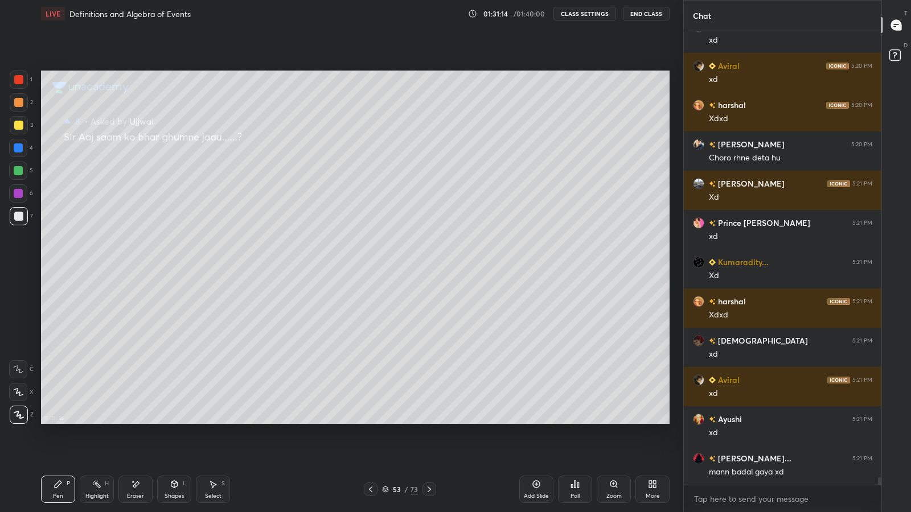
click at [428, 421] on icon at bounding box center [429, 489] width 9 height 9
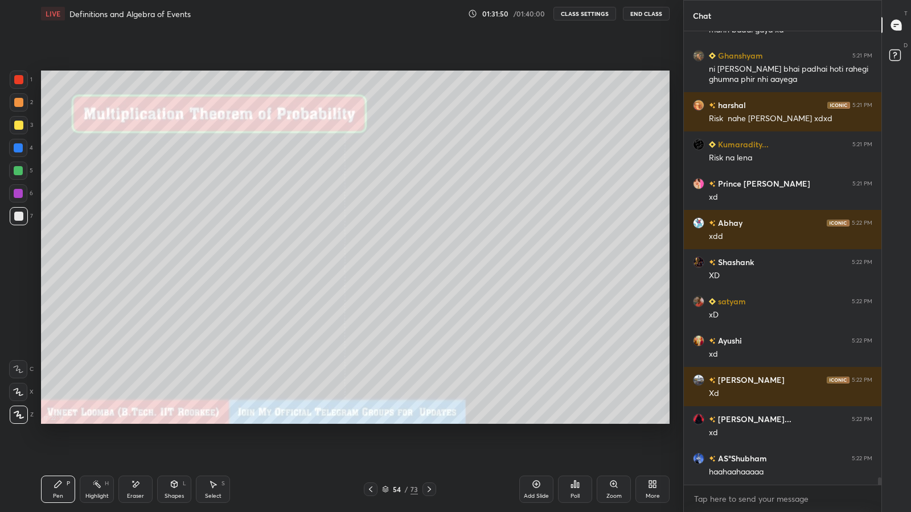
scroll to position [27920, 0]
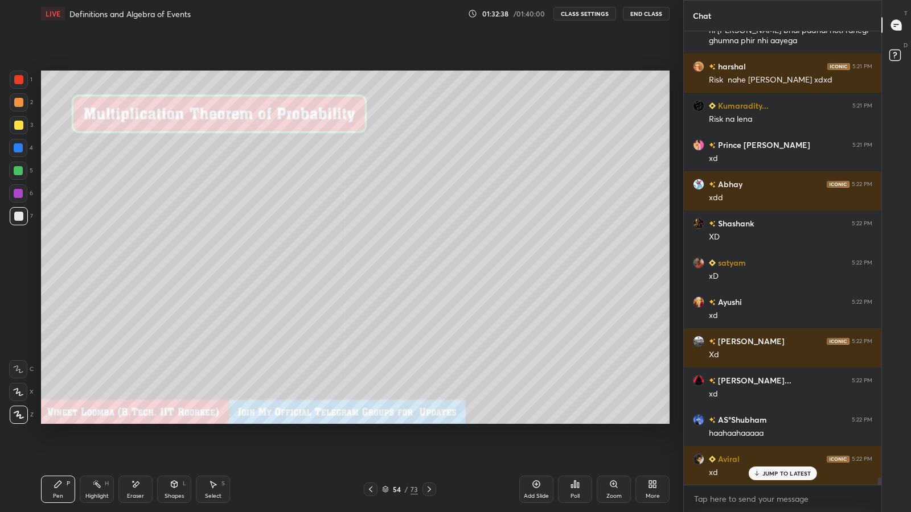
click at [427, 421] on icon at bounding box center [429, 489] width 9 height 9
click at [428, 421] on icon at bounding box center [429, 489] width 9 height 9
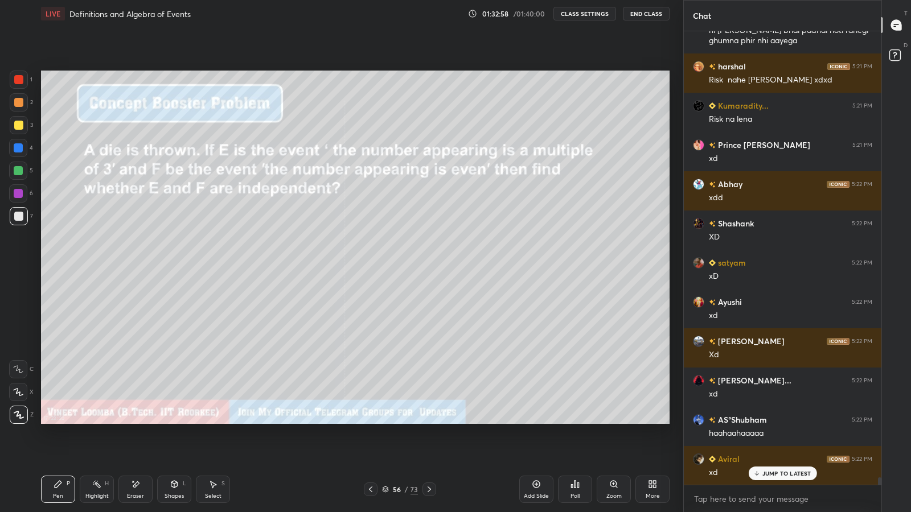
scroll to position [27948, 0]
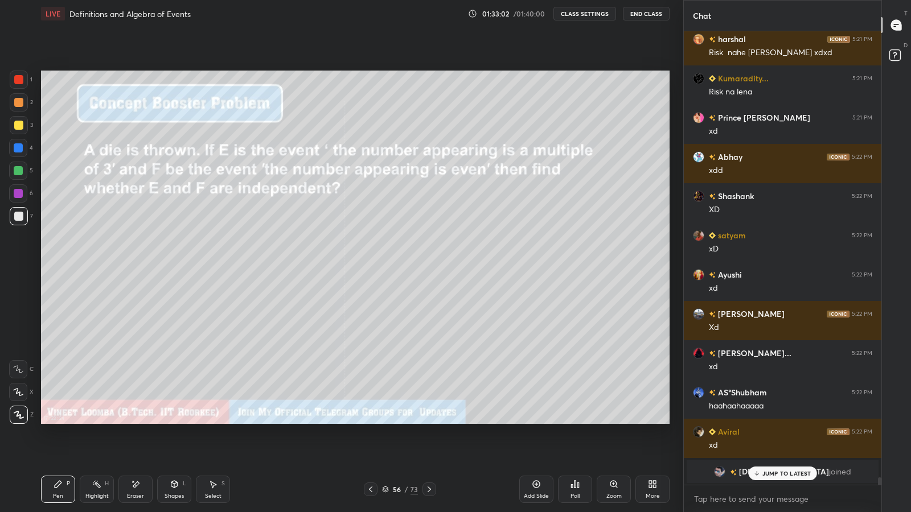
click at [138, 421] on div "Eraser" at bounding box center [135, 497] width 17 height 6
click at [64, 421] on div "Pen P" at bounding box center [58, 489] width 34 height 27
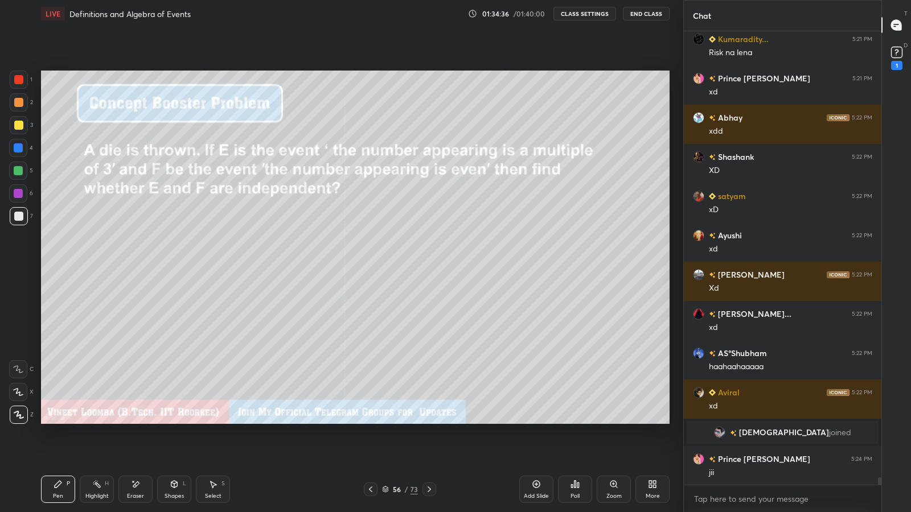
click at [428, 421] on icon at bounding box center [429, 489] width 9 height 9
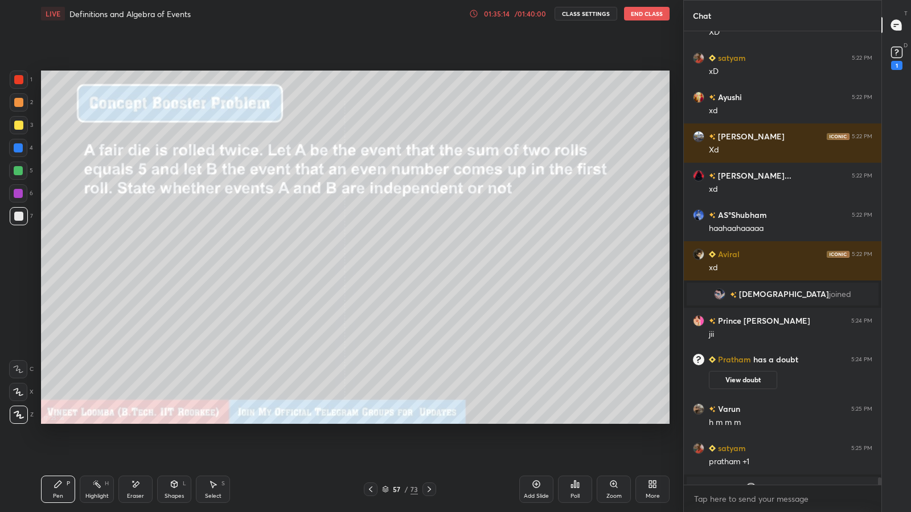
scroll to position [27667, 0]
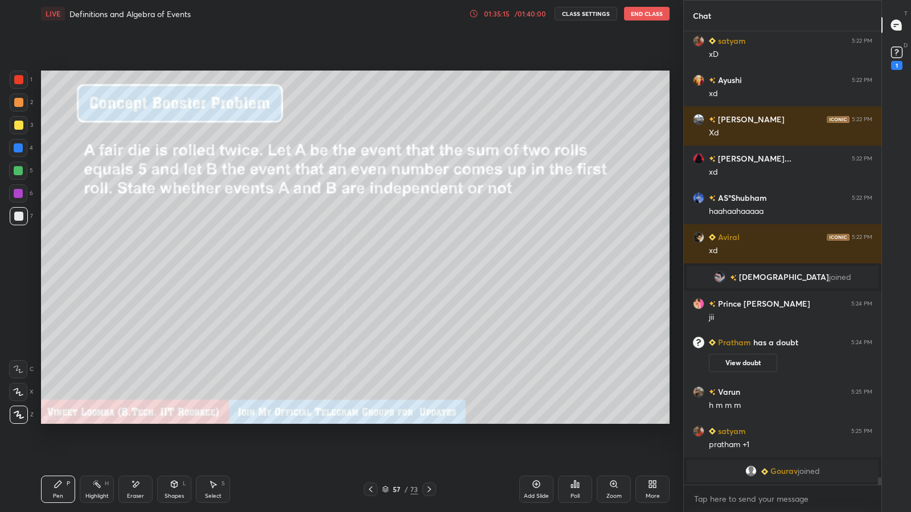
click at [896, 65] on div "1" at bounding box center [896, 65] width 11 height 9
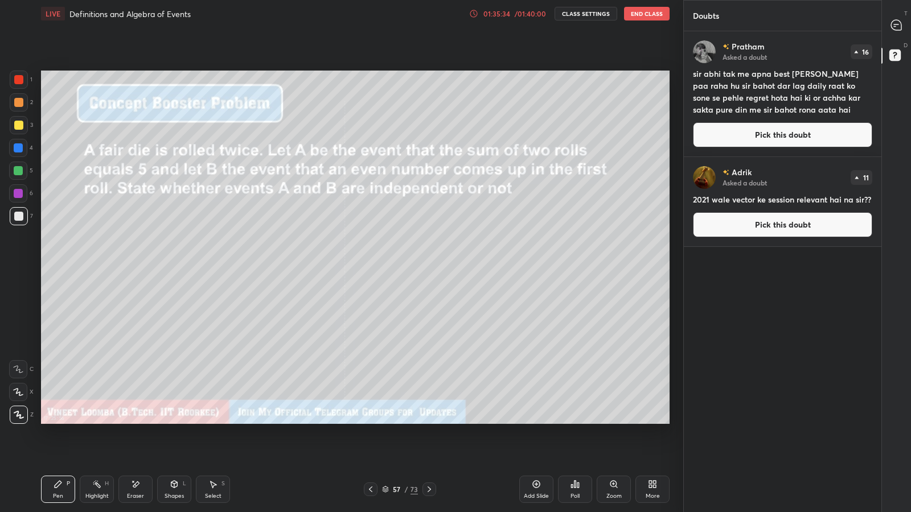
click at [777, 145] on button "Pick this doubt" at bounding box center [782, 134] width 179 height 25
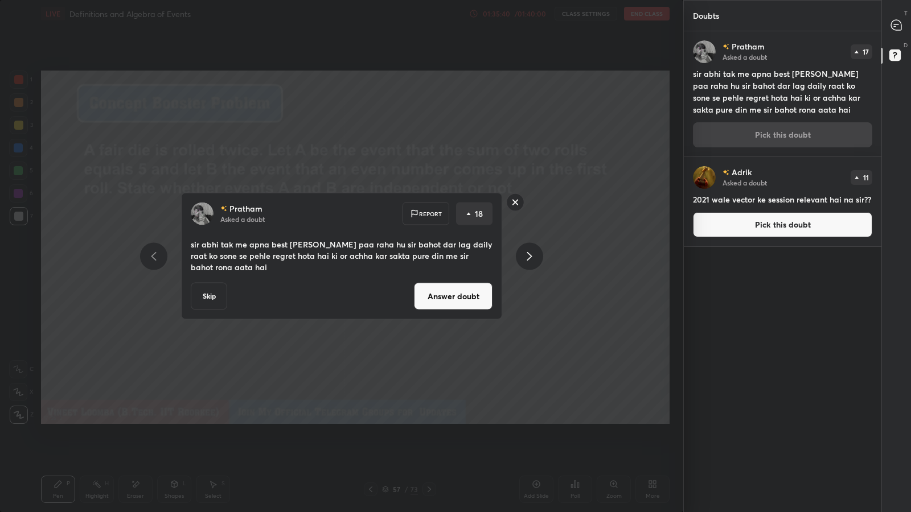
click at [443, 298] on button "Answer doubt" at bounding box center [453, 296] width 79 height 27
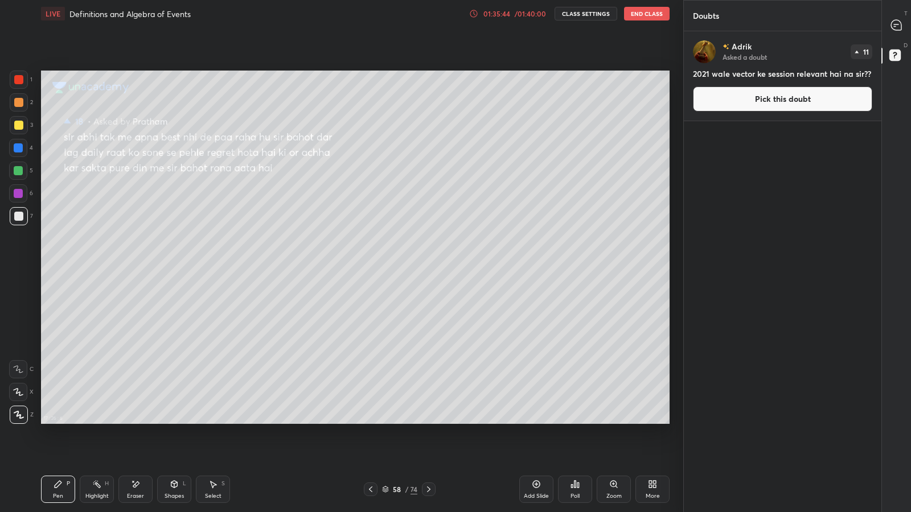
click at [384, 421] on icon at bounding box center [386, 492] width 6 height 2
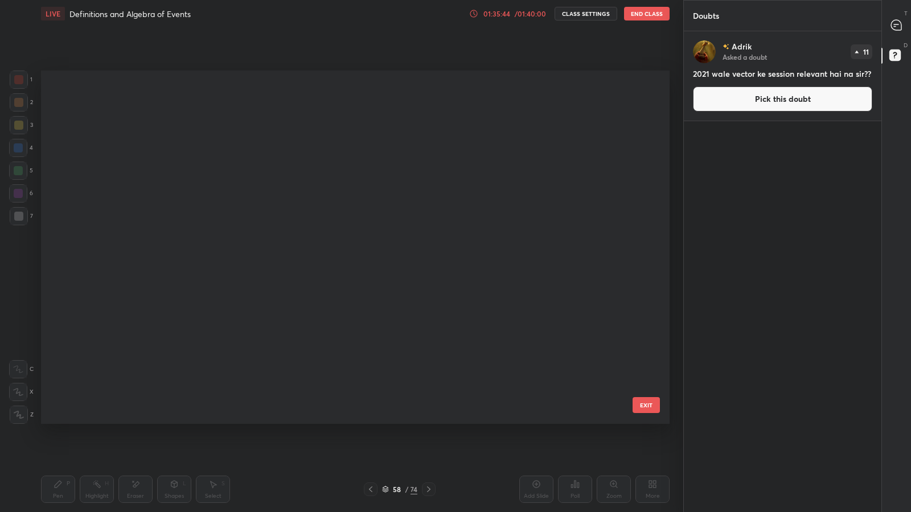
scroll to position [350, 622]
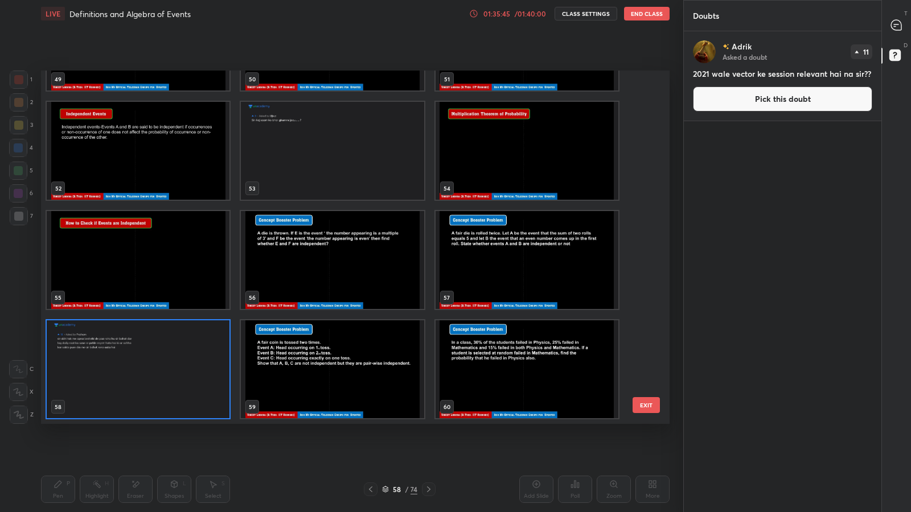
click at [386, 421] on icon at bounding box center [385, 489] width 7 height 7
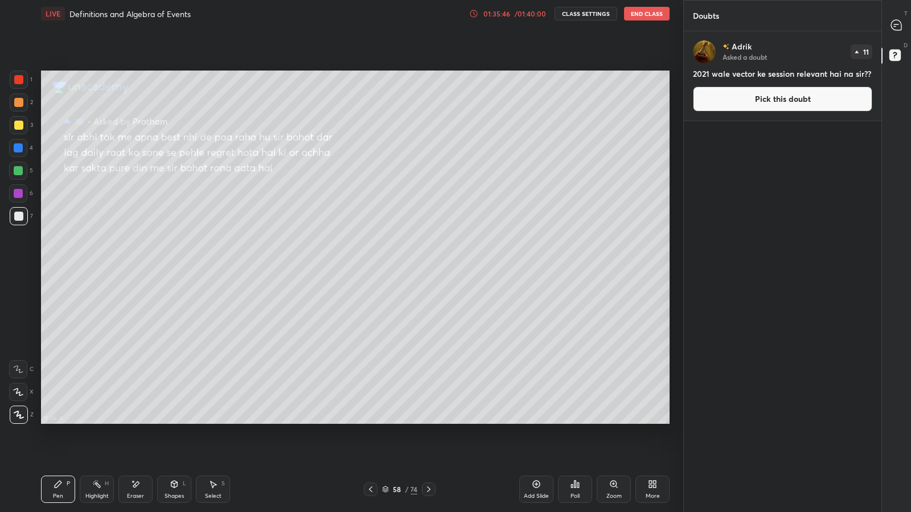
scroll to position [0, 0]
click at [370, 421] on icon at bounding box center [370, 489] width 9 height 9
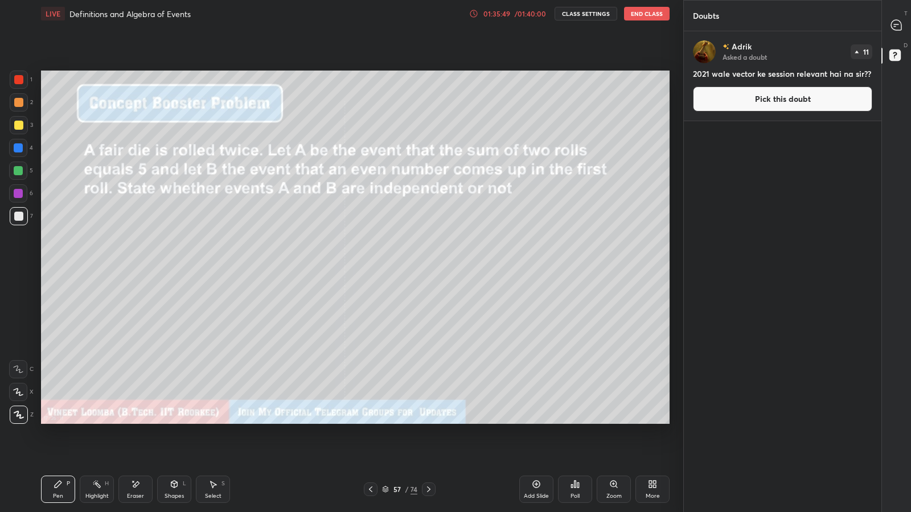
click at [905, 20] on div at bounding box center [896, 25] width 23 height 20
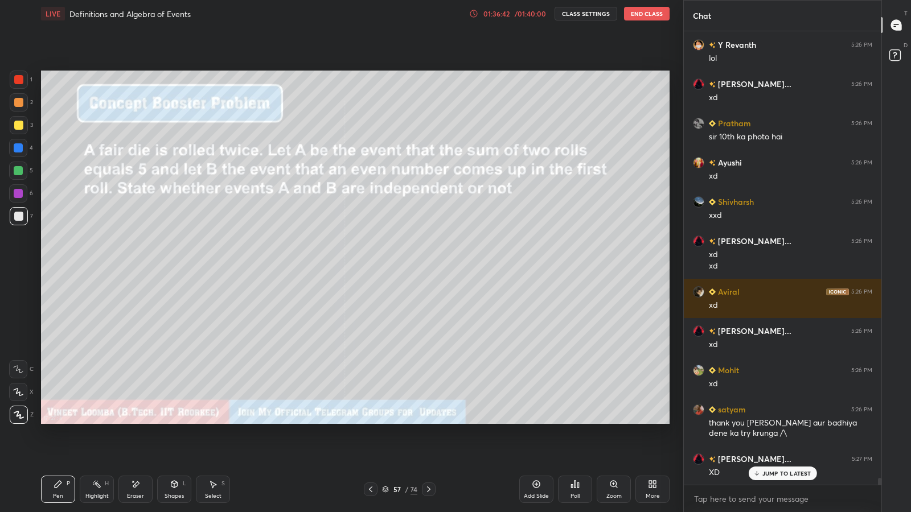
scroll to position [28719, 0]
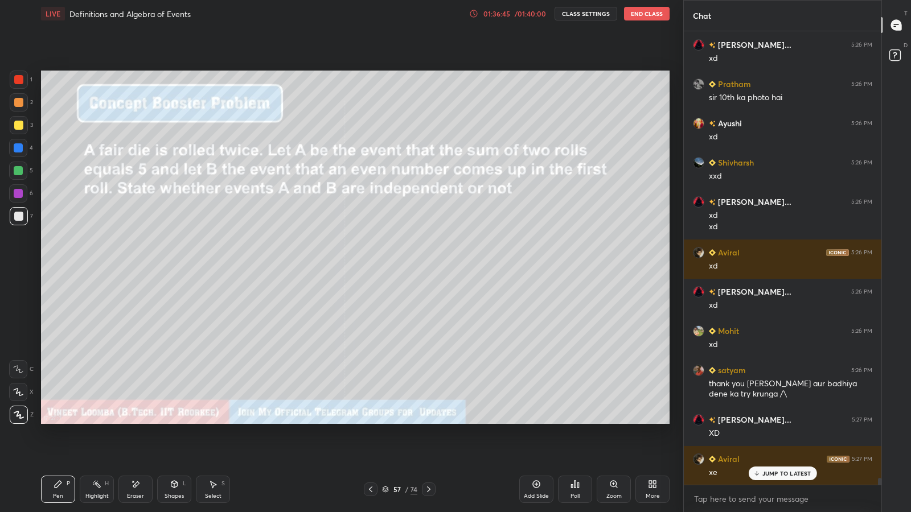
click at [214, 421] on div "Select" at bounding box center [213, 497] width 17 height 6
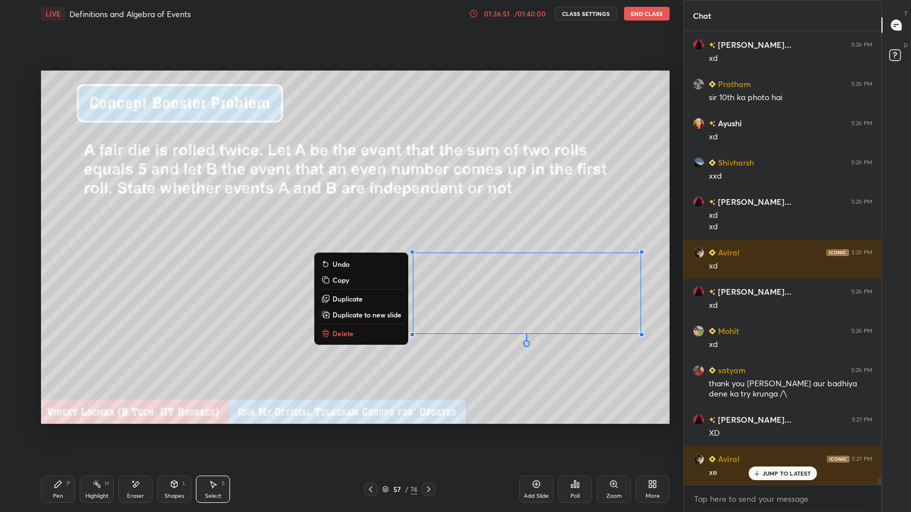
click at [393, 383] on div "0 ° Undo Copy Duplicate Duplicate to new slide Delete" at bounding box center [355, 248] width 629 height 354
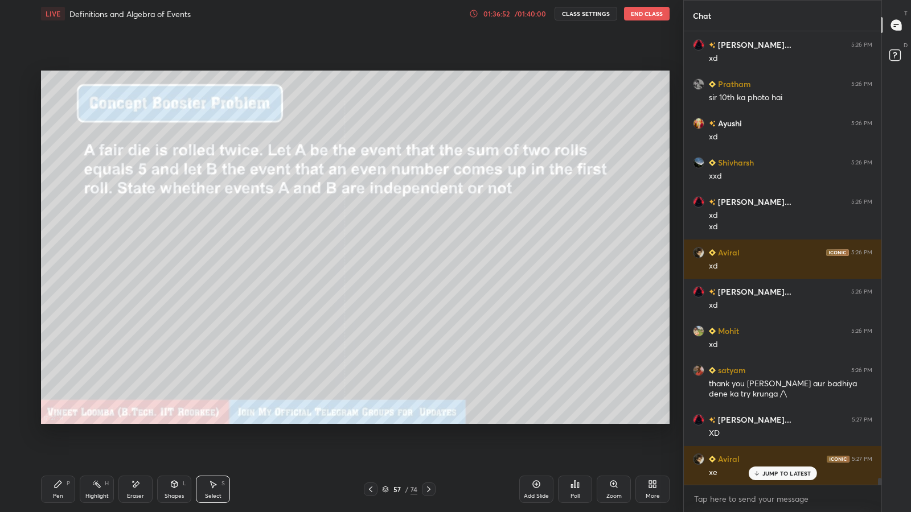
click at [52, 421] on div "Pen P" at bounding box center [58, 489] width 34 height 27
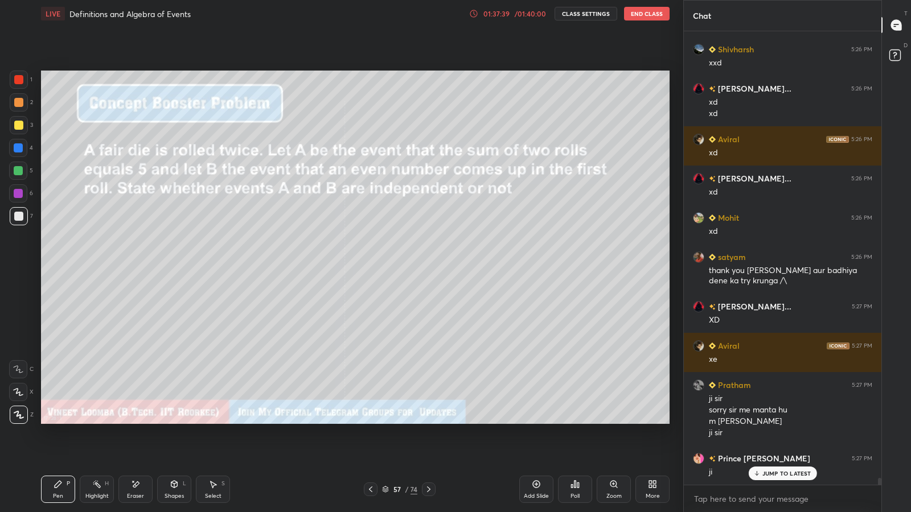
scroll to position [28871, 0]
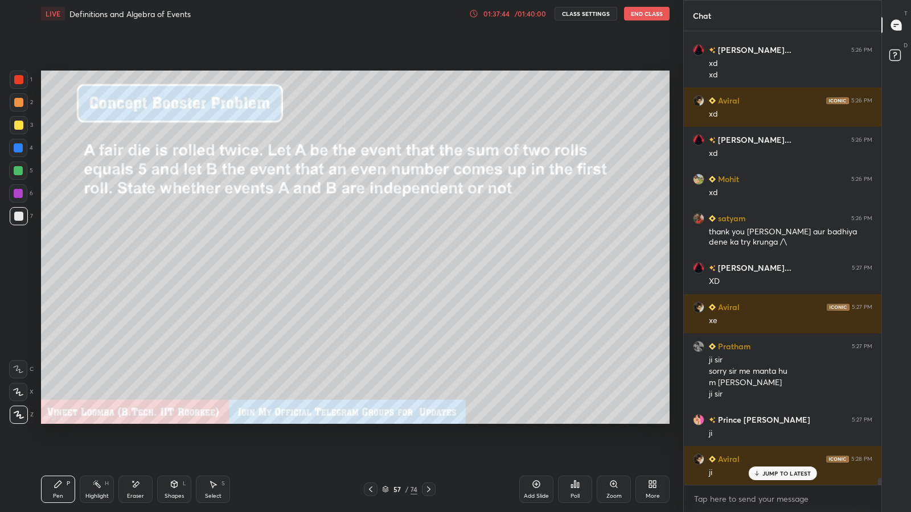
click at [138, 421] on div "Eraser" at bounding box center [135, 489] width 34 height 27
click at [55, 421] on icon at bounding box center [58, 484] width 7 height 7
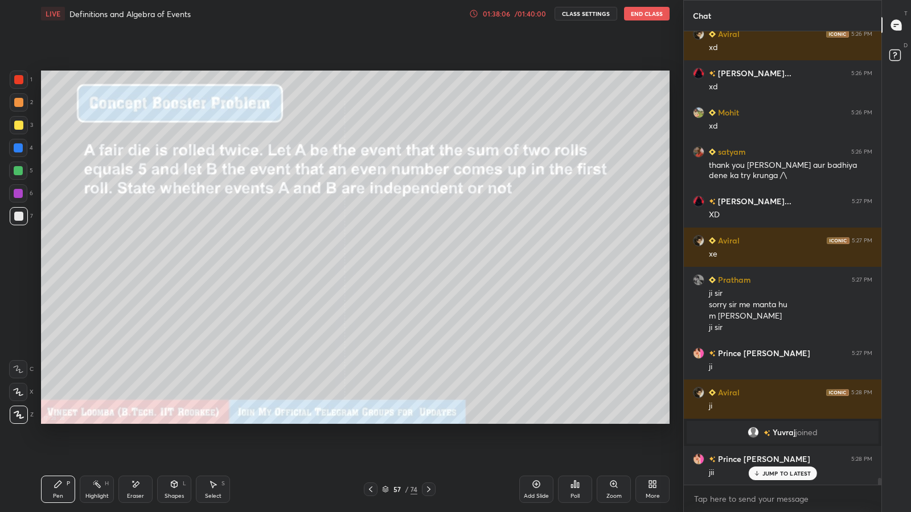
scroll to position [29016, 0]
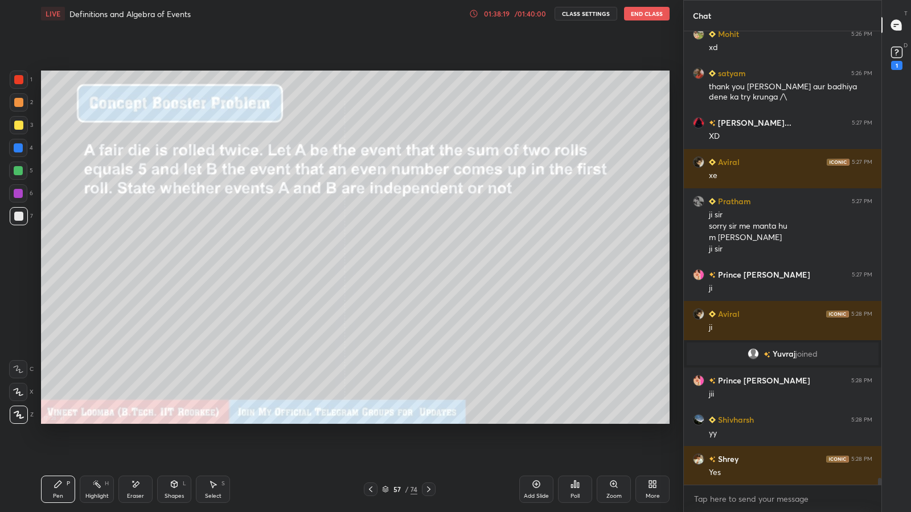
click at [541, 421] on div "Add Slide" at bounding box center [536, 489] width 34 height 27
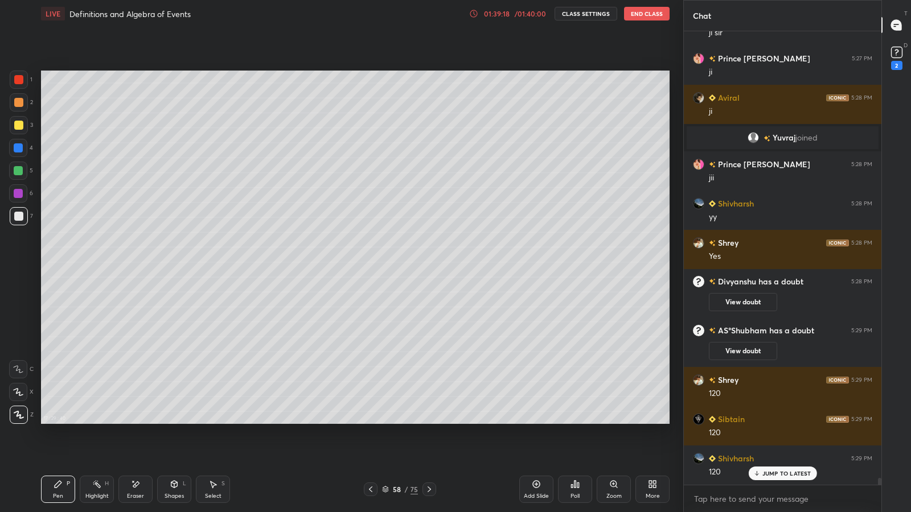
scroll to position [28723, 0]
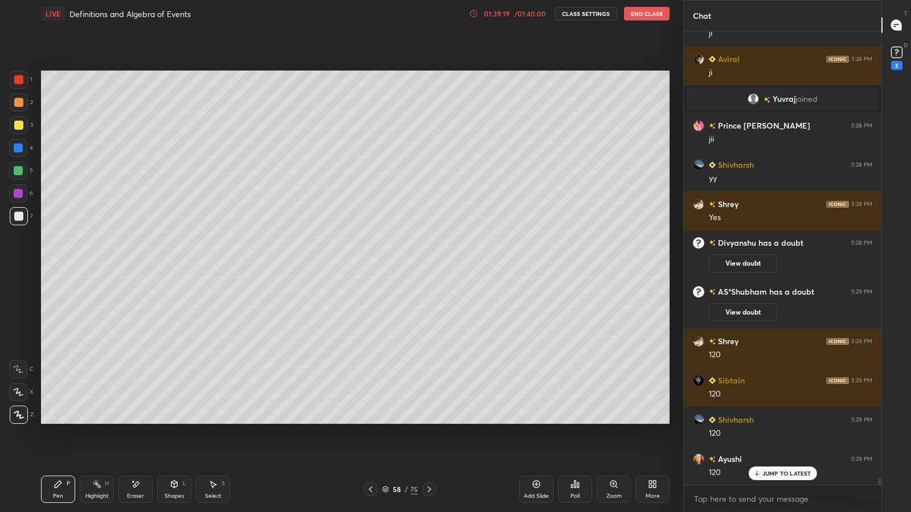
click at [167, 421] on div "Shapes L" at bounding box center [174, 489] width 34 height 27
